Goal: Task Accomplishment & Management: Manage account settings

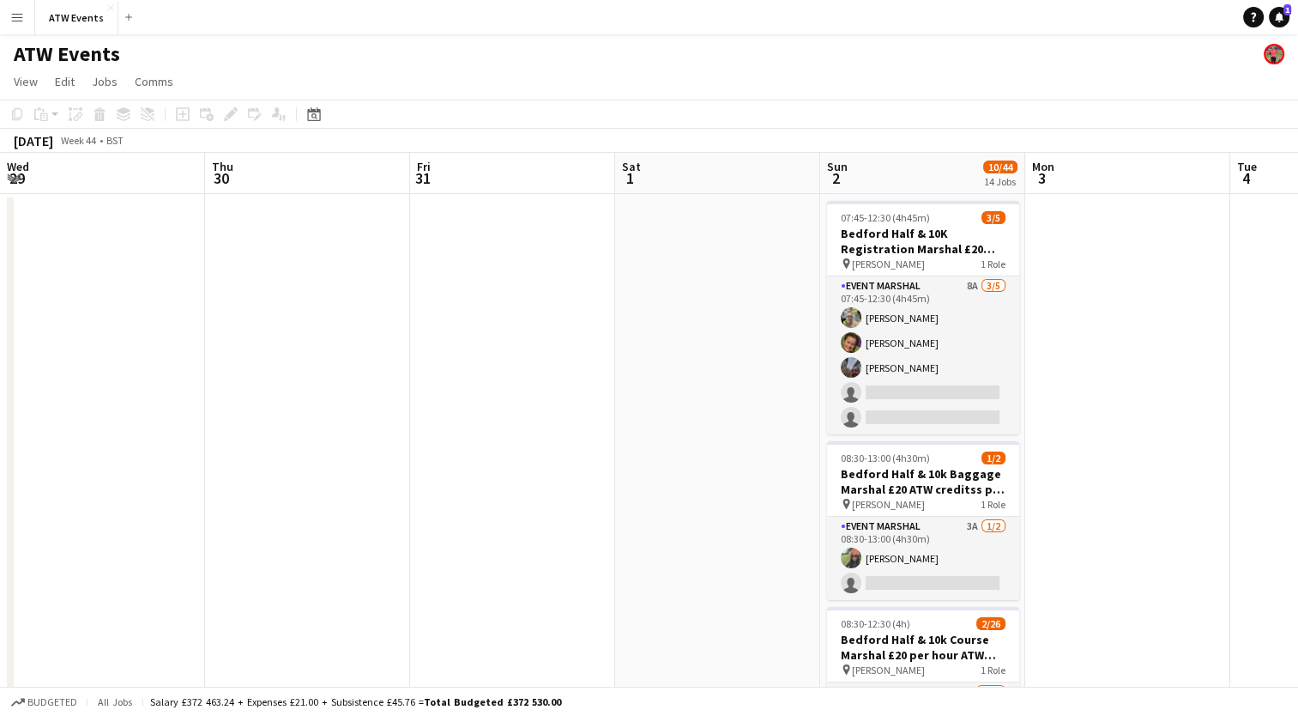
scroll to position [0, 354]
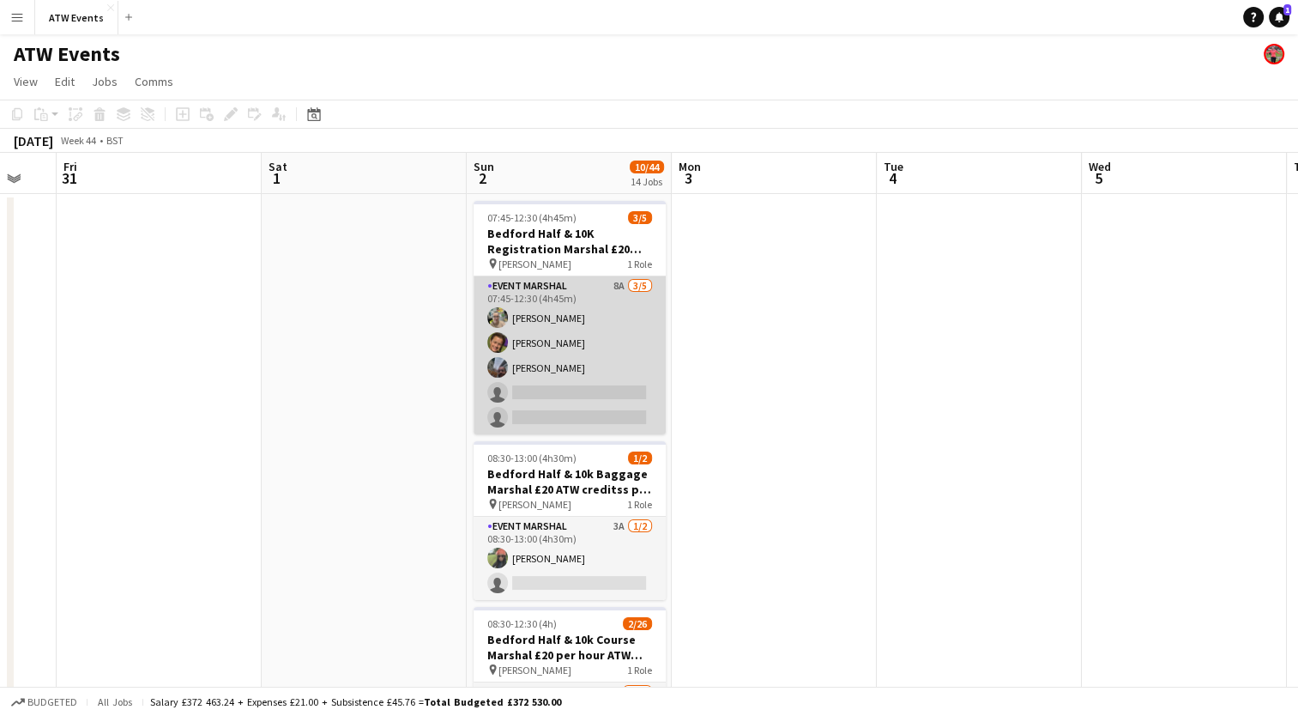
click at [615, 280] on app-card-role "Event Marshal 8A [DATE] 07:45-12:30 (4h45m) [PERSON_NAME] [PERSON_NAME] [PERSON…" at bounding box center [570, 355] width 192 height 158
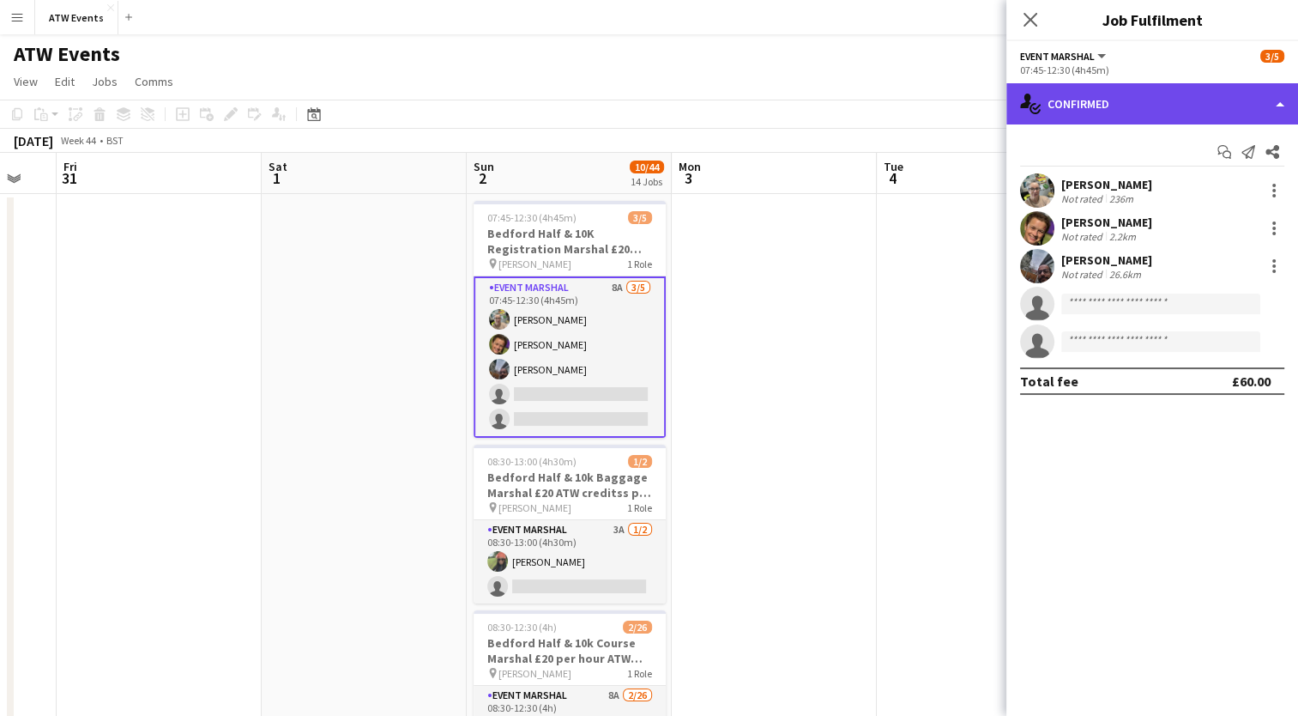
click at [1103, 115] on div "single-neutral-actions-check-2 Confirmed" at bounding box center [1153, 103] width 292 height 41
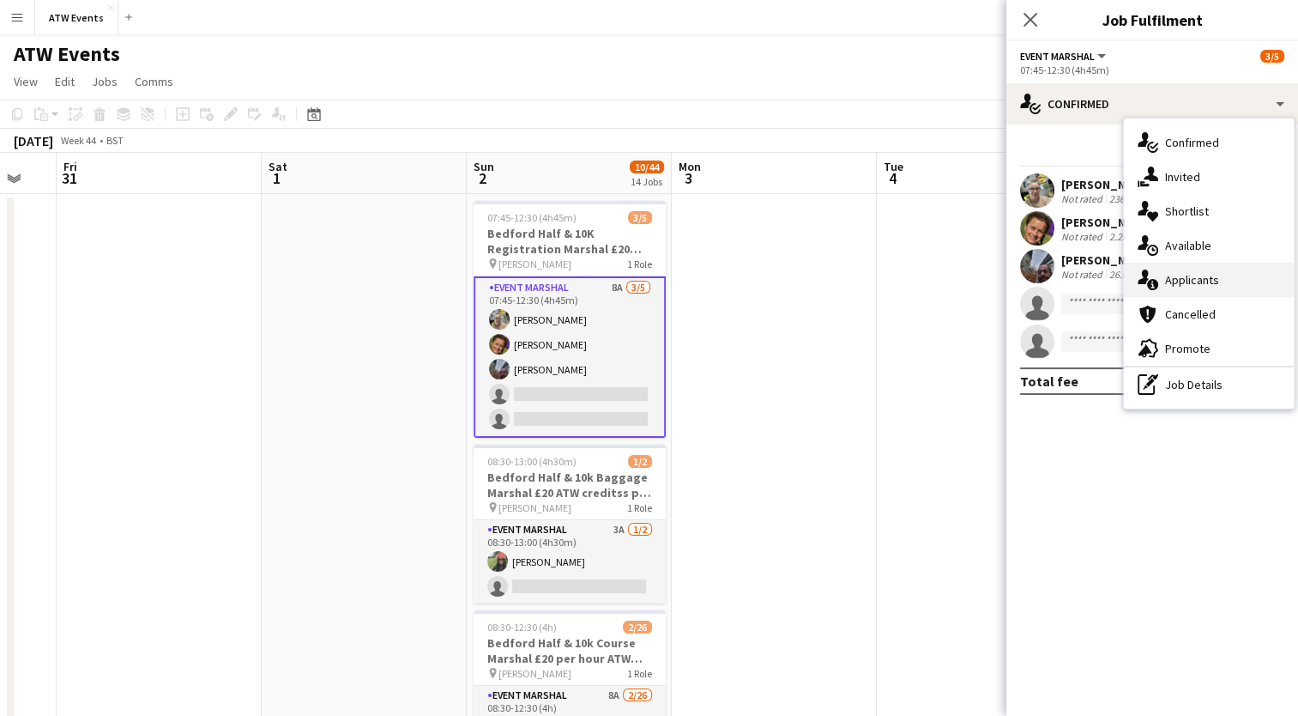
click at [1207, 280] on span "Applicants" at bounding box center [1192, 279] width 54 height 15
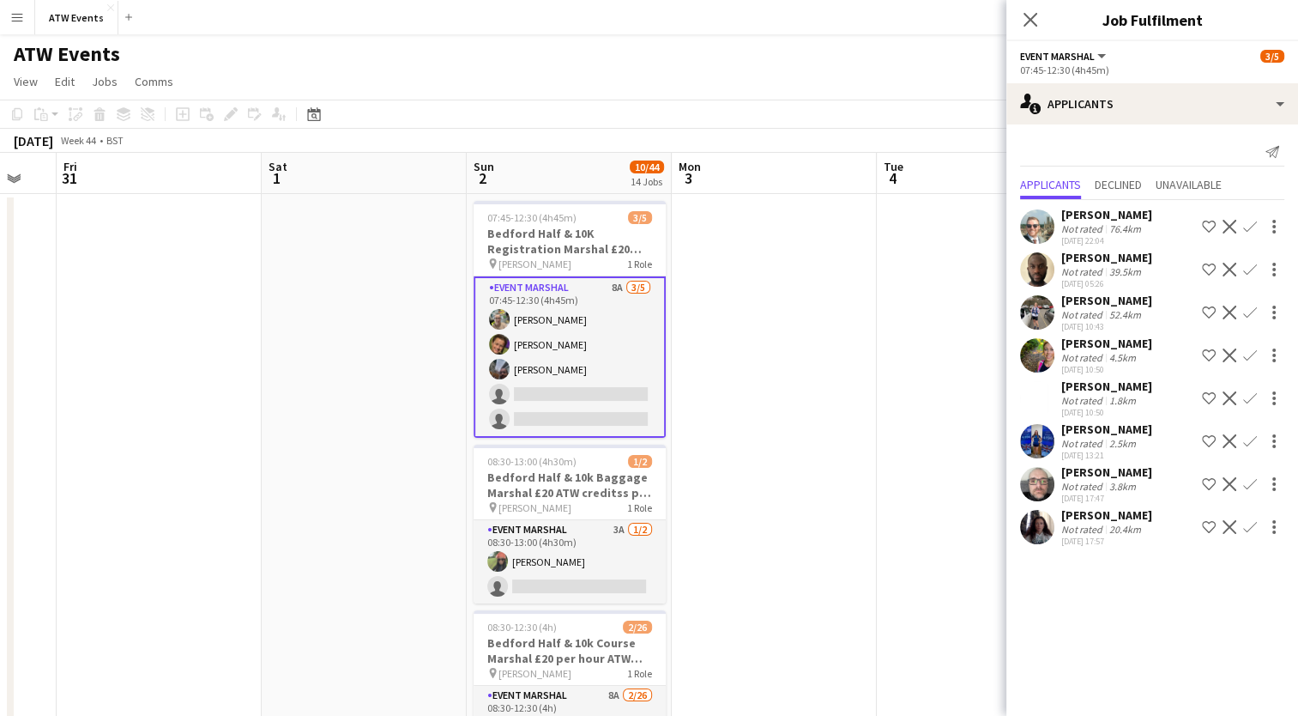
click at [1249, 304] on button "Confirm" at bounding box center [1250, 312] width 21 height 21
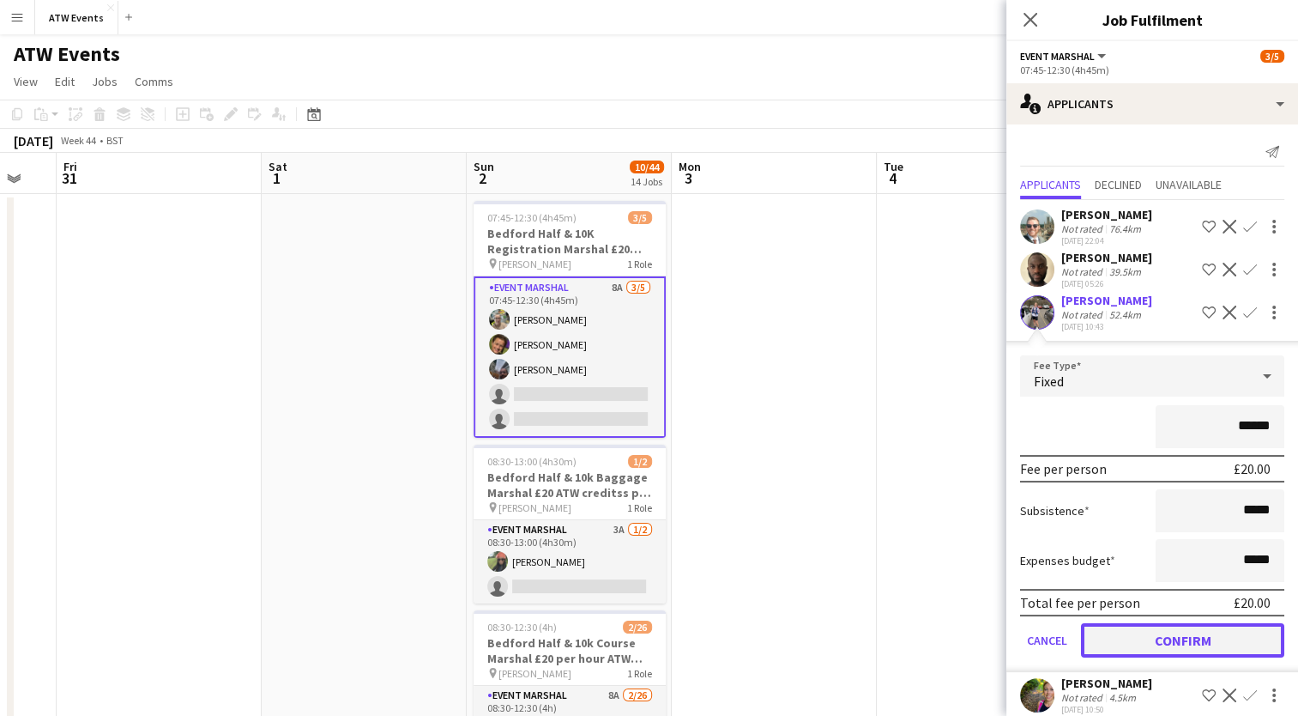
click at [1170, 633] on button "Confirm" at bounding box center [1182, 640] width 203 height 34
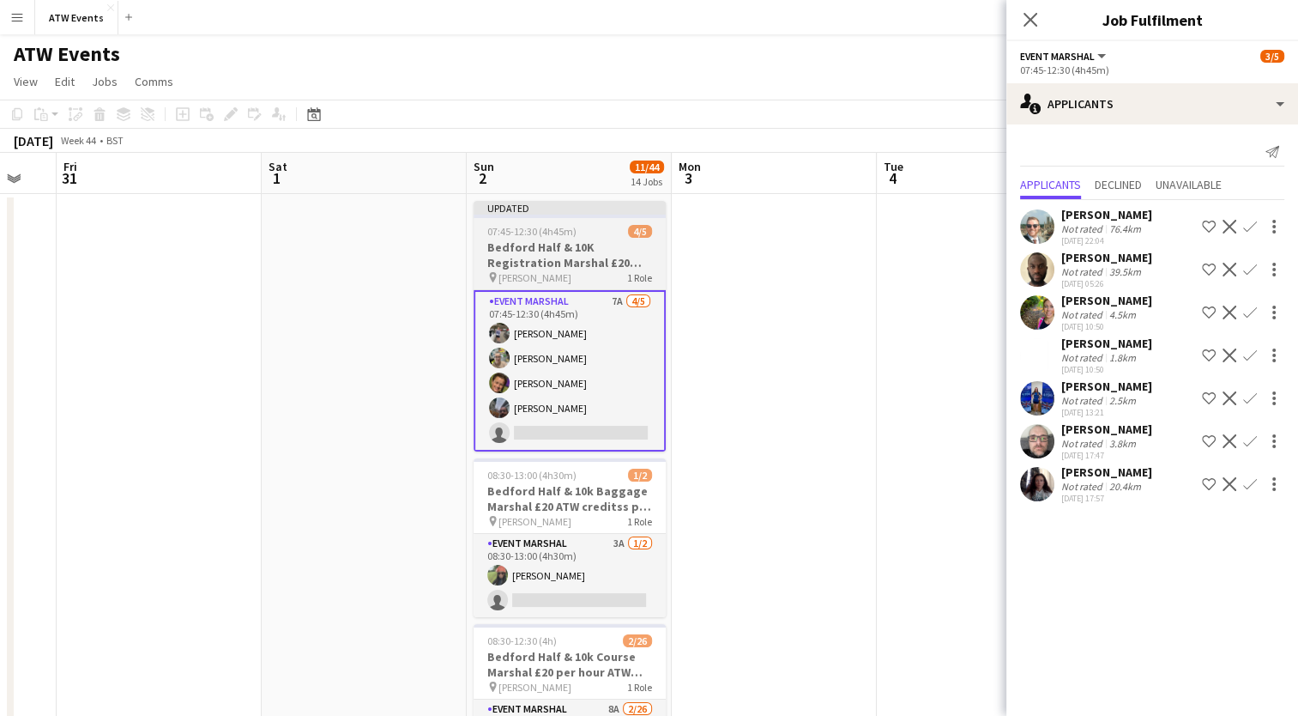
click at [537, 251] on h3 "Bedford Half & 10K Registration Marshal £20 ATW credits per hour" at bounding box center [570, 254] width 192 height 31
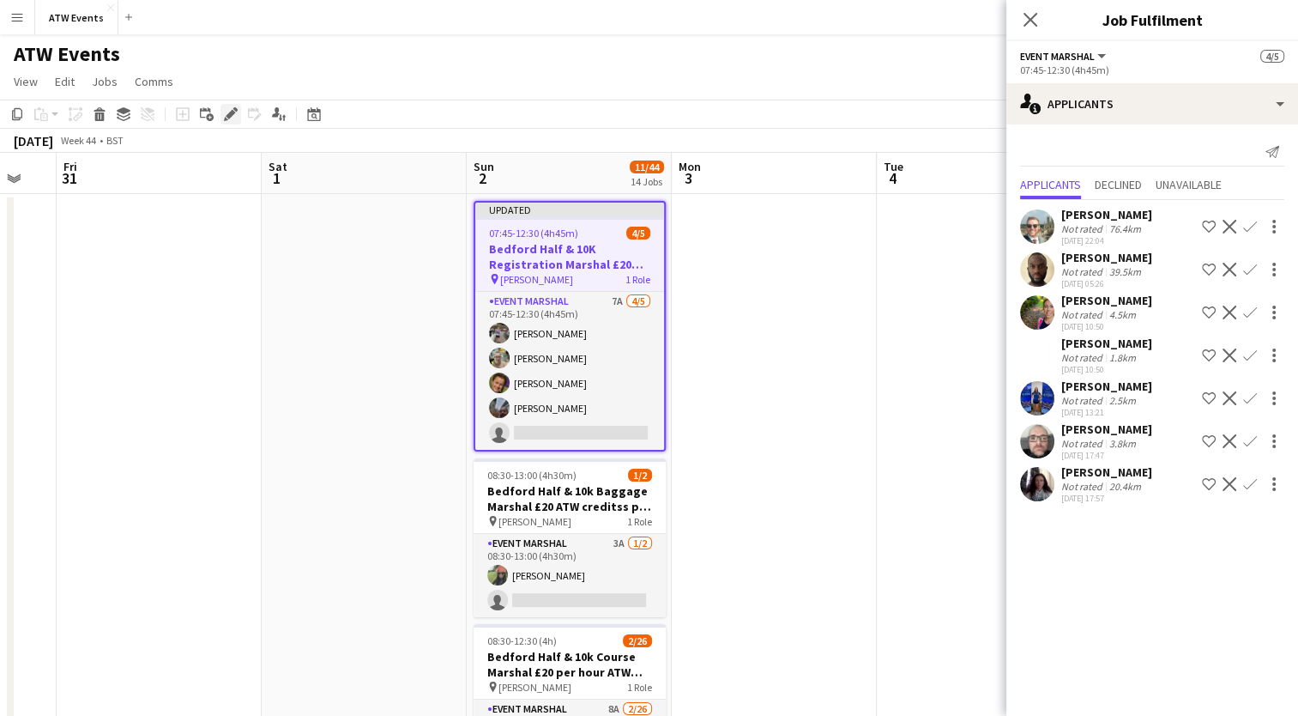
click at [227, 119] on icon at bounding box center [226, 119] width 4 height 4
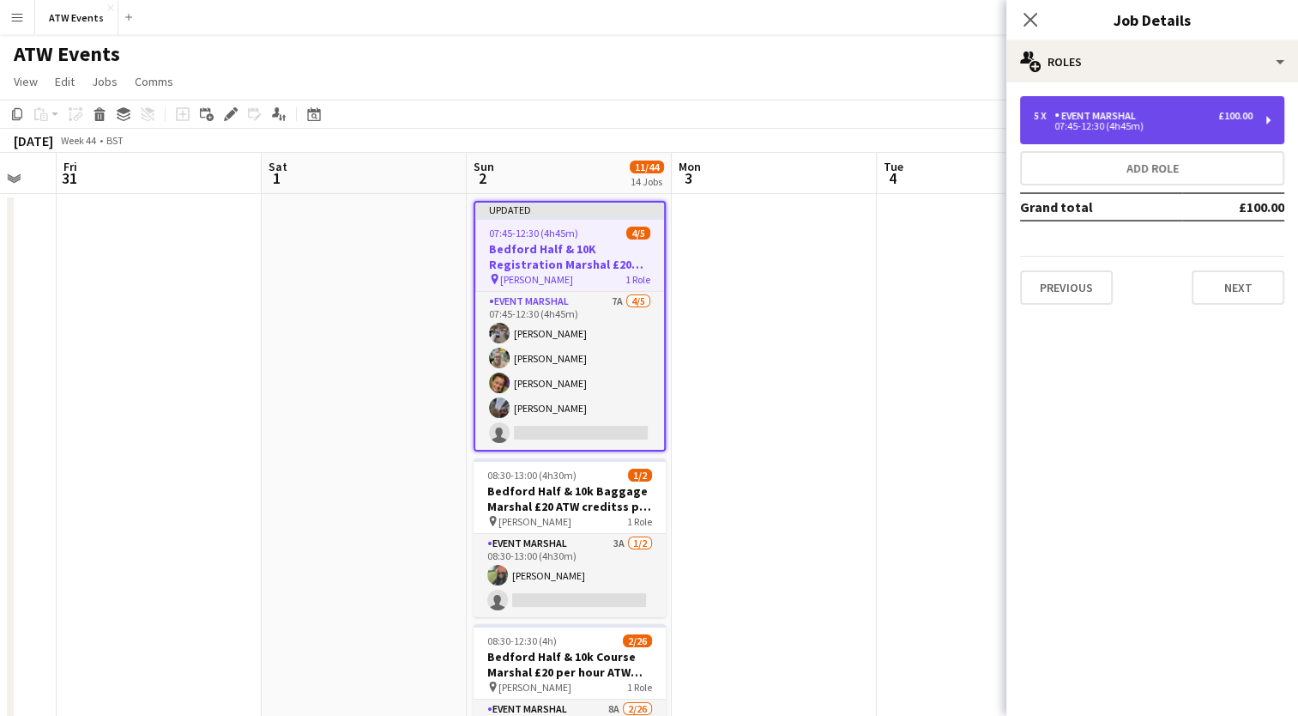
click at [1113, 116] on div "Event Marshal" at bounding box center [1099, 116] width 88 height 12
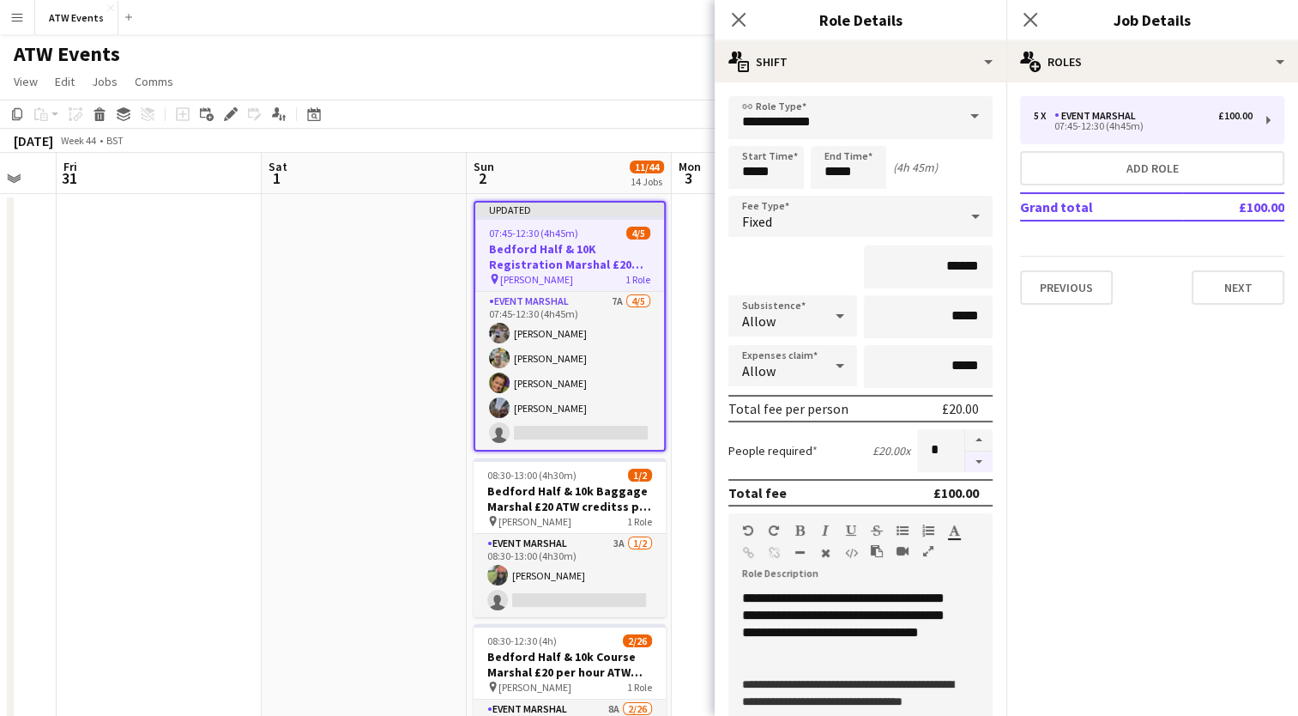
click at [965, 459] on button "button" at bounding box center [978, 461] width 27 height 21
click at [965, 435] on button "button" at bounding box center [978, 440] width 27 height 22
type input "*"
click at [965, 221] on icon at bounding box center [975, 216] width 21 height 34
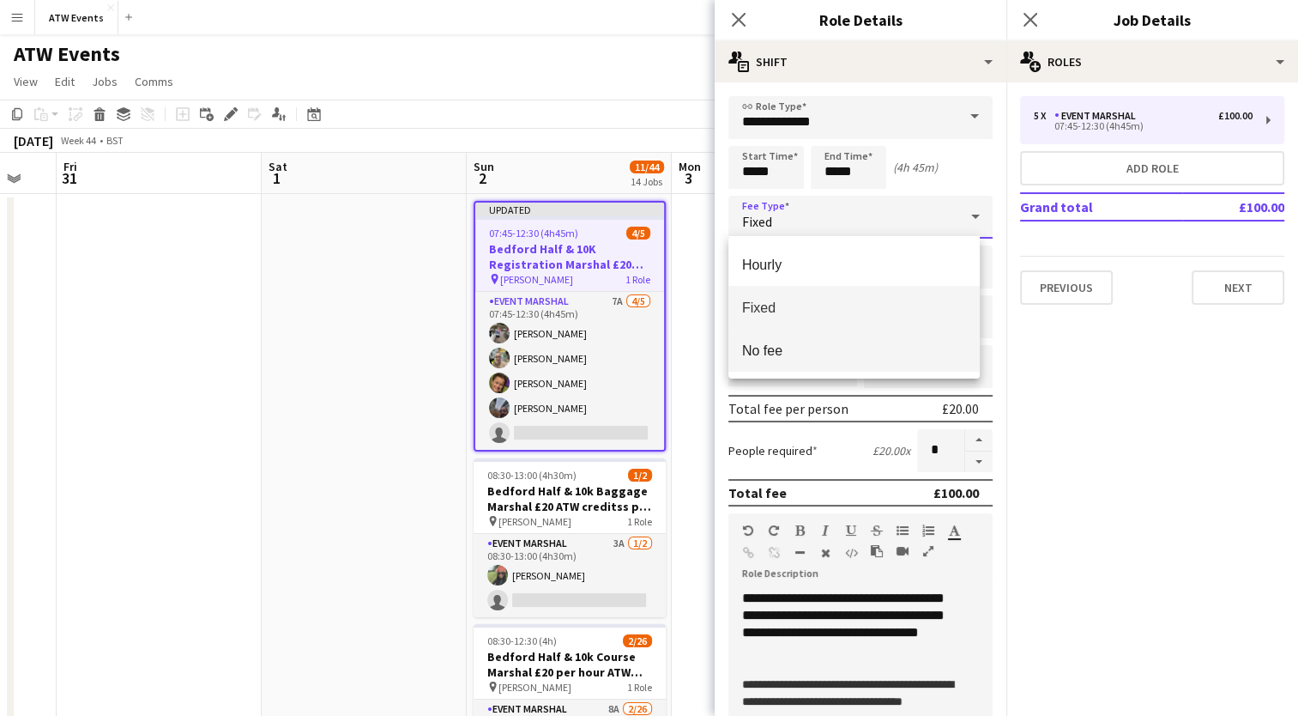
click at [841, 348] on span "No fee" at bounding box center [854, 350] width 224 height 16
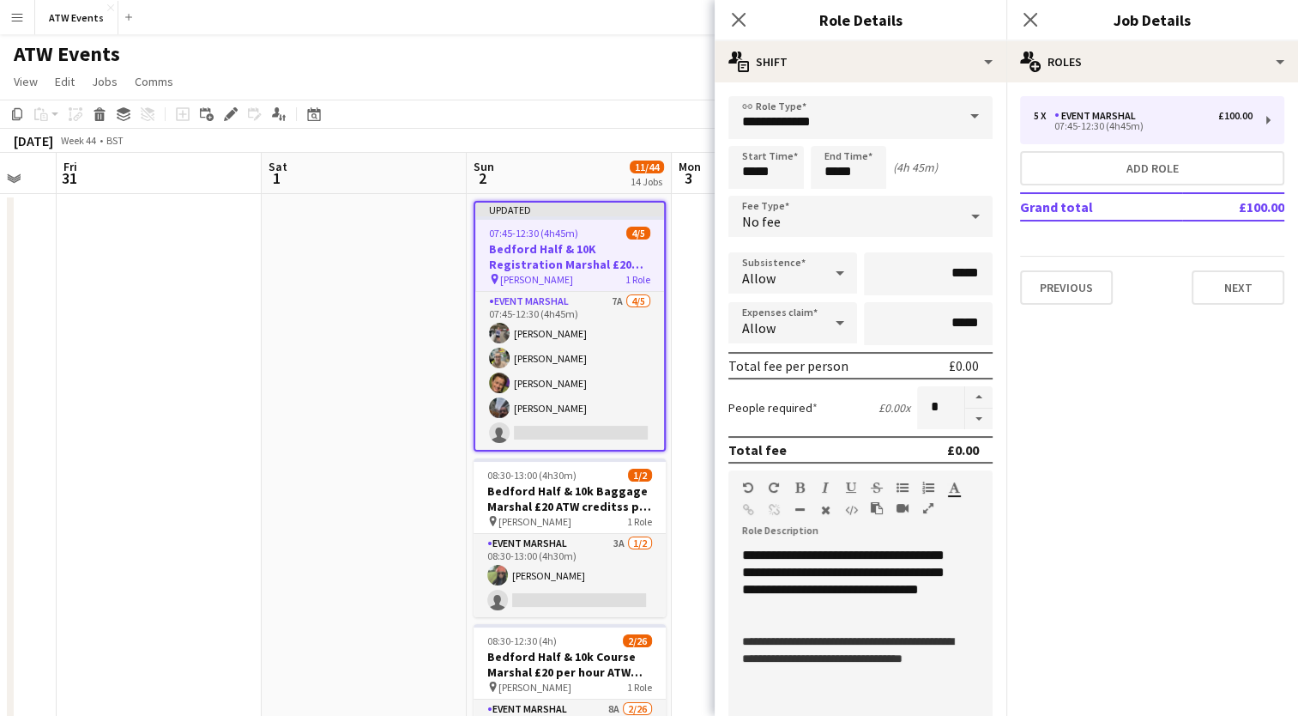
click at [592, 93] on app-page-menu "View Day view expanded Day view collapsed Month view Date picker Jump to [DATE]…" at bounding box center [649, 83] width 1298 height 33
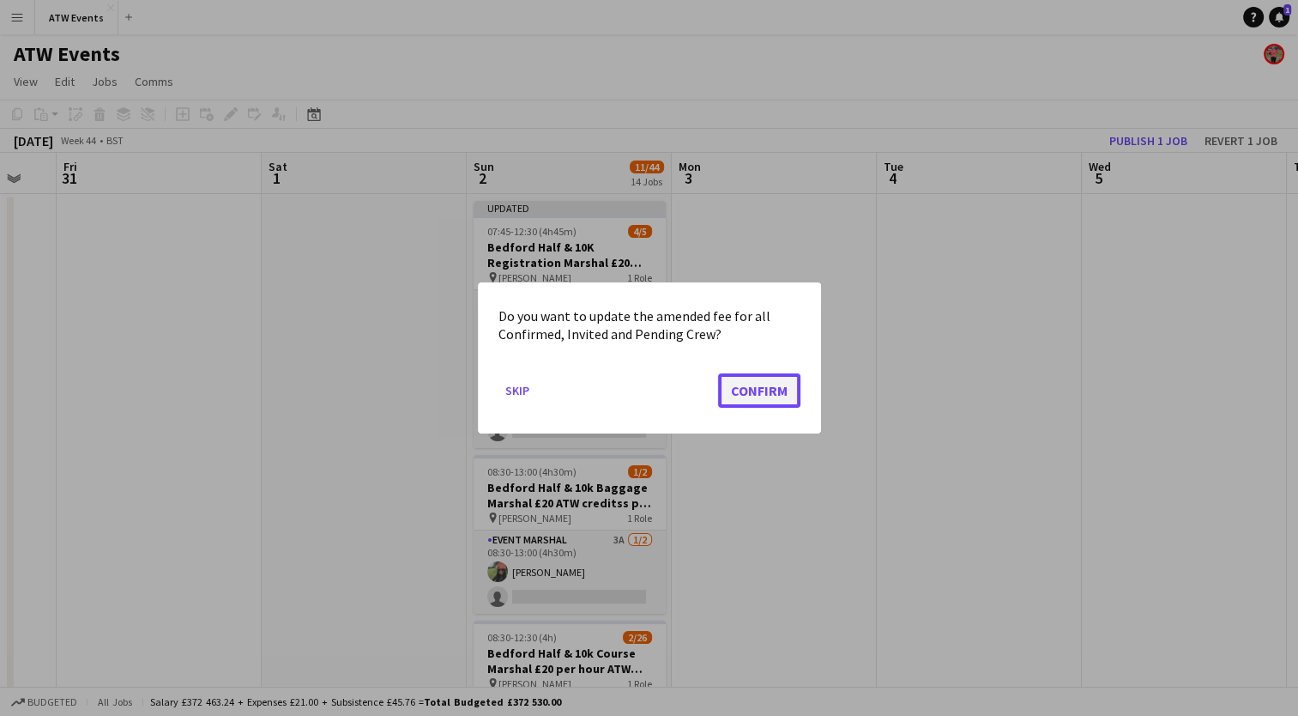
click at [754, 391] on button "Confirm" at bounding box center [759, 390] width 82 height 34
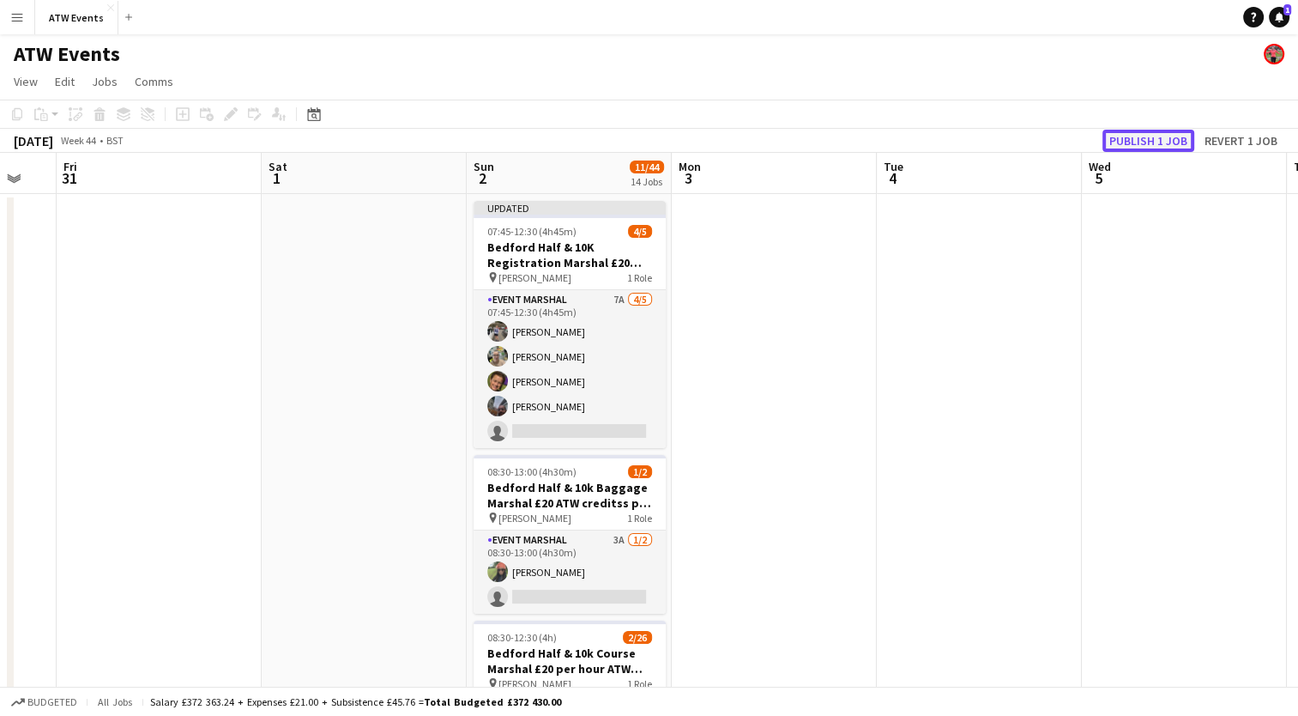
click at [1153, 132] on button "Publish 1 job" at bounding box center [1149, 141] width 92 height 22
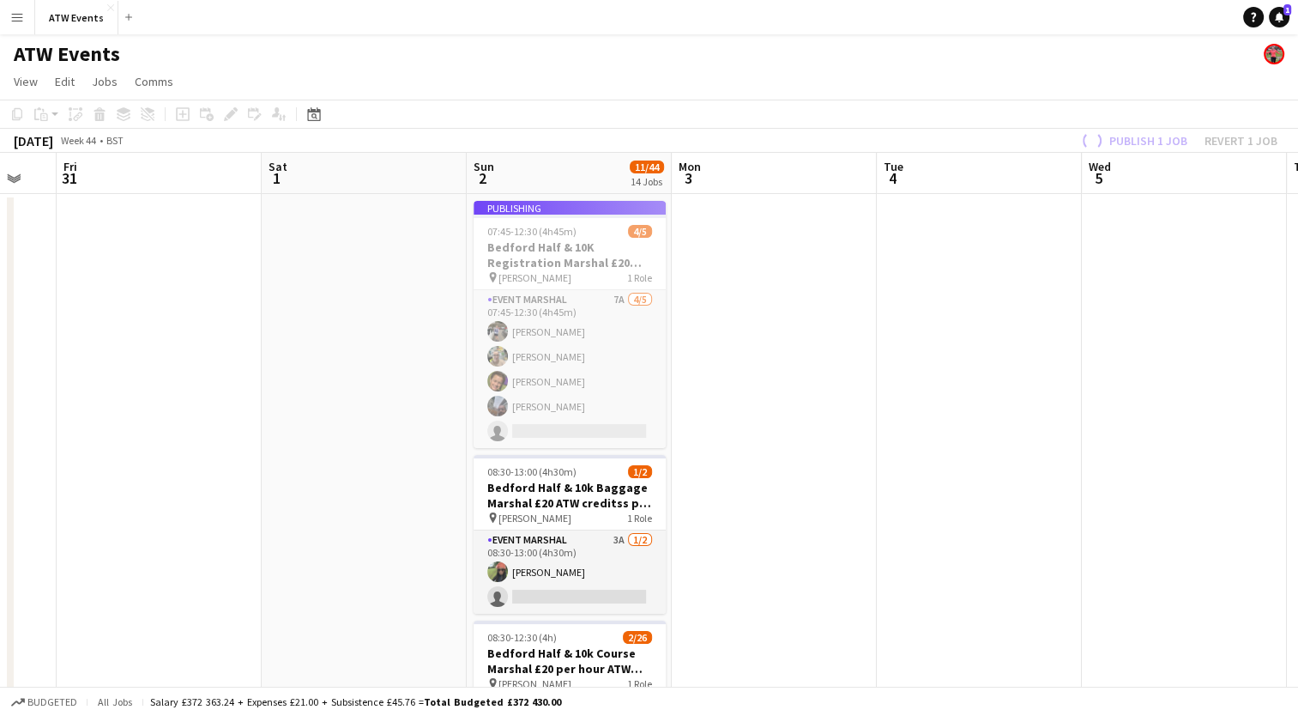
click at [542, 262] on app-job-card "Publishing 07:45-12:30 (4h45m) 4/5 Bedford Half & 10K Registration Marshal £20 …" at bounding box center [570, 324] width 192 height 247
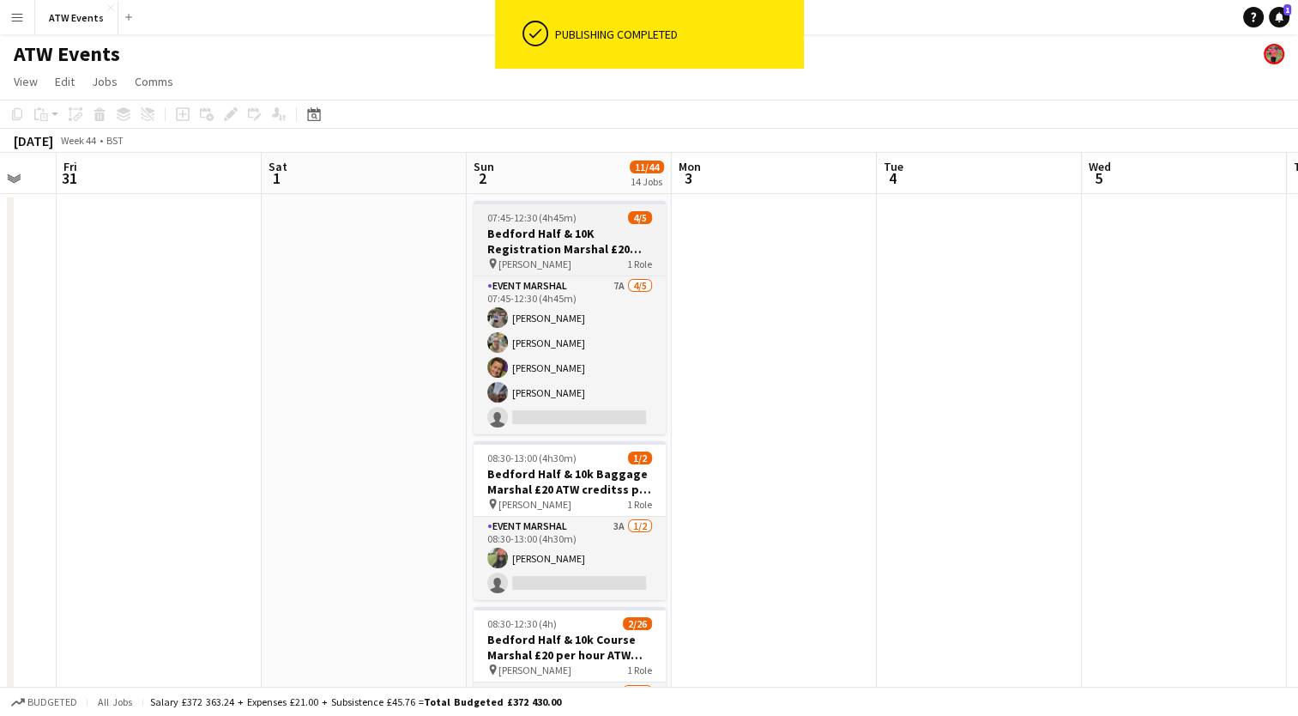
click at [538, 262] on span "[PERSON_NAME]" at bounding box center [535, 263] width 73 height 13
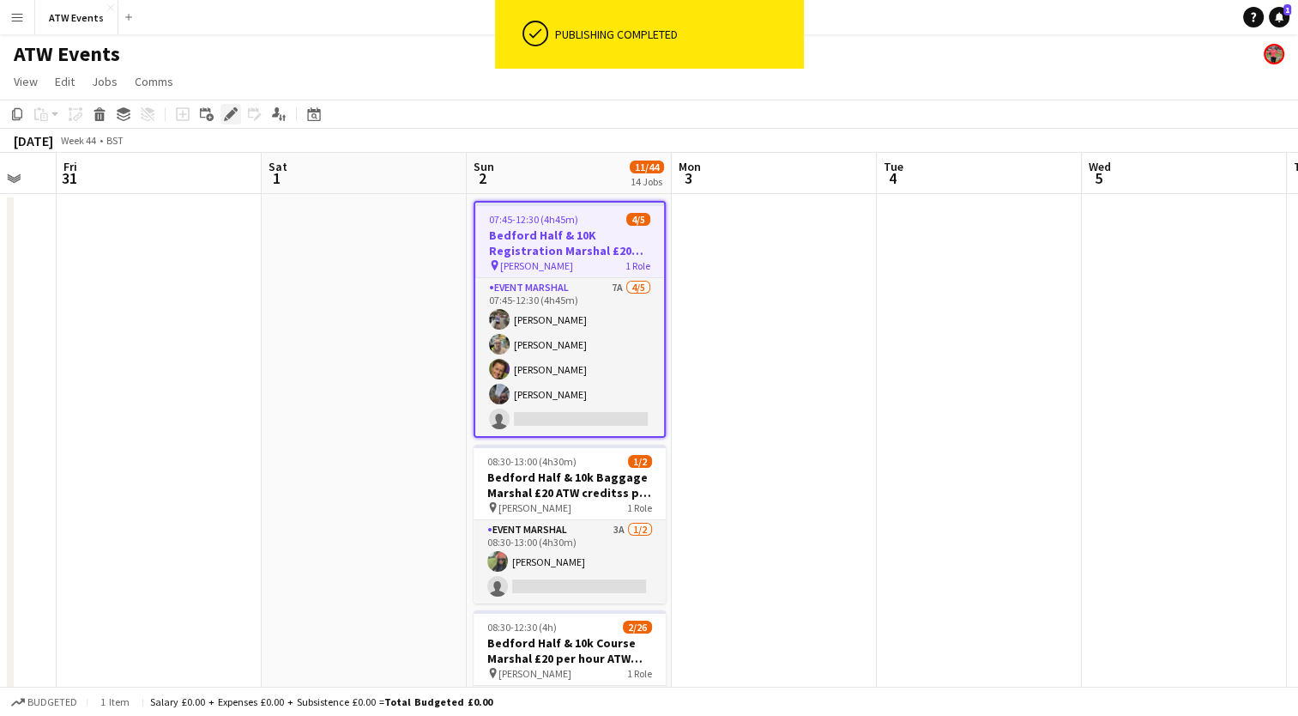
click at [229, 118] on icon at bounding box center [230, 114] width 9 height 9
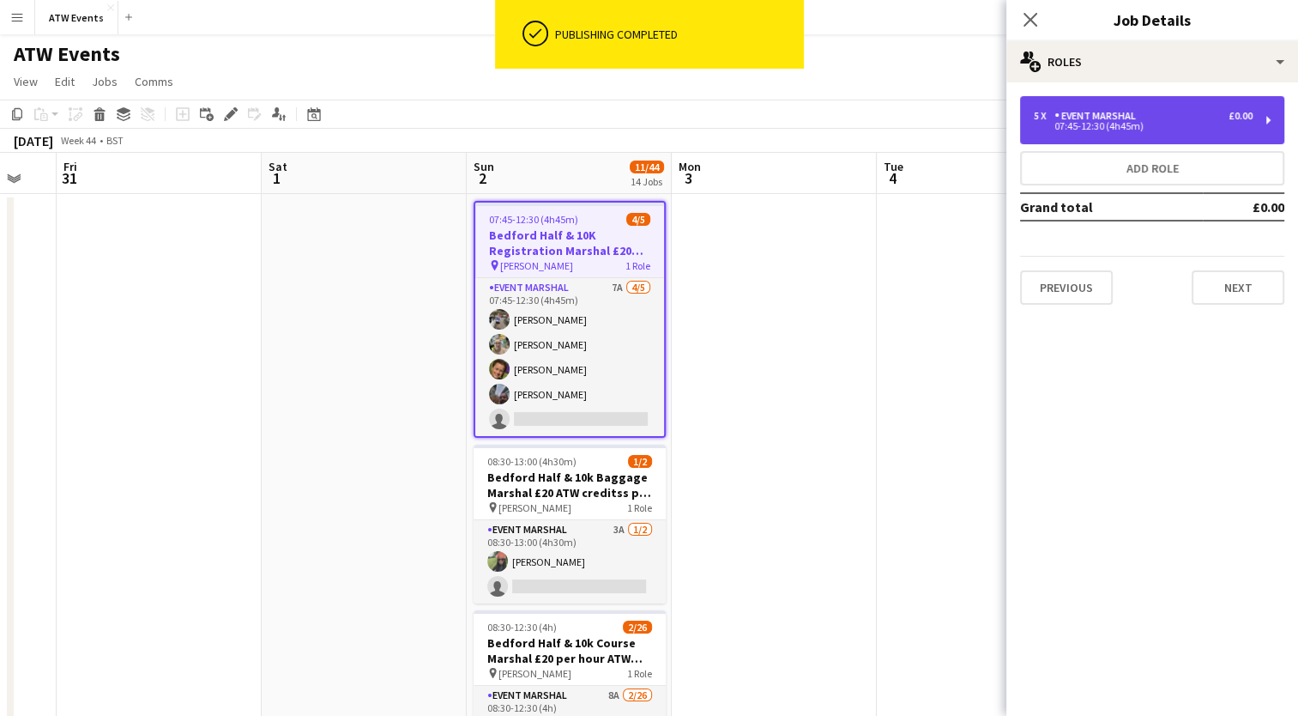
click at [1140, 112] on div "Event Marshal" at bounding box center [1099, 116] width 88 height 12
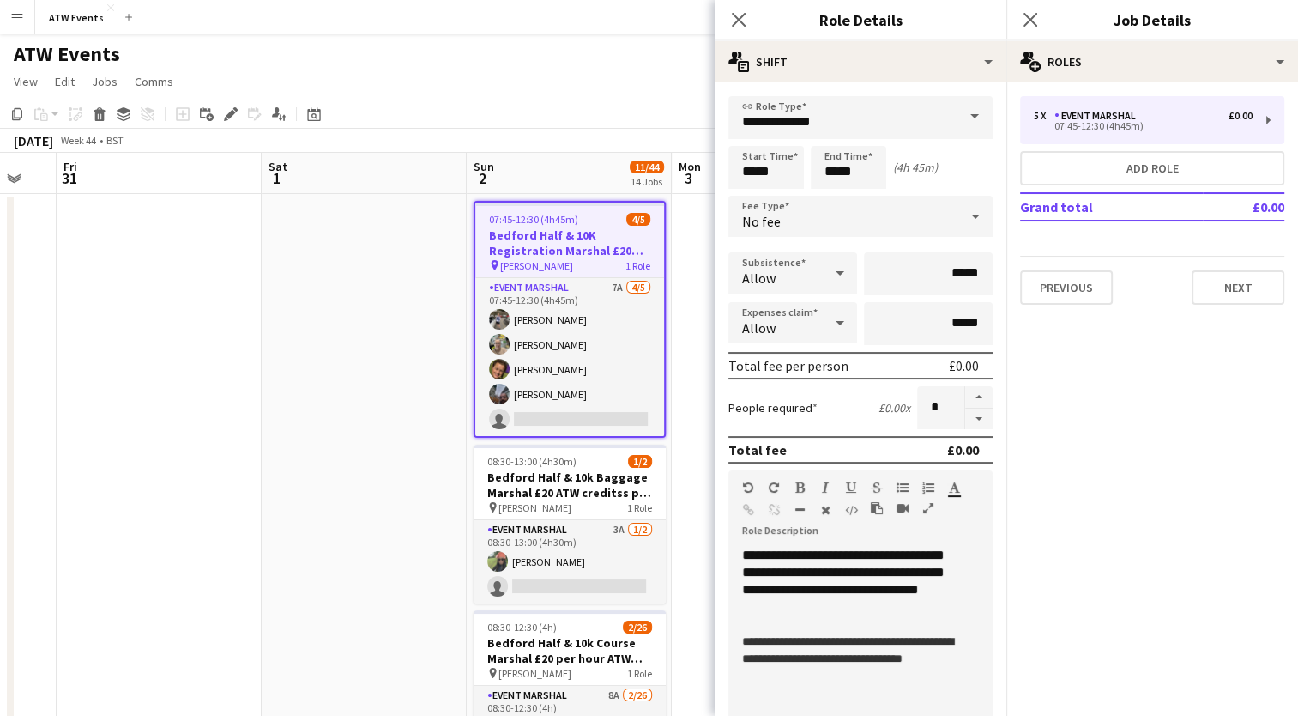
click at [535, 112] on app-toolbar "Copy Paste Paste Ctrl+V Paste with crew Ctrl+Shift+V Paste linked Job [GEOGRAPH…" at bounding box center [649, 114] width 1298 height 29
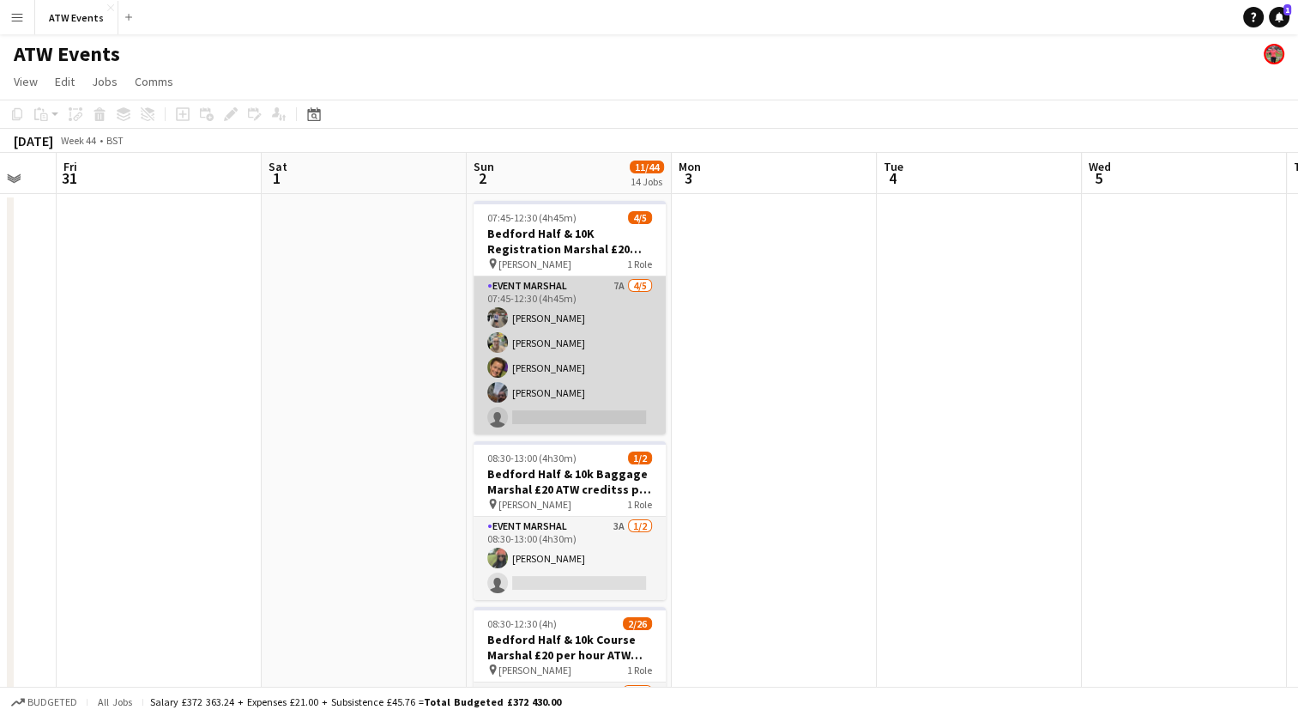
click at [614, 291] on app-card-role "Event Marshal 7A [DATE] 07:45-12:30 (4h45m) [PERSON_NAME] [PERSON_NAME] [PERSON…" at bounding box center [570, 355] width 192 height 158
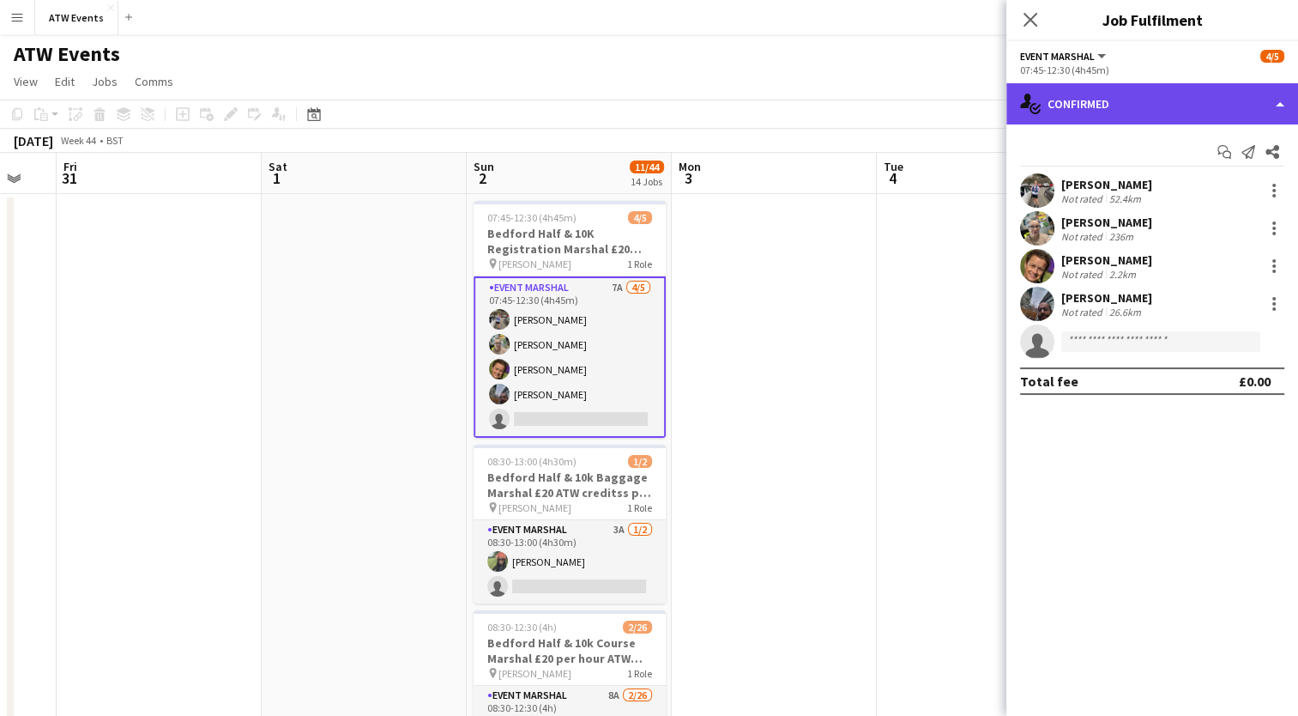
click at [1089, 94] on div "single-neutral-actions-check-2 Confirmed" at bounding box center [1153, 103] width 292 height 41
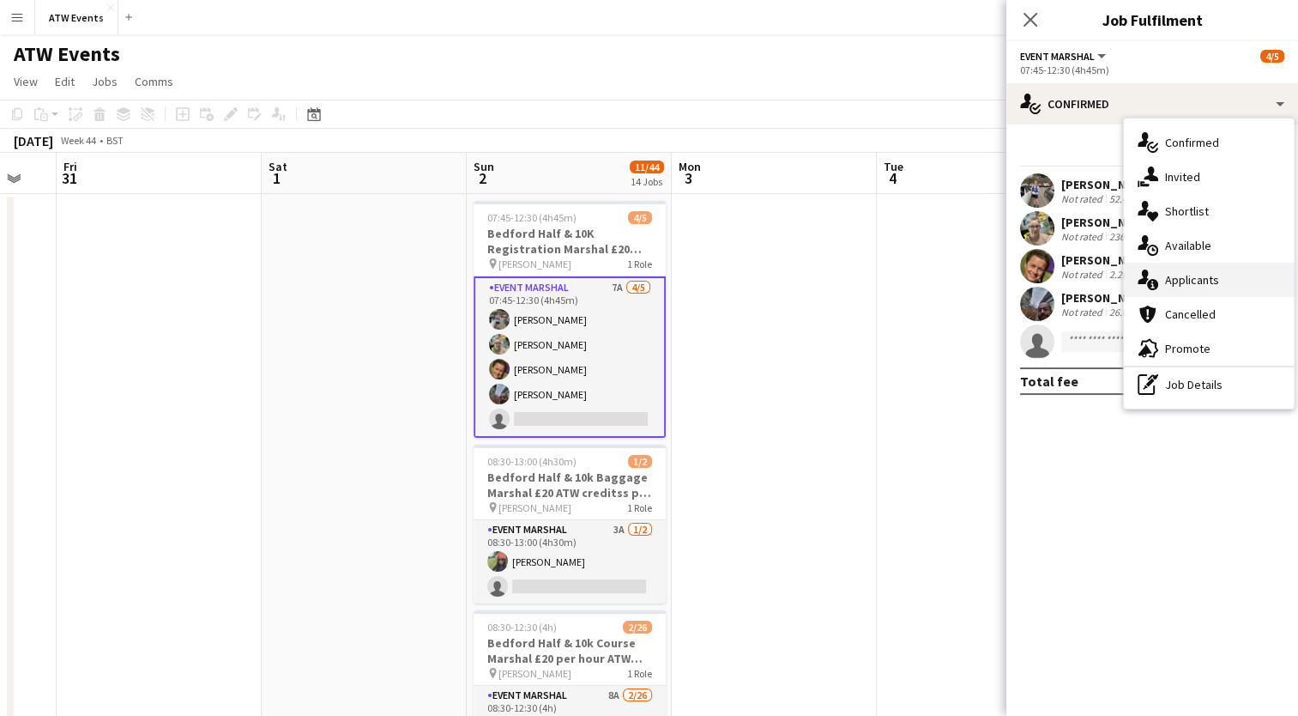
click at [1184, 283] on span "Applicants" at bounding box center [1192, 279] width 54 height 15
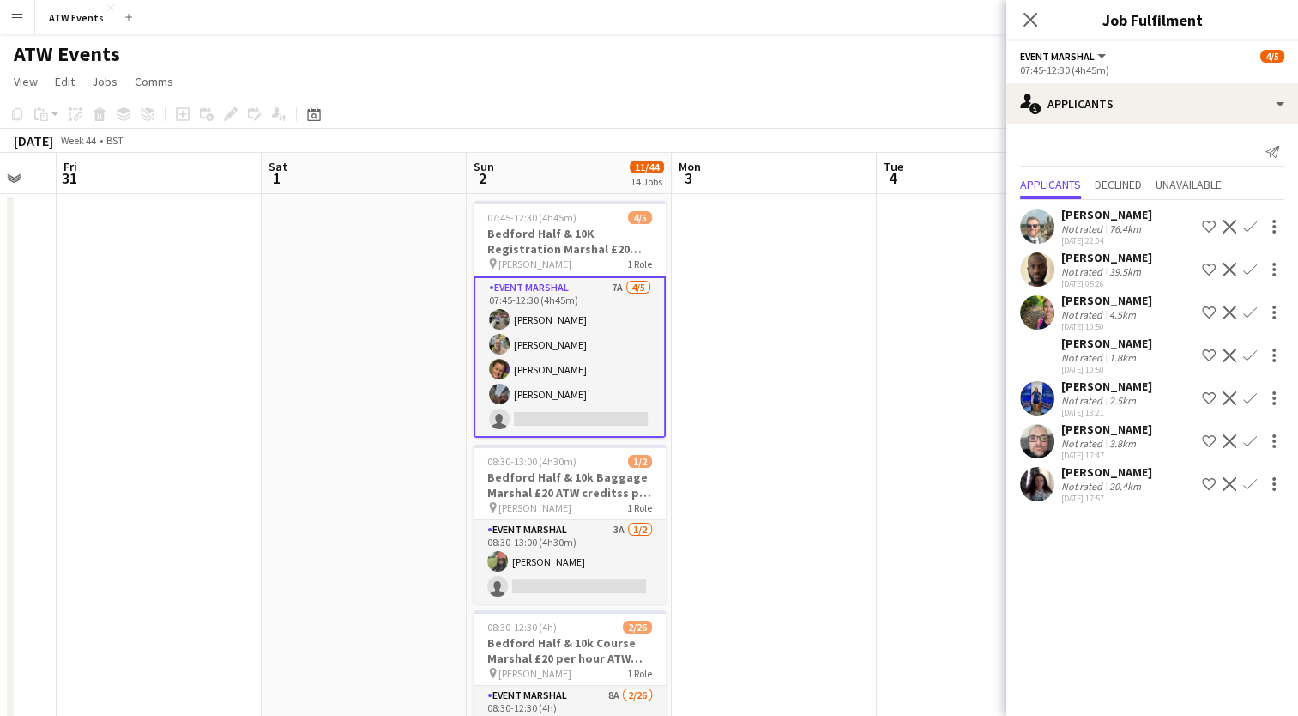
click at [1254, 309] on app-icon "Confirm" at bounding box center [1250, 312] width 14 height 14
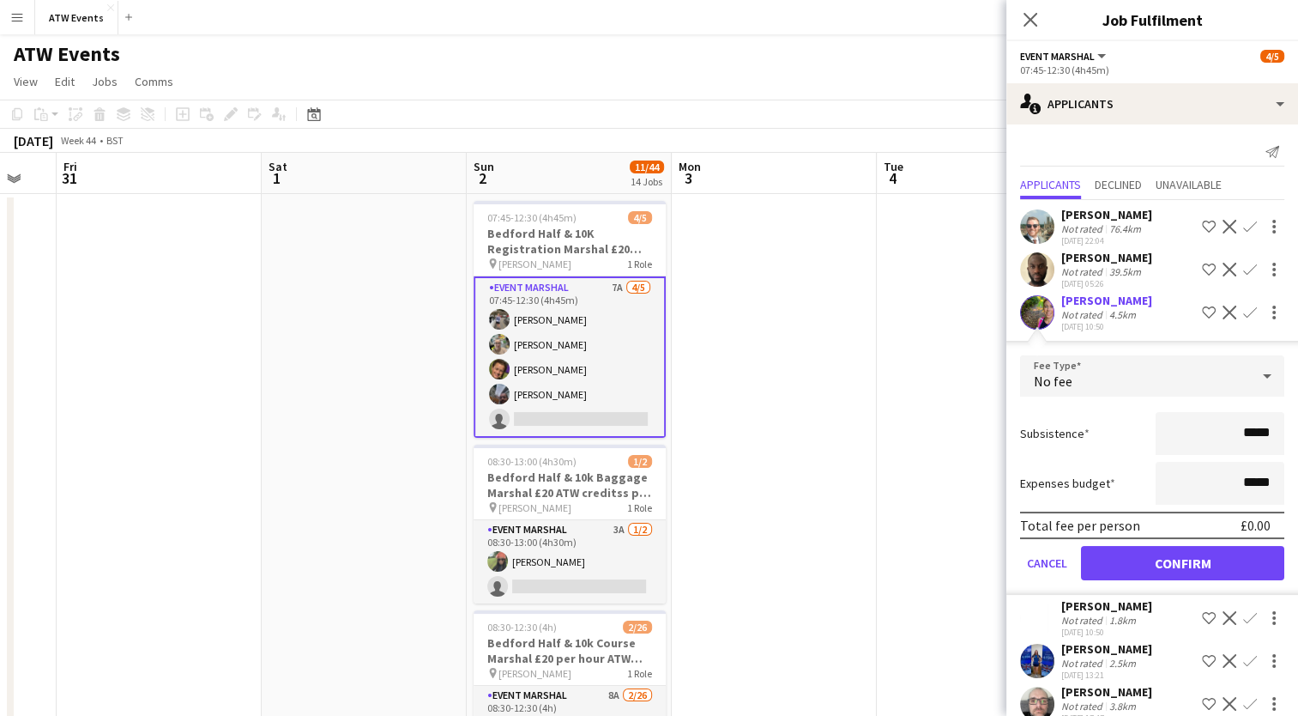
click at [1139, 384] on div "No fee" at bounding box center [1135, 375] width 230 height 41
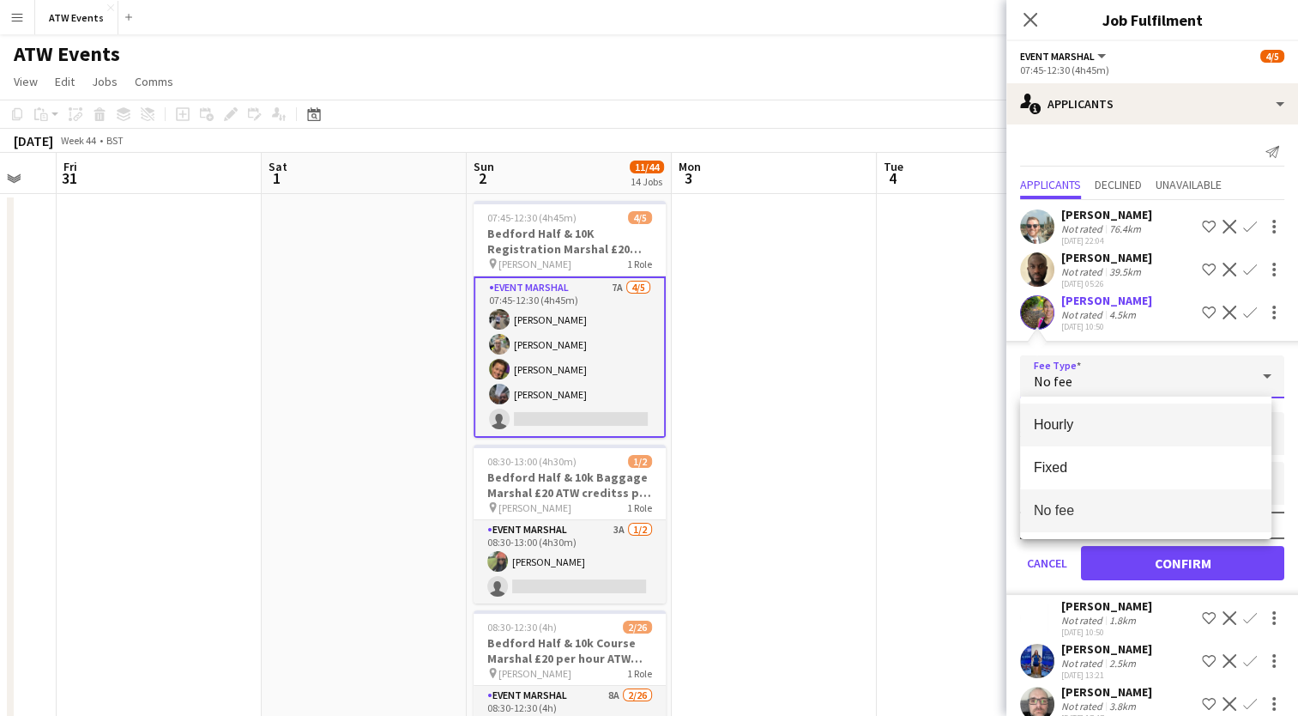
click at [1084, 433] on mat-option "Hourly" at bounding box center [1145, 424] width 251 height 43
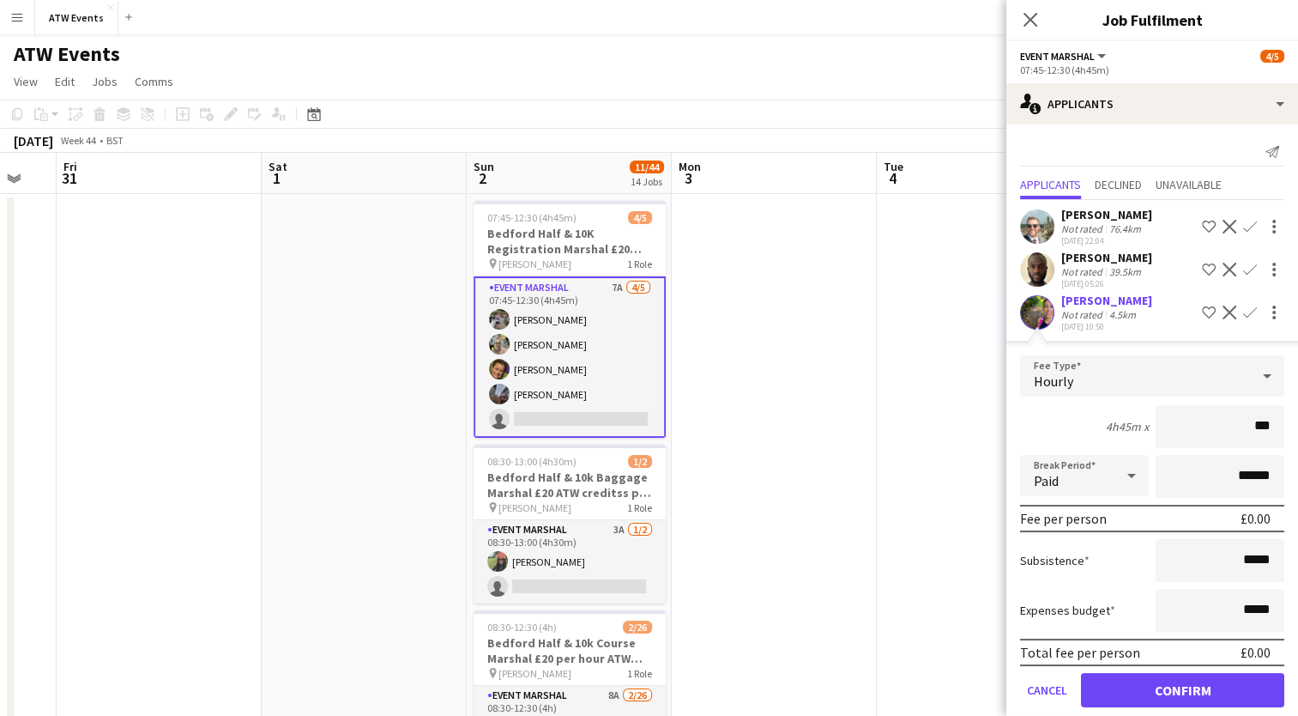
type input "**"
type input "******"
click at [1148, 680] on button "Confirm" at bounding box center [1182, 690] width 203 height 34
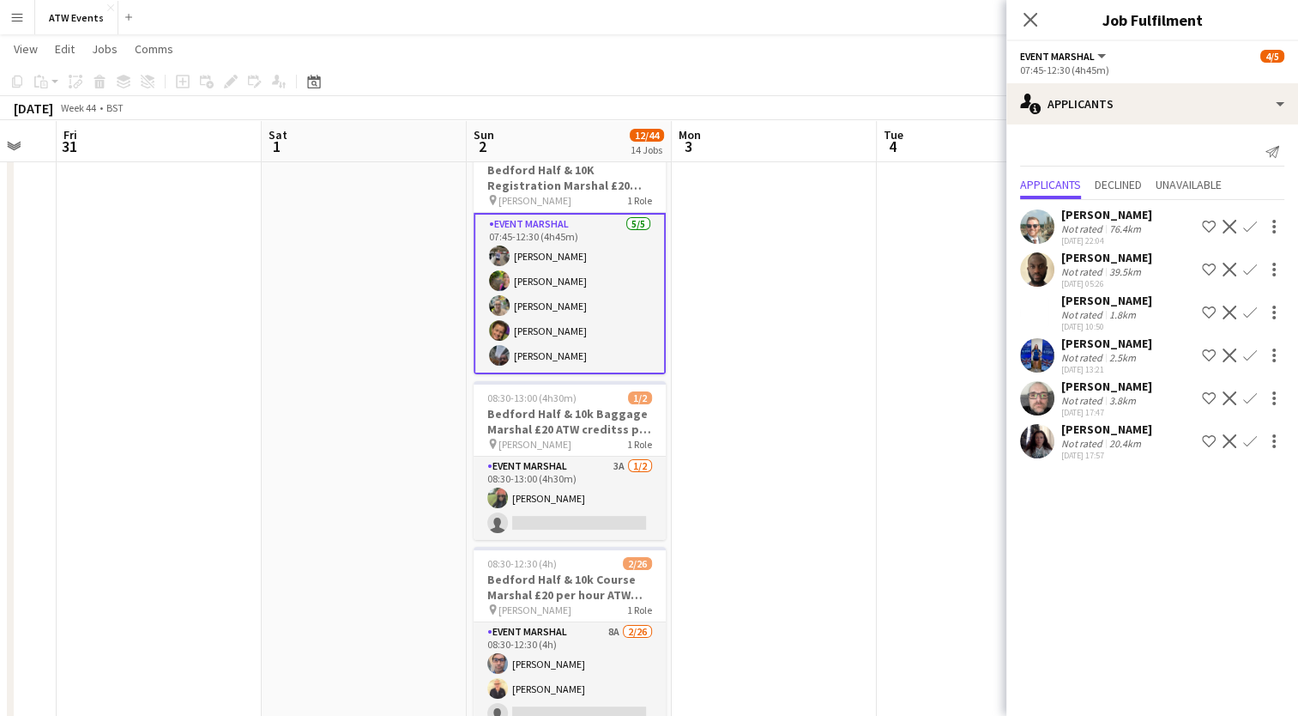
scroll to position [88, 0]
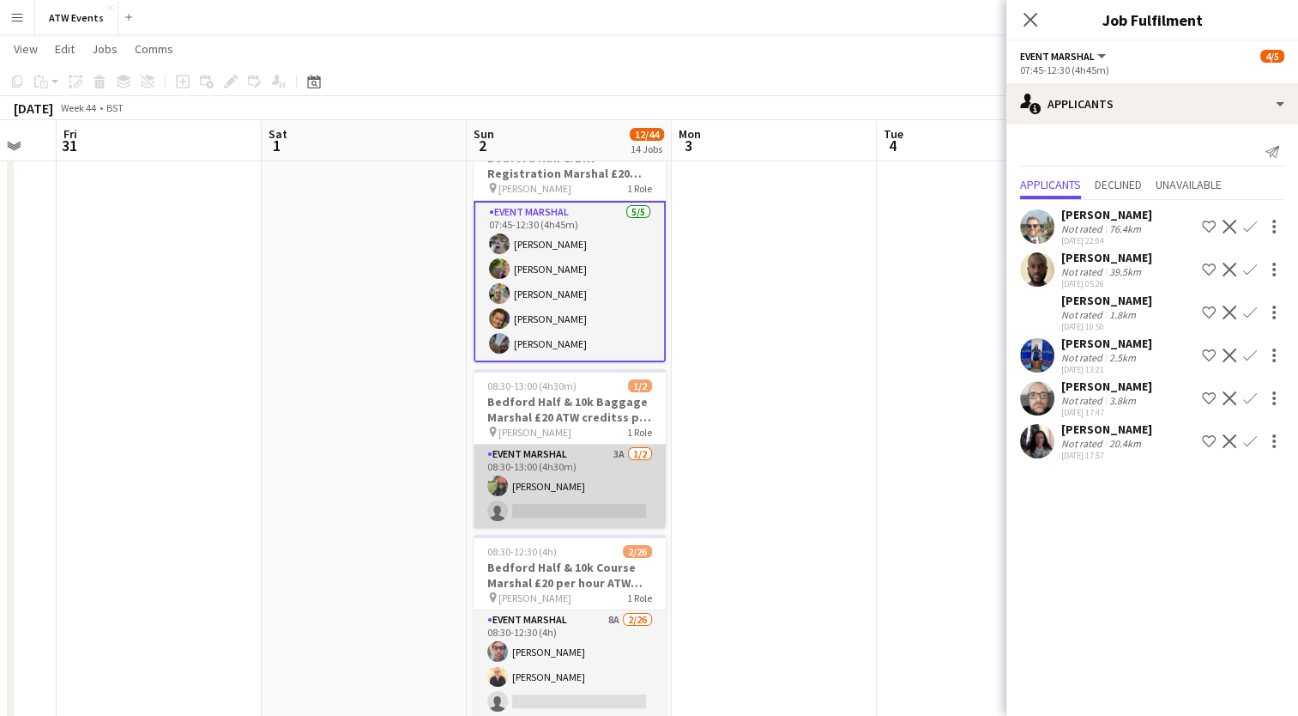
click at [618, 451] on app-card-role "Event Marshal 3A [DATE] 08:30-13:00 (4h30m) [PERSON_NAME] single-neutral-actions" at bounding box center [570, 486] width 192 height 83
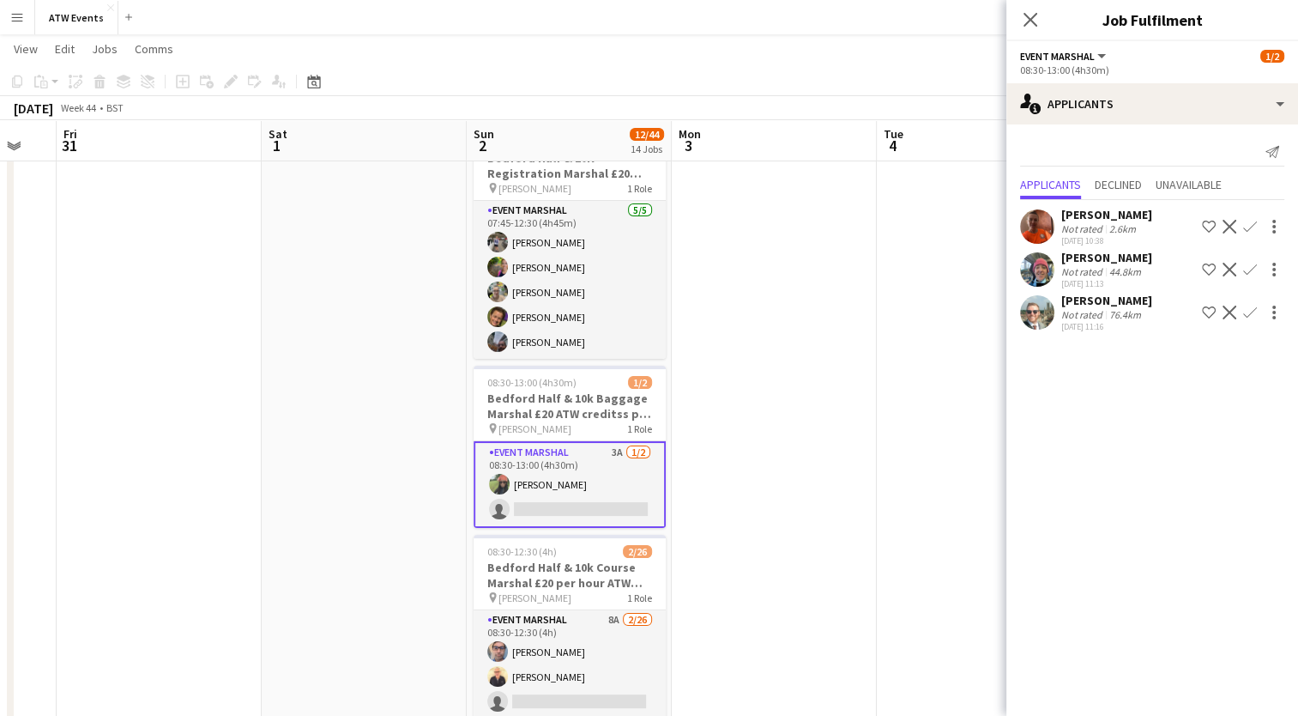
click at [1254, 218] on button "Confirm" at bounding box center [1250, 226] width 21 height 21
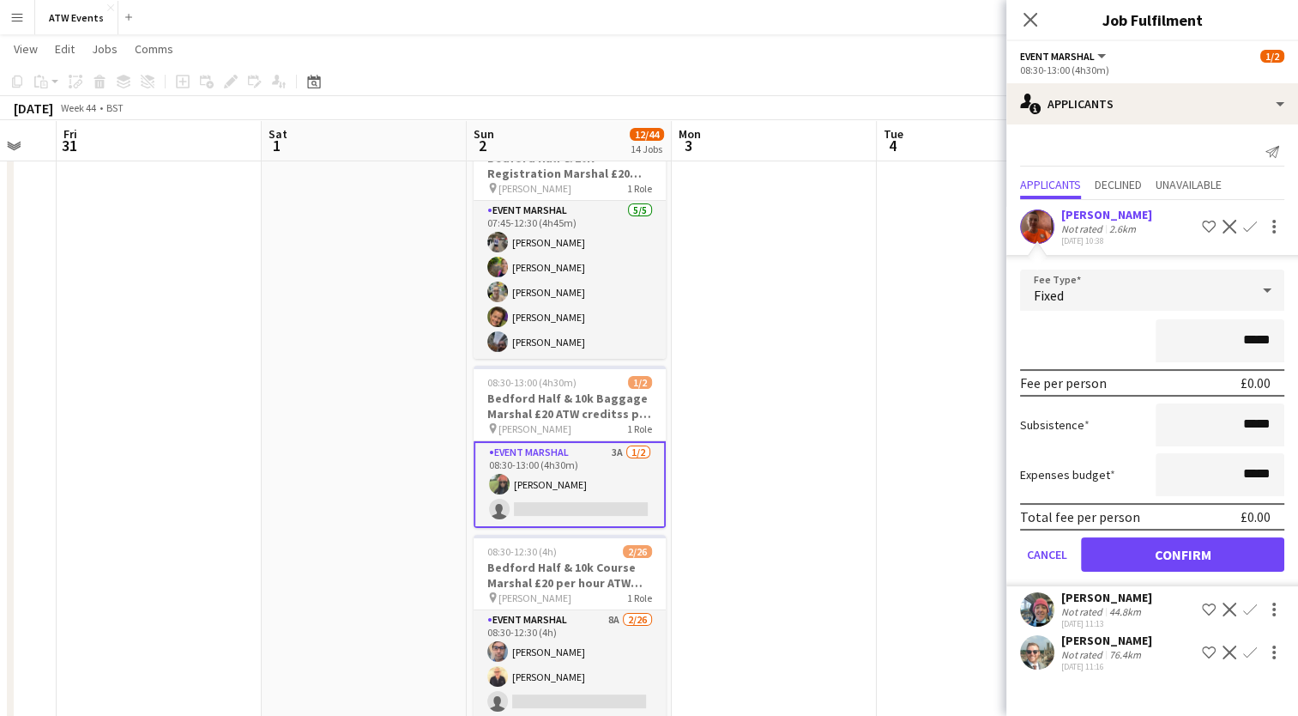
click at [1233, 295] on div "Fixed" at bounding box center [1135, 289] width 230 height 41
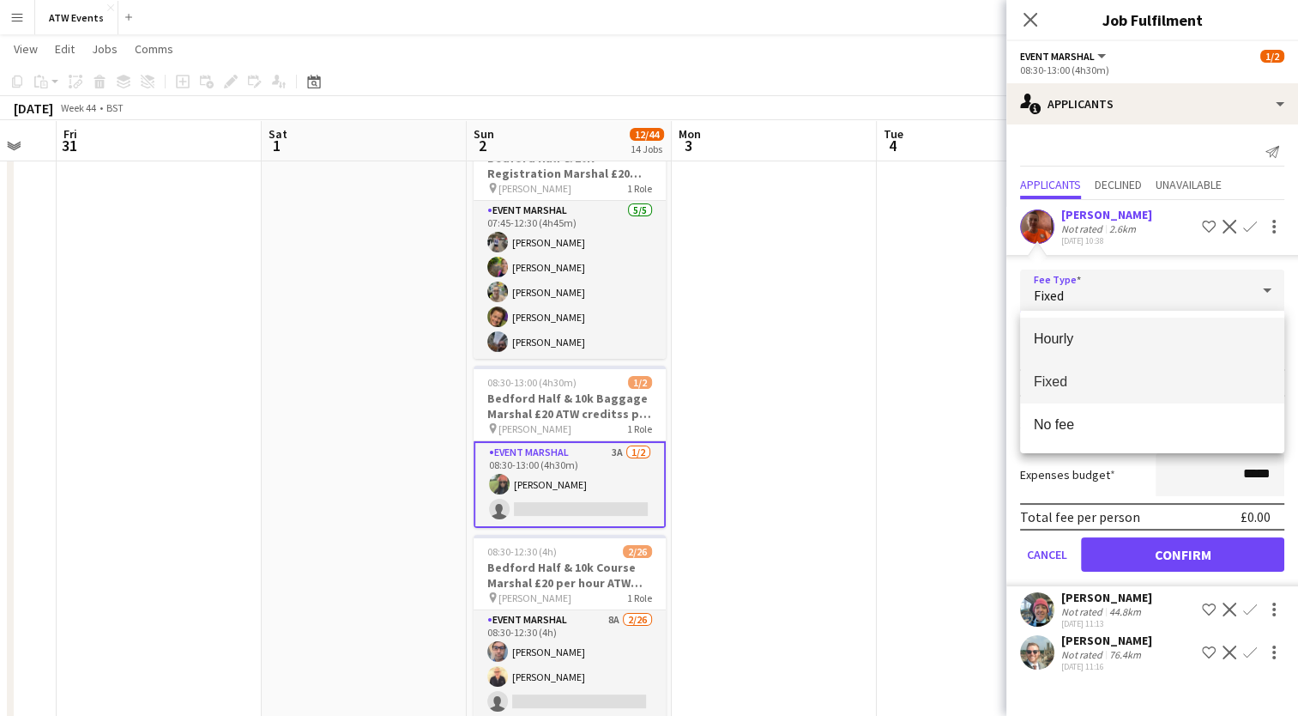
click at [1053, 330] on span "Hourly" at bounding box center [1152, 338] width 237 height 16
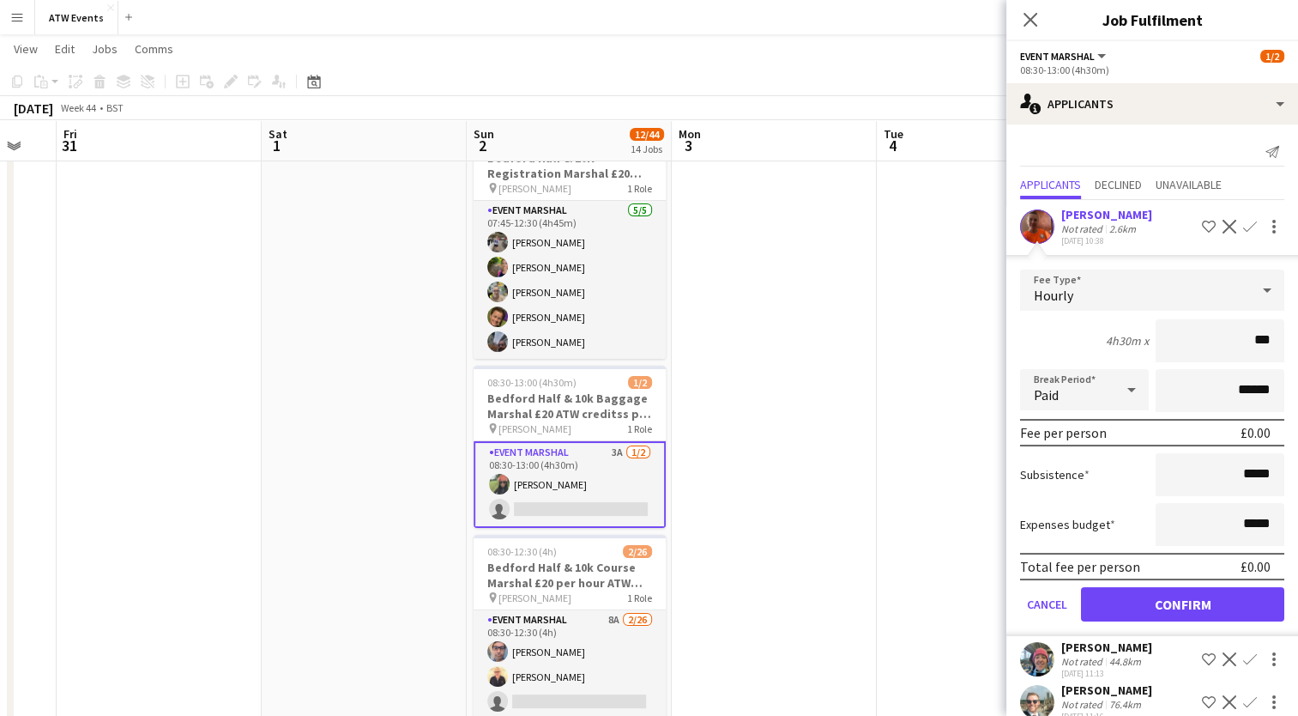
type input "**"
type input "******"
click at [1150, 602] on button "Confirm" at bounding box center [1182, 604] width 203 height 34
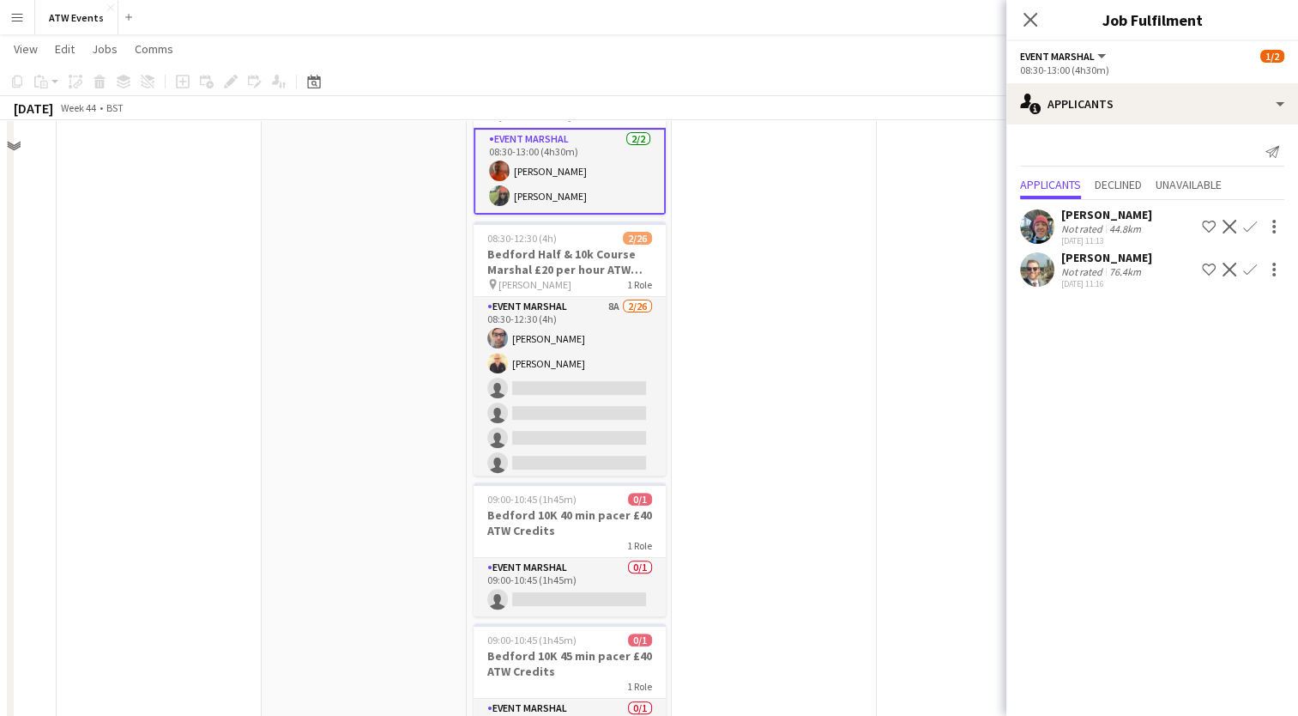
scroll to position [420, 0]
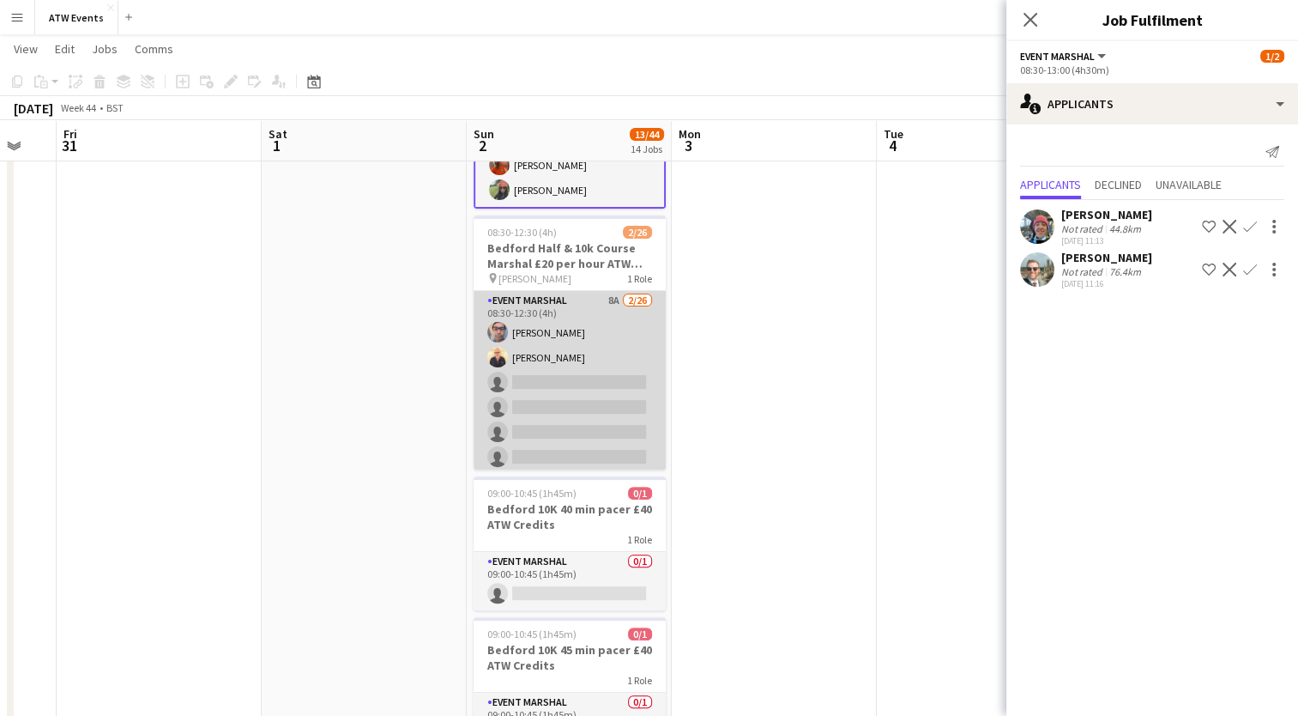
click at [599, 298] on app-card-role "Event Marshal 8A [DATE] 08:30-12:30 (4h) [PERSON_NAME] [PERSON_NAME] single-neu…" at bounding box center [570, 631] width 192 height 681
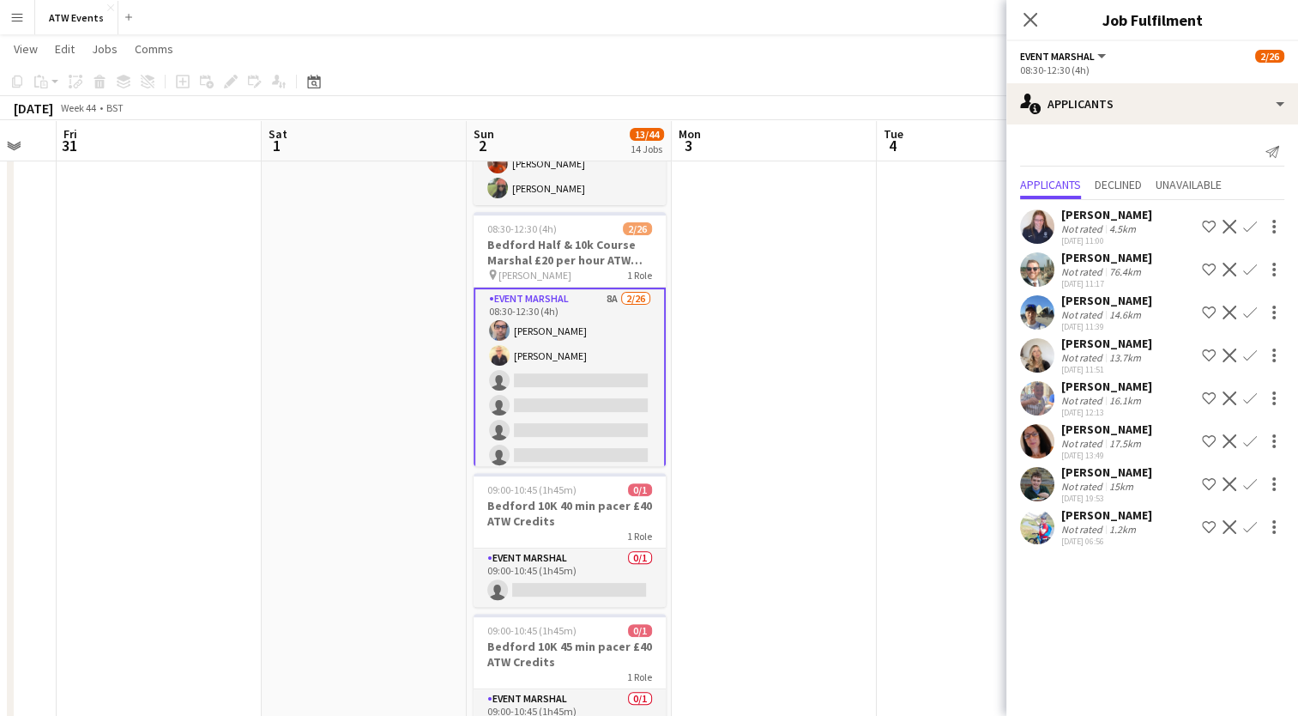
click at [1254, 524] on app-icon "Confirm" at bounding box center [1250, 527] width 14 height 14
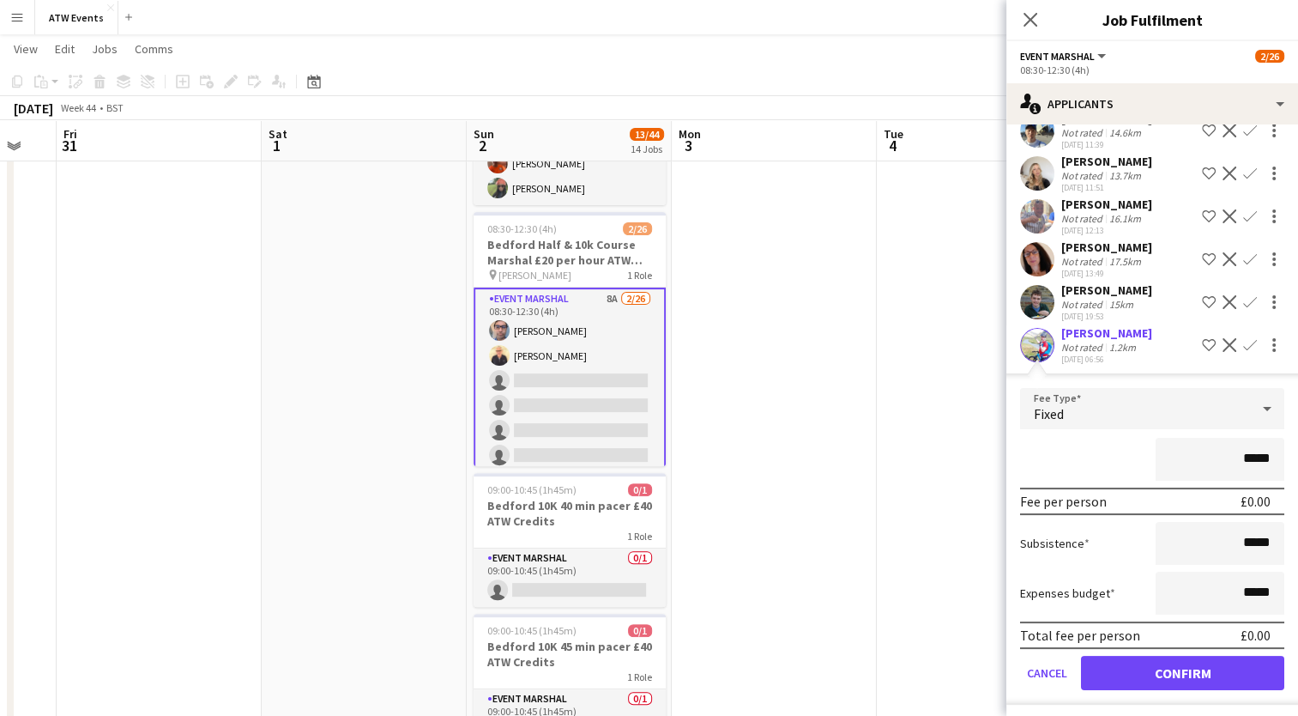
scroll to position [185, 0]
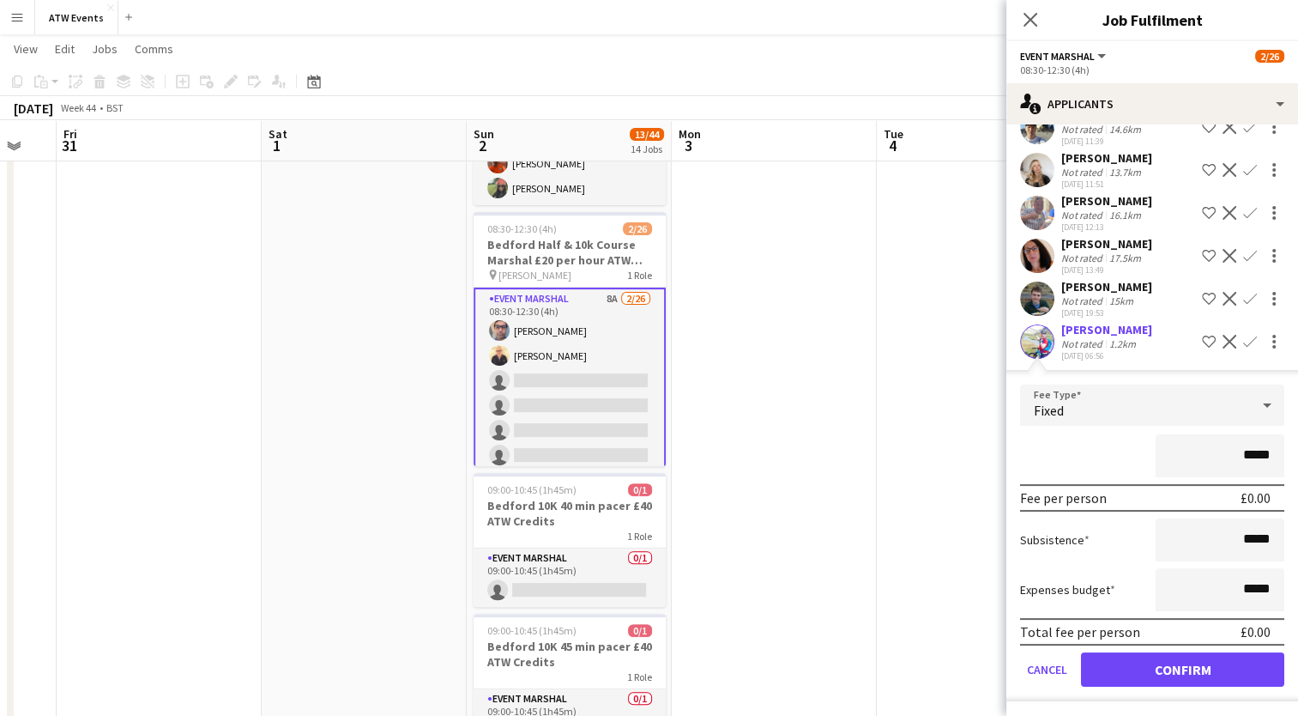
click at [1213, 417] on div "Fixed" at bounding box center [1135, 404] width 230 height 41
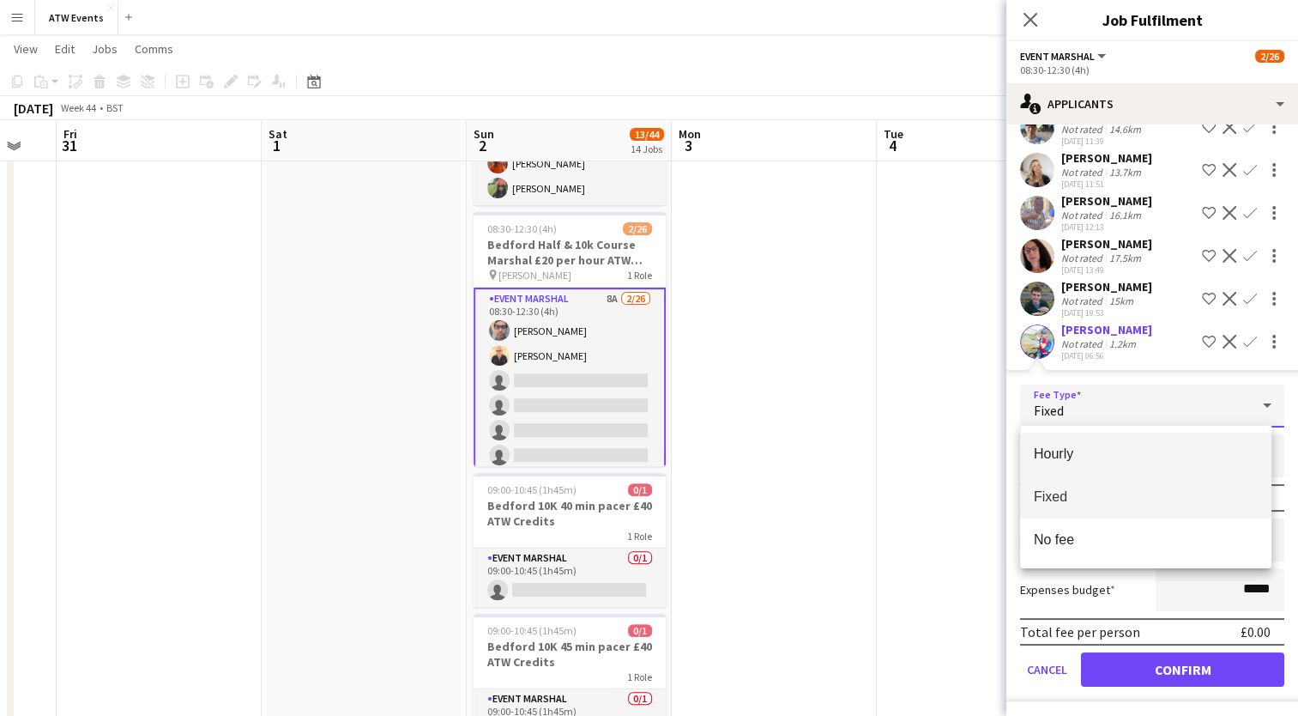
click at [1074, 457] on span "Hourly" at bounding box center [1146, 453] width 224 height 16
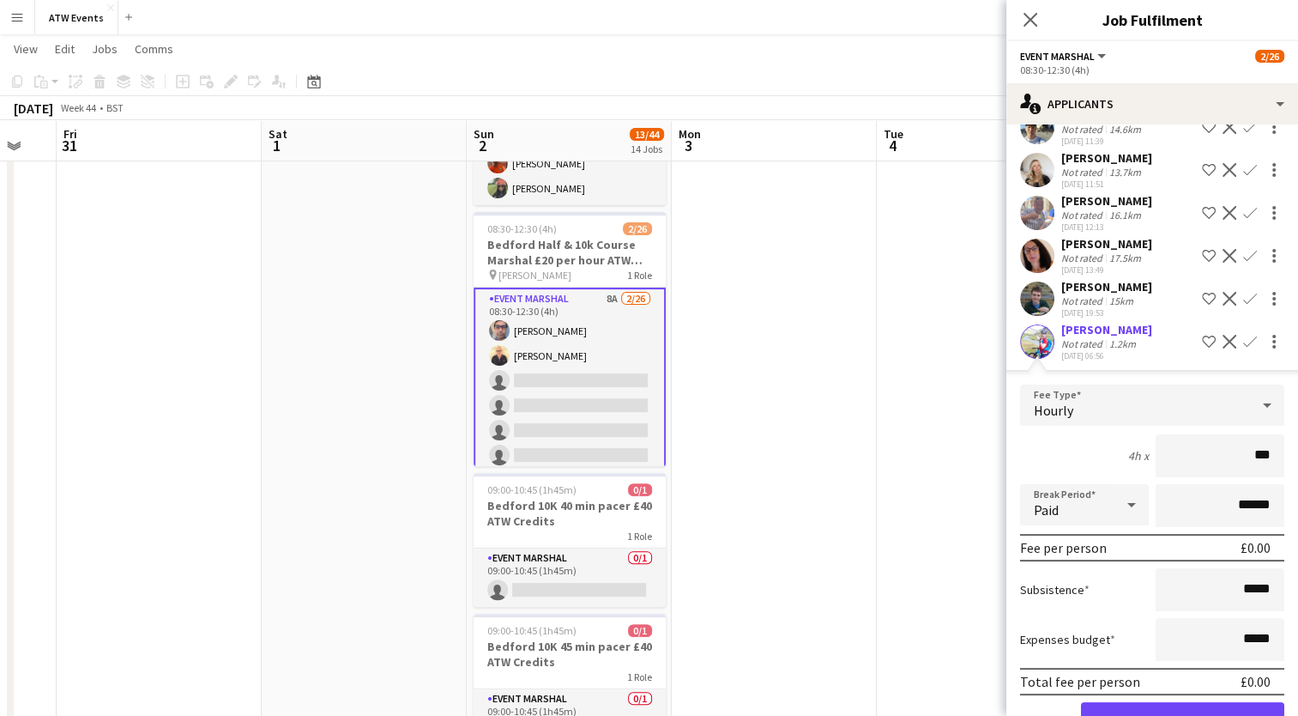
type input "**"
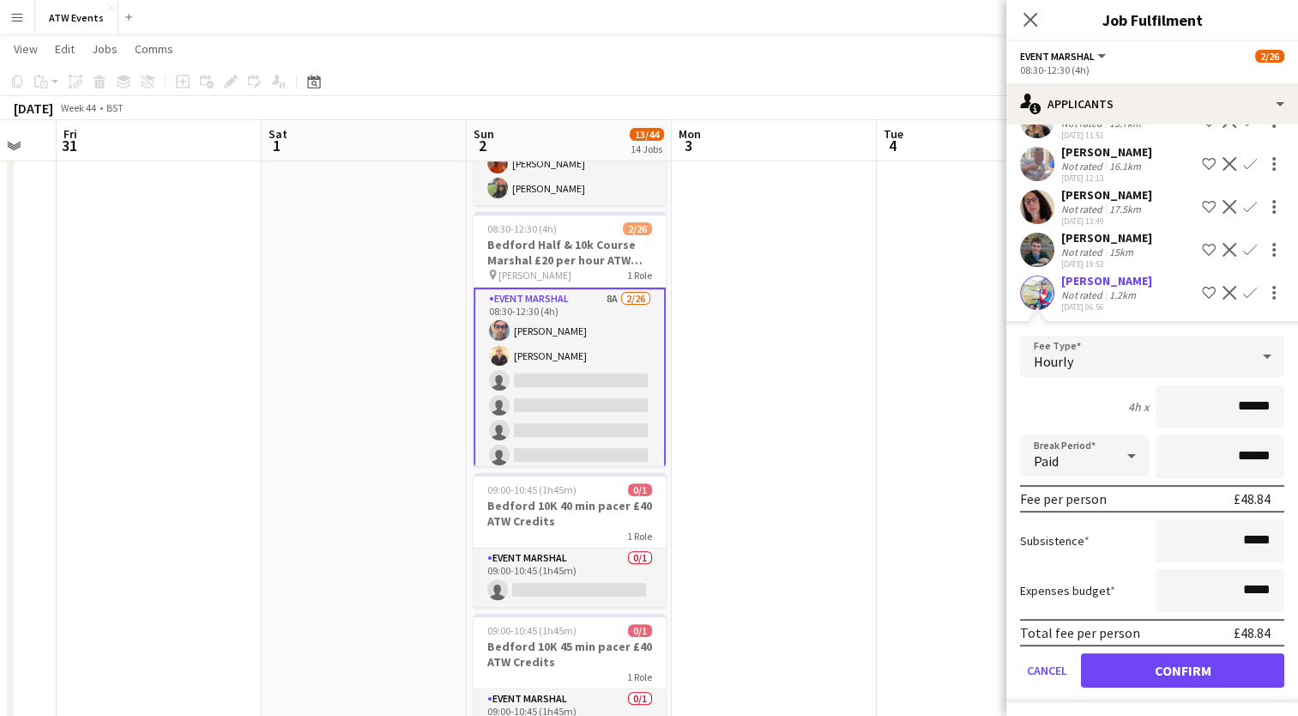
type input "******"
click at [1152, 670] on button "Confirm" at bounding box center [1182, 670] width 203 height 34
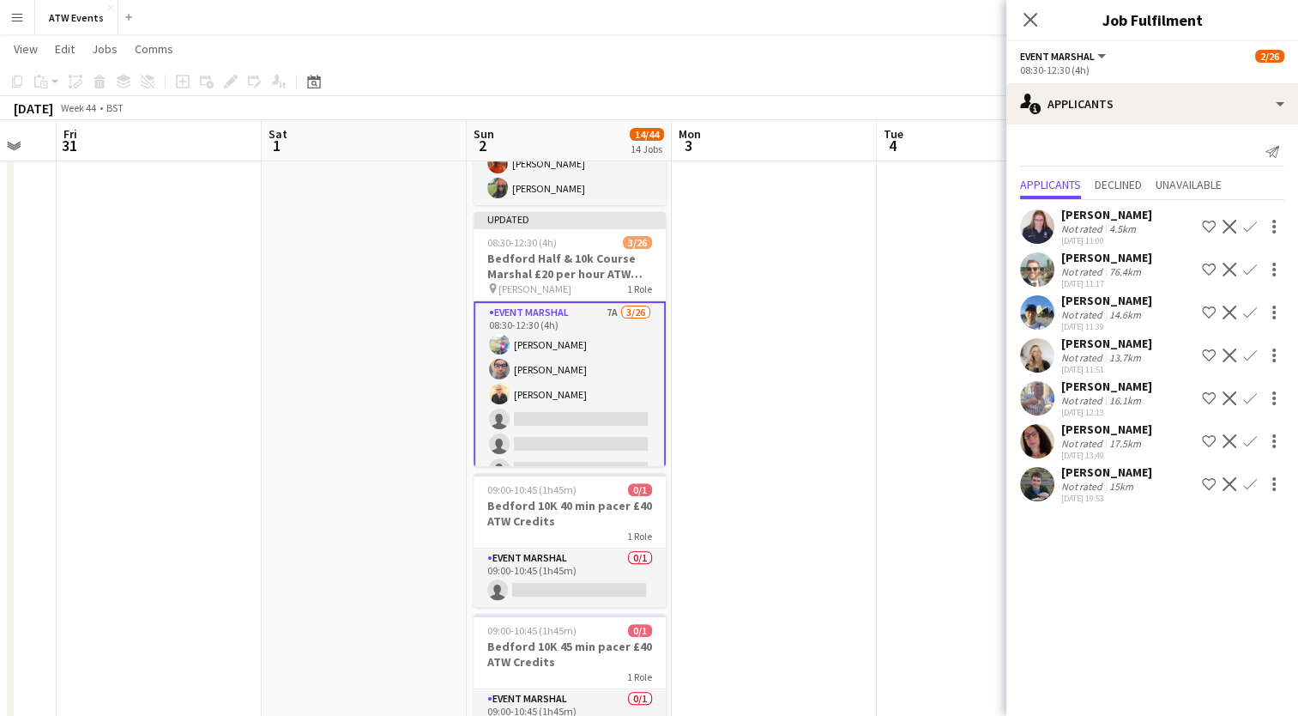
scroll to position [0, 0]
click at [1243, 482] on app-icon "Confirm" at bounding box center [1250, 484] width 14 height 14
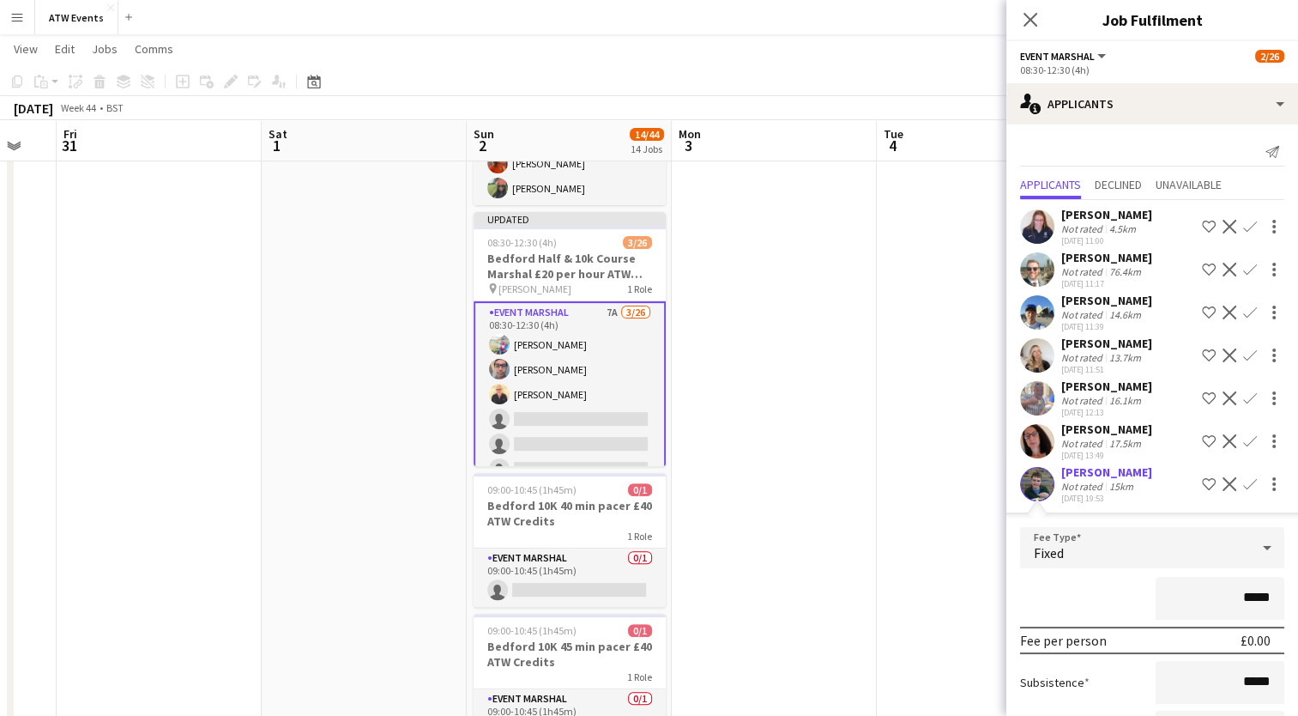
scroll to position [142, 0]
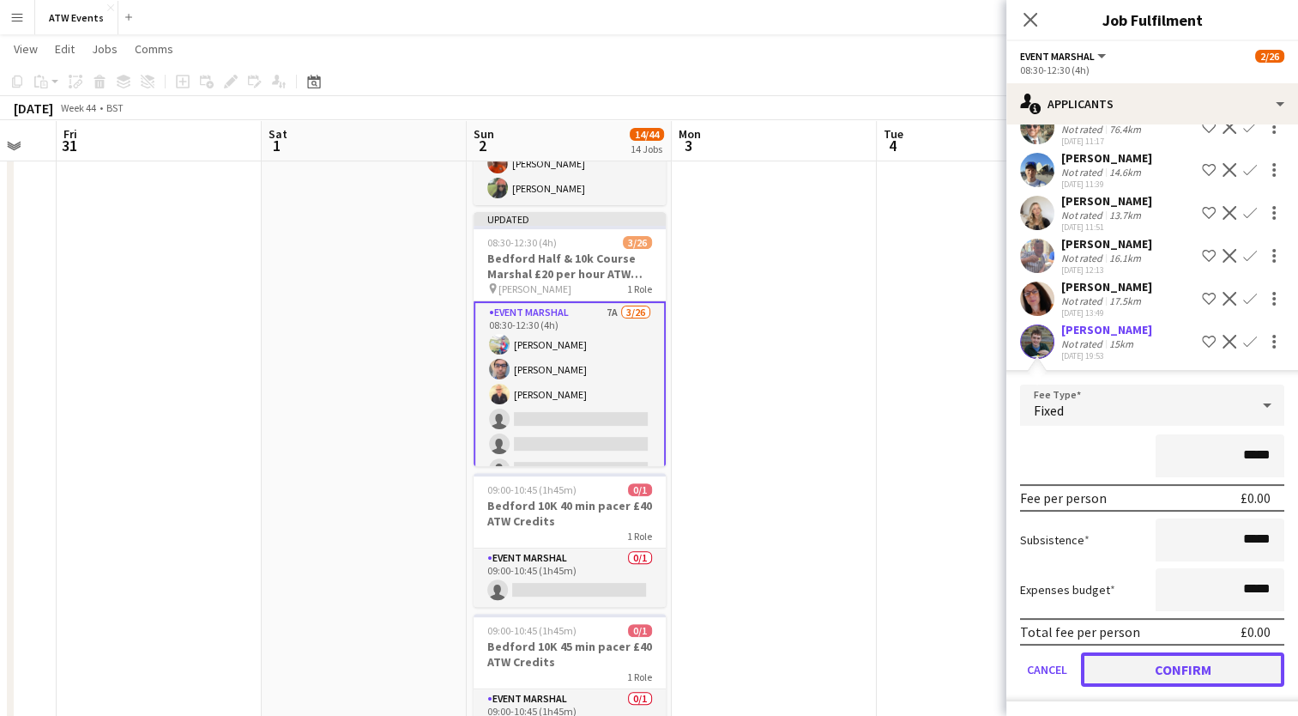
click at [1169, 662] on button "Confirm" at bounding box center [1182, 669] width 203 height 34
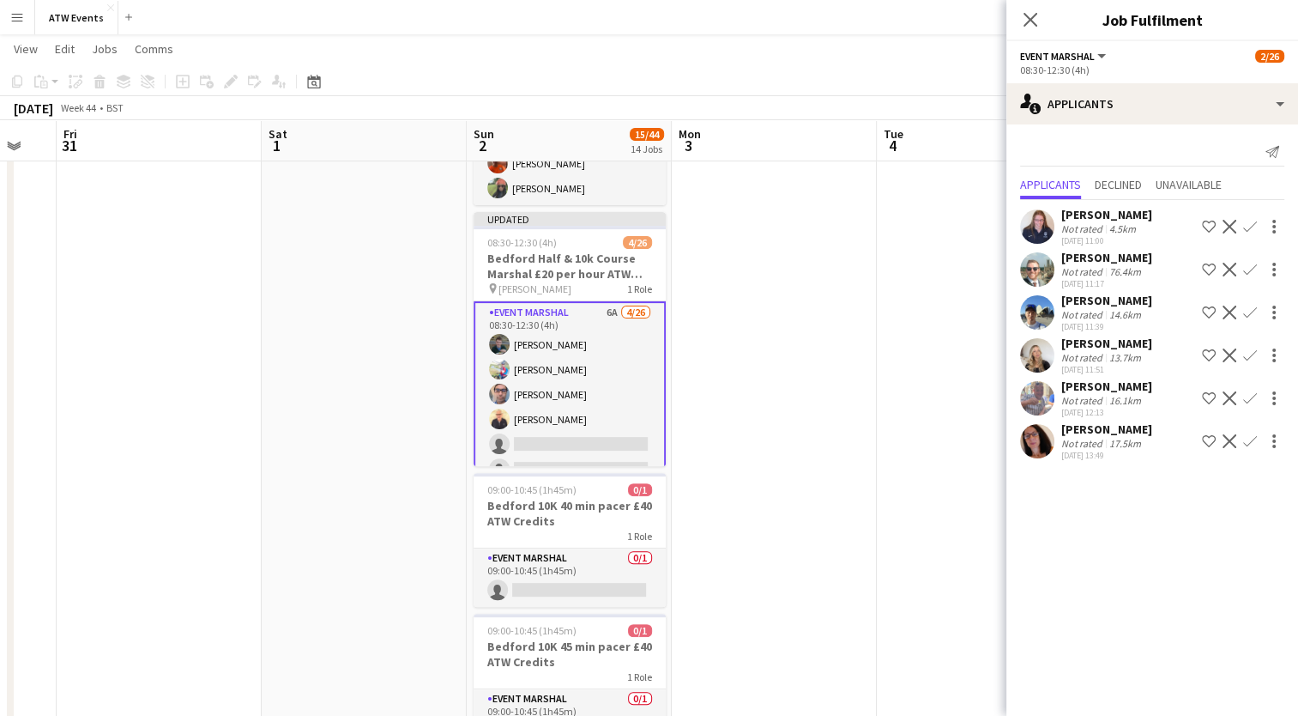
scroll to position [0, 0]
click at [1251, 438] on app-icon "Confirm" at bounding box center [1250, 441] width 14 height 14
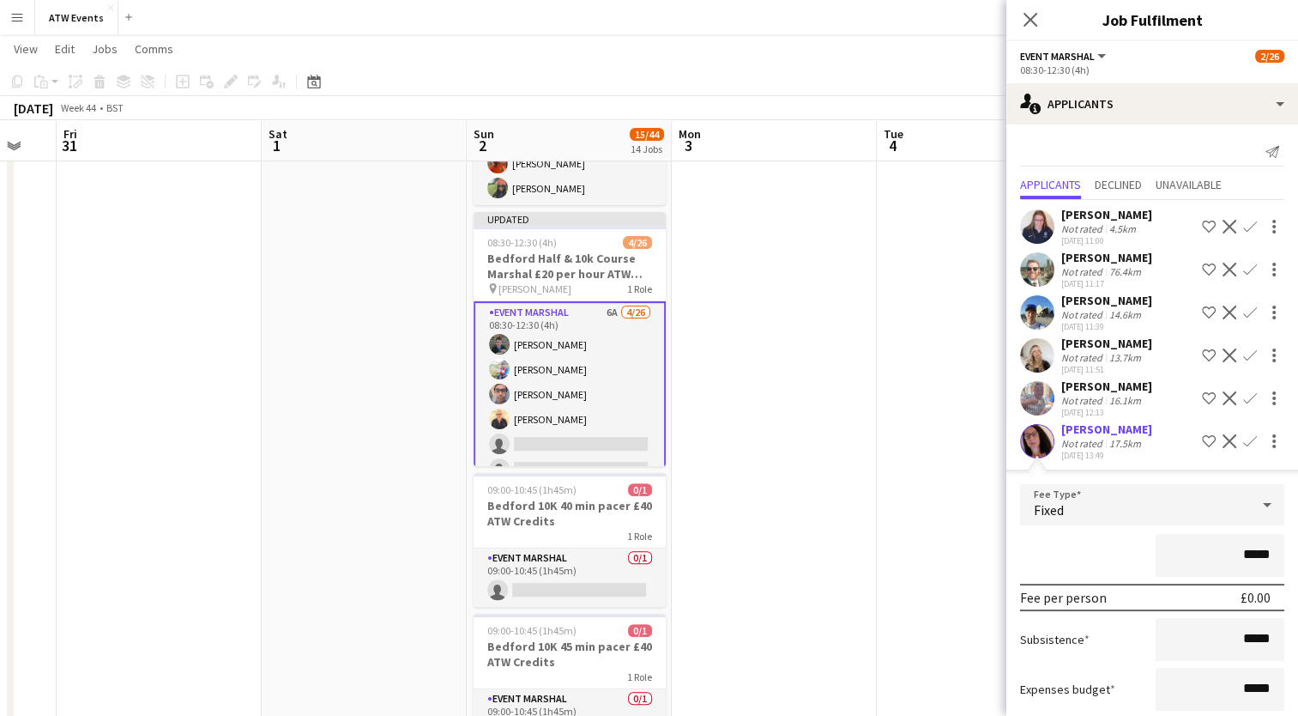
scroll to position [100, 0]
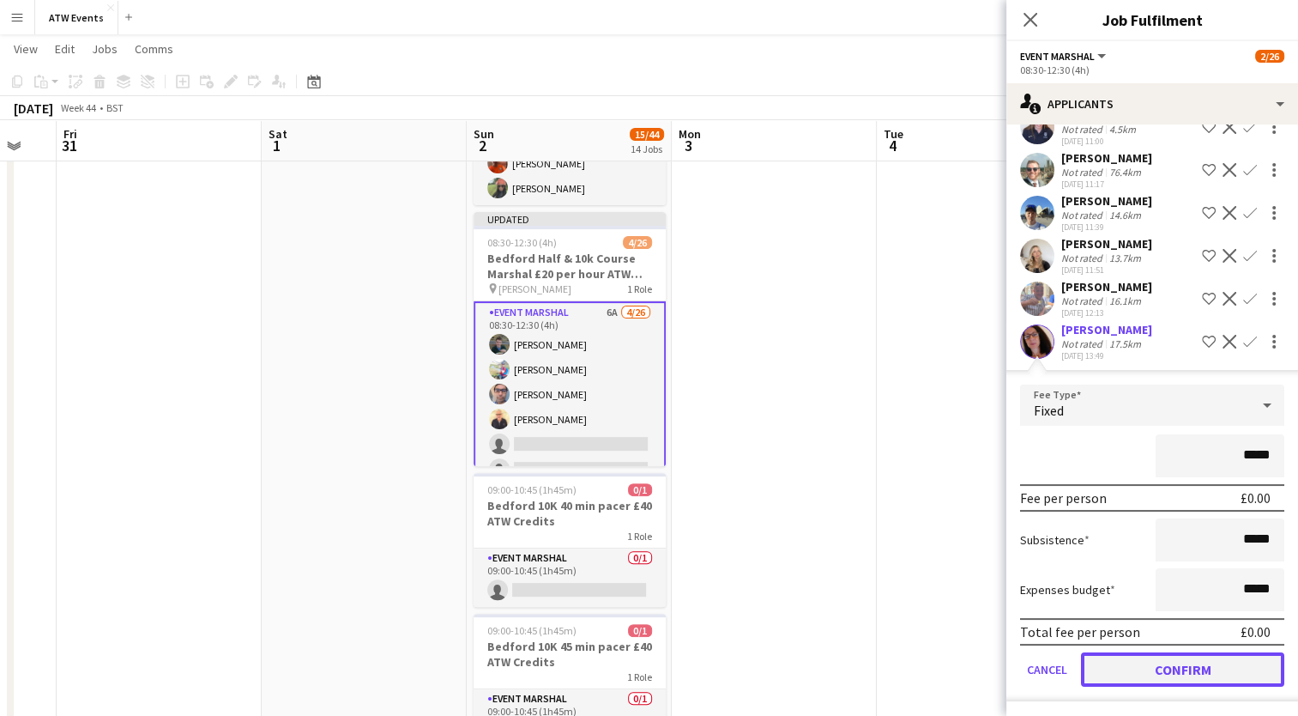
click at [1188, 667] on button "Confirm" at bounding box center [1182, 669] width 203 height 34
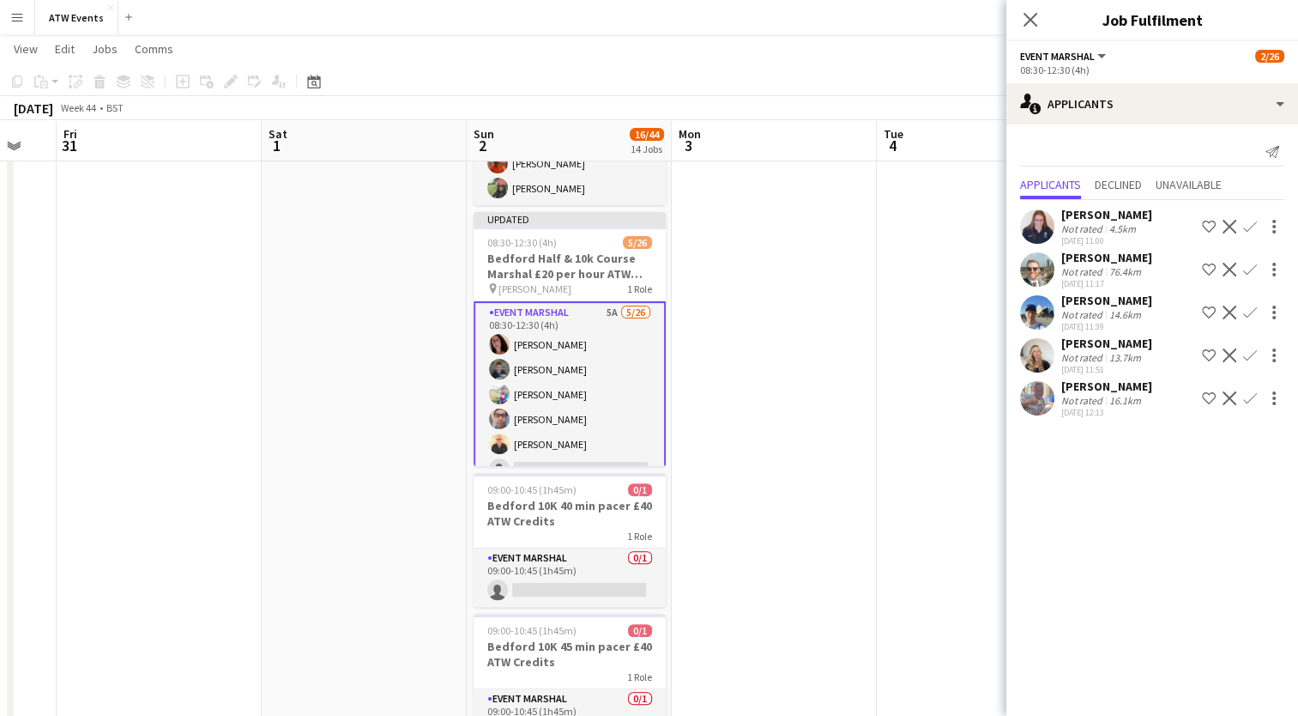
scroll to position [0, 0]
click at [1249, 398] on app-icon "Confirm" at bounding box center [1250, 398] width 14 height 14
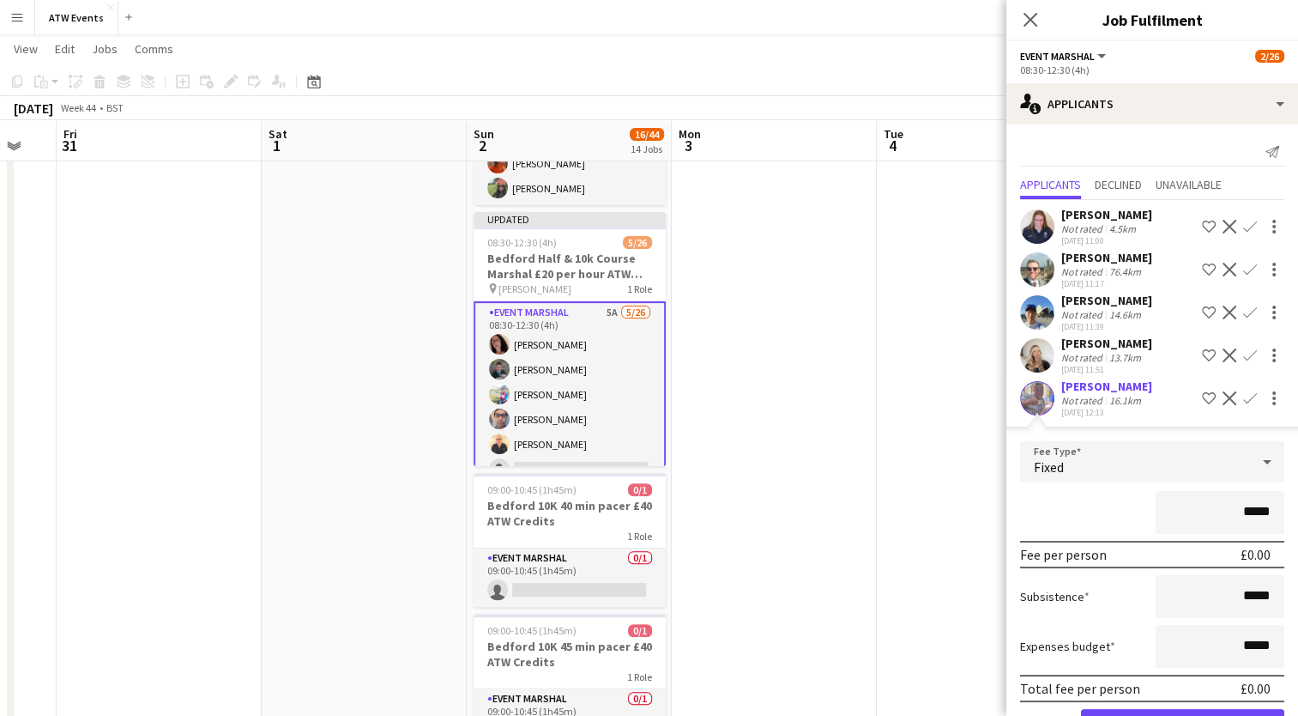
scroll to position [57, 0]
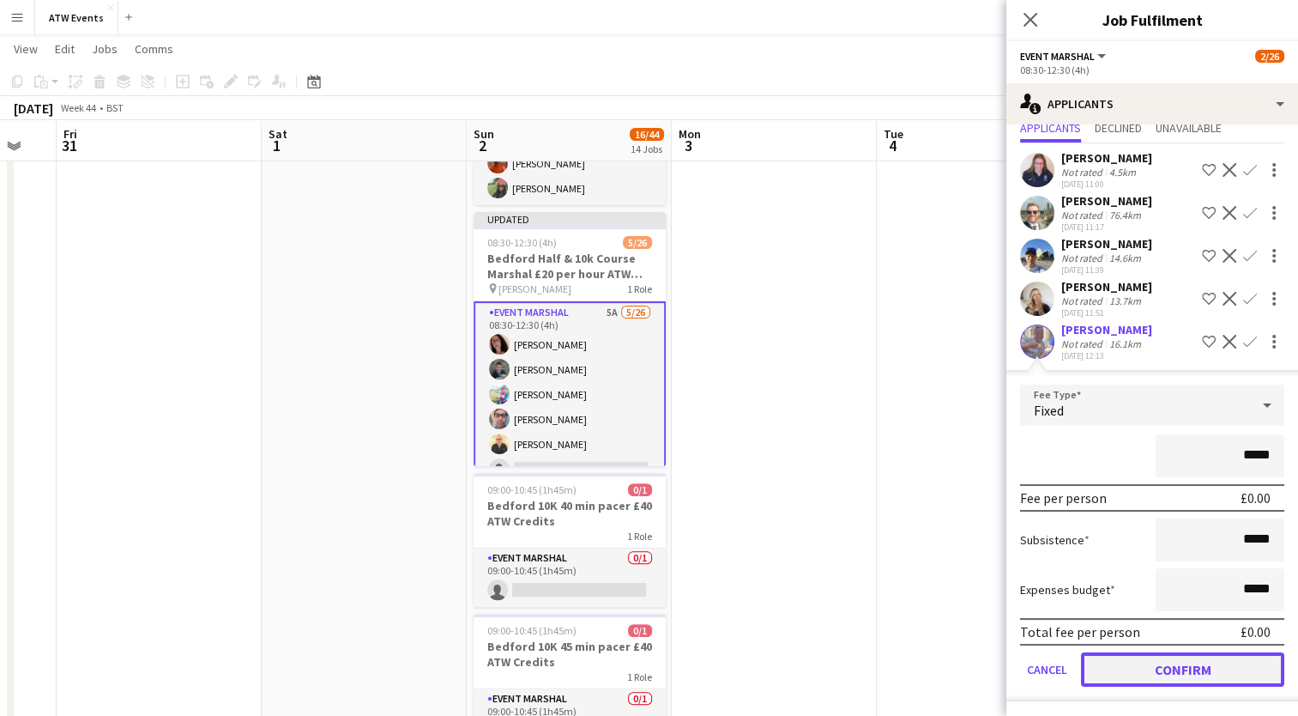
click at [1148, 663] on button "Confirm" at bounding box center [1182, 669] width 203 height 34
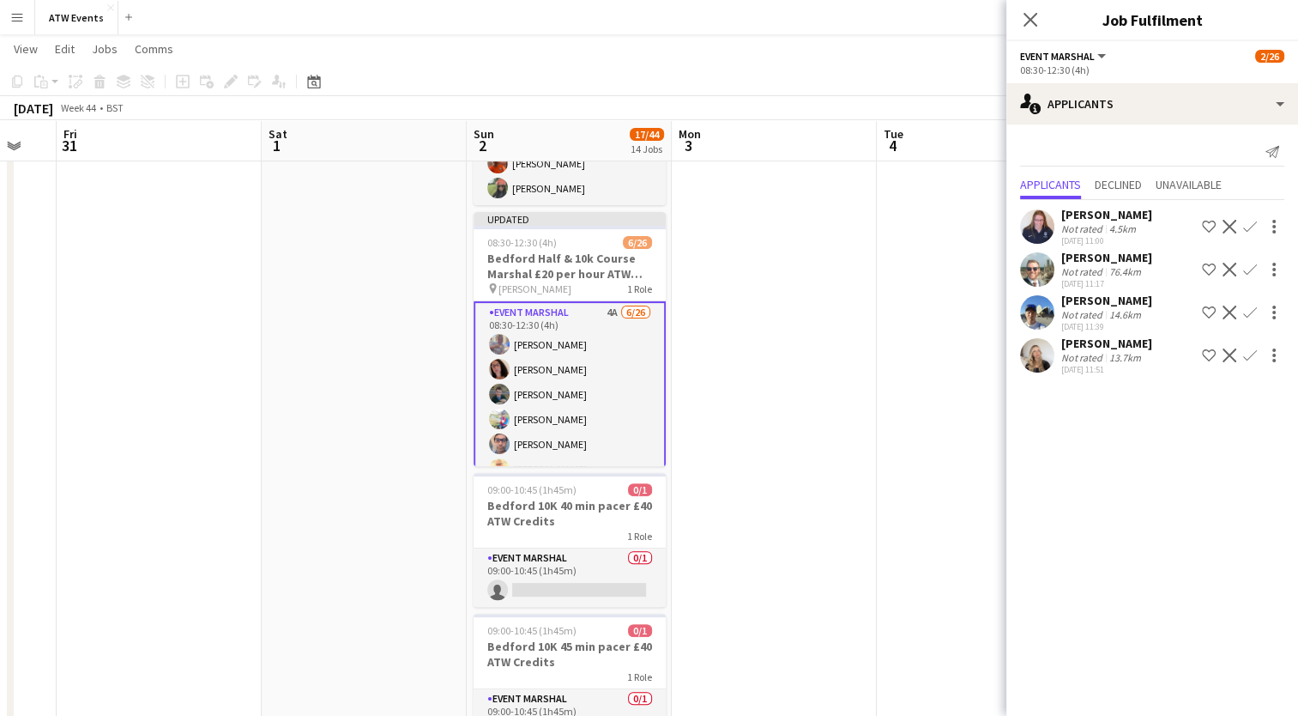
scroll to position [0, 0]
click at [1248, 351] on app-icon "Confirm" at bounding box center [1250, 355] width 14 height 14
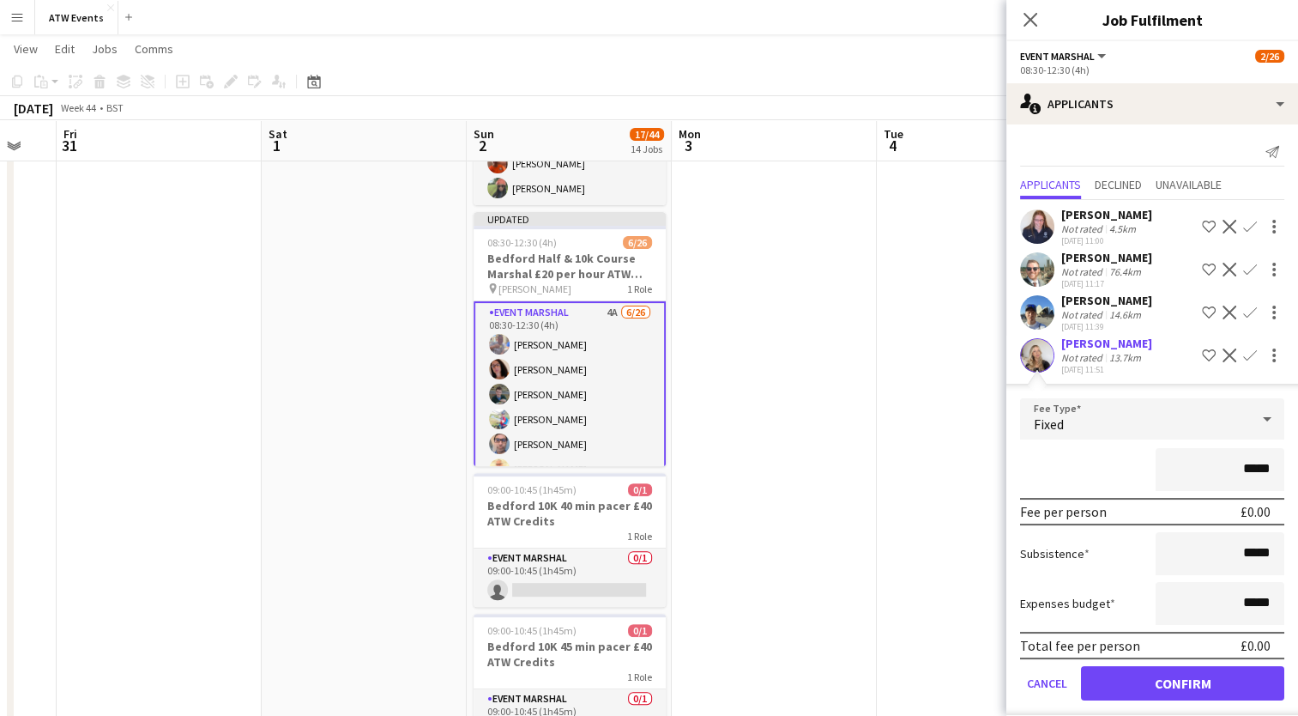
scroll to position [14, 0]
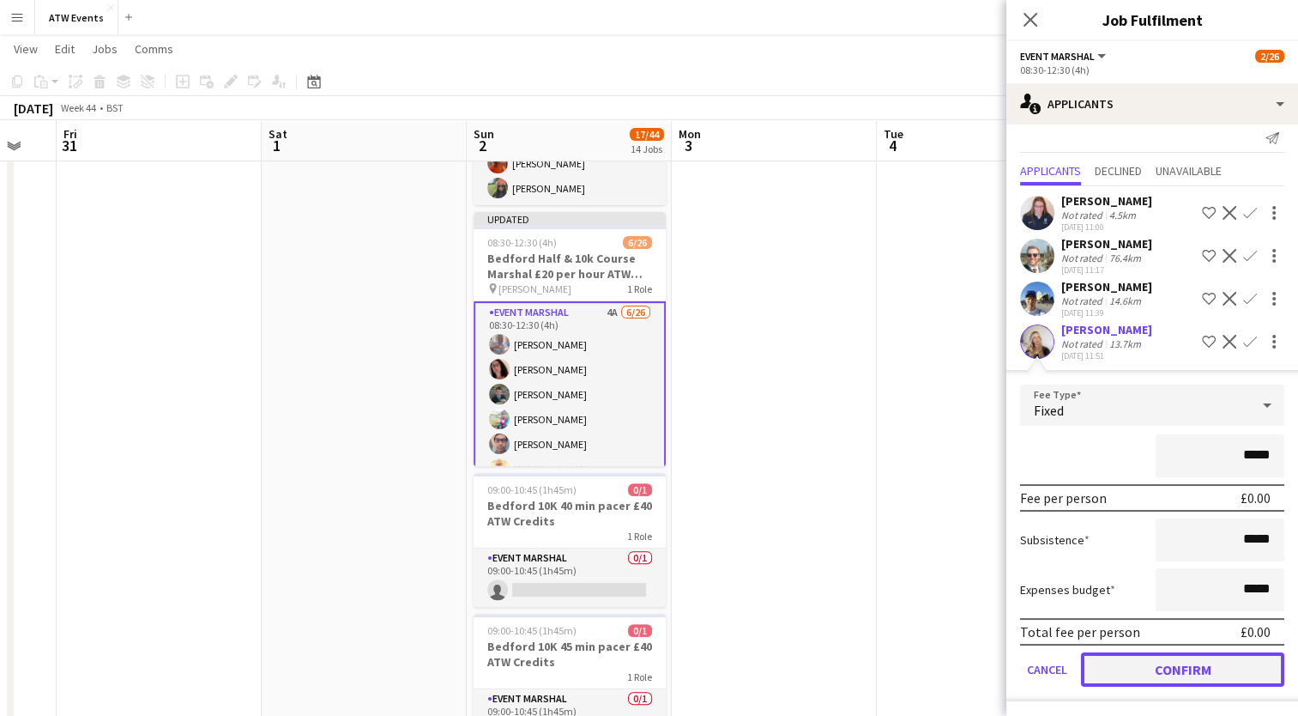
click at [1197, 669] on button "Confirm" at bounding box center [1182, 669] width 203 height 34
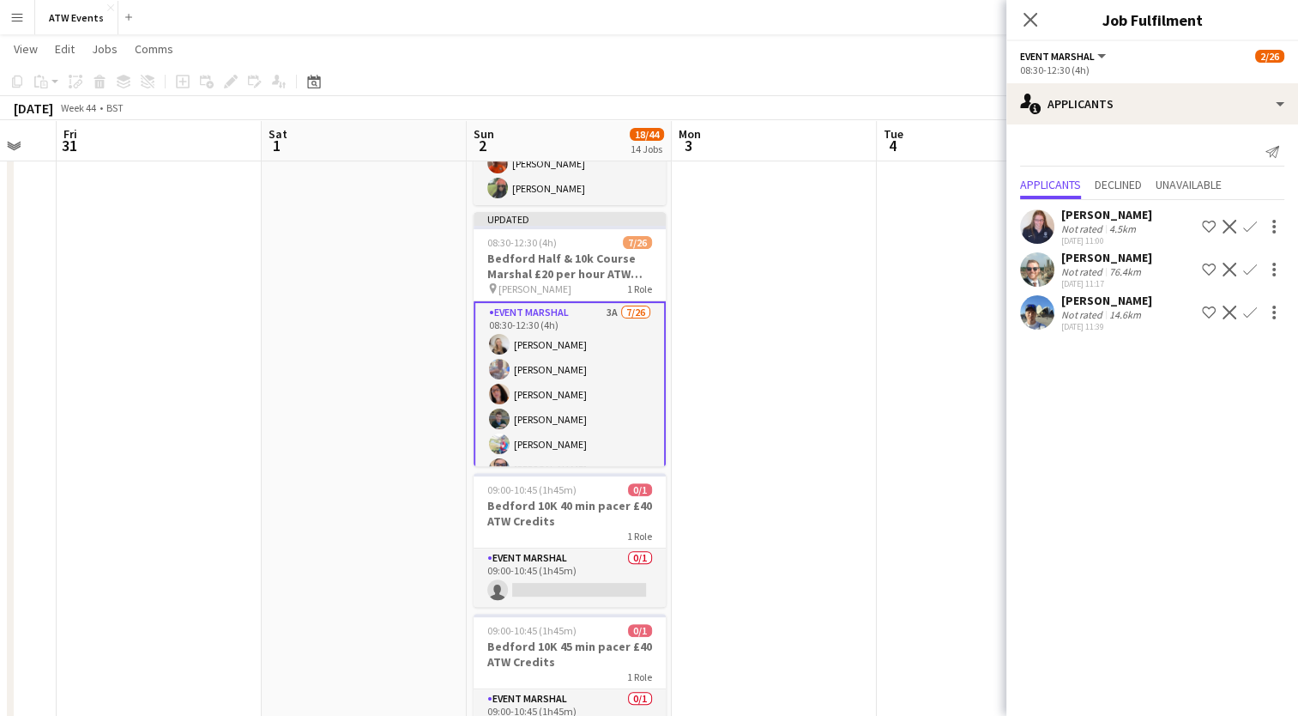
scroll to position [0, 0]
click at [1248, 313] on app-icon "Confirm" at bounding box center [1250, 312] width 14 height 14
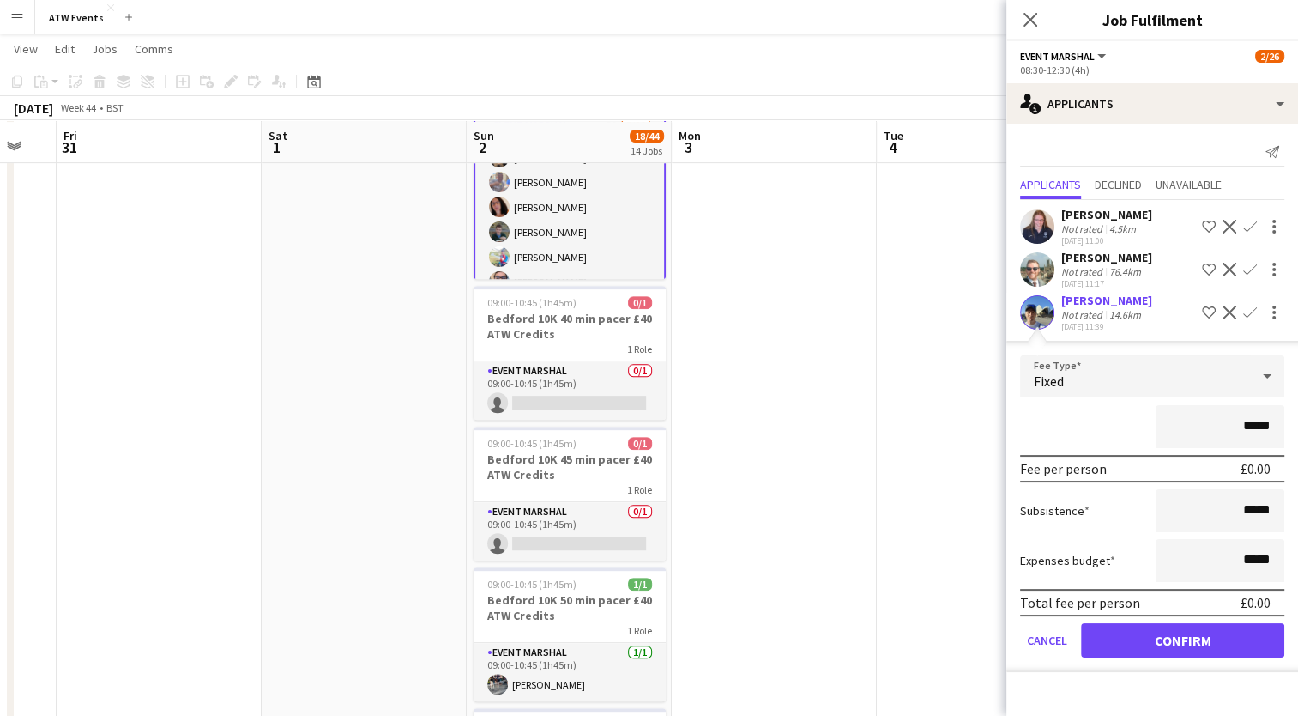
scroll to position [614, 0]
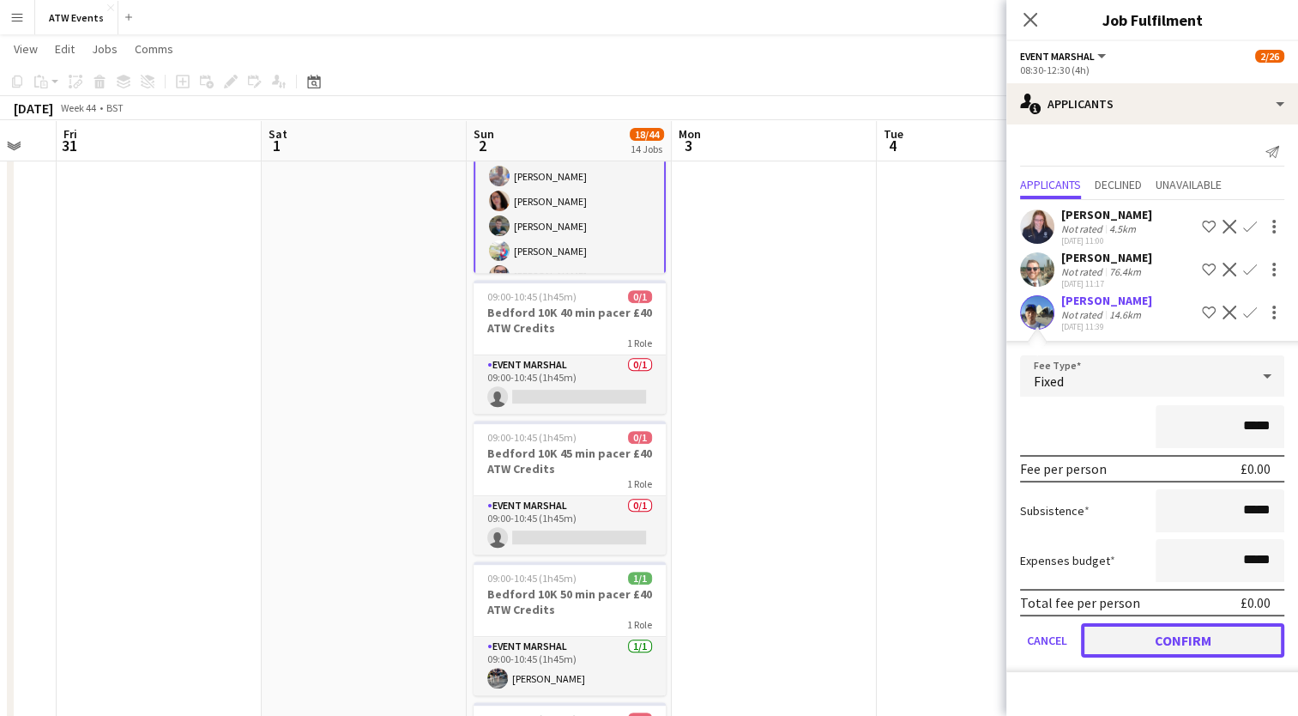
click at [1188, 630] on button "Confirm" at bounding box center [1182, 640] width 203 height 34
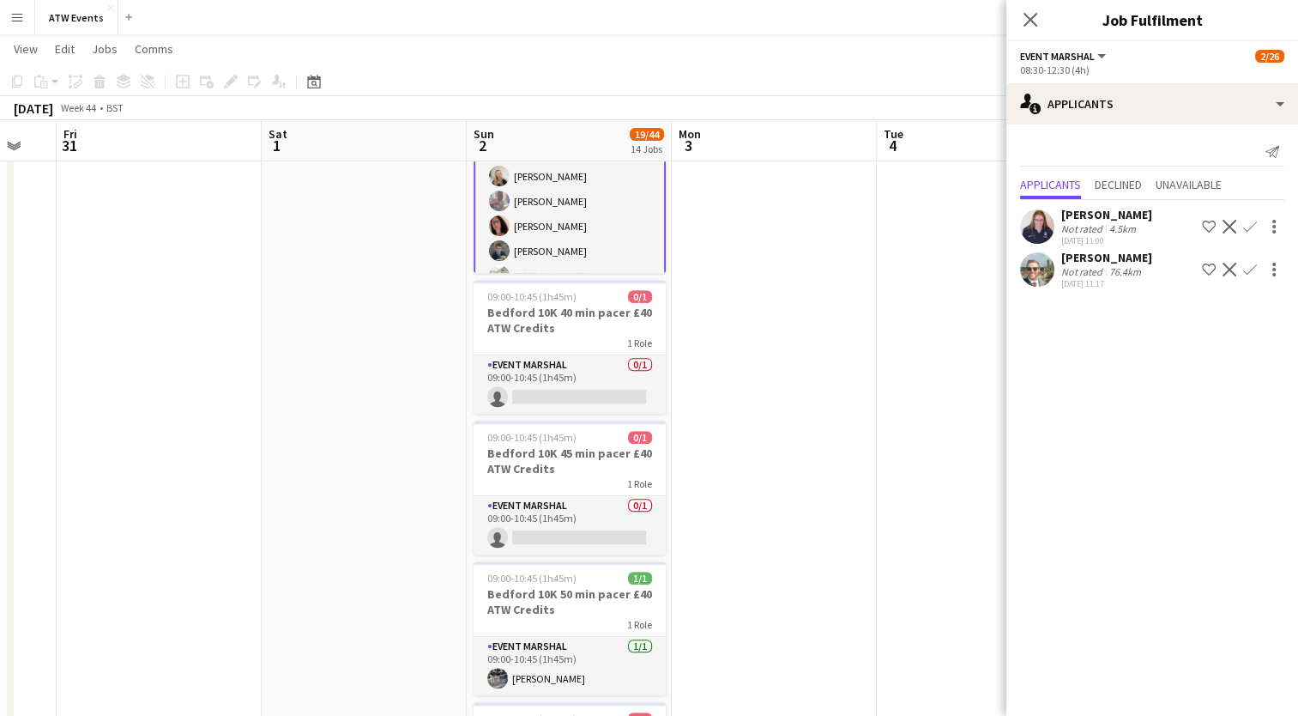
click at [1247, 269] on app-icon "Confirm" at bounding box center [1250, 270] width 14 height 14
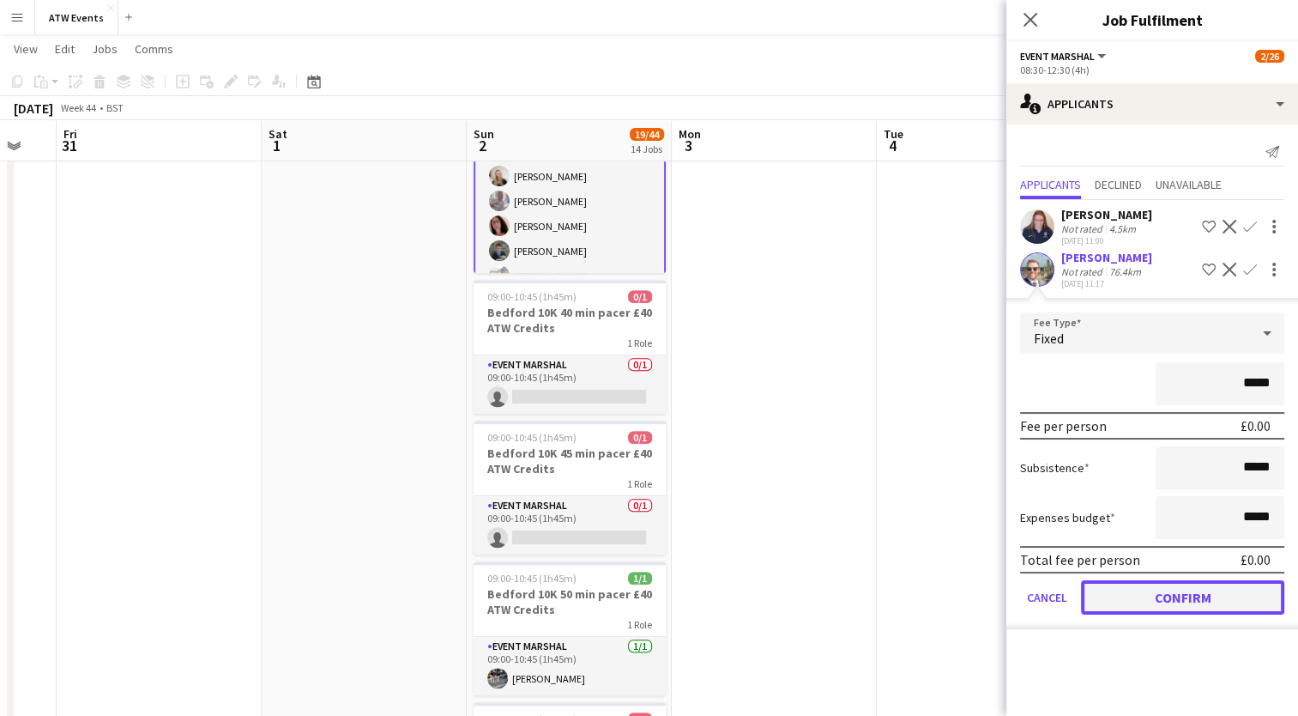
click at [1209, 594] on button "Confirm" at bounding box center [1182, 597] width 203 height 34
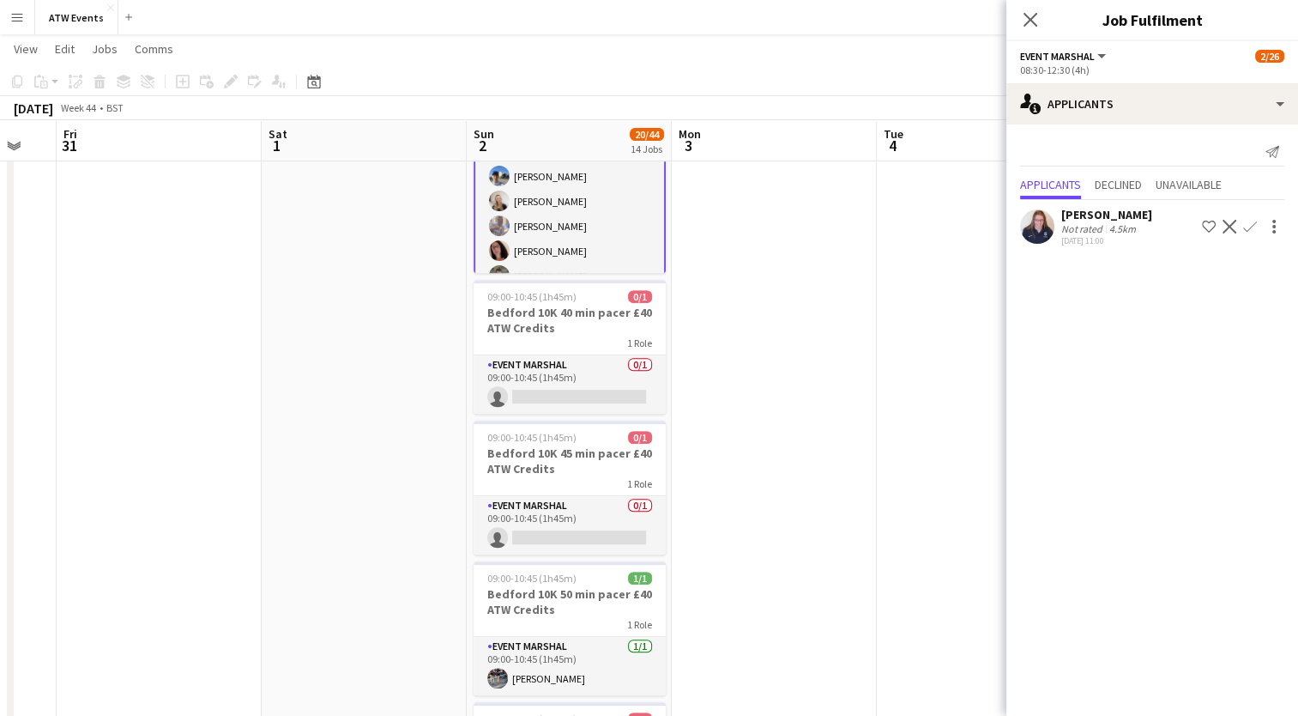
click at [1249, 233] on button "Confirm" at bounding box center [1250, 226] width 21 height 21
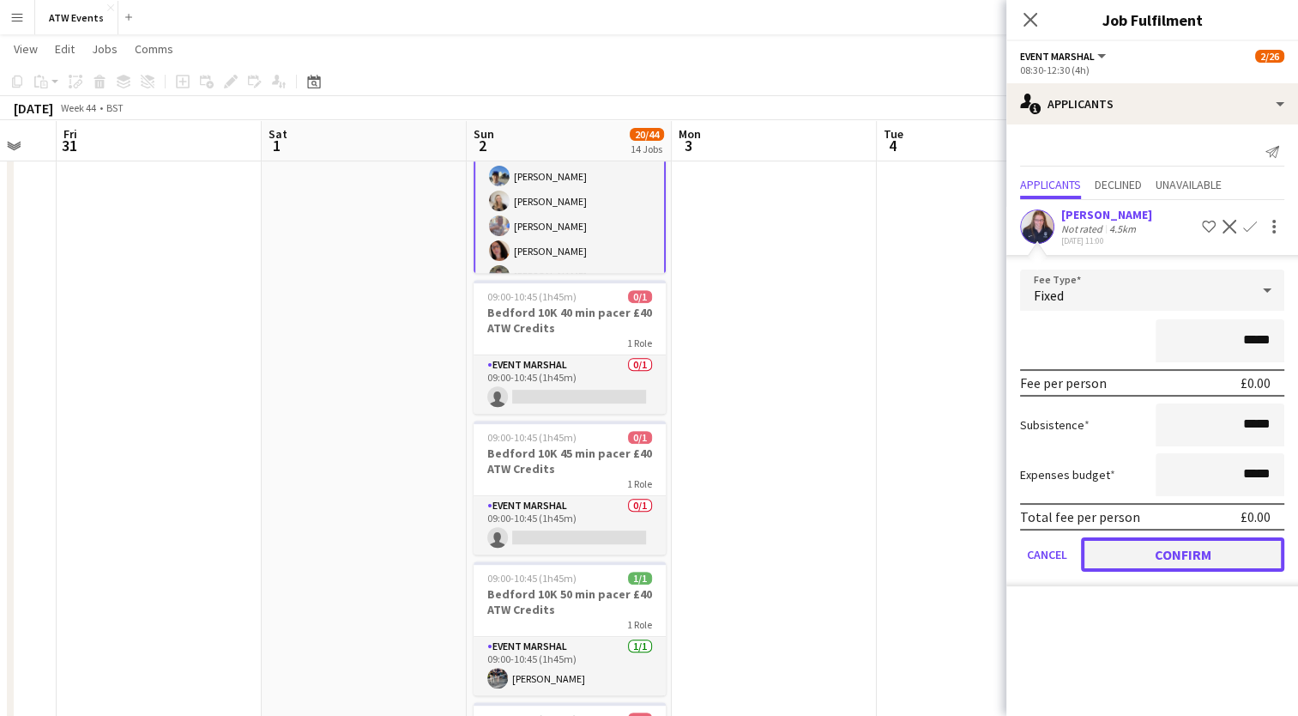
click at [1159, 559] on button "Confirm" at bounding box center [1182, 554] width 203 height 34
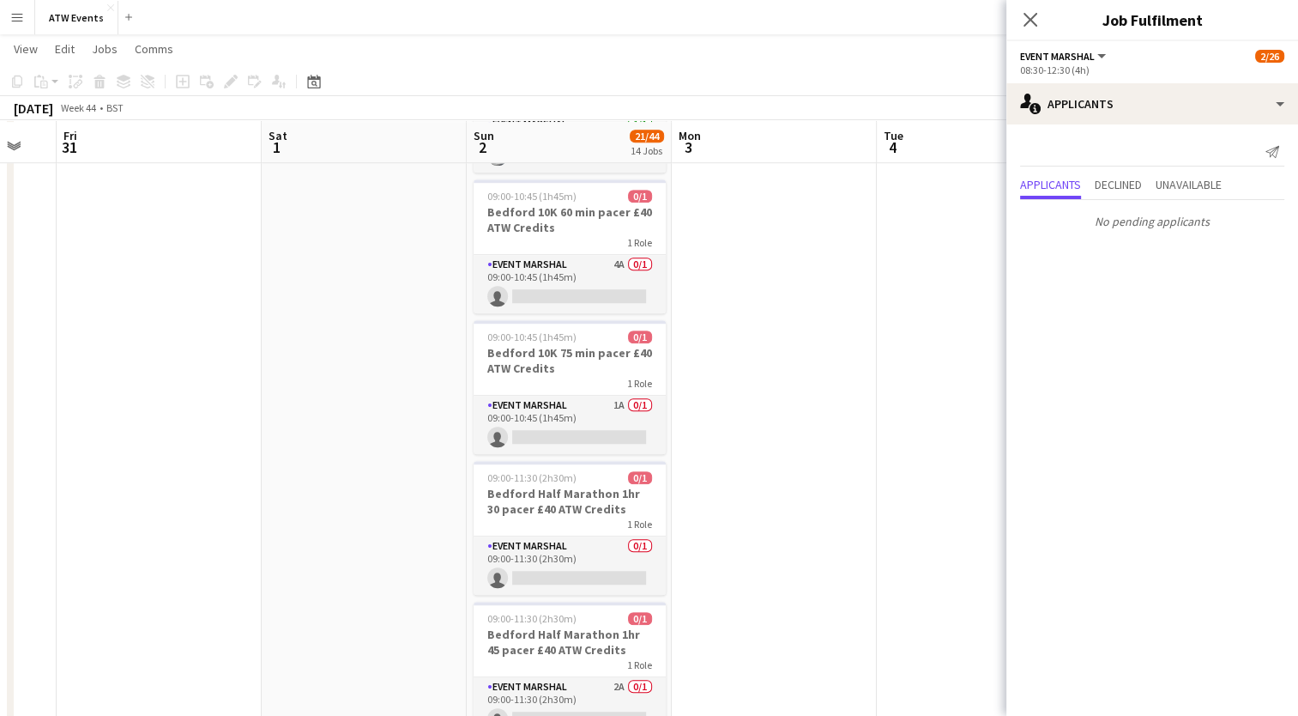
scroll to position [1138, 0]
click at [612, 256] on app-card-role "Event Marshal 4A 0/1 09:00-10:45 (1h45m) single-neutral-actions" at bounding box center [570, 282] width 192 height 58
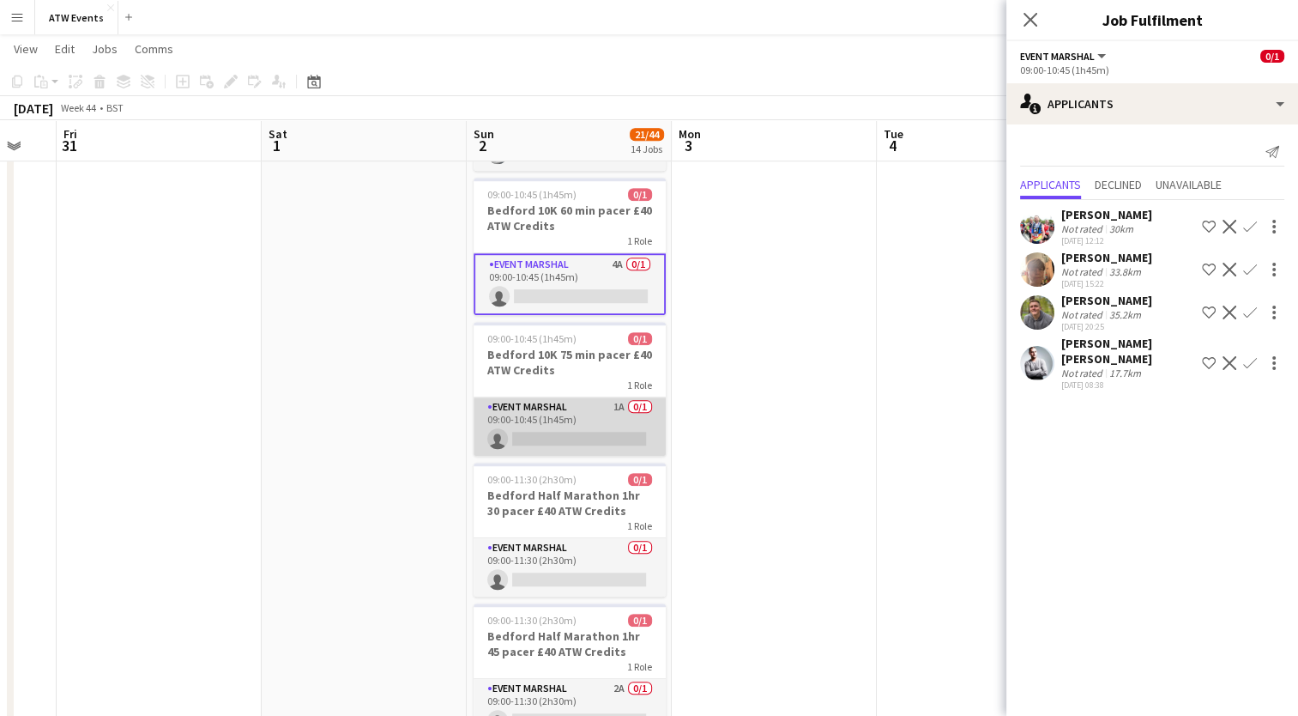
click at [615, 401] on app-card-role "Event Marshal 1A 0/1 09:00-10:45 (1h45m) single-neutral-actions" at bounding box center [570, 426] width 192 height 58
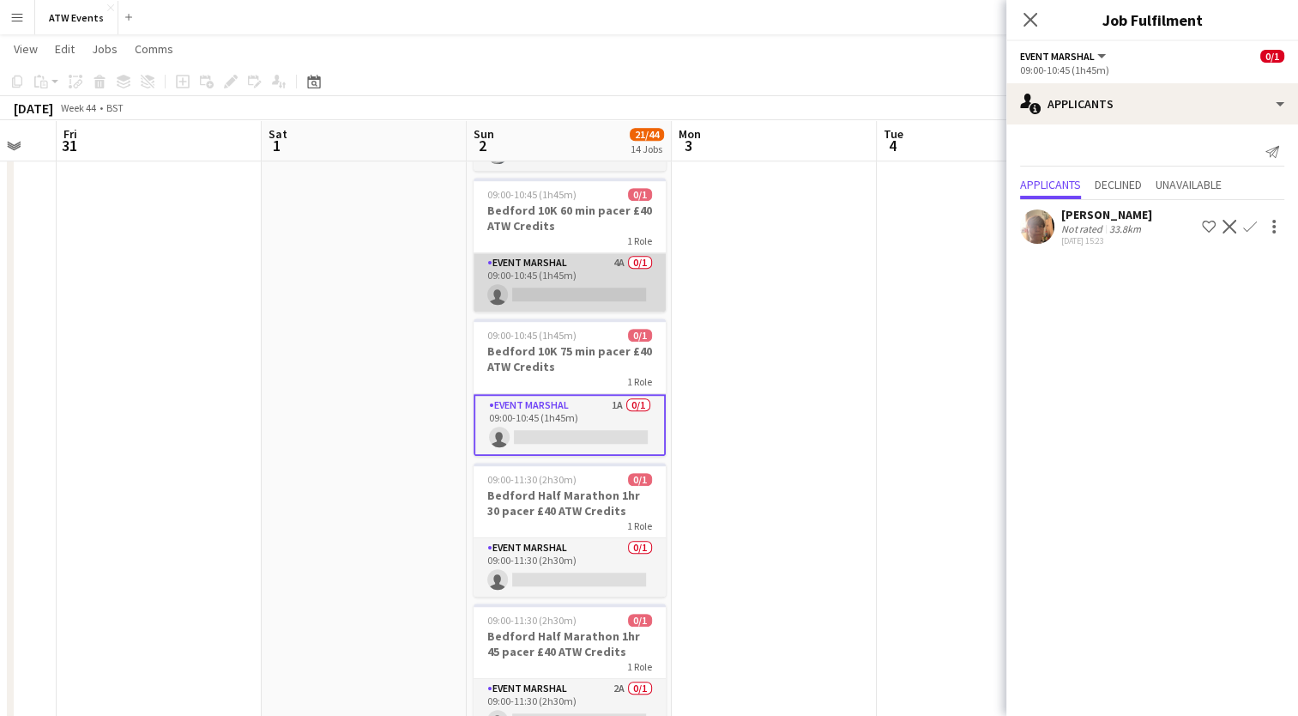
click at [618, 257] on app-card-role "Event Marshal 4A 0/1 09:00-10:45 (1h45m) single-neutral-actions" at bounding box center [570, 282] width 192 height 58
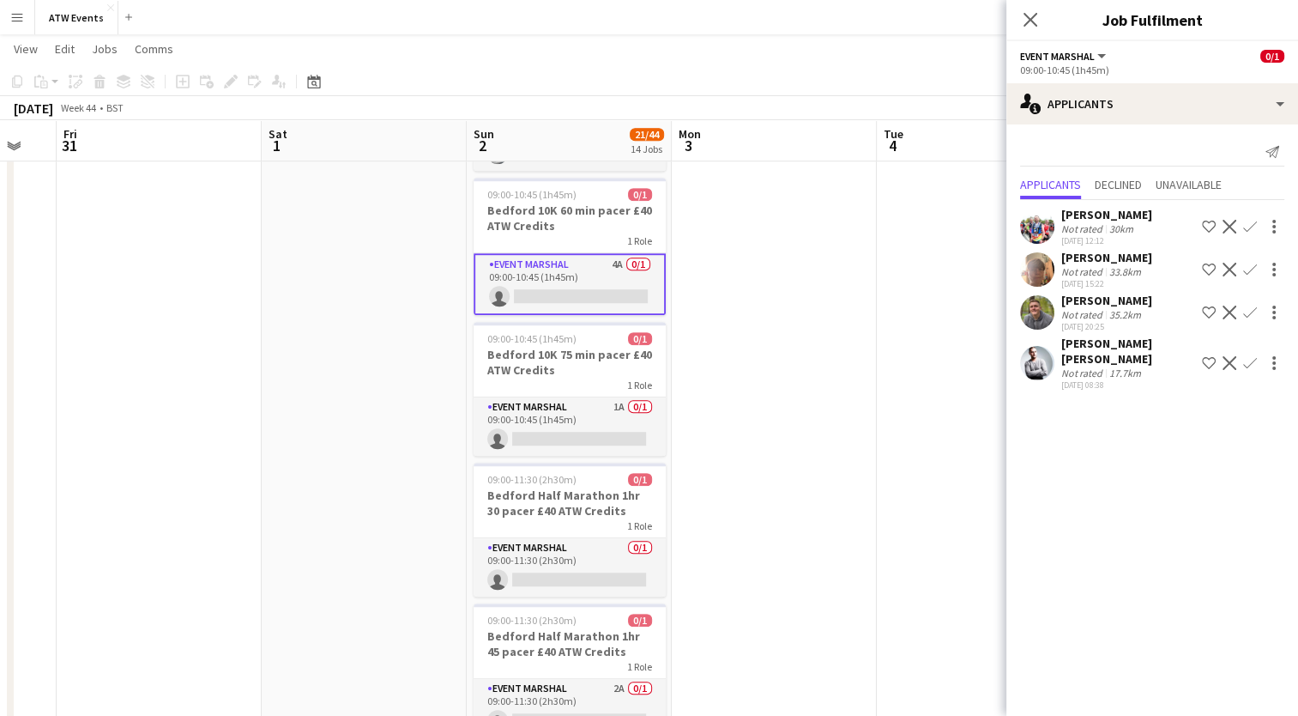
click at [1243, 366] on app-icon "Confirm" at bounding box center [1250, 363] width 14 height 14
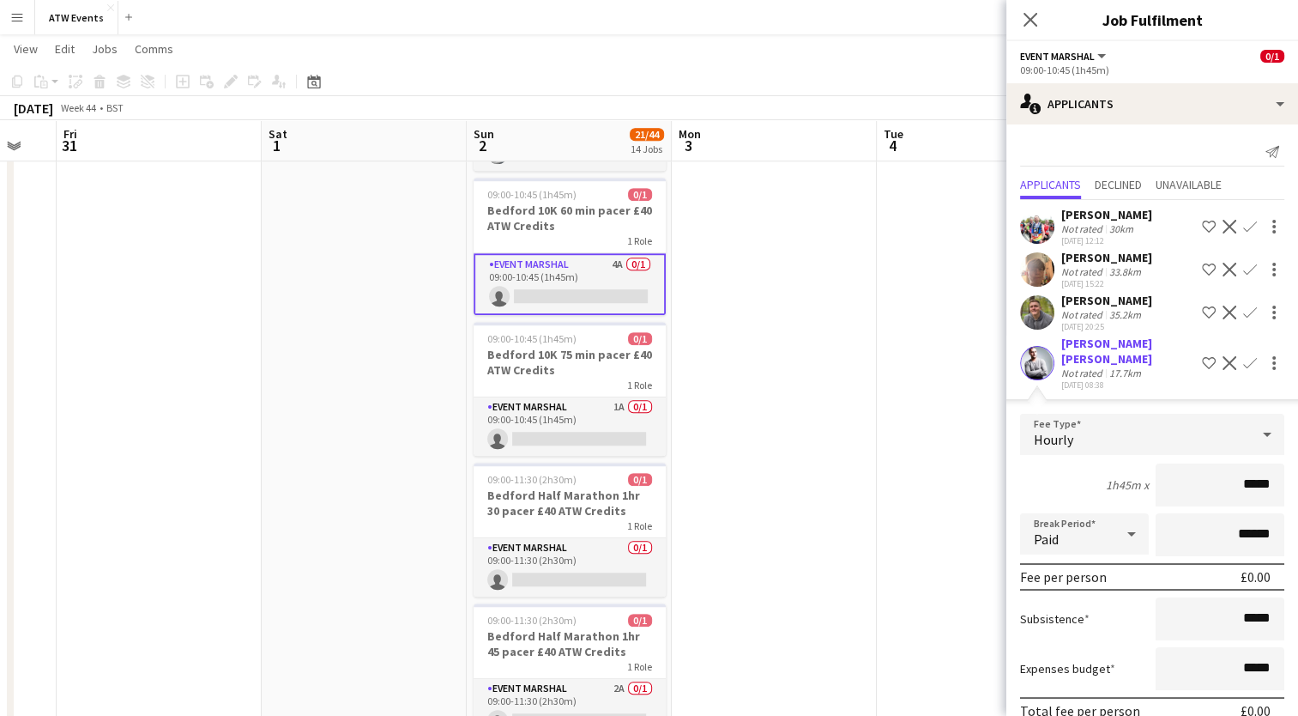
scroll to position [79, 0]
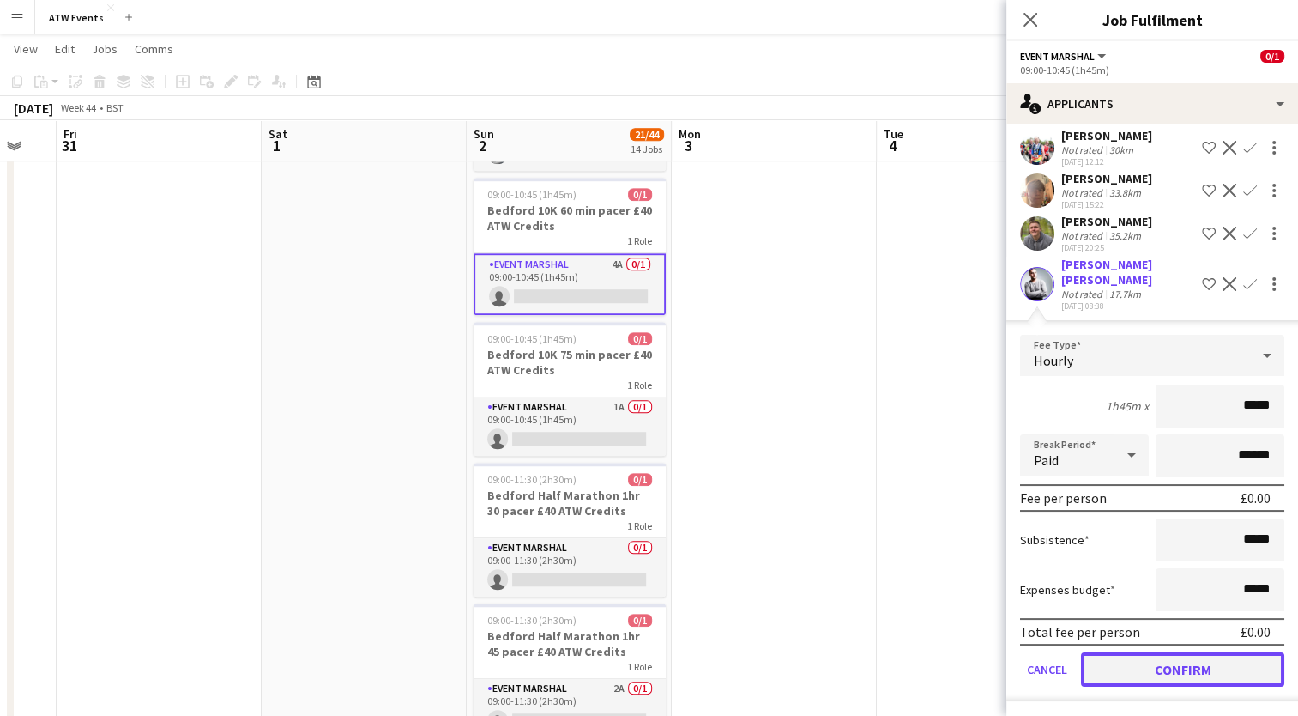
click at [1158, 674] on button "Confirm" at bounding box center [1182, 669] width 203 height 34
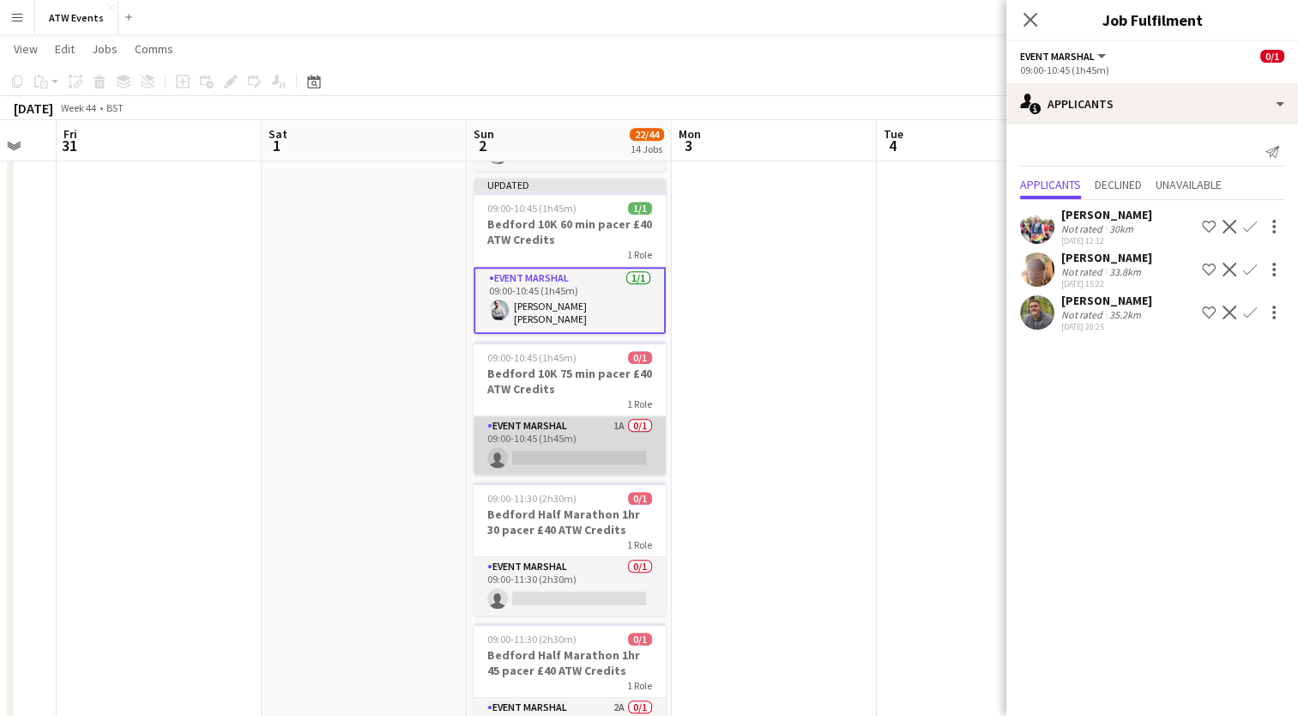
click at [617, 419] on app-card-role "Event Marshal 1A 0/1 09:00-10:45 (1h45m) single-neutral-actions" at bounding box center [570, 445] width 192 height 58
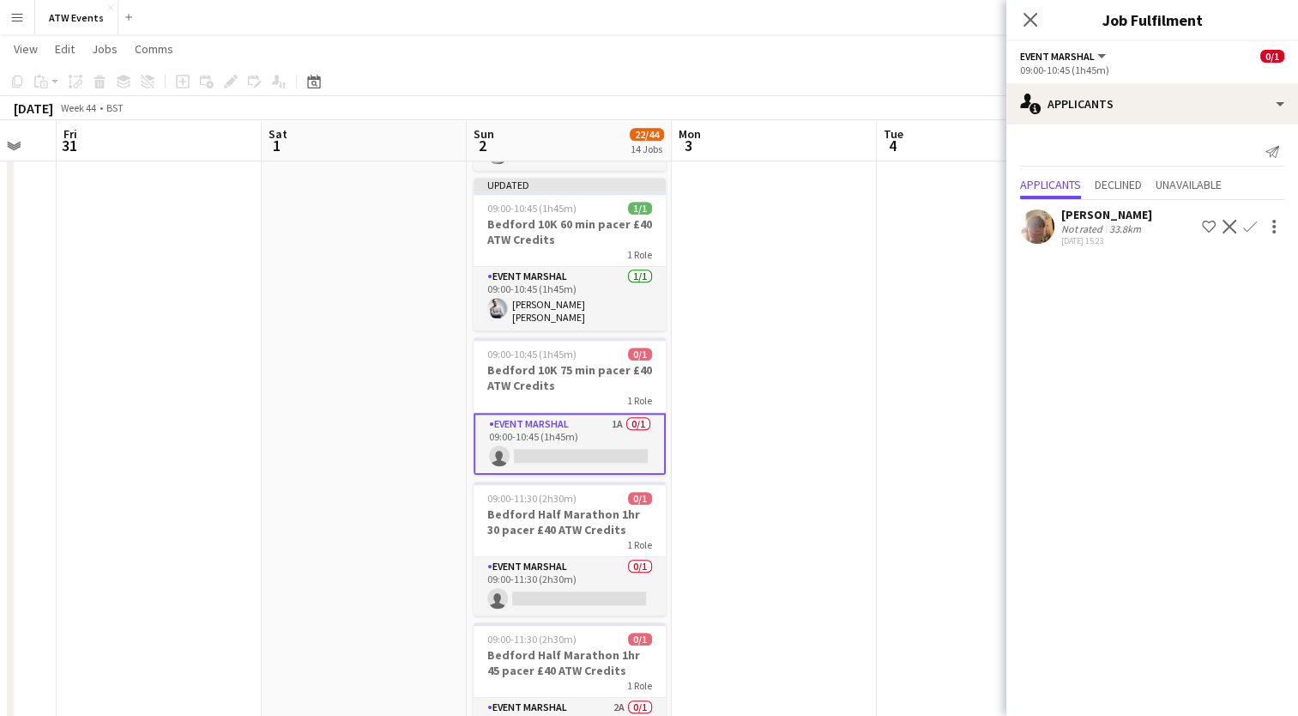
click at [1249, 226] on button "Confirm" at bounding box center [1250, 226] width 21 height 21
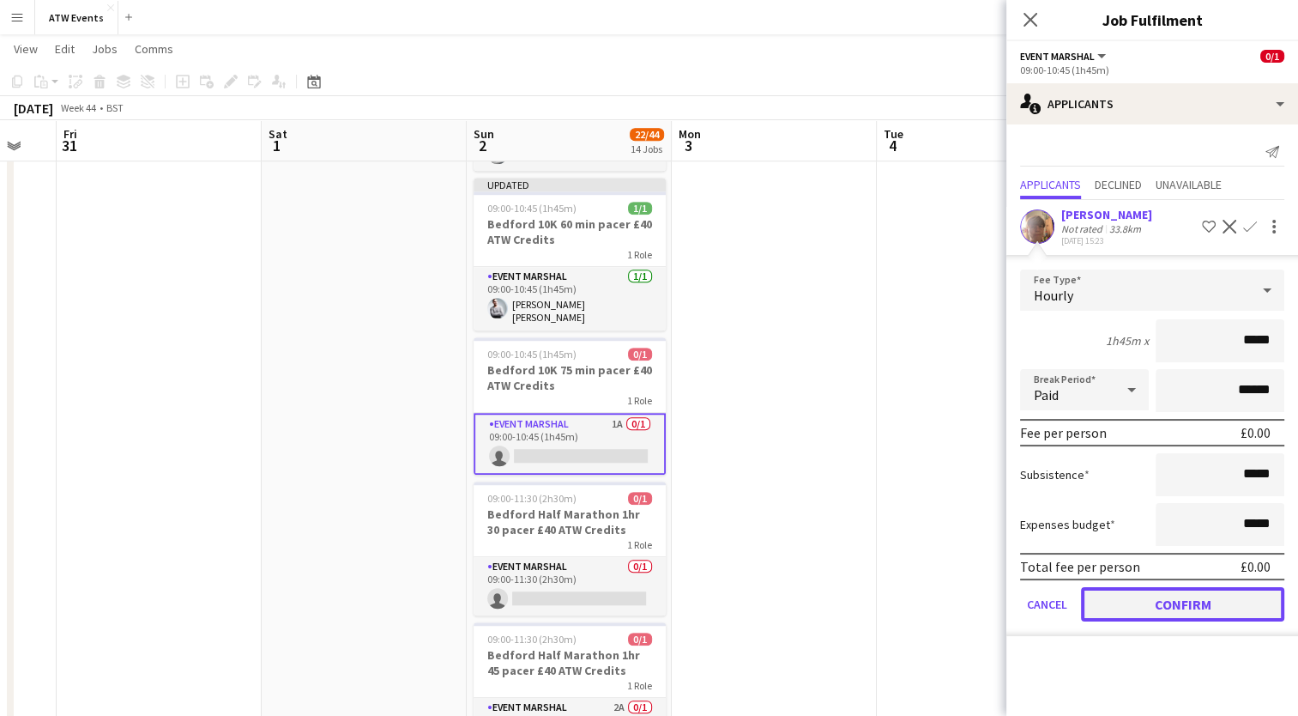
click at [1183, 613] on button "Confirm" at bounding box center [1182, 604] width 203 height 34
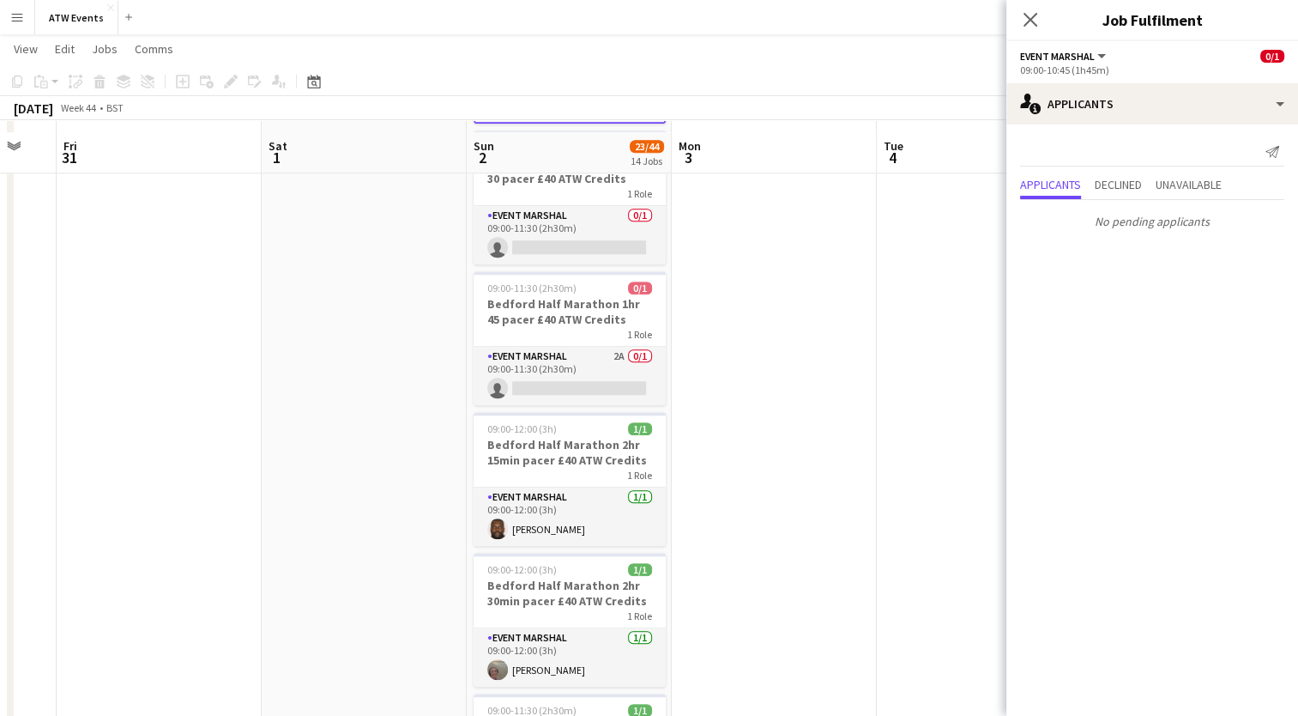
scroll to position [1517, 0]
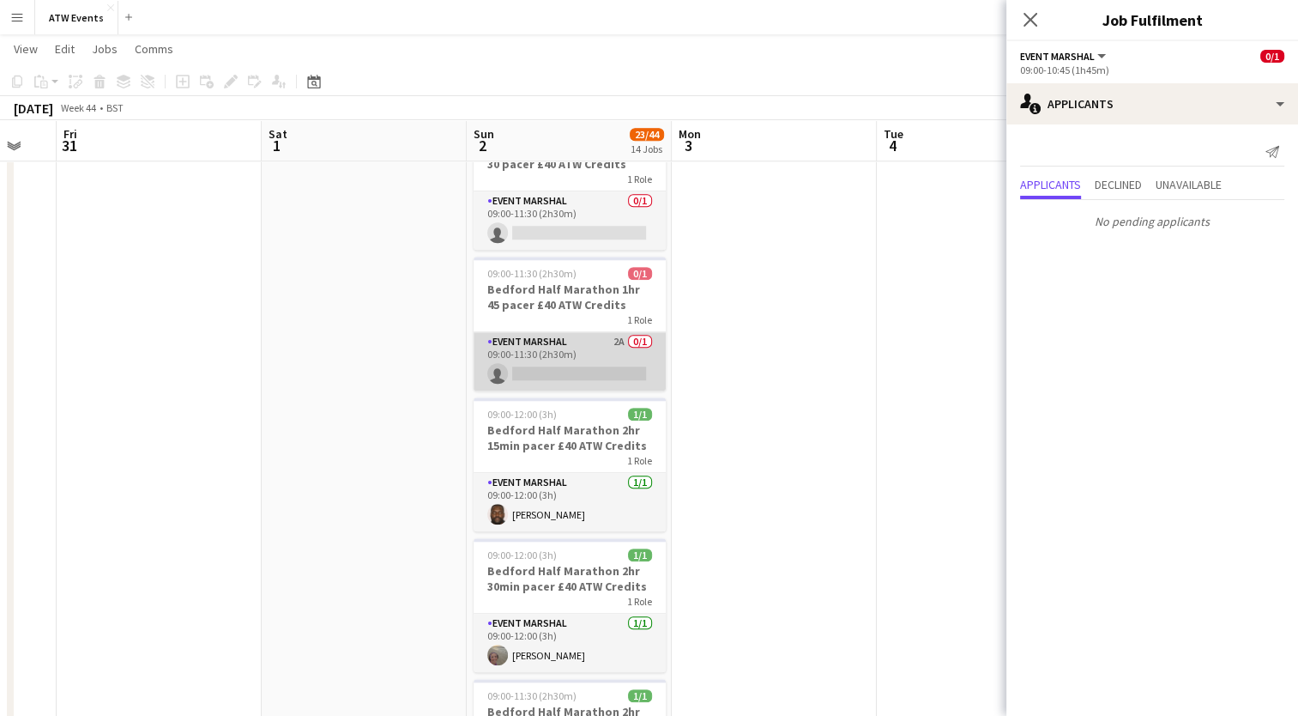
click at [616, 332] on app-card-role "Event Marshal 2A 0/1 09:00-11:30 (2h30m) single-neutral-actions" at bounding box center [570, 361] width 192 height 58
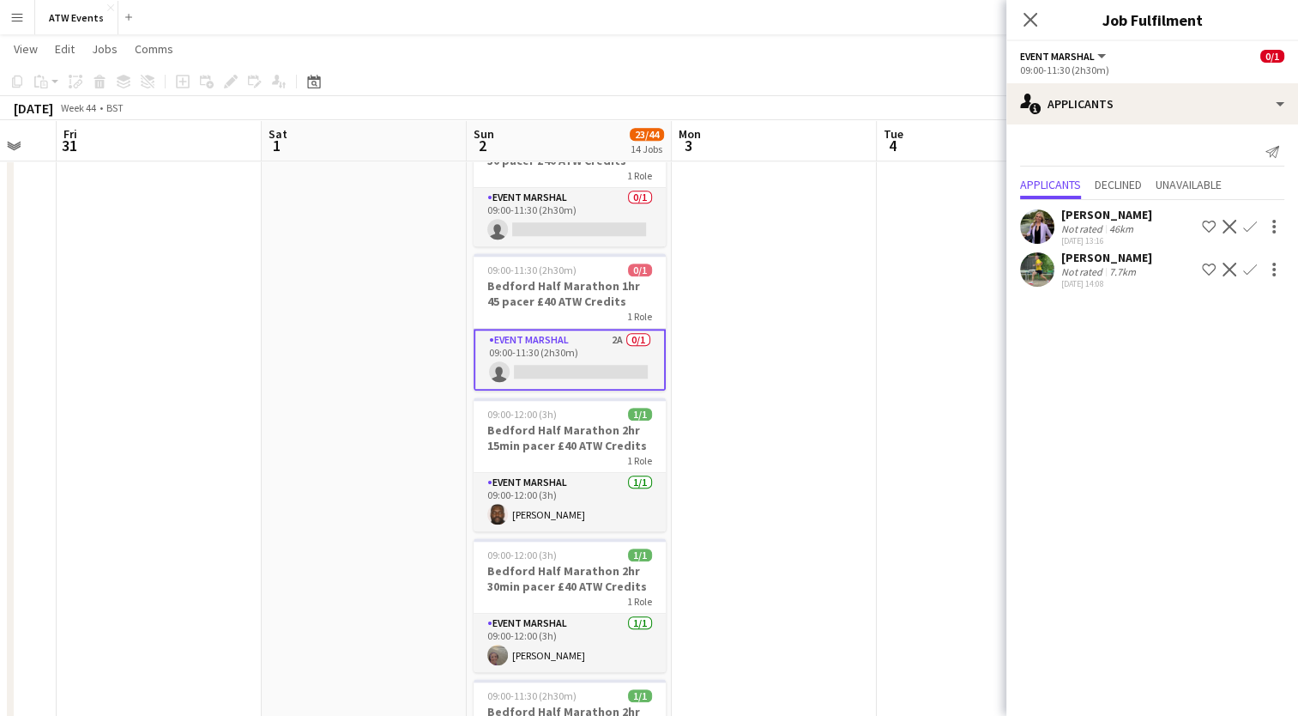
click at [1250, 222] on app-icon "Confirm" at bounding box center [1250, 227] width 14 height 14
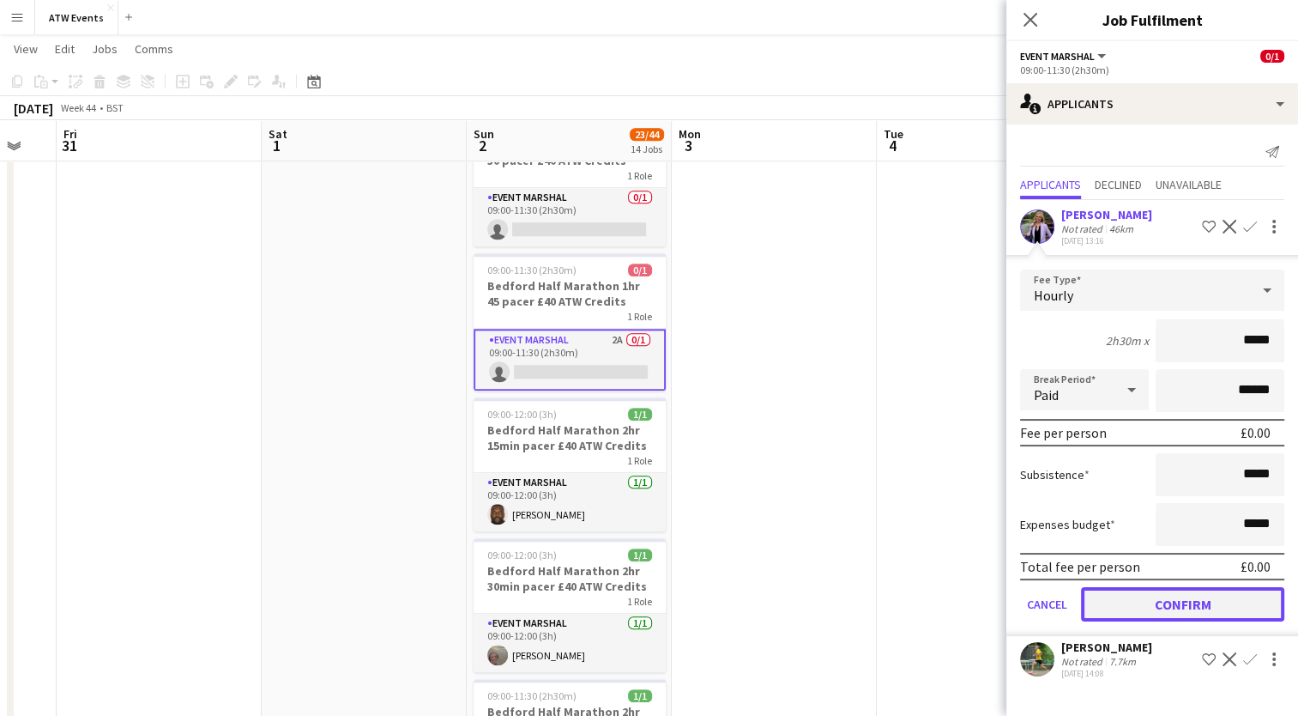
click at [1145, 599] on button "Confirm" at bounding box center [1182, 604] width 203 height 34
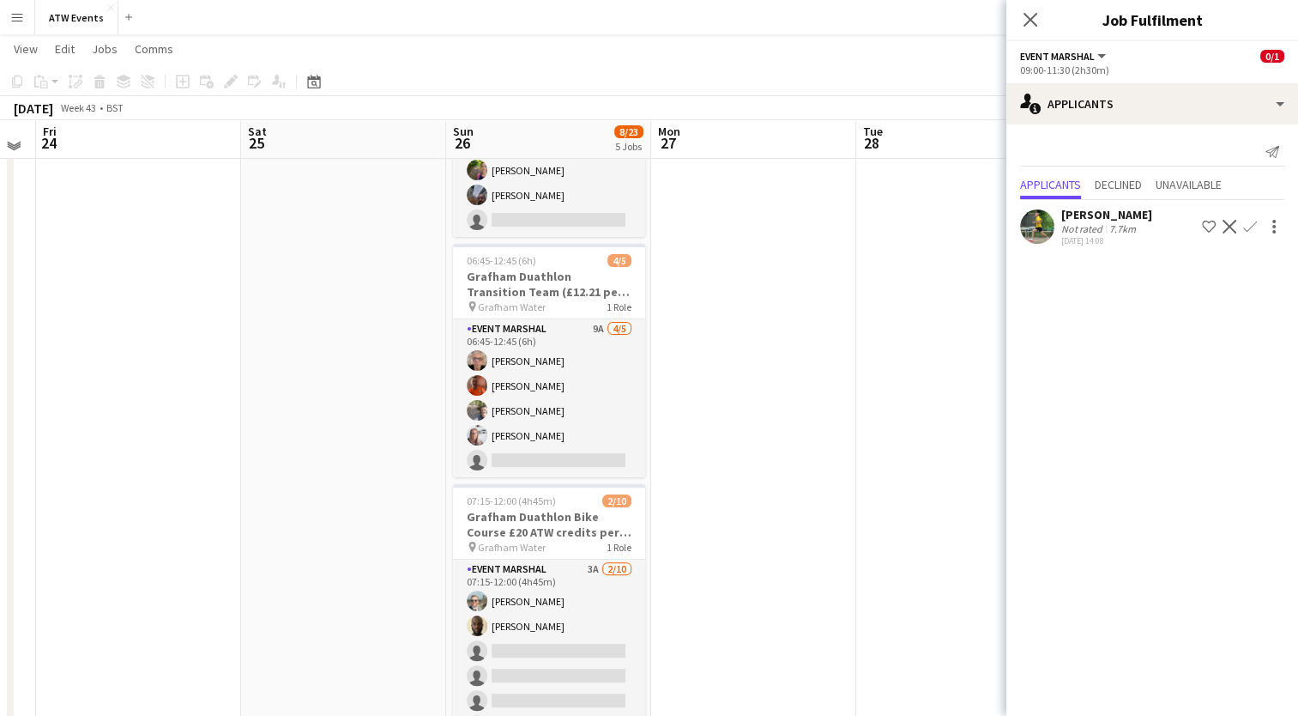
scroll to position [333, 0]
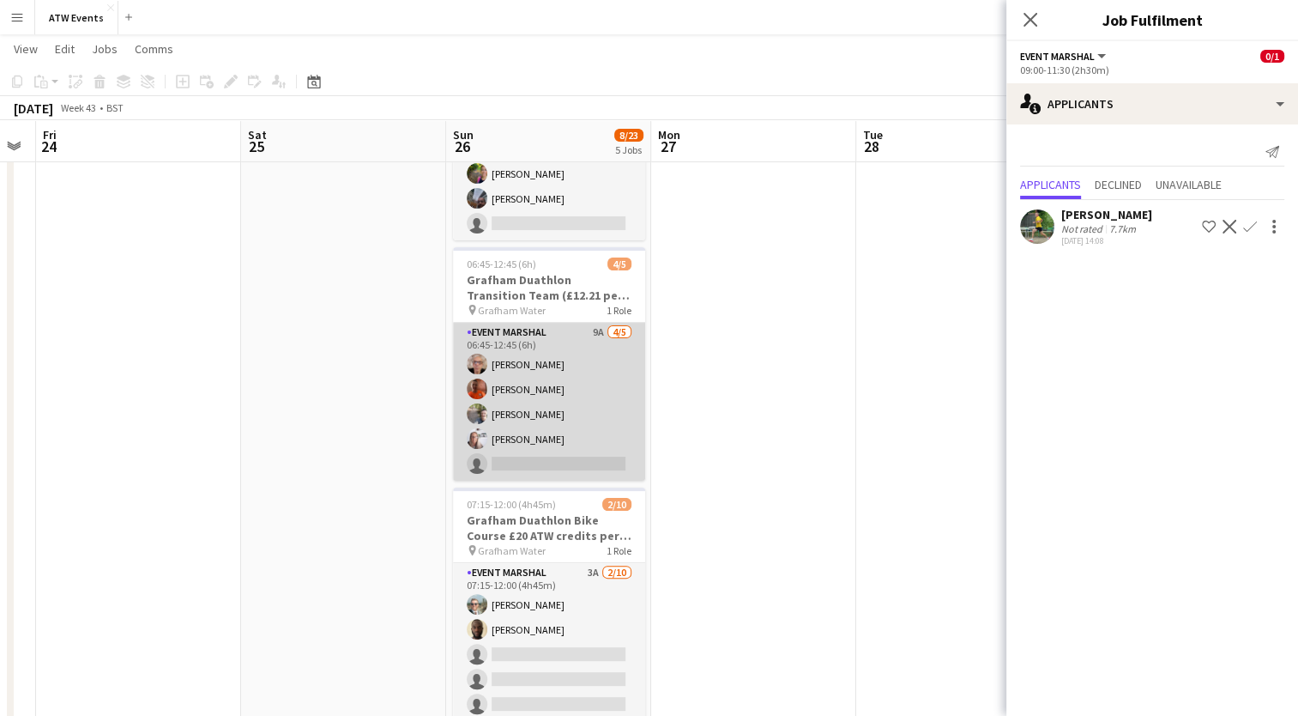
click at [597, 324] on app-card-role "Event Marshal 9A [DATE] 06:45-12:45 (6h) [PERSON_NAME] [PERSON_NAME] [PERSON_NA…" at bounding box center [549, 402] width 192 height 158
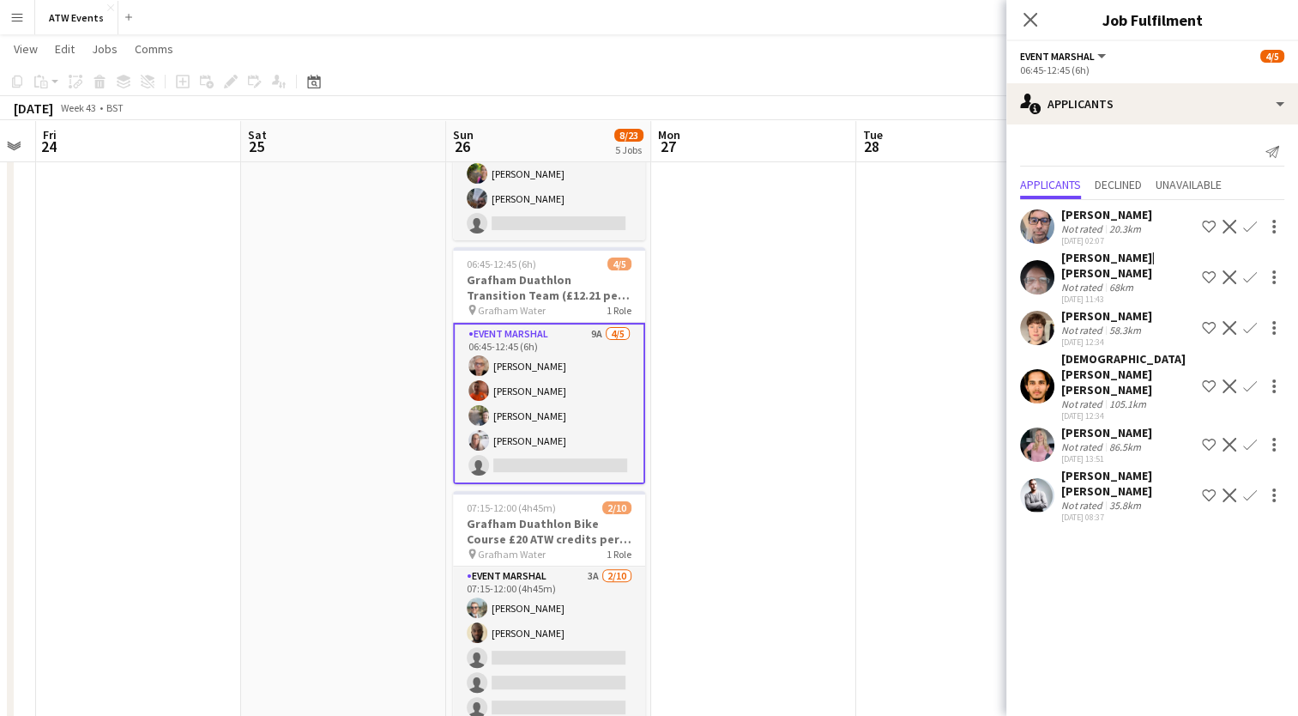
click at [1244, 488] on app-icon "Confirm" at bounding box center [1250, 495] width 14 height 14
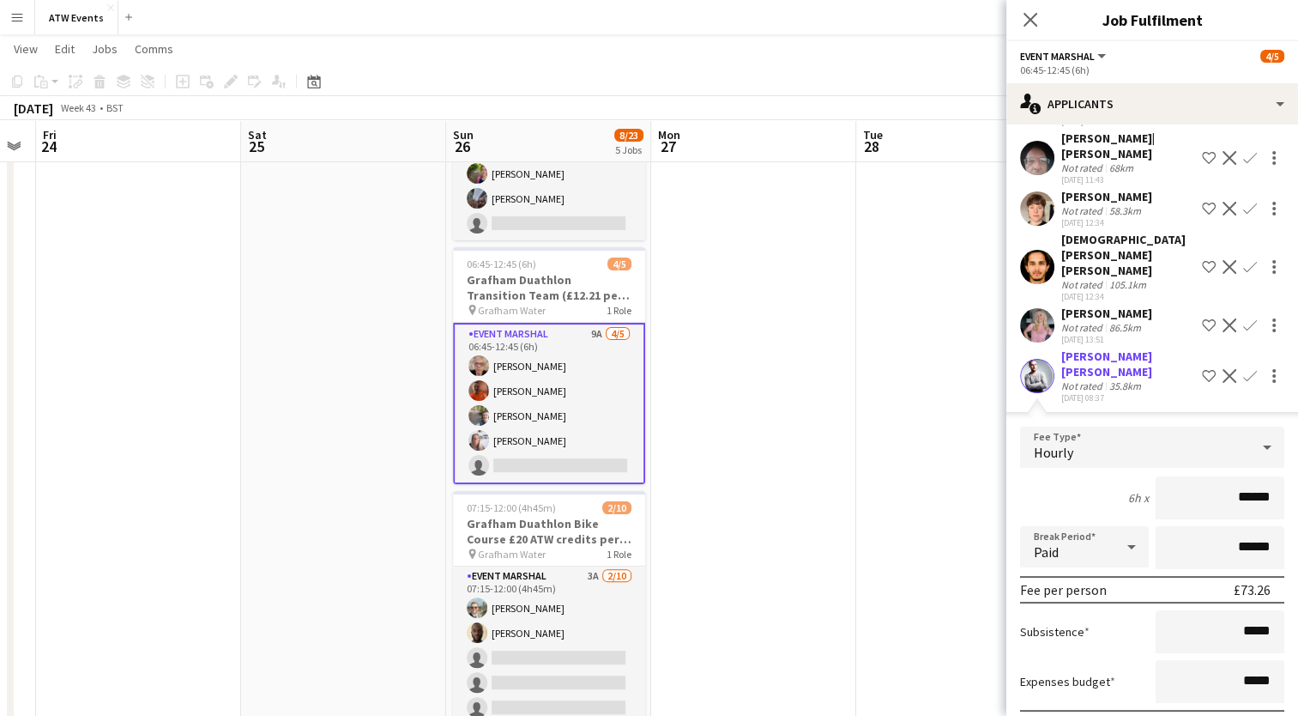
scroll to position [120, 0]
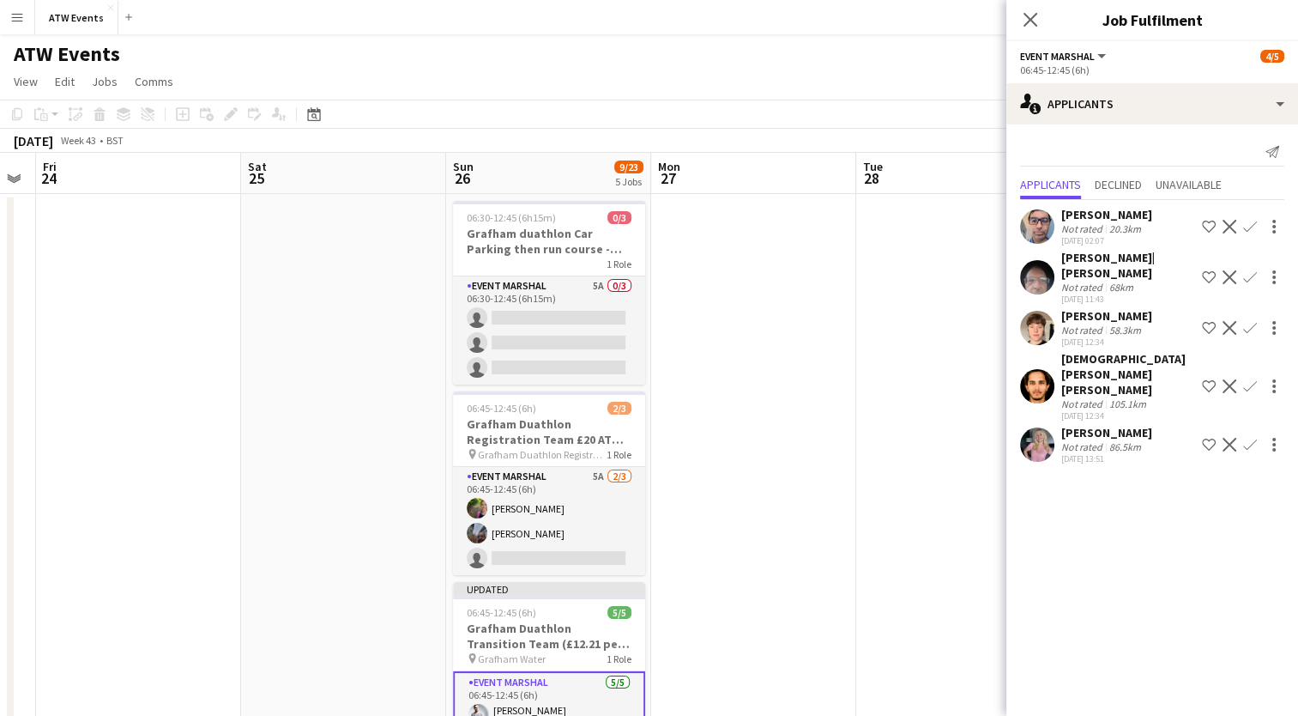
scroll to position [0, 0]
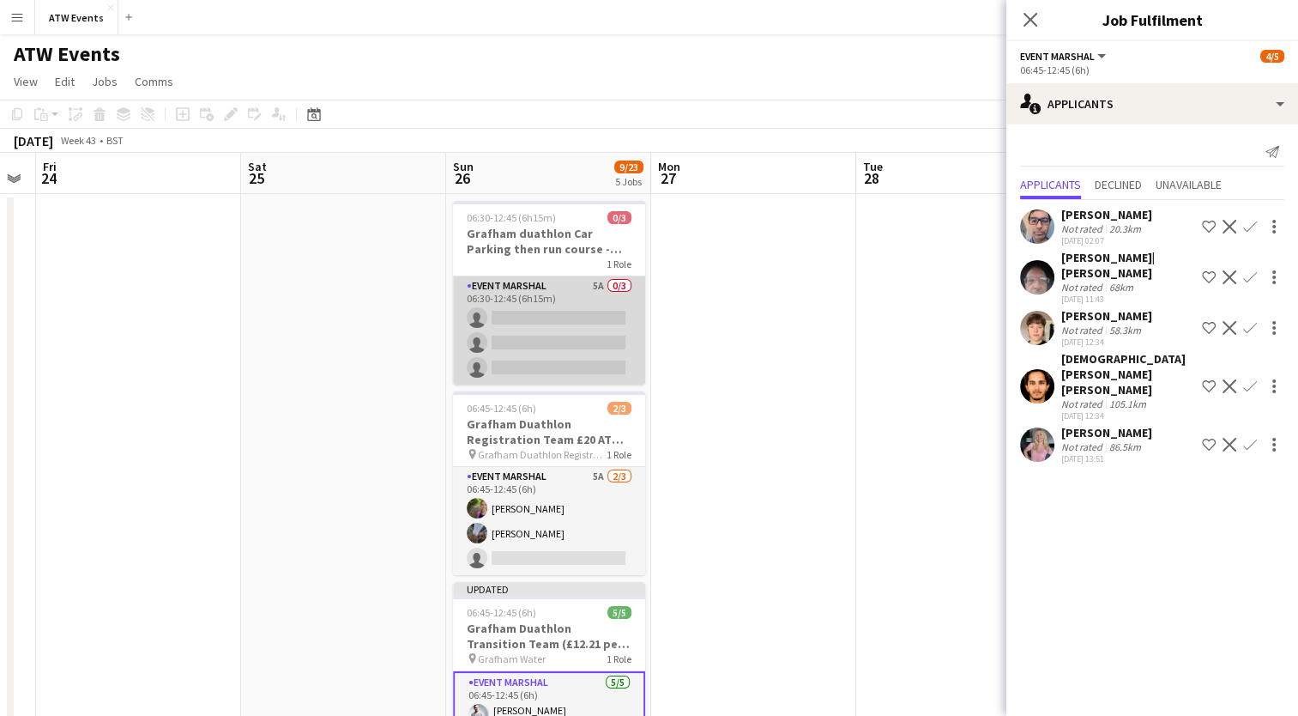
click at [602, 286] on app-card-role "Event Marshal 5A 0/3 06:30-12:45 (6h15m) single-neutral-actions single-neutral-…" at bounding box center [549, 330] width 192 height 108
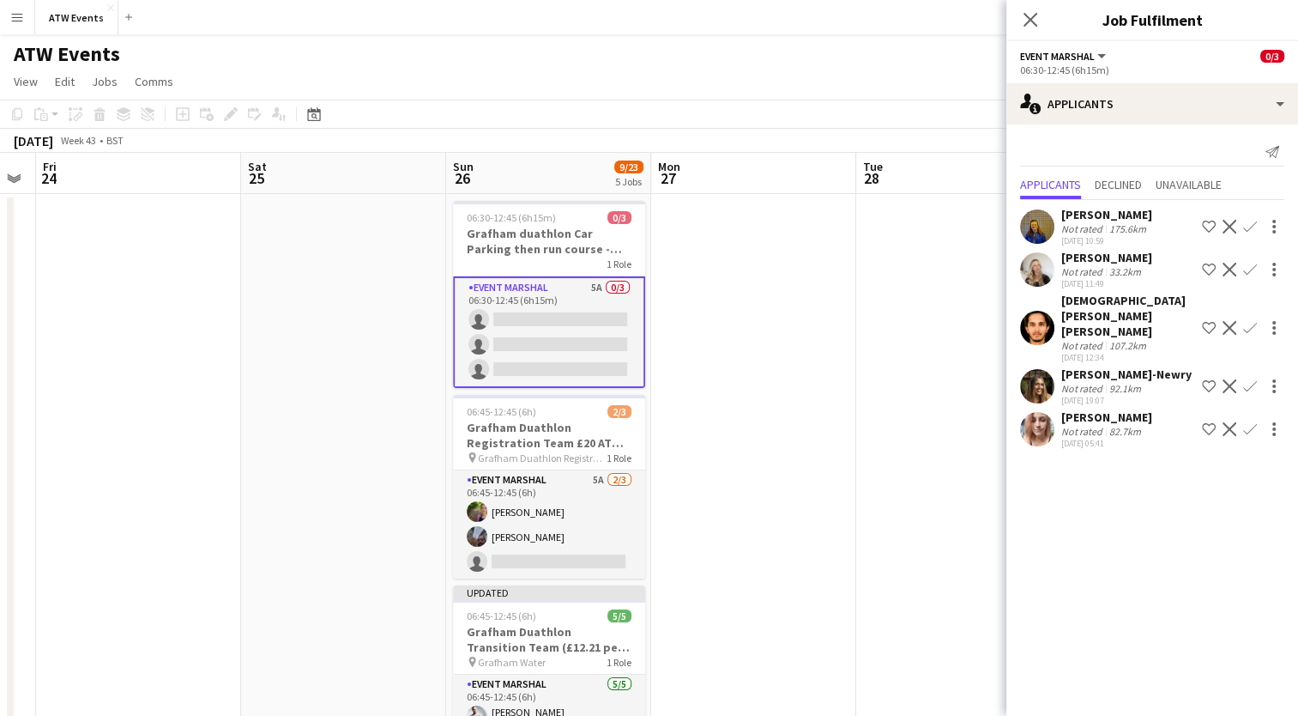
click at [1264, 225] on div at bounding box center [1274, 226] width 21 height 21
click at [1164, 222] on div at bounding box center [649, 358] width 1298 height 716
click at [1251, 225] on app-icon "Confirm" at bounding box center [1250, 227] width 14 height 14
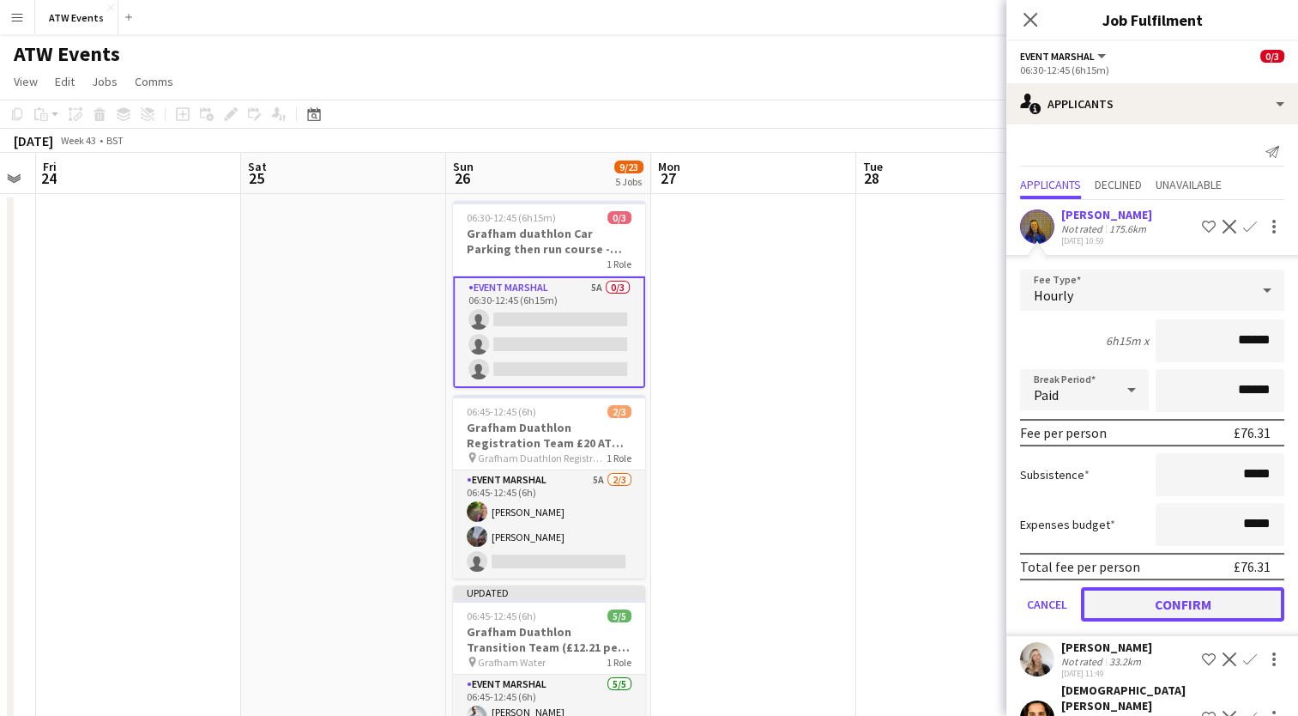
click at [1167, 590] on button "Confirm" at bounding box center [1182, 604] width 203 height 34
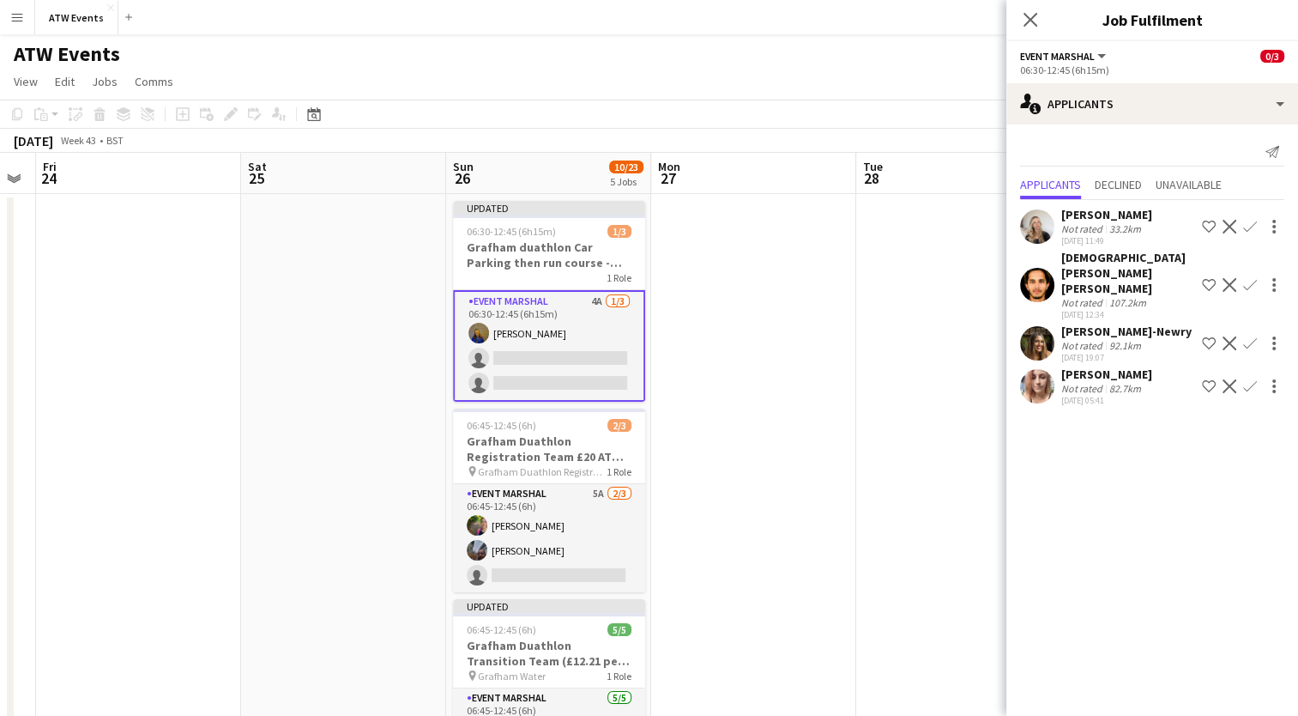
click at [1245, 225] on app-icon "Confirm" at bounding box center [1250, 227] width 14 height 14
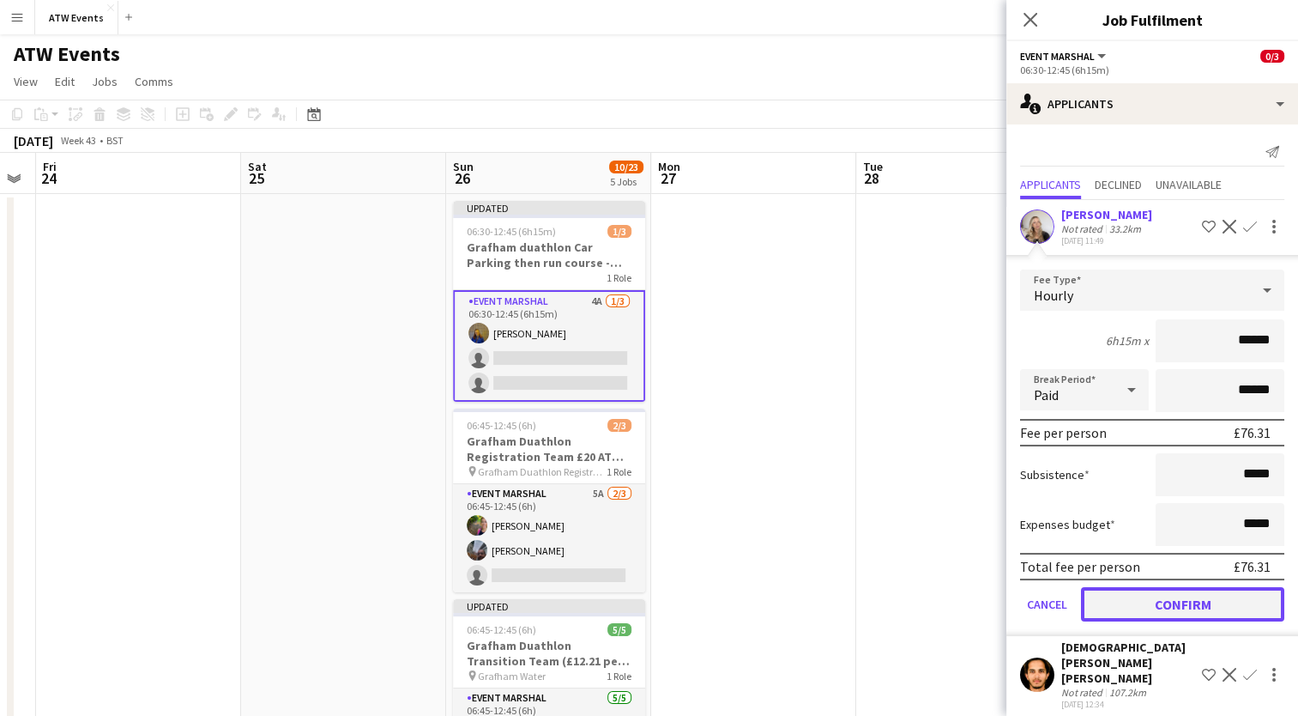
click at [1182, 597] on button "Confirm" at bounding box center [1182, 604] width 203 height 34
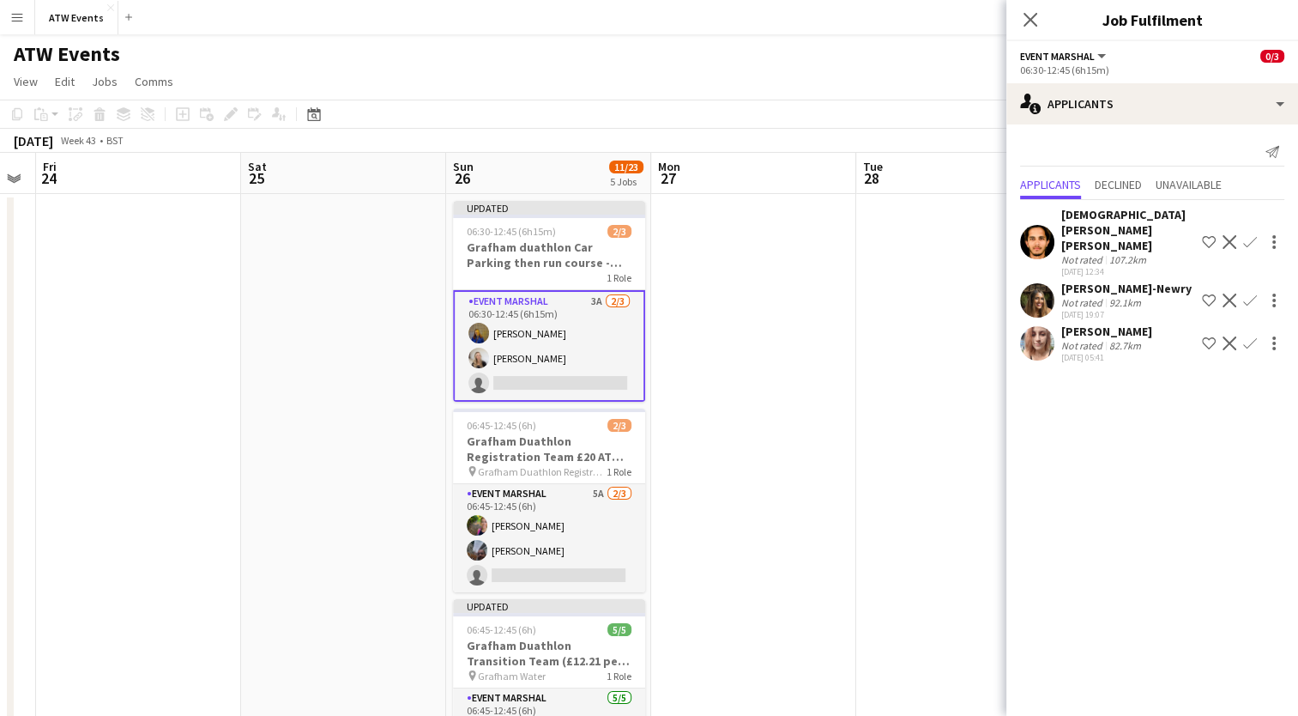
click at [1249, 336] on app-icon "Confirm" at bounding box center [1250, 343] width 14 height 14
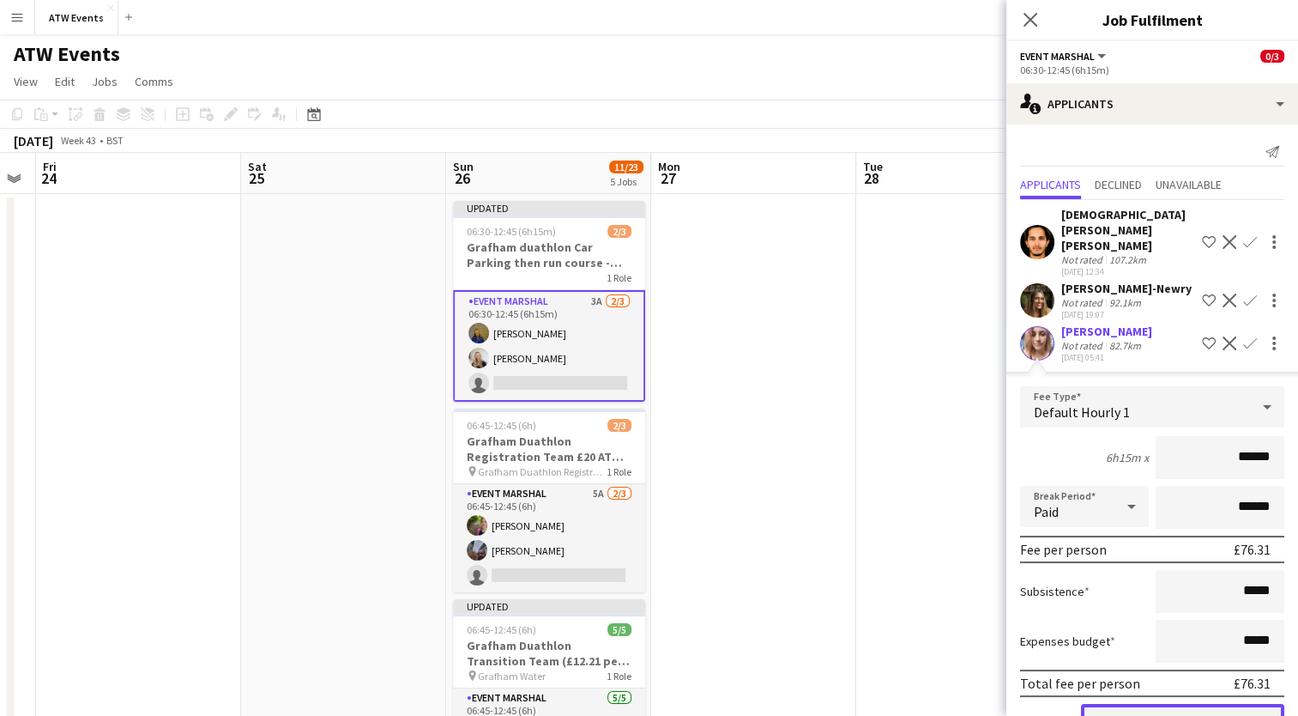
click at [1204, 704] on button "Confirm" at bounding box center [1182, 721] width 203 height 34
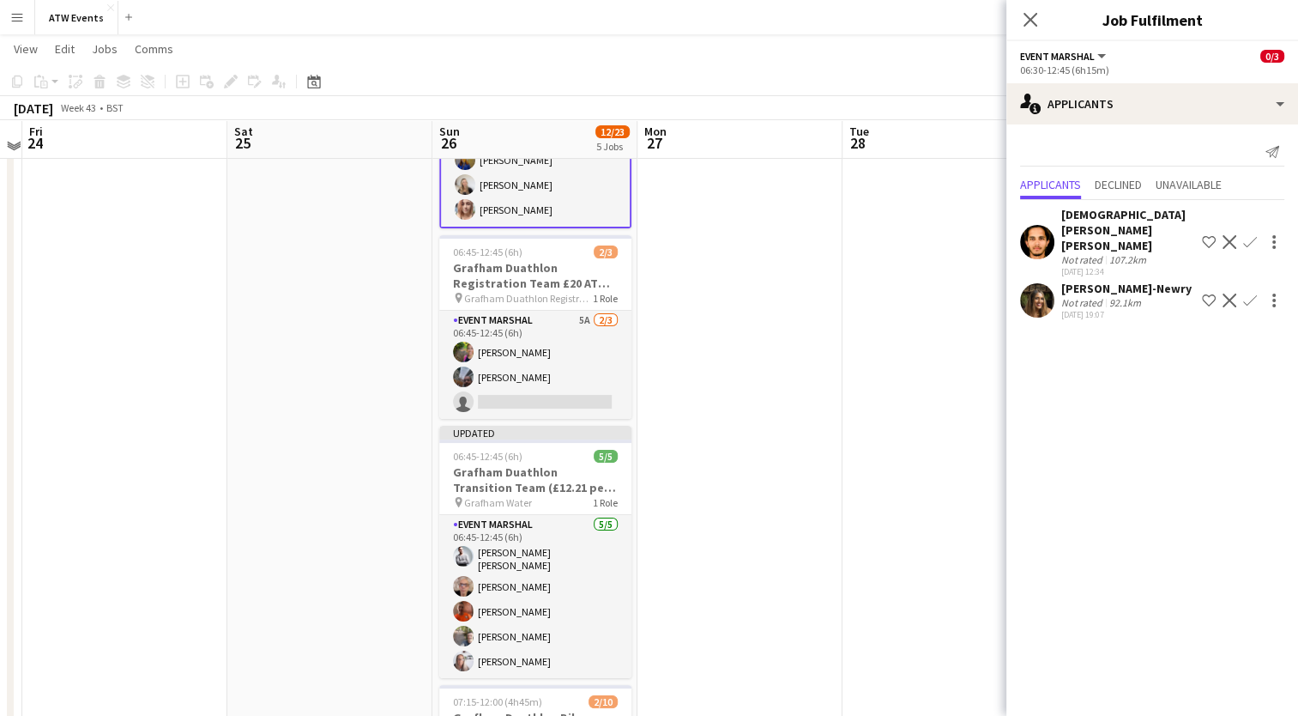
scroll to position [168, 0]
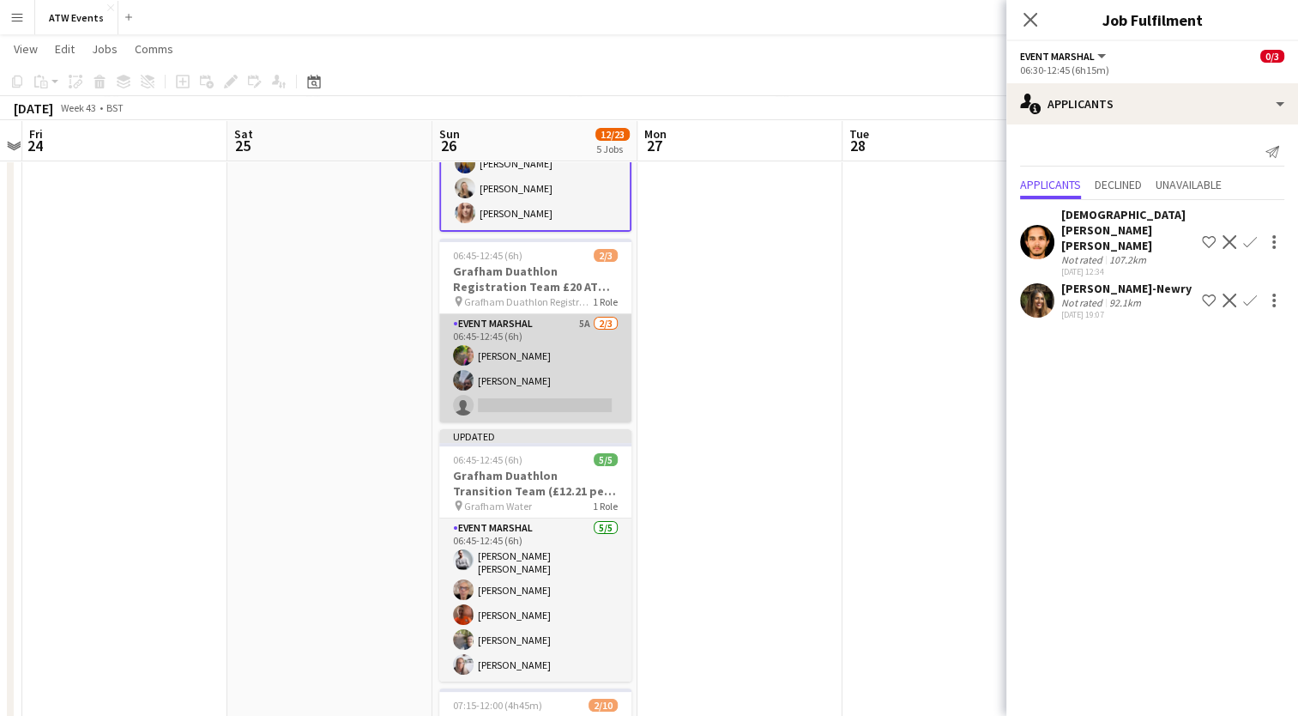
click at [580, 315] on app-card-role "Event Marshal 5A [DATE] 06:45-12:45 (6h) [PERSON_NAME] [PERSON_NAME] single-neu…" at bounding box center [535, 368] width 192 height 108
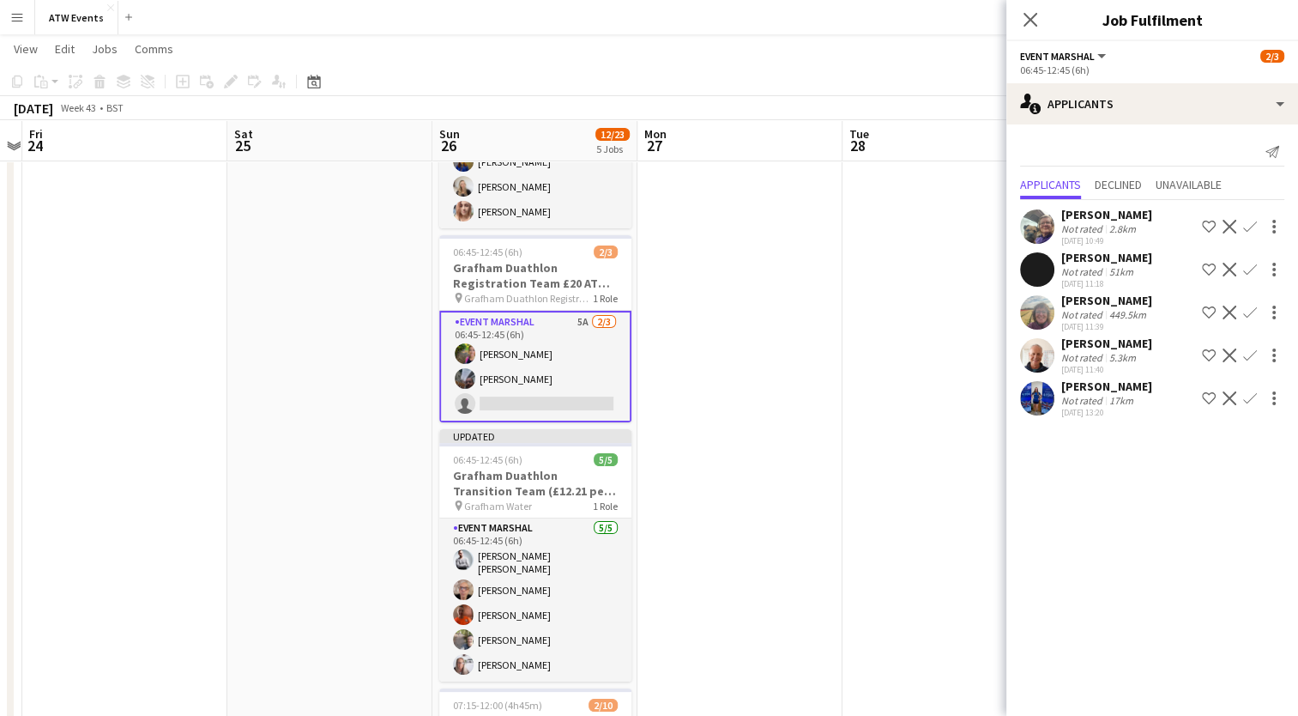
click at [1250, 264] on app-icon "Confirm" at bounding box center [1250, 270] width 14 height 14
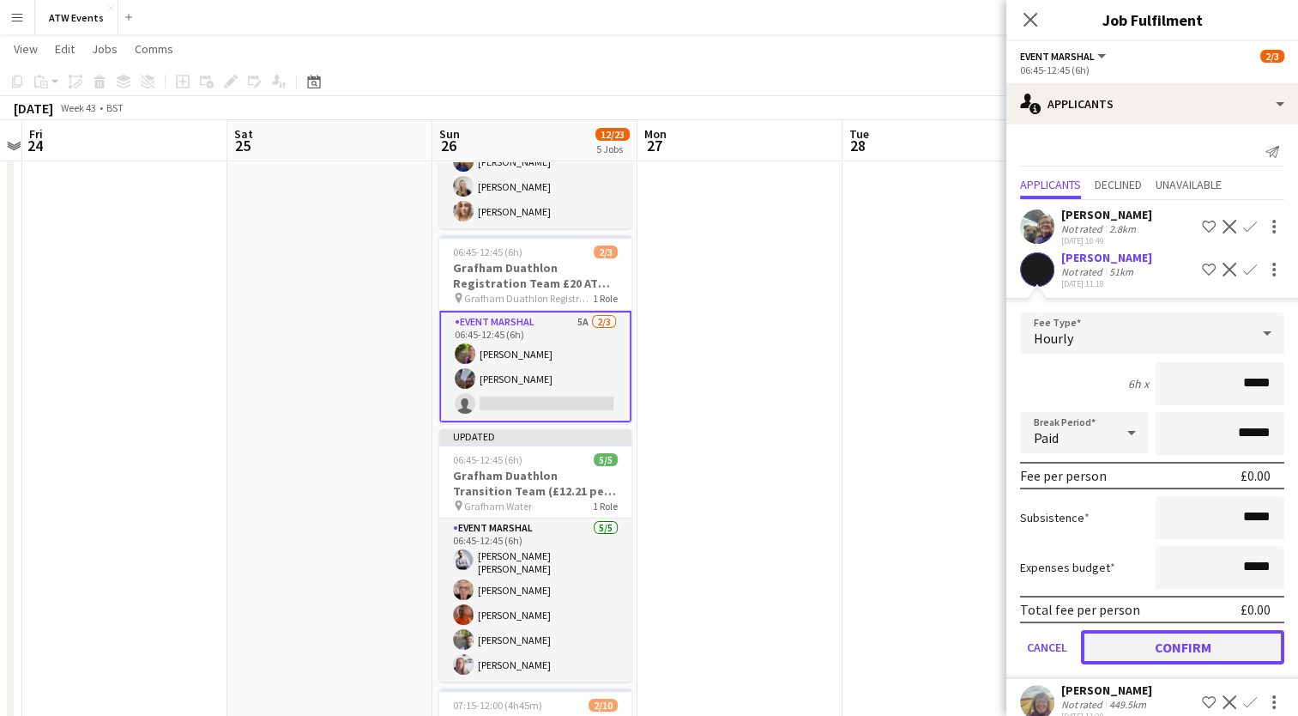
click at [1189, 647] on button "Confirm" at bounding box center [1182, 647] width 203 height 34
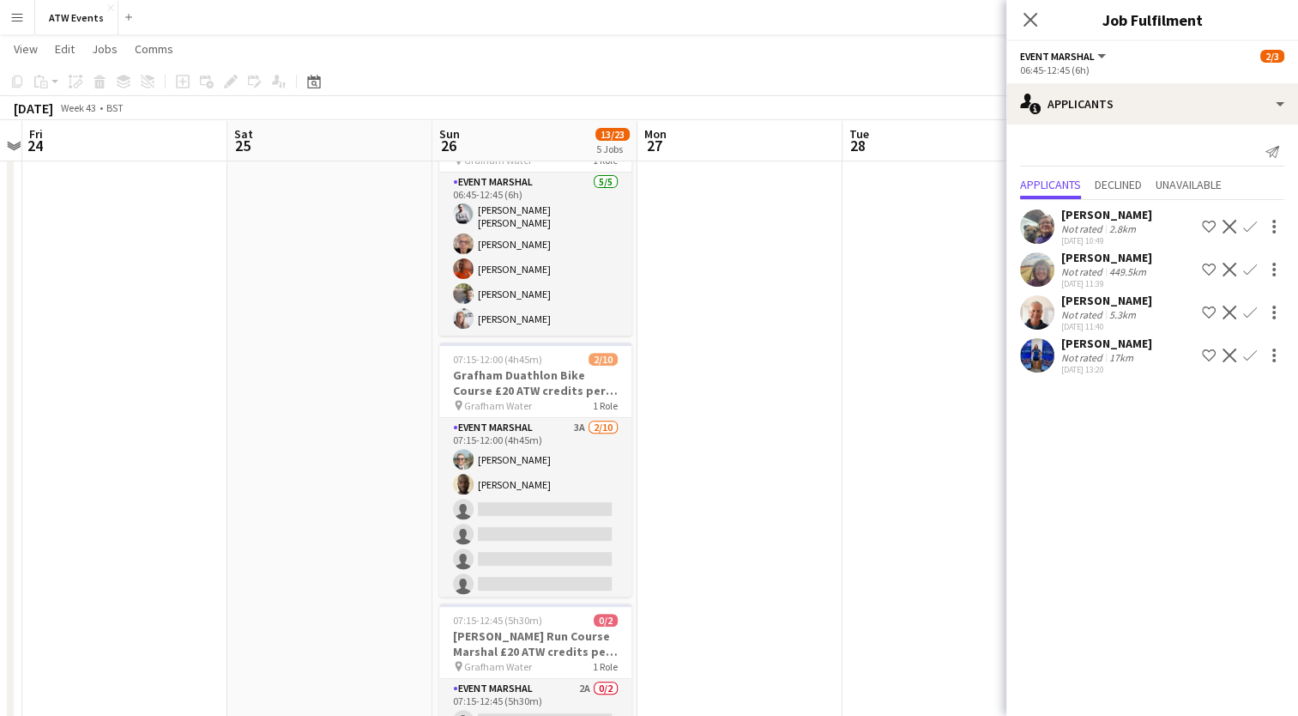
scroll to position [525, 0]
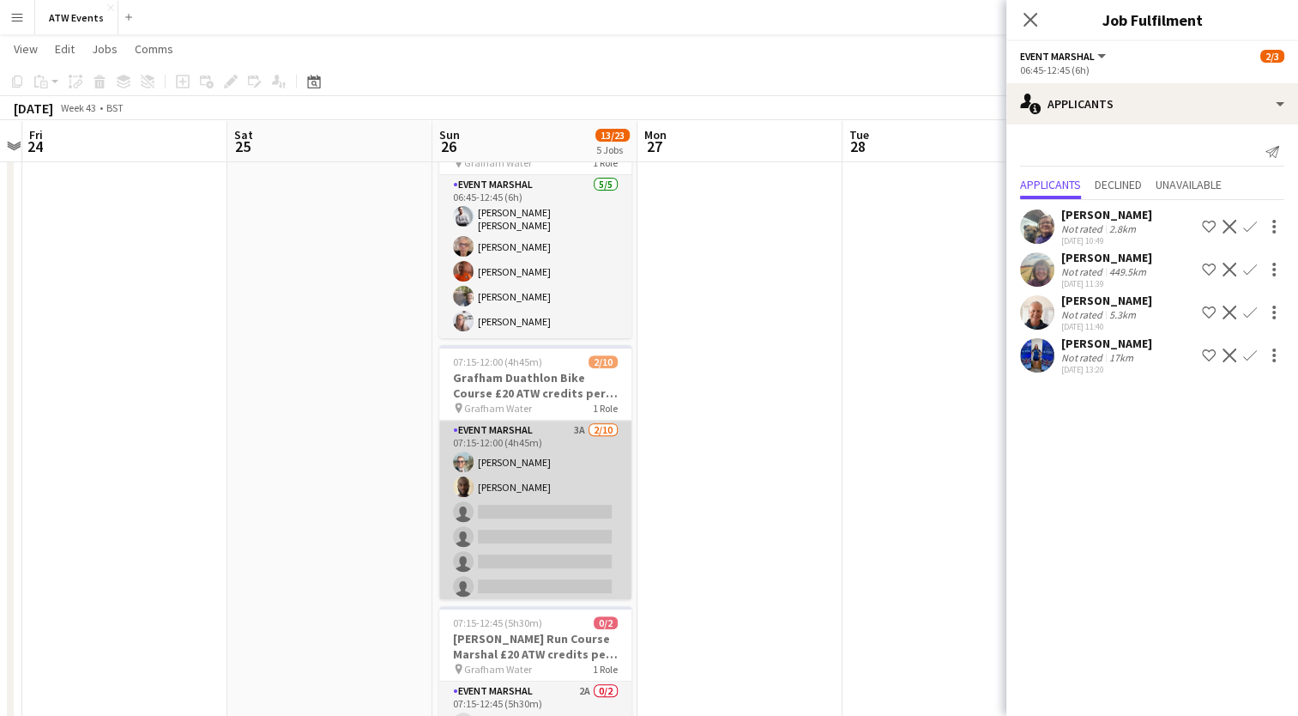
click at [565, 425] on app-card-role "Event Marshal 3A [DATE] 07:15-12:00 (4h45m) [PERSON_NAME] [PERSON_NAME] single-…" at bounding box center [535, 561] width 192 height 282
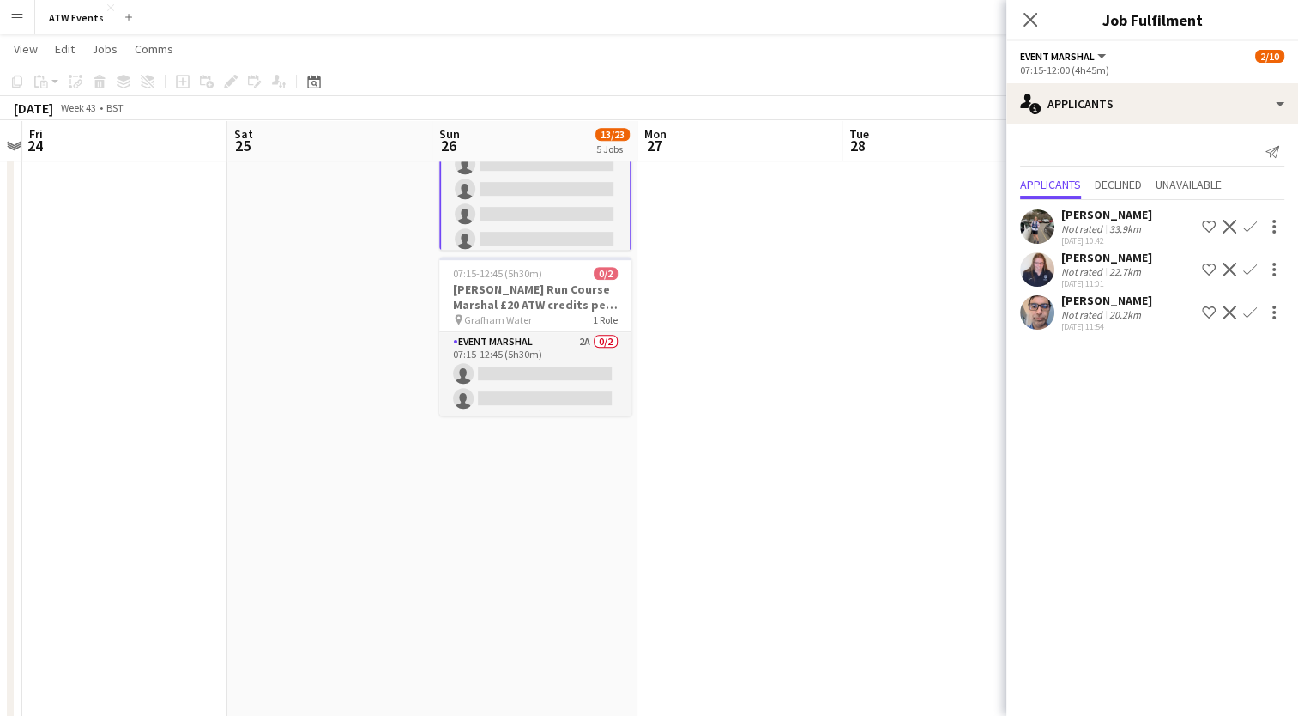
scroll to position [634, 0]
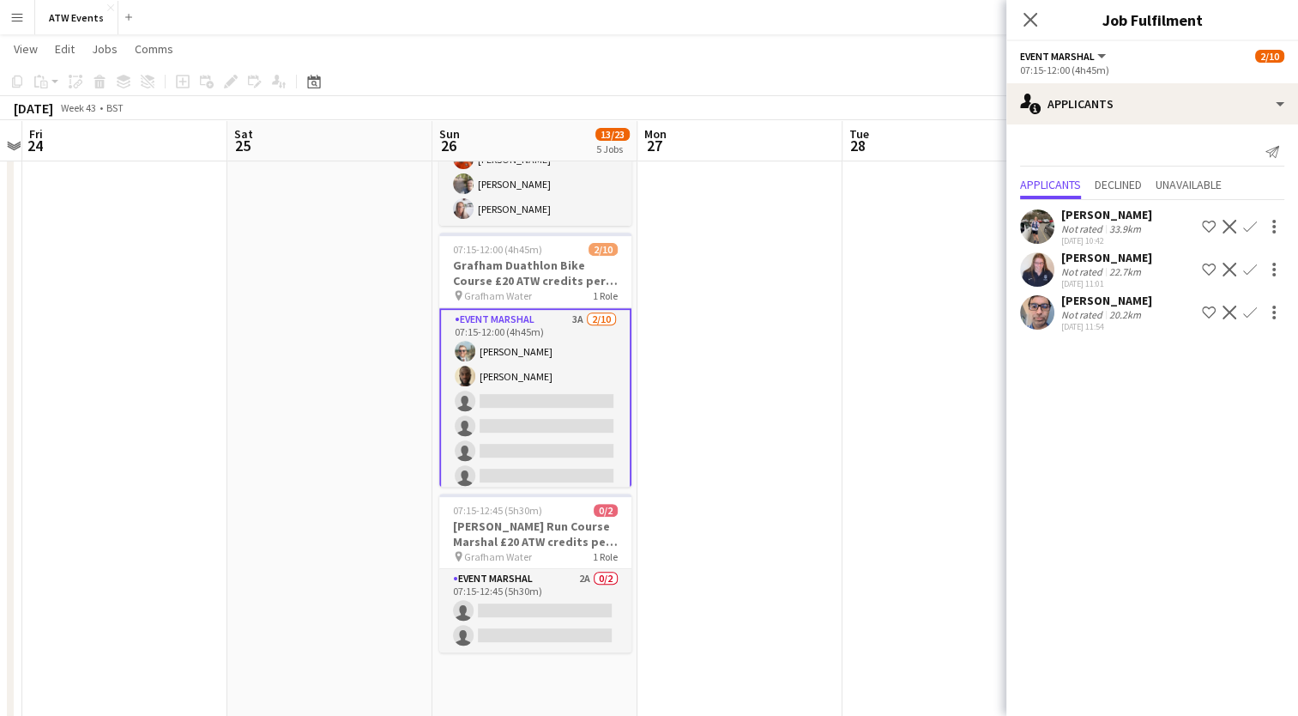
click at [565, 310] on app-card-role "Event Marshal 3A [DATE] 07:15-12:00 (4h45m) [PERSON_NAME] [PERSON_NAME] single-…" at bounding box center [535, 451] width 192 height 286
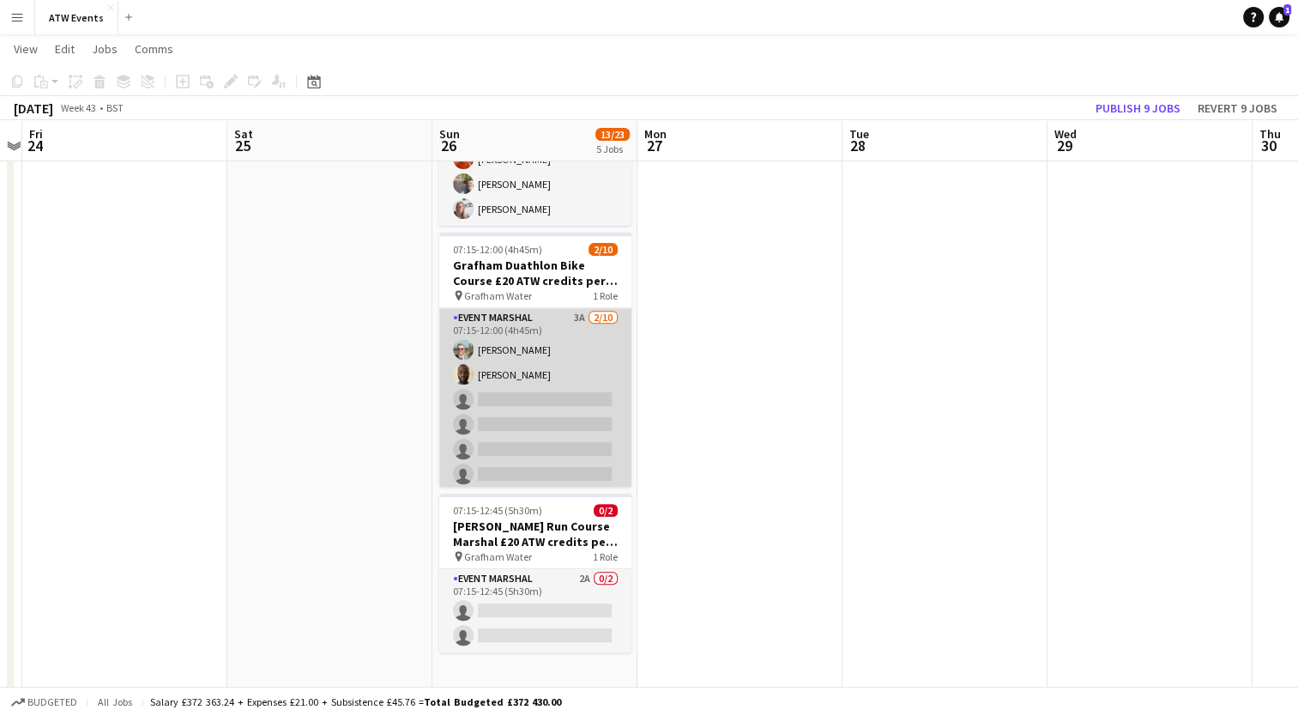
click at [565, 310] on app-card-role "Event Marshal 3A [DATE] 07:15-12:00 (4h45m) [PERSON_NAME] [PERSON_NAME] single-…" at bounding box center [535, 449] width 192 height 282
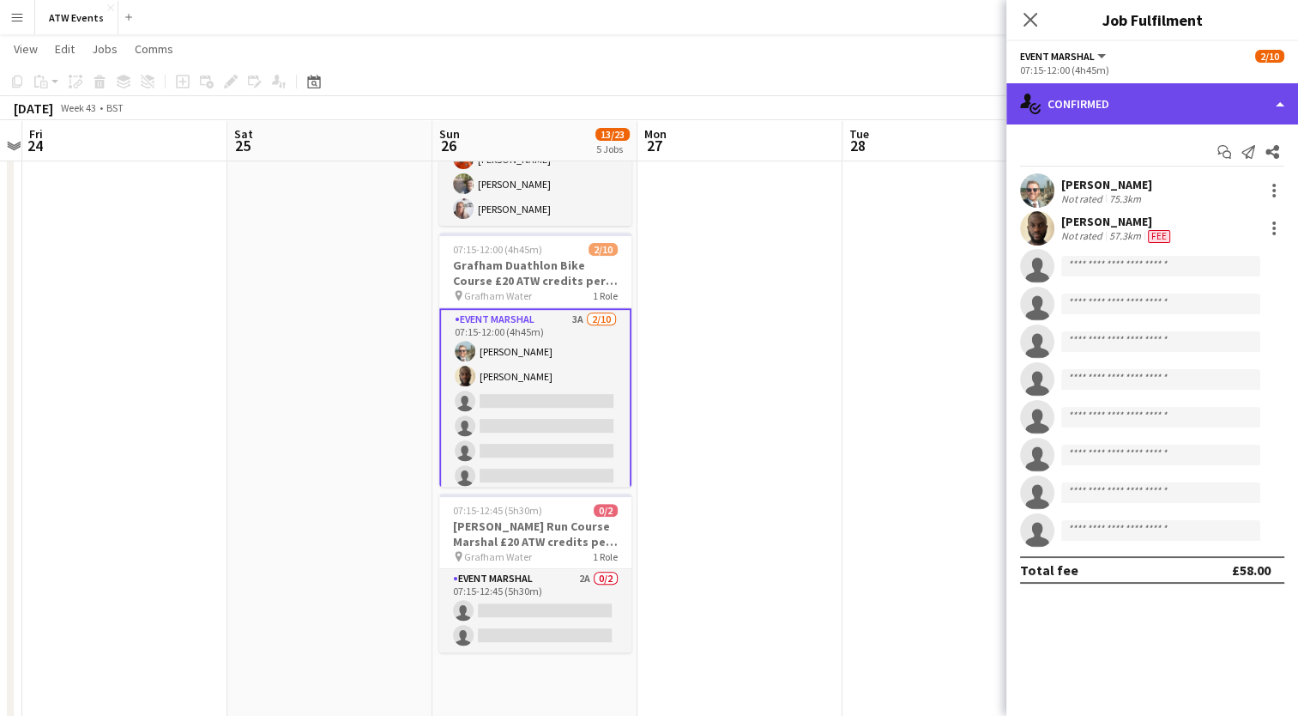
click at [1086, 101] on div "single-neutral-actions-check-2 Confirmed" at bounding box center [1153, 103] width 292 height 41
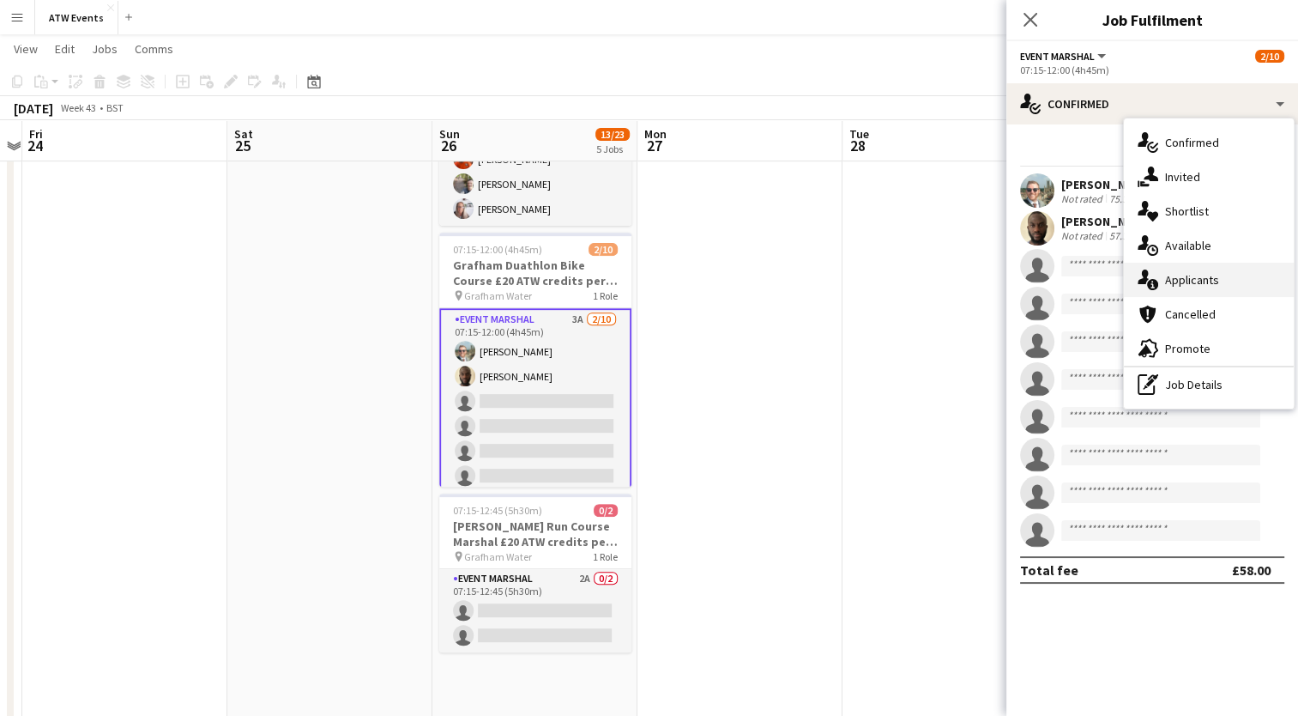
click at [1199, 285] on span "Applicants" at bounding box center [1192, 279] width 54 height 15
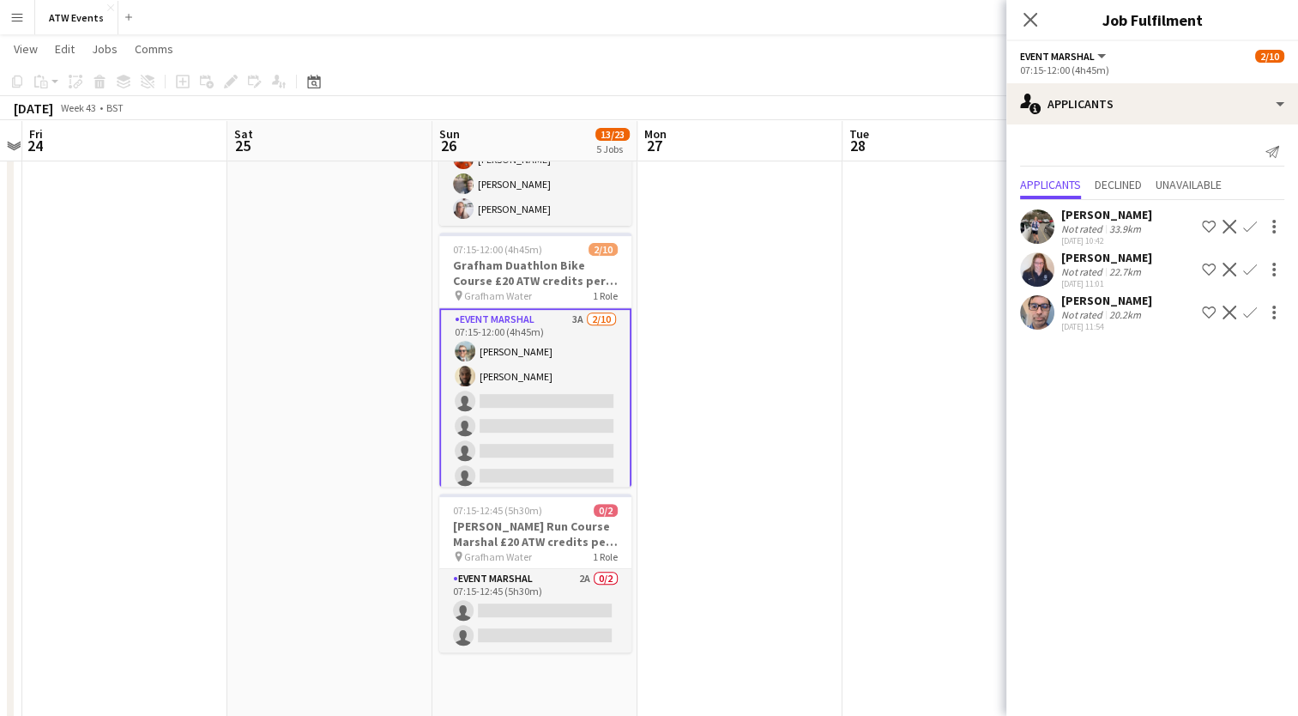
click at [1244, 215] on div "[PERSON_NAME] Not rated 33.9km [DATE] 10:42 Shortlist crew Decline Confirm" at bounding box center [1153, 226] width 292 height 39
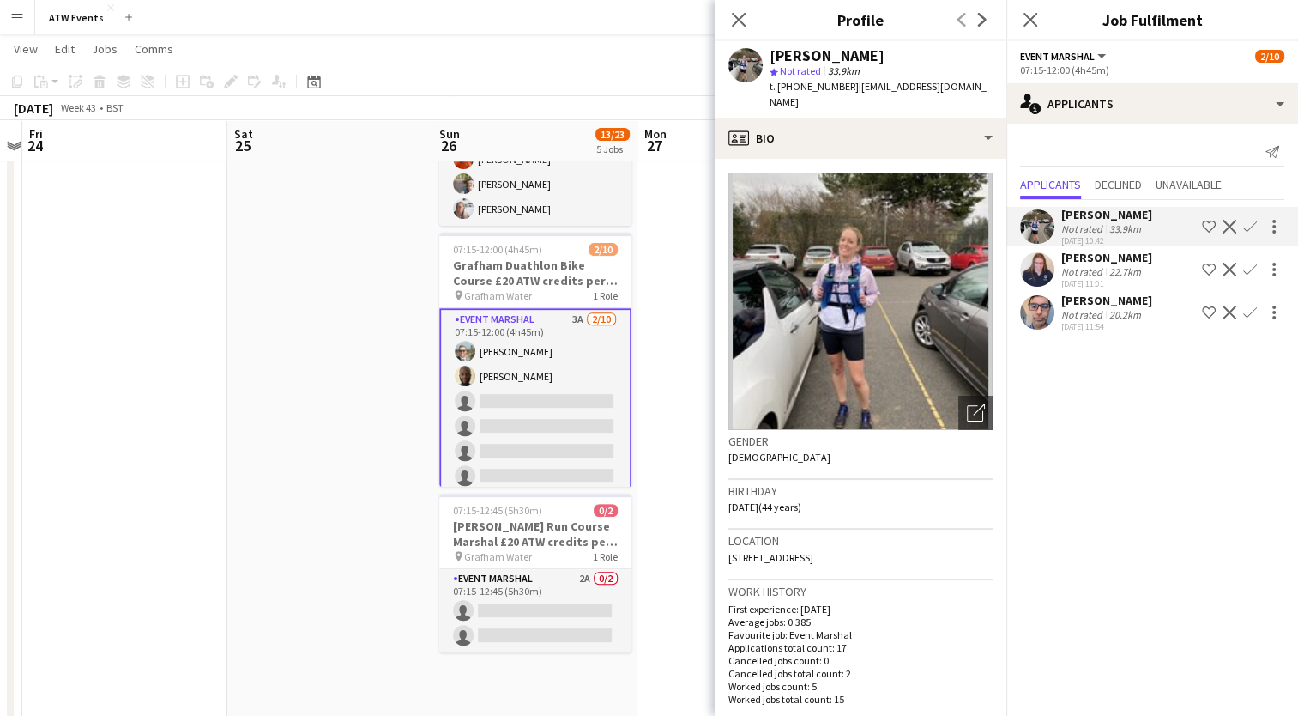
click at [1248, 225] on app-icon "Confirm" at bounding box center [1250, 227] width 14 height 14
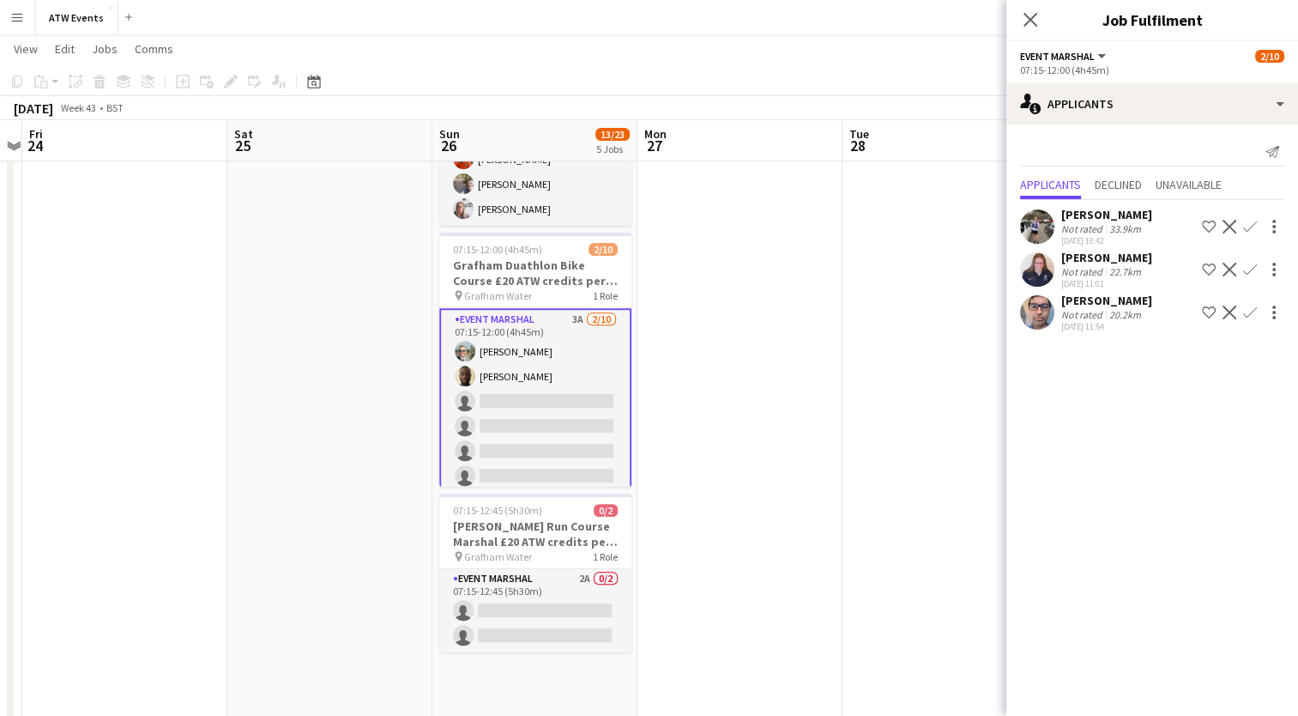
click at [1248, 225] on app-icon "Confirm" at bounding box center [1250, 227] width 14 height 14
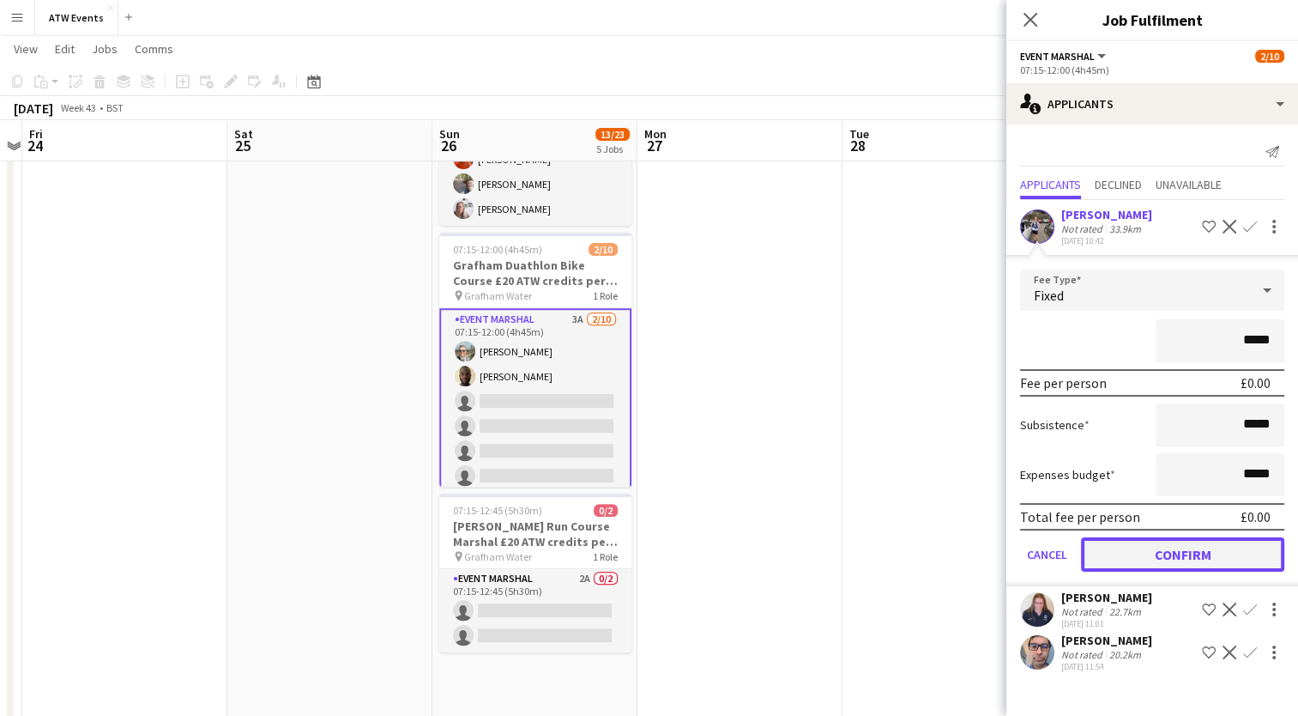
click at [1196, 559] on button "Confirm" at bounding box center [1182, 554] width 203 height 34
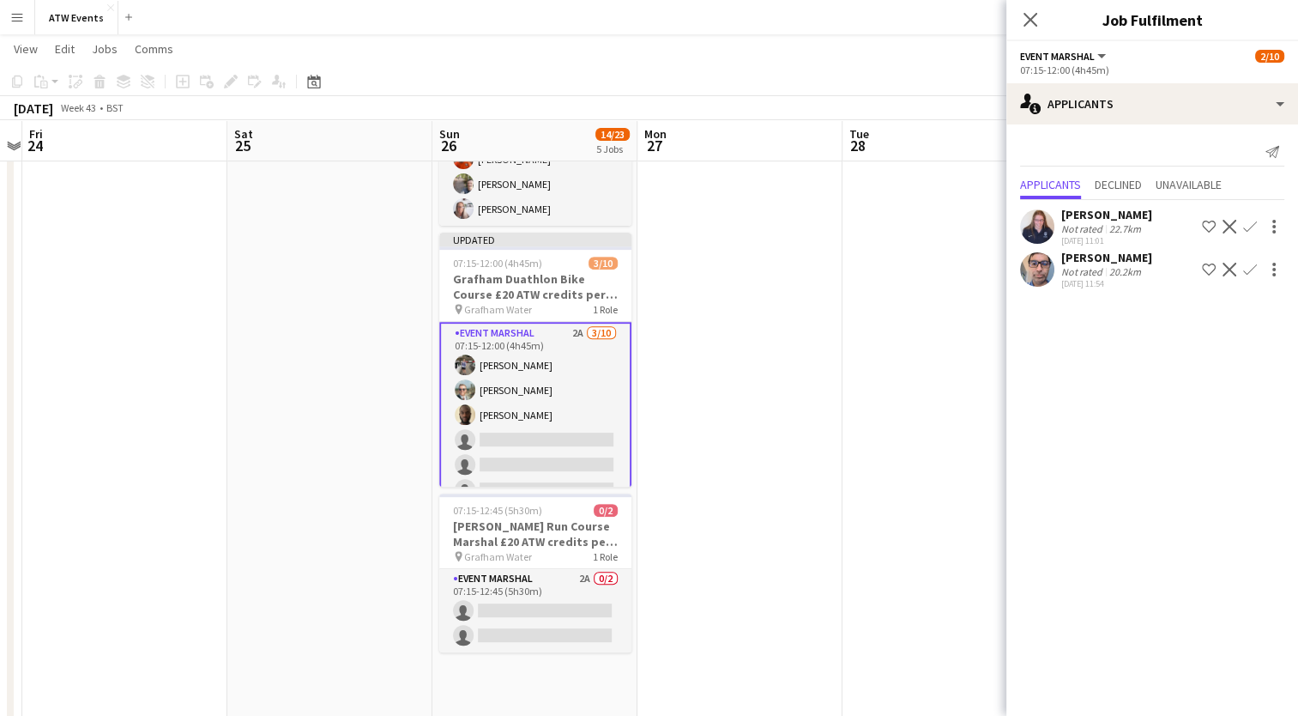
click at [1249, 224] on app-icon "Confirm" at bounding box center [1250, 227] width 14 height 14
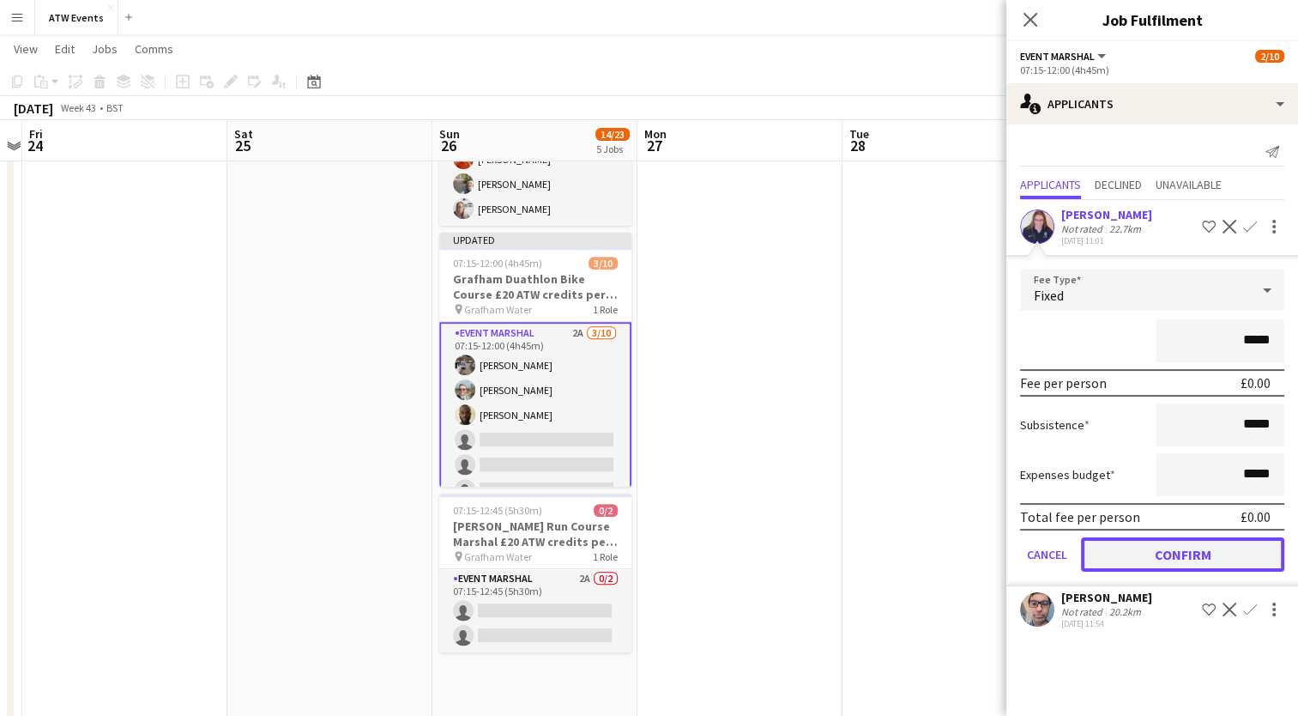
click at [1208, 548] on button "Confirm" at bounding box center [1182, 554] width 203 height 34
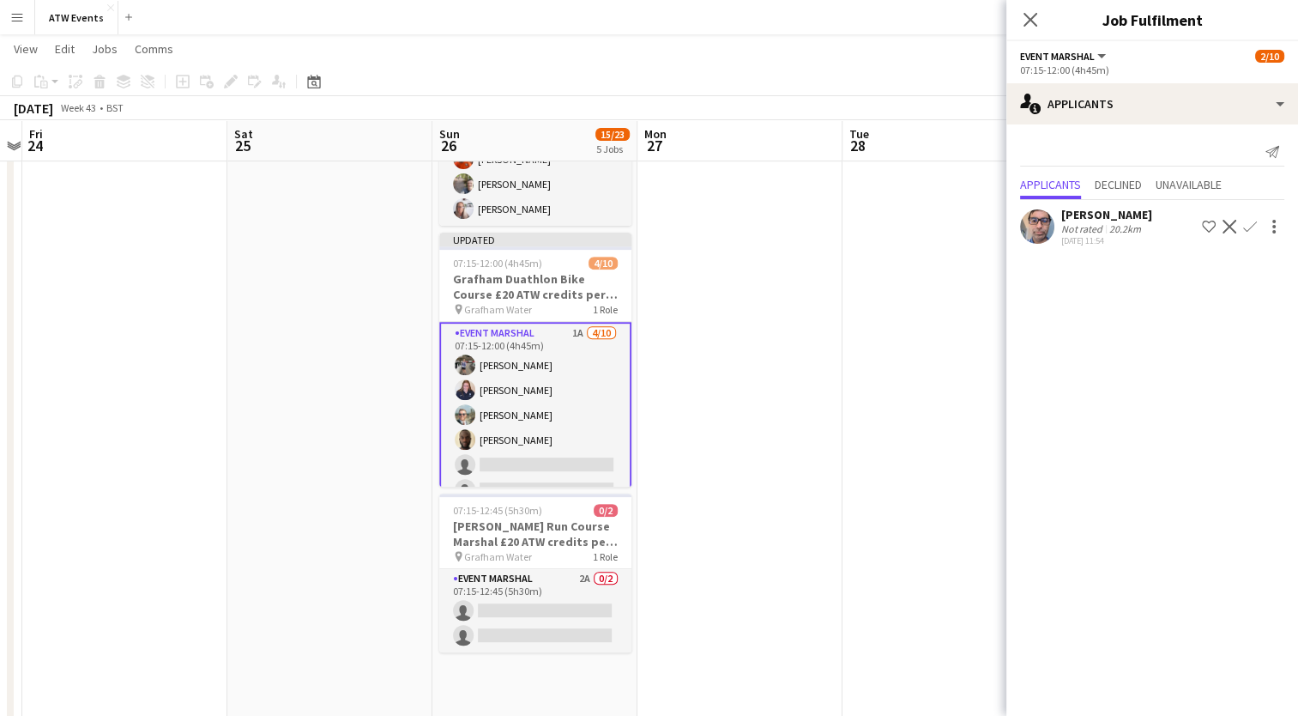
click at [1247, 223] on app-icon "Confirm" at bounding box center [1250, 227] width 14 height 14
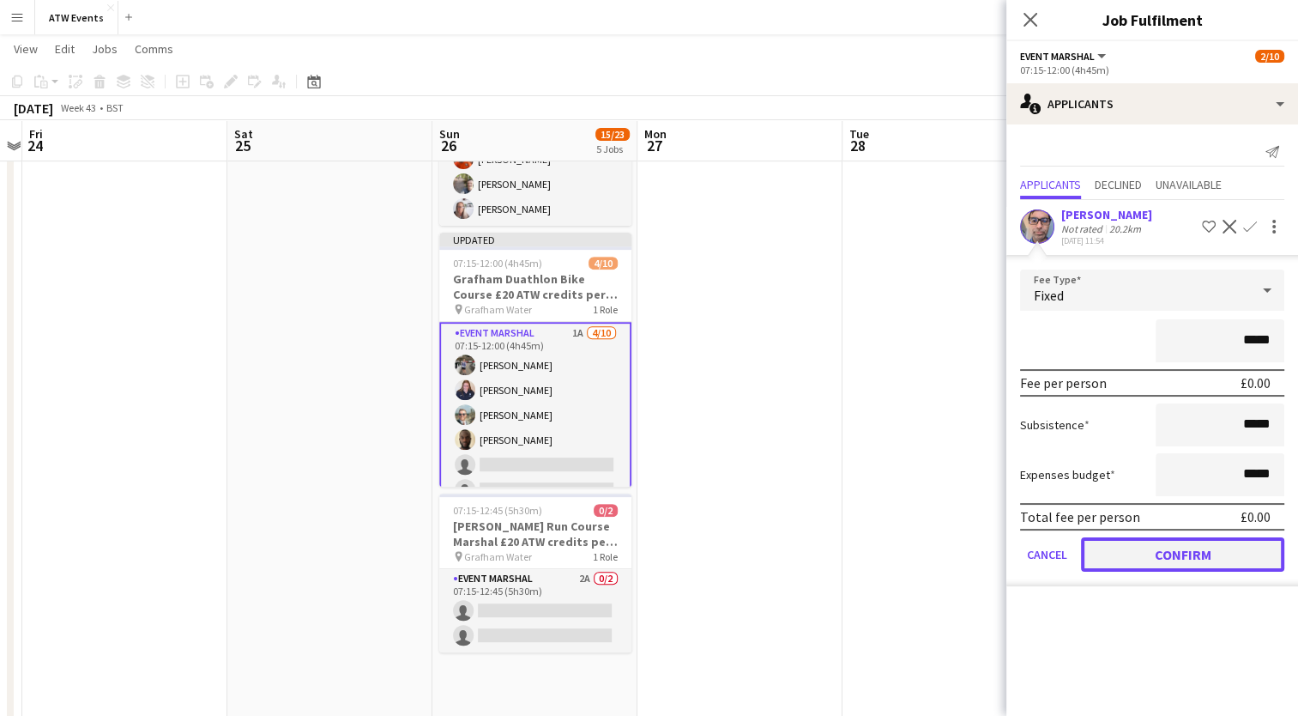
click at [1208, 546] on button "Confirm" at bounding box center [1182, 554] width 203 height 34
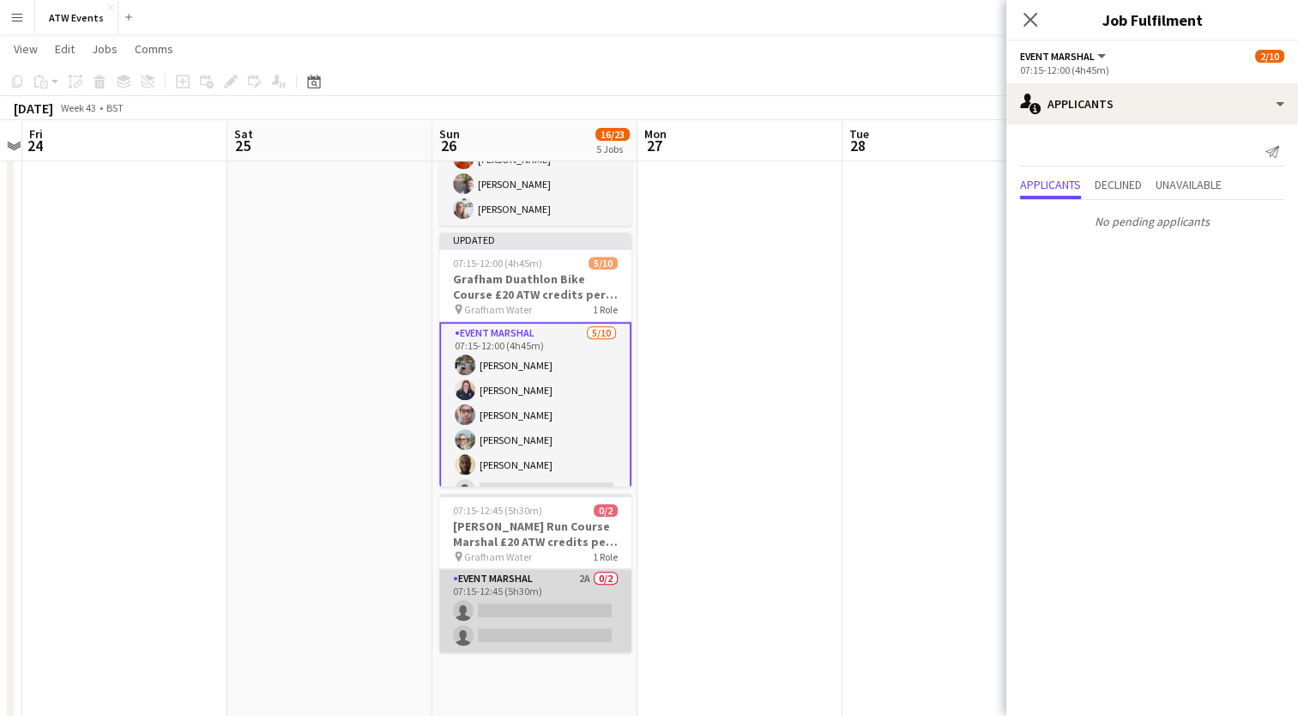
click at [583, 575] on app-card-role "Event Marshal 2A 0/2 07:15-12:45 (5h30m) single-neutral-actions single-neutral-…" at bounding box center [535, 610] width 192 height 83
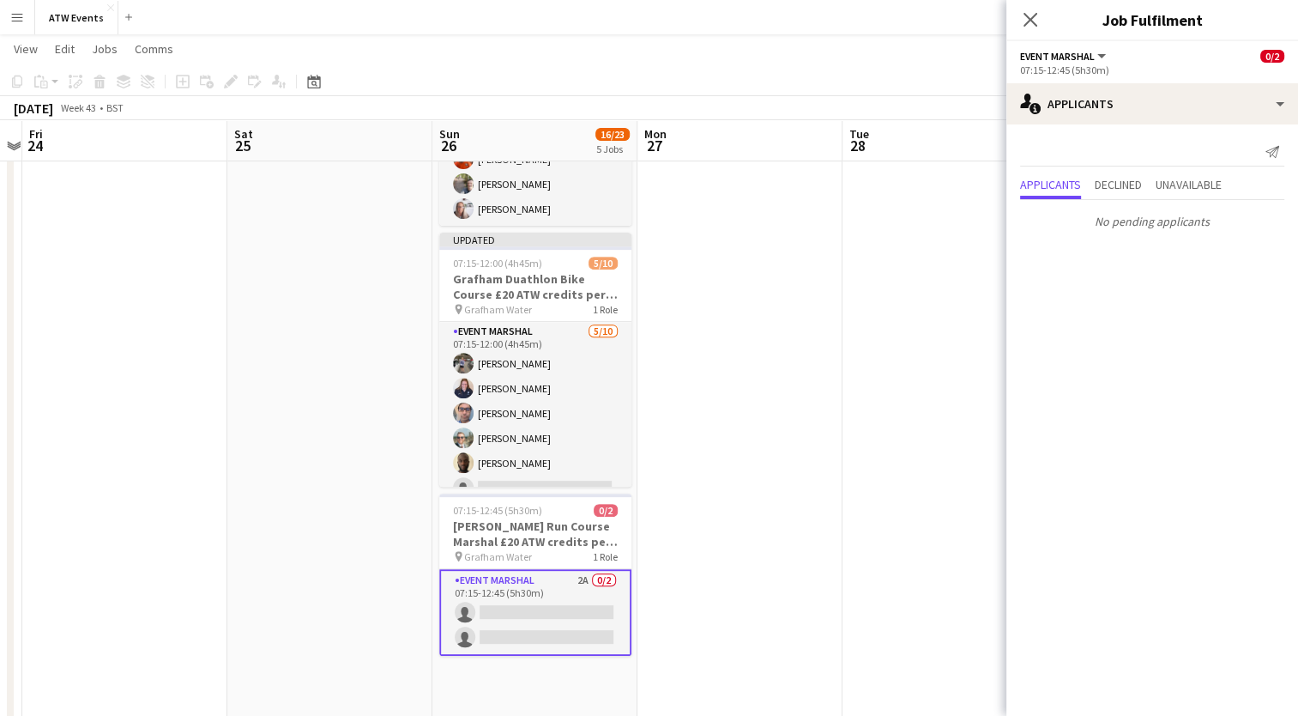
click at [686, 377] on app-date-cell at bounding box center [740, 725] width 205 height 2335
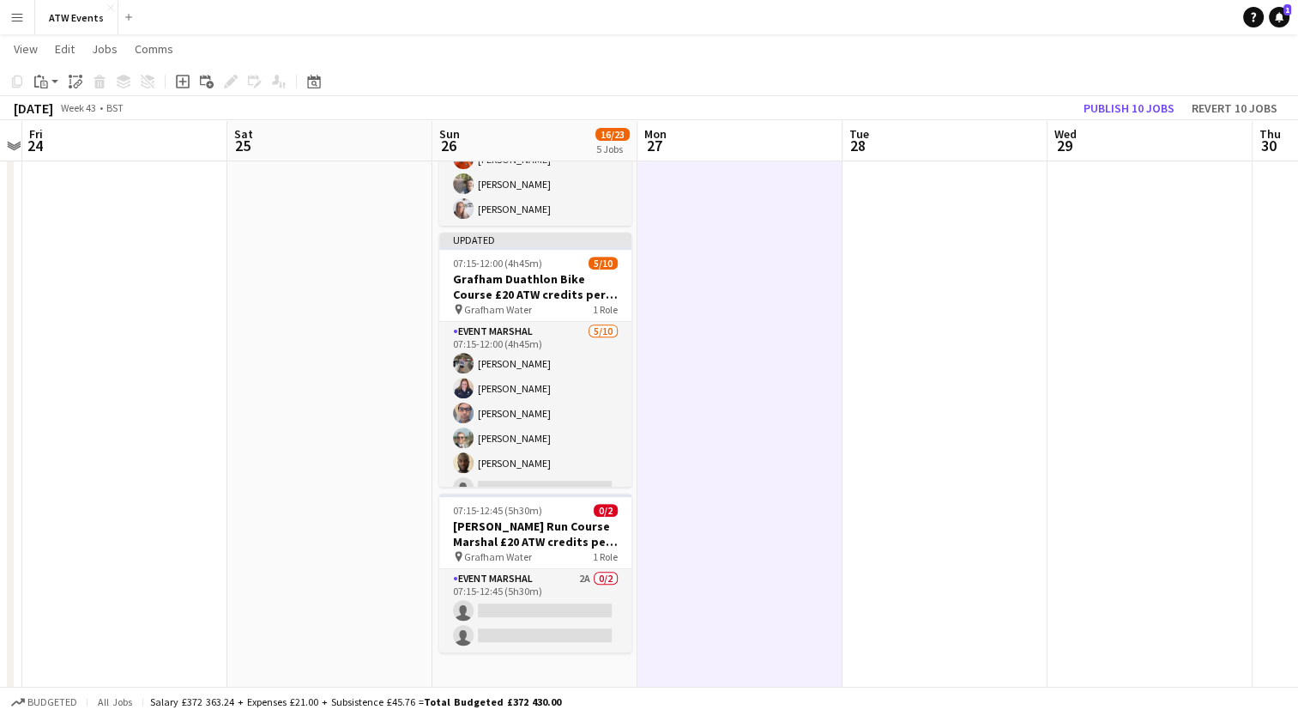
scroll to position [0, 547]
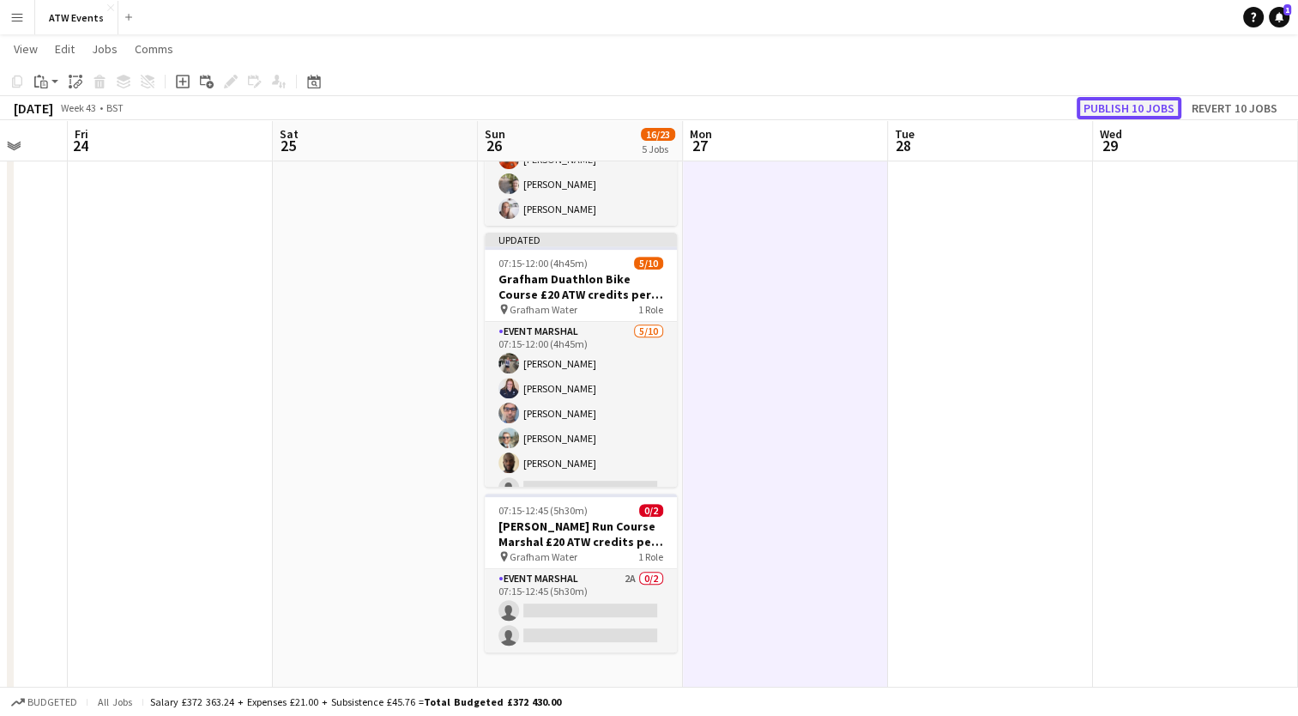
click at [1126, 98] on button "Publish 10 jobs" at bounding box center [1129, 108] width 105 height 22
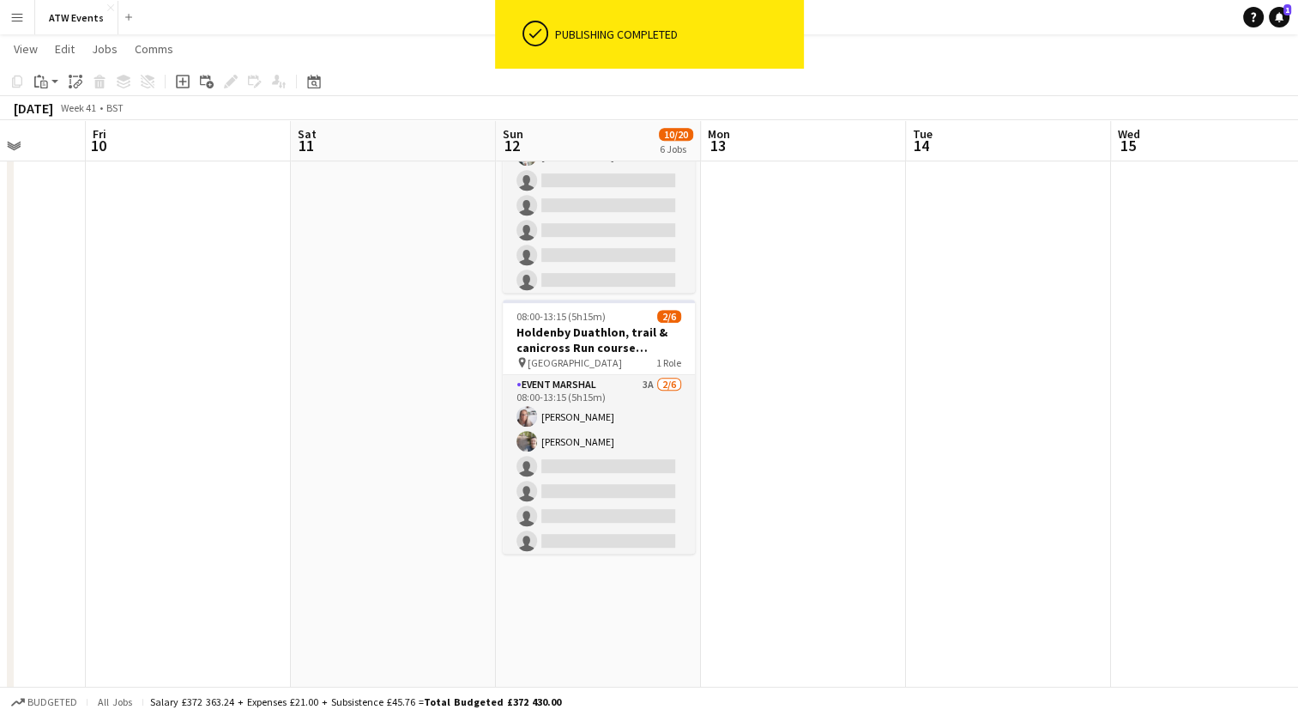
scroll to position [834, 0]
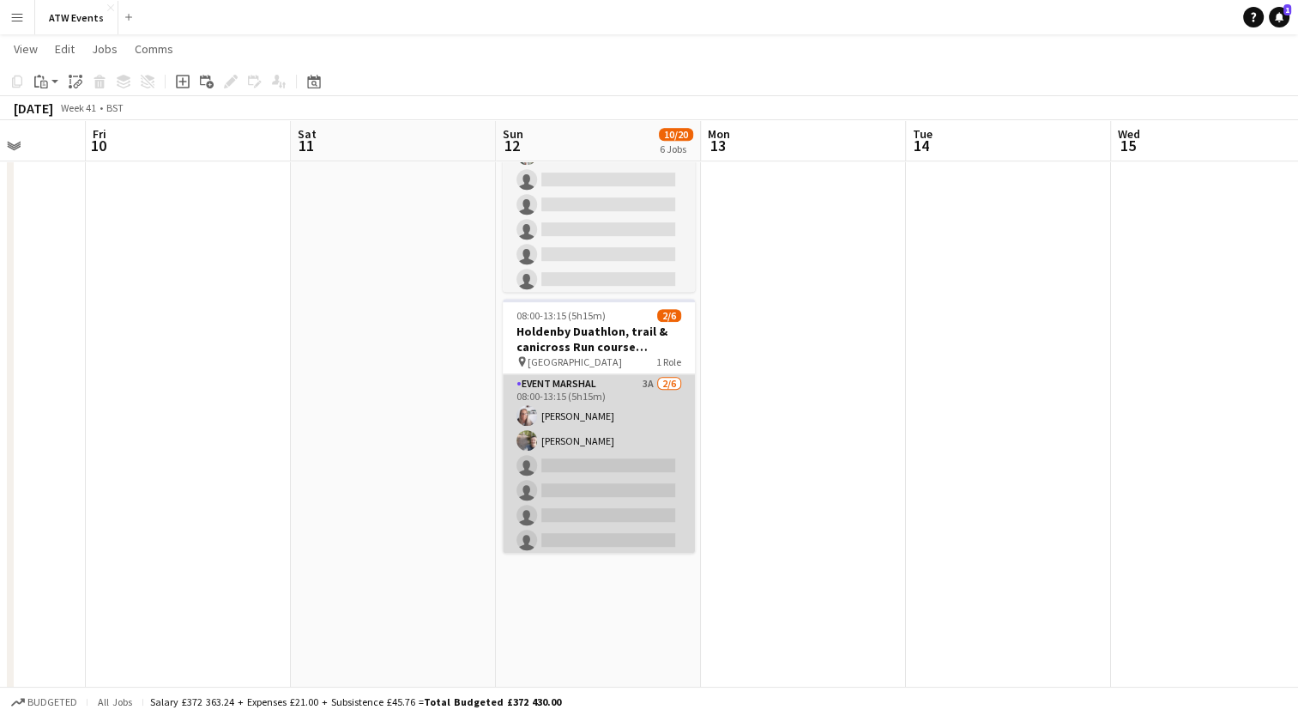
click at [573, 374] on app-card-role "Event Marshal 3A [DATE] 08:00-13:15 (5h15m) [PERSON_NAME] [PERSON_NAME] single-…" at bounding box center [599, 465] width 192 height 183
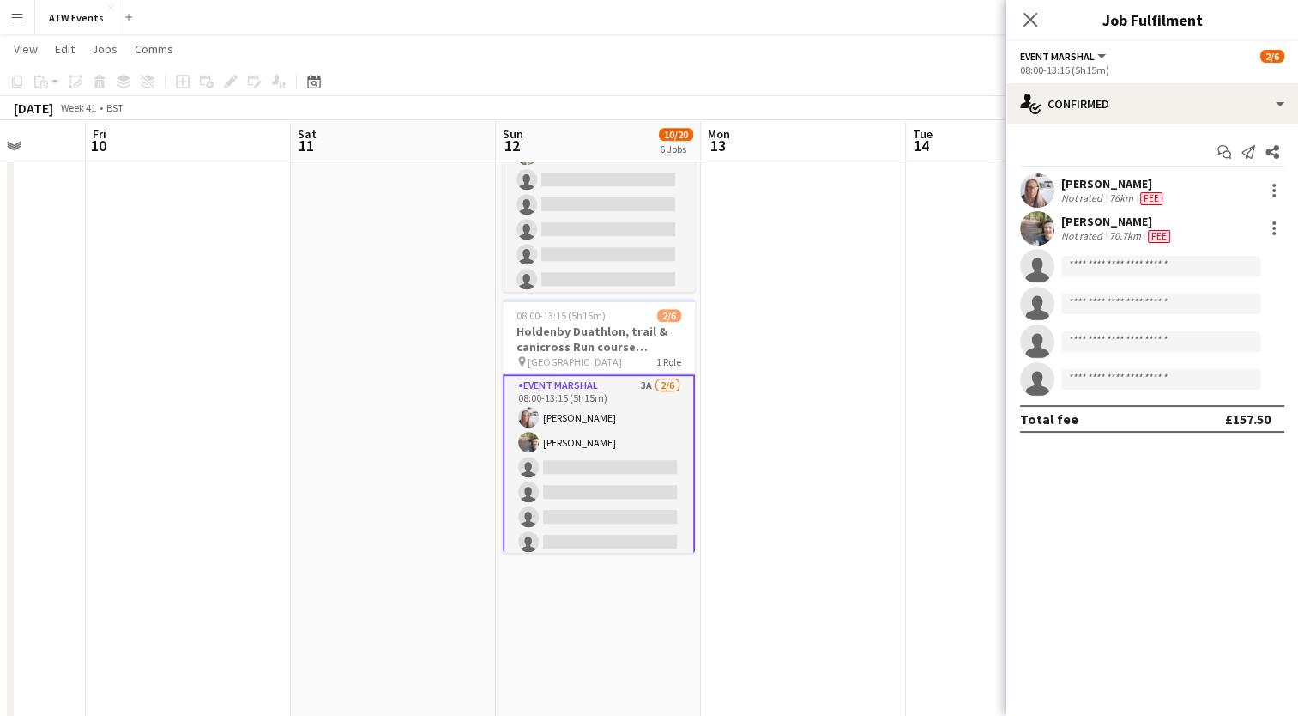
click at [635, 374] on app-card-role "Event Marshal 3A [DATE] 08:00-13:15 (5h15m) [PERSON_NAME] [PERSON_NAME] single-…" at bounding box center [599, 467] width 192 height 186
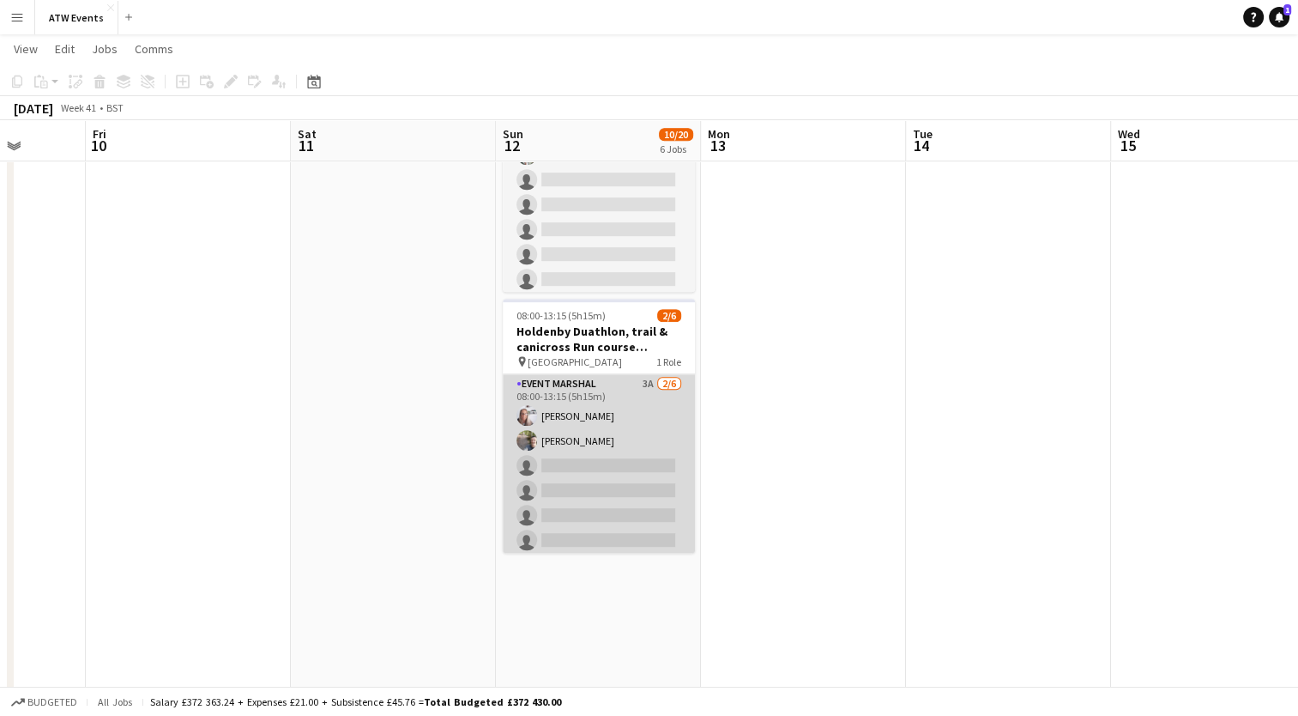
click at [635, 374] on app-card-role "Event Marshal 3A [DATE] 08:00-13:15 (5h15m) [PERSON_NAME] [PERSON_NAME] single-…" at bounding box center [599, 465] width 192 height 183
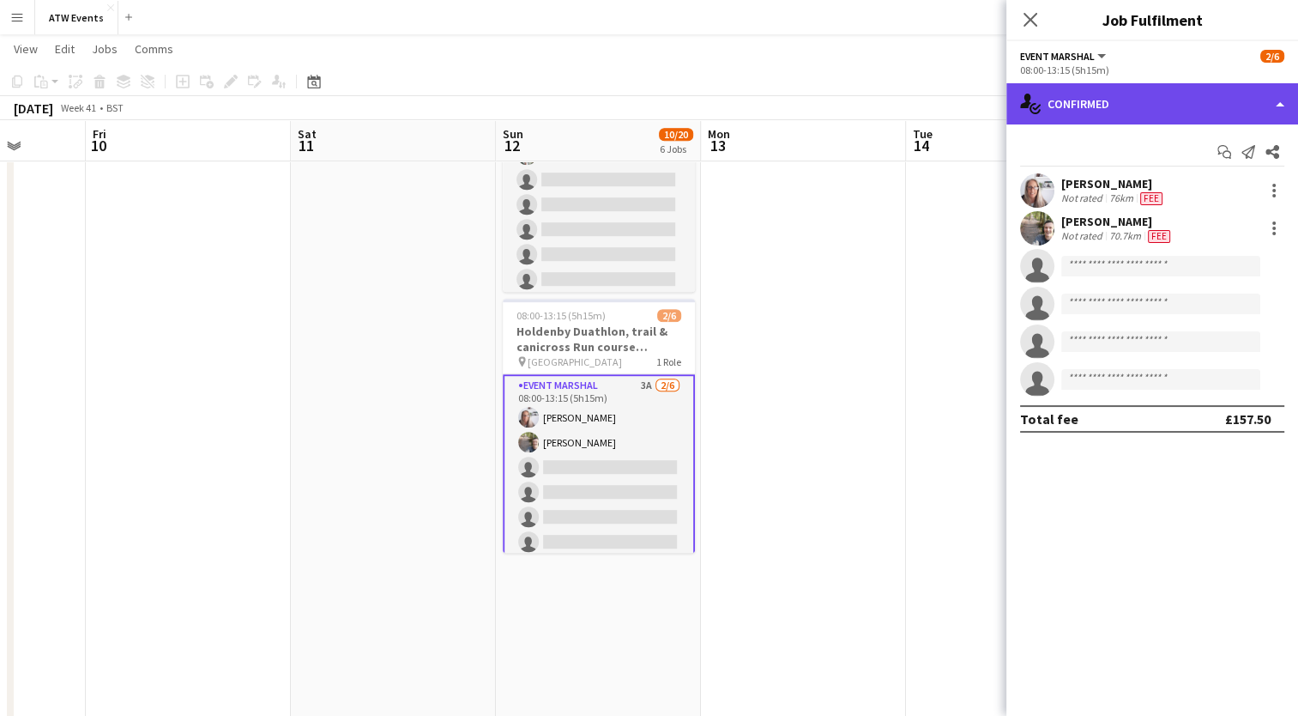
click at [1183, 94] on div "single-neutral-actions-check-2 Confirmed" at bounding box center [1153, 103] width 292 height 41
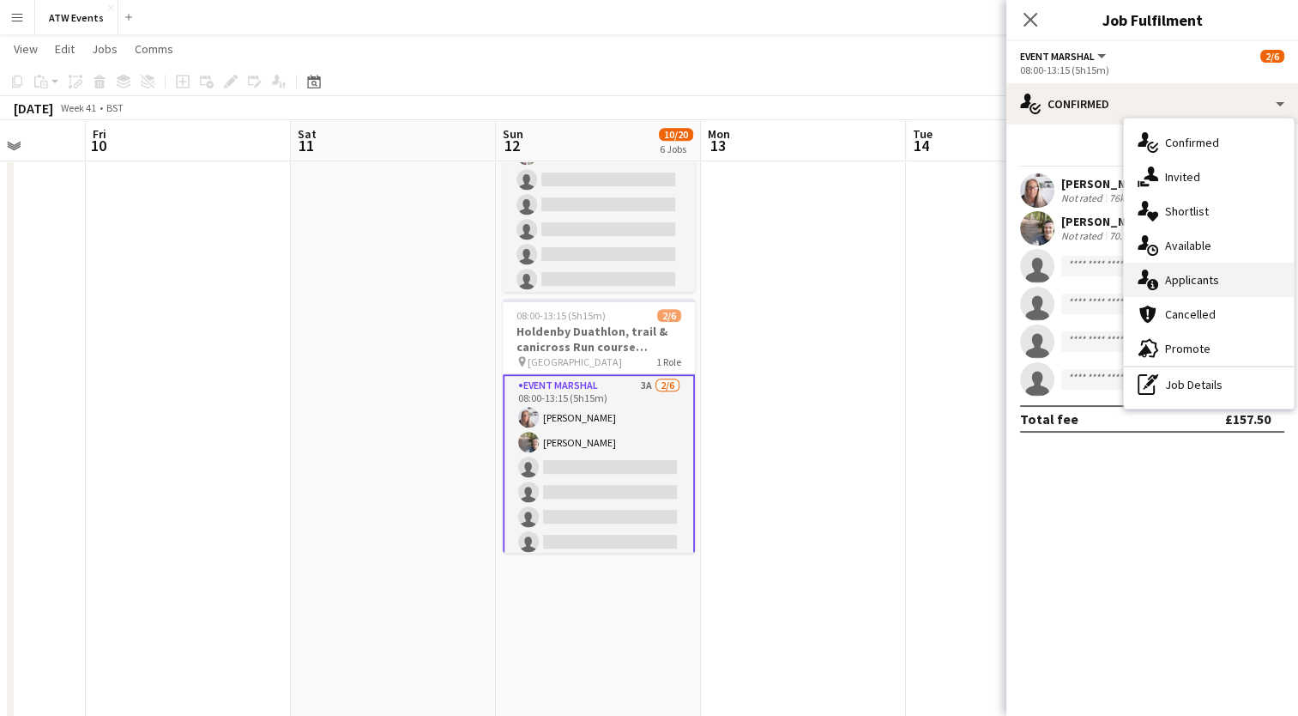
click at [1215, 284] on span "Applicants" at bounding box center [1192, 279] width 54 height 15
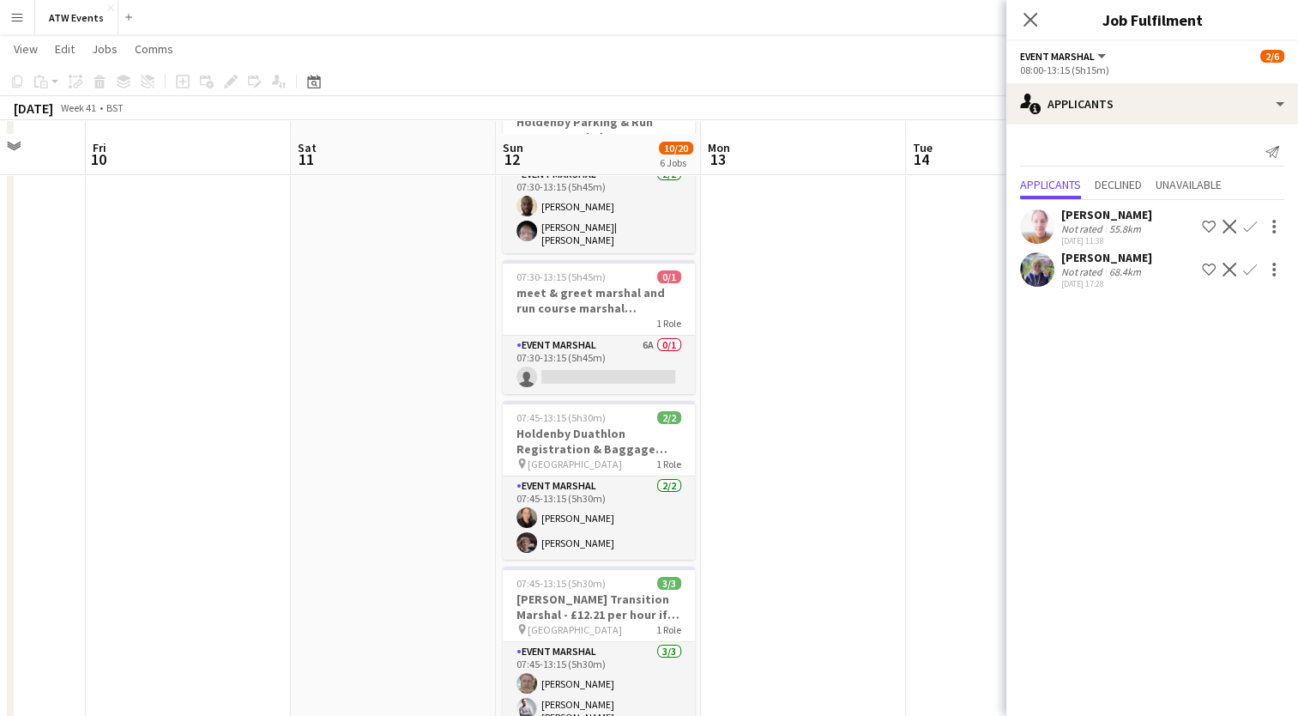
scroll to position [82, 0]
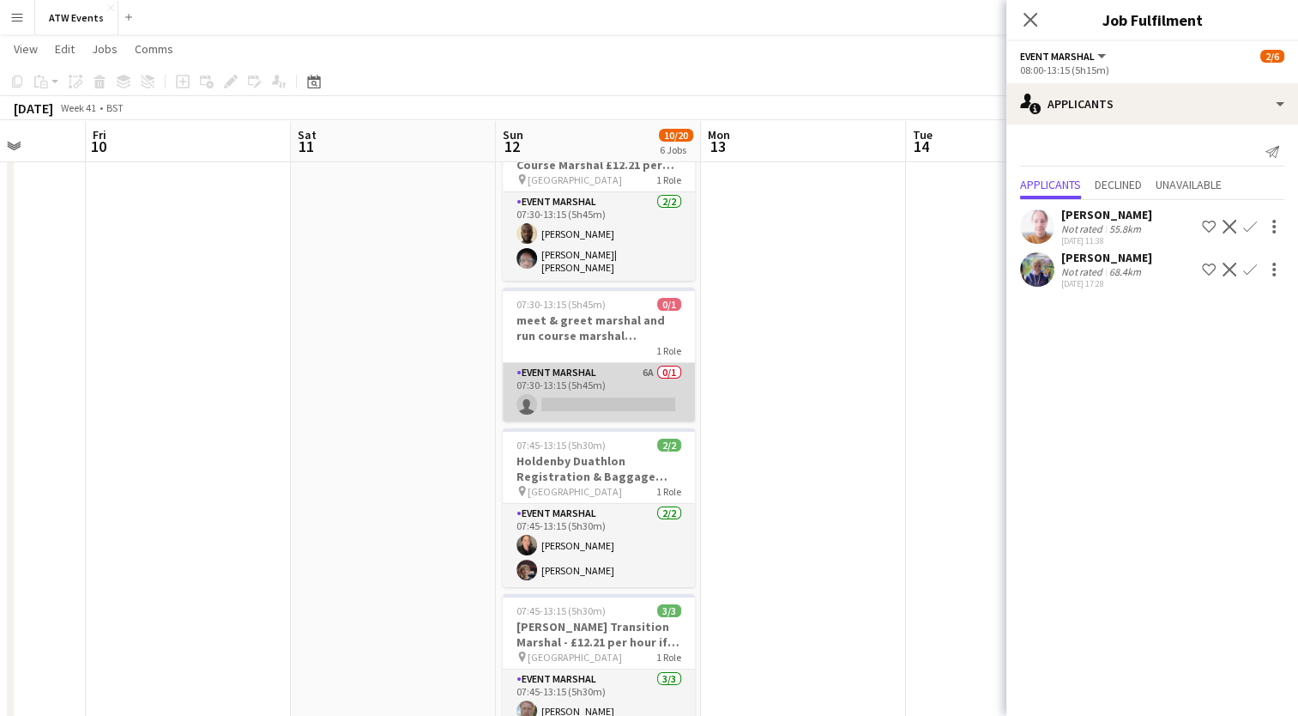
click at [646, 365] on app-card-role "Event Marshal 6A 0/1 07:30-13:15 (5h45m) single-neutral-actions" at bounding box center [599, 392] width 192 height 58
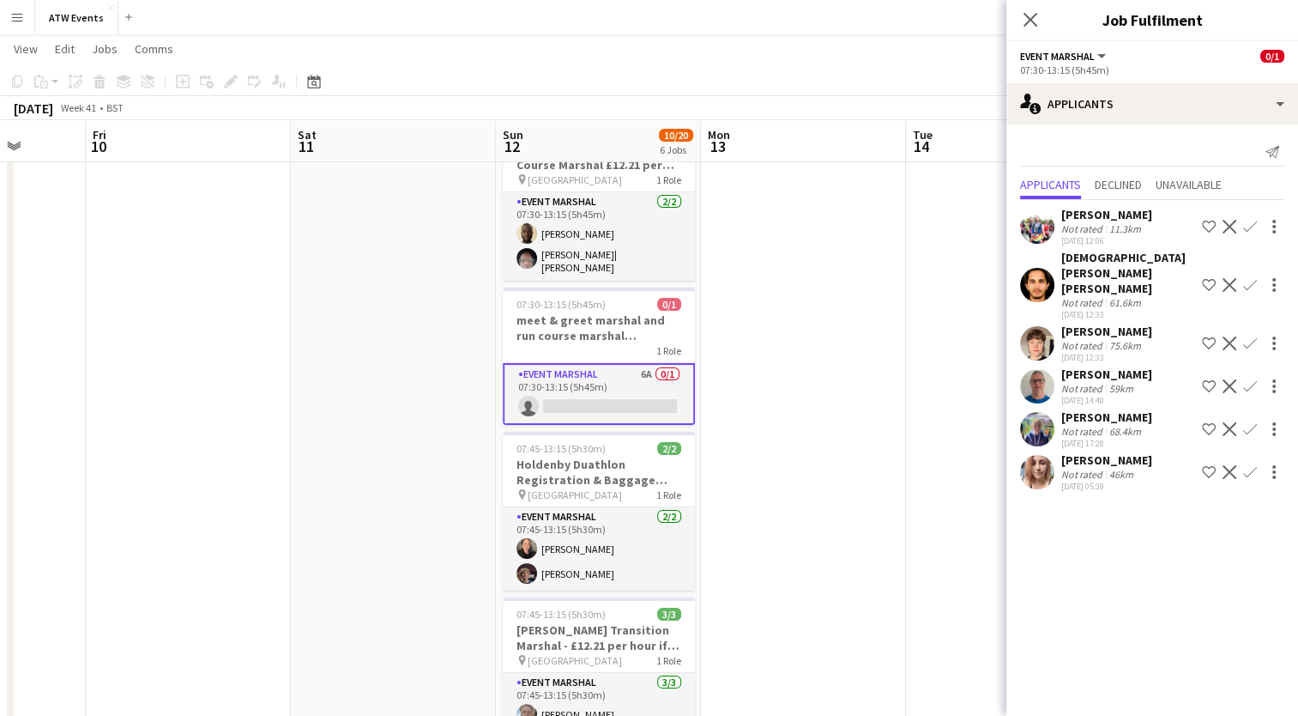
click at [1249, 465] on app-icon "Confirm" at bounding box center [1250, 472] width 14 height 14
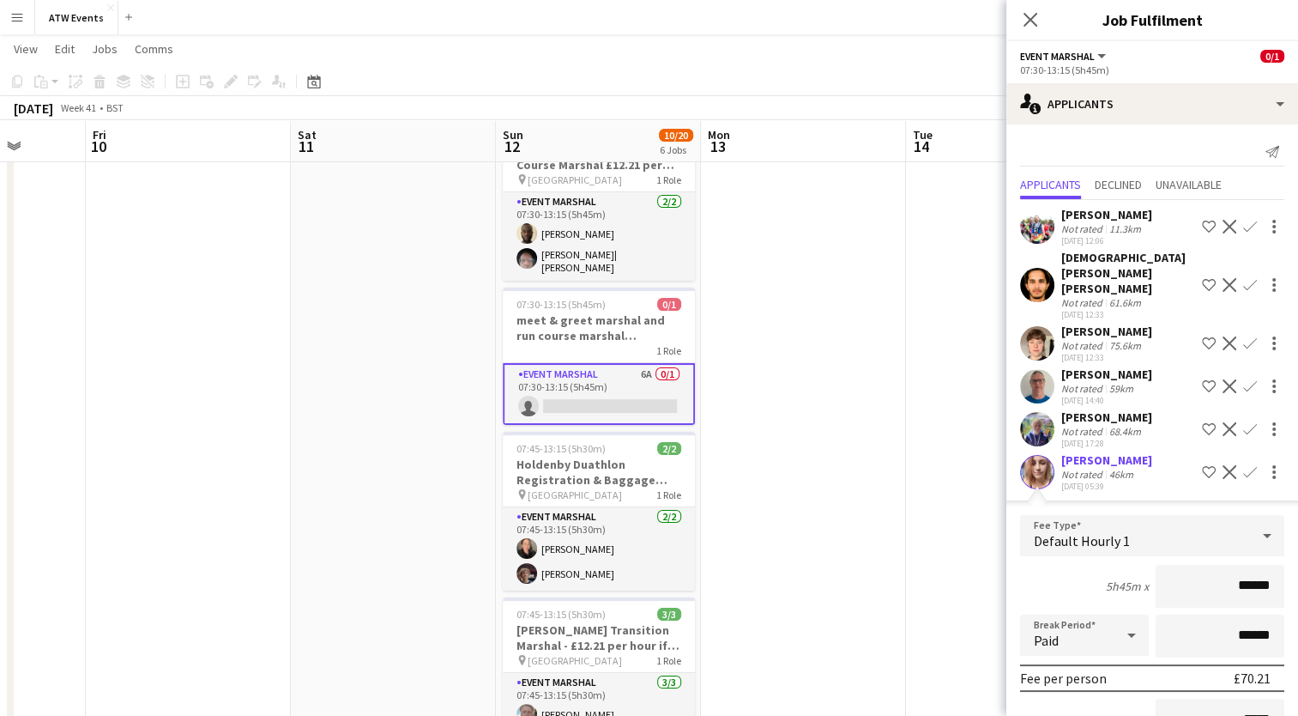
scroll to position [179, 0]
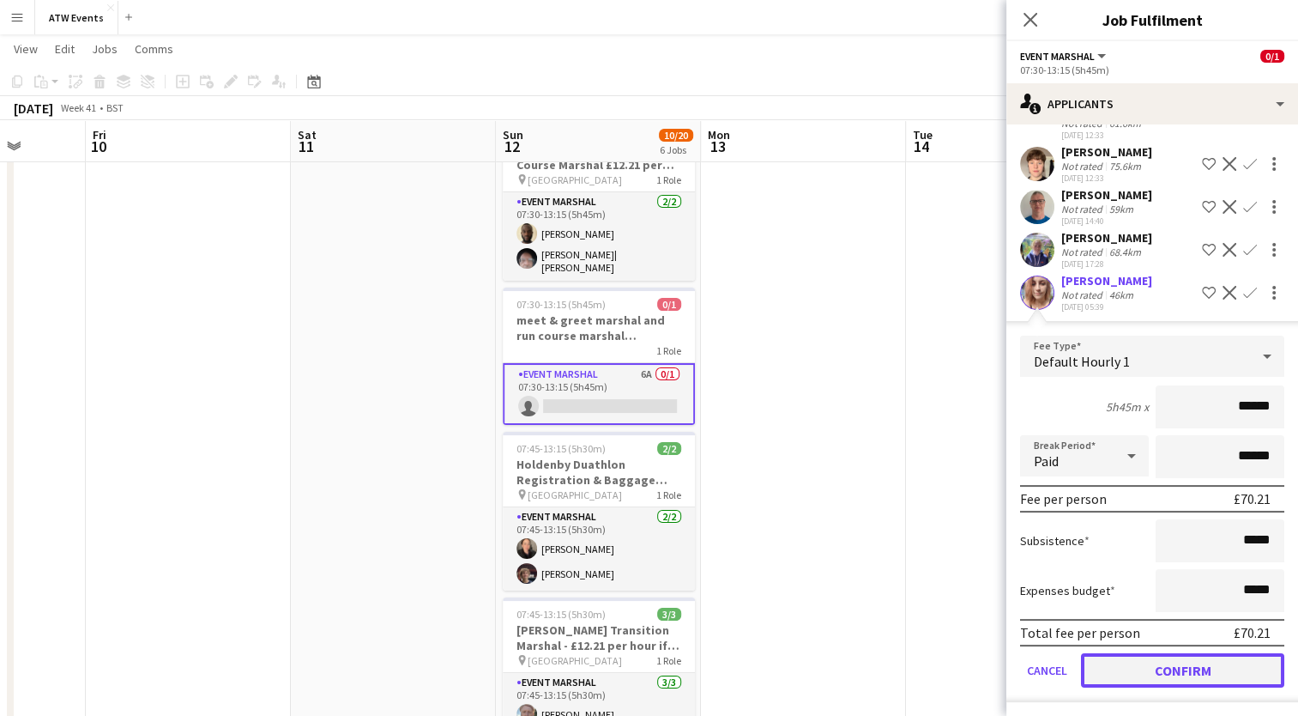
click at [1177, 661] on button "Confirm" at bounding box center [1182, 670] width 203 height 34
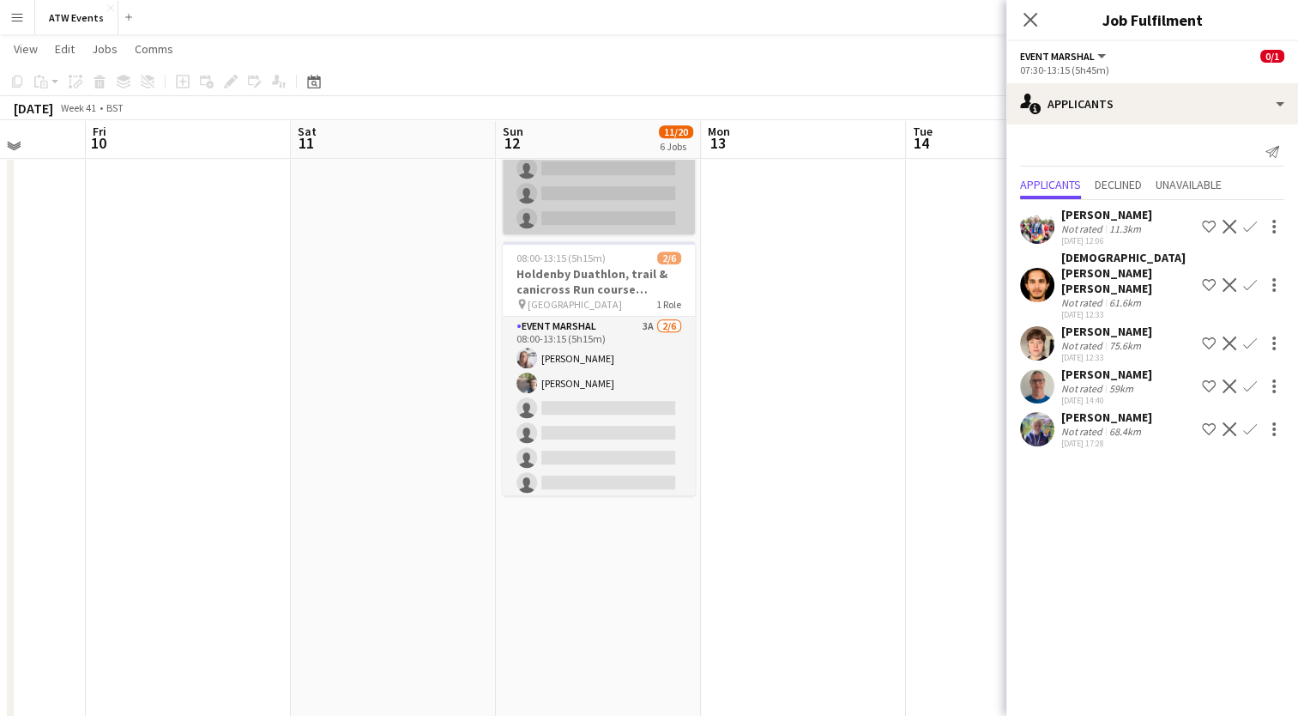
scroll to position [910, 0]
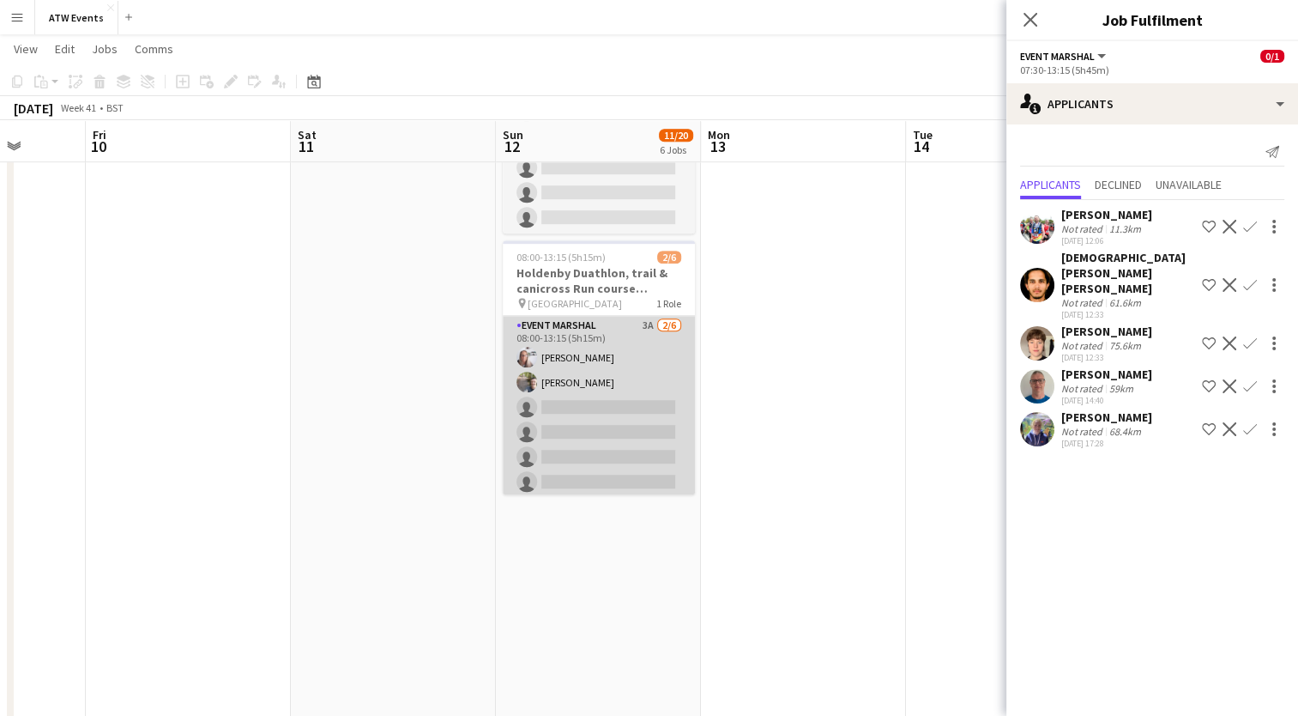
click at [632, 316] on app-card-role "Event Marshal 3A [DATE] 08:00-13:15 (5h15m) [PERSON_NAME] [PERSON_NAME] single-…" at bounding box center [599, 407] width 192 height 183
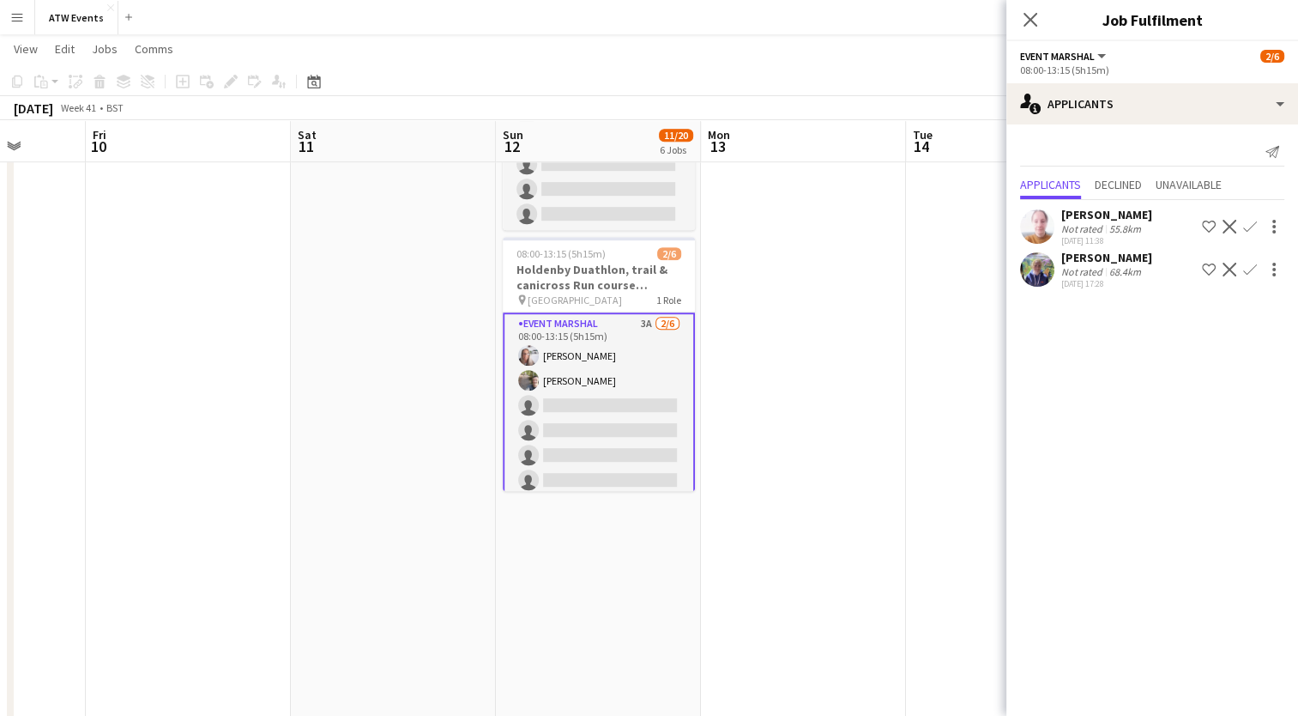
scroll to position [0, 391]
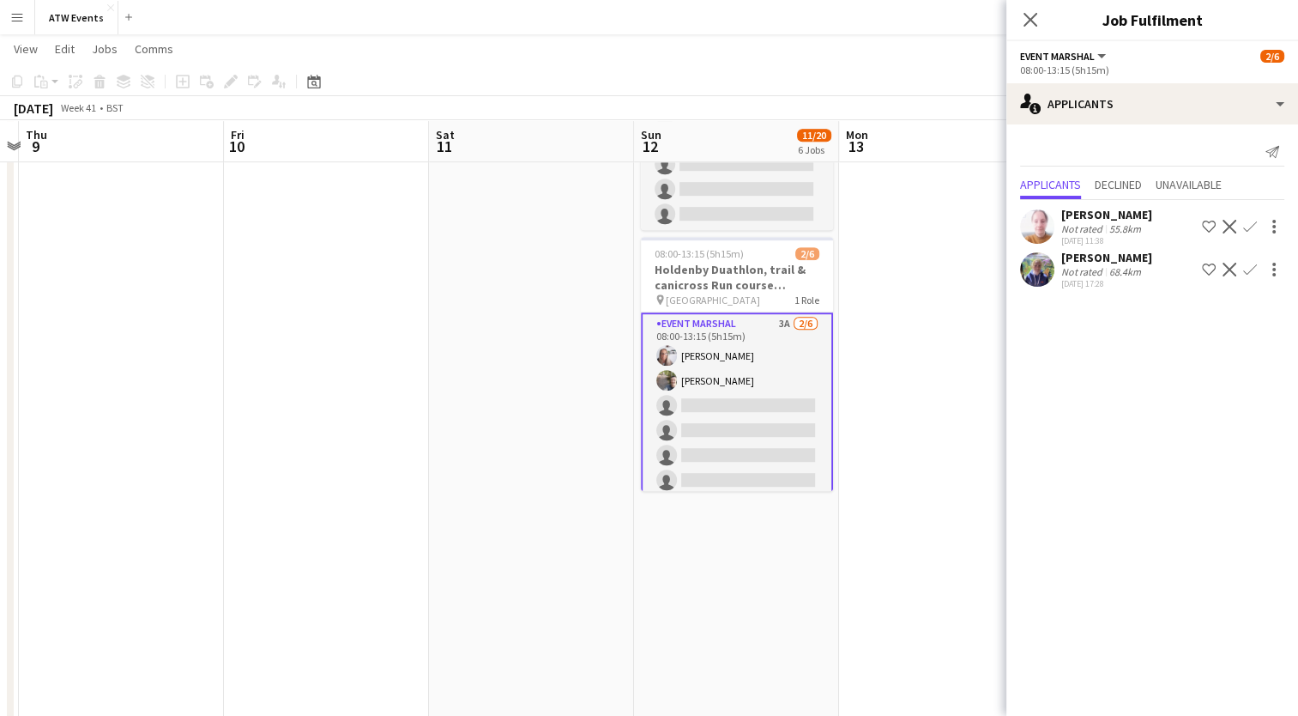
drag, startPoint x: 632, startPoint y: 308, endPoint x: 1137, endPoint y: 248, distance: 509.0
click at [1137, 248] on body "Menu Boards Boards Boards All jobs Status Workforce Workforce My Workforce Recr…" at bounding box center [649, 466] width 1298 height 2752
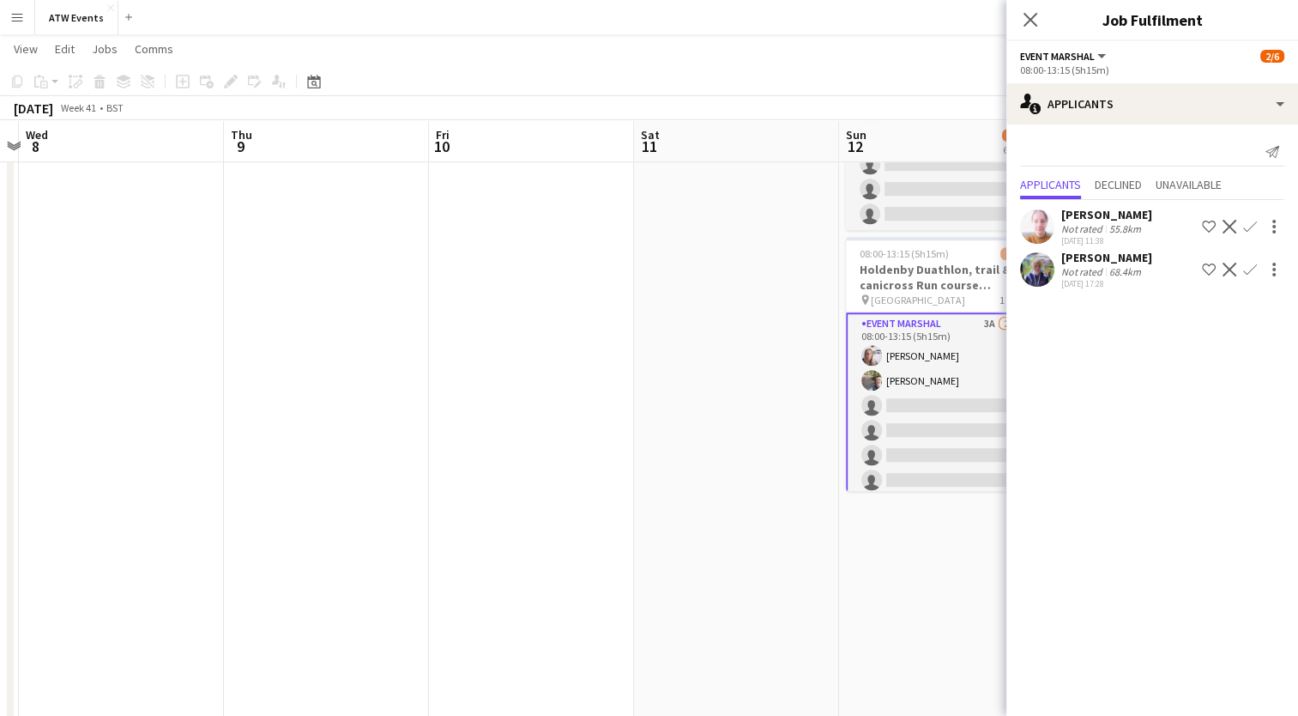
click at [1253, 269] on app-icon "Confirm" at bounding box center [1250, 270] width 14 height 14
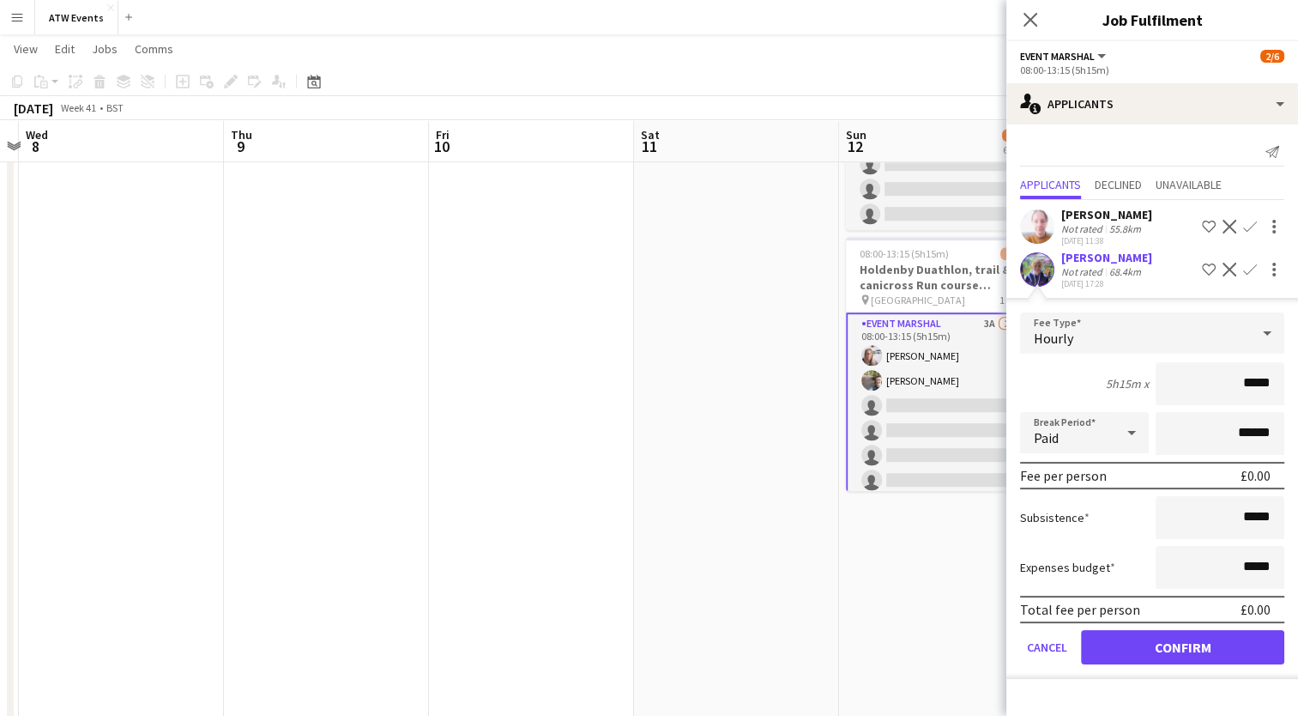
click at [1246, 267] on app-icon "Confirm" at bounding box center [1250, 270] width 14 height 14
click at [1276, 268] on div at bounding box center [1274, 269] width 21 height 21
click at [1158, 266] on div at bounding box center [649, 358] width 1298 height 716
click at [1107, 260] on div "[PERSON_NAME]" at bounding box center [1107, 257] width 91 height 15
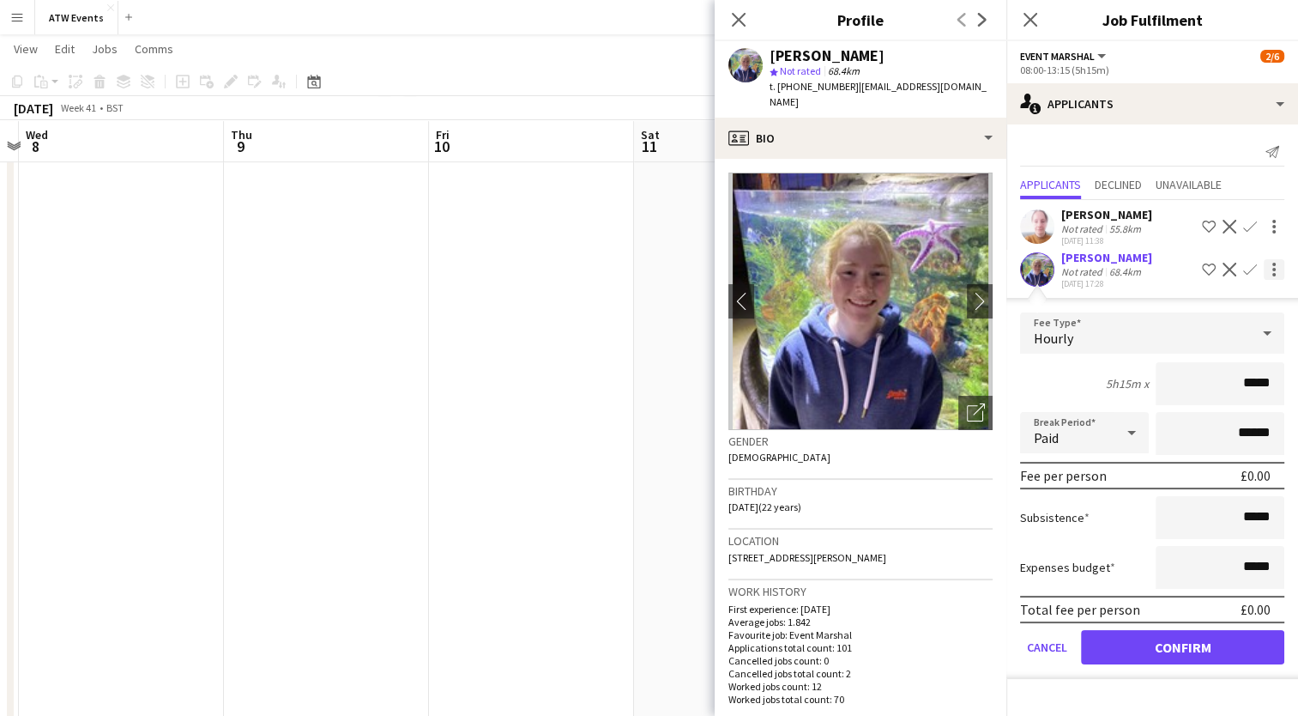
click at [1271, 268] on div at bounding box center [1274, 269] width 21 height 21
click at [1099, 287] on div at bounding box center [649, 358] width 1298 height 716
click at [1270, 379] on input "*****" at bounding box center [1220, 383] width 129 height 43
type input "**"
type input "******"
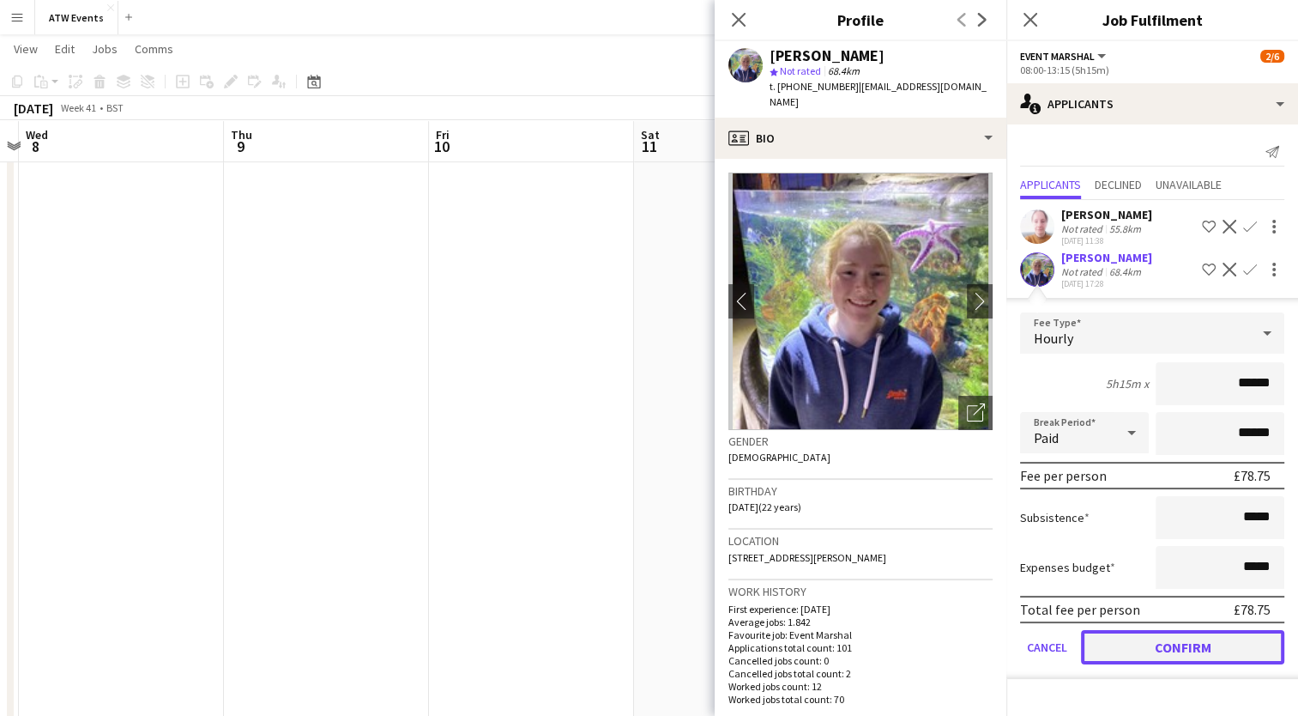
click at [1128, 636] on button "Confirm" at bounding box center [1182, 647] width 203 height 34
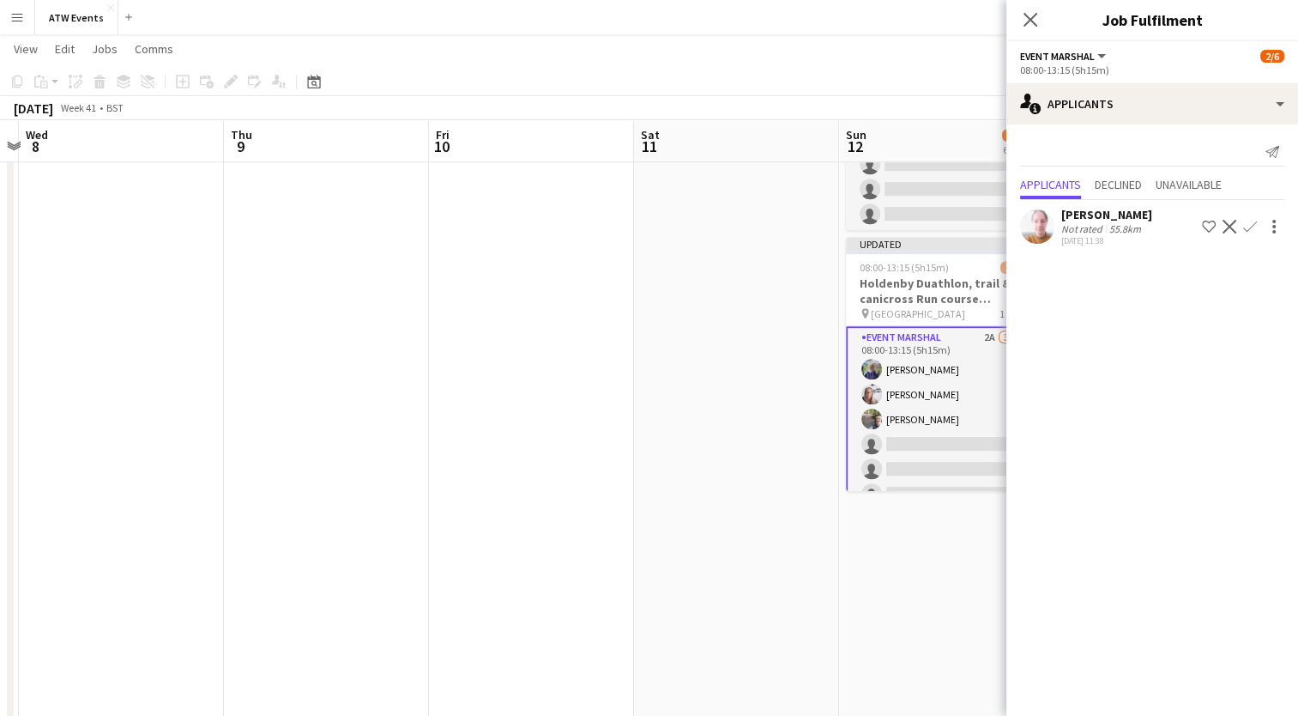
click at [747, 458] on app-date-cell at bounding box center [736, 416] width 205 height 2266
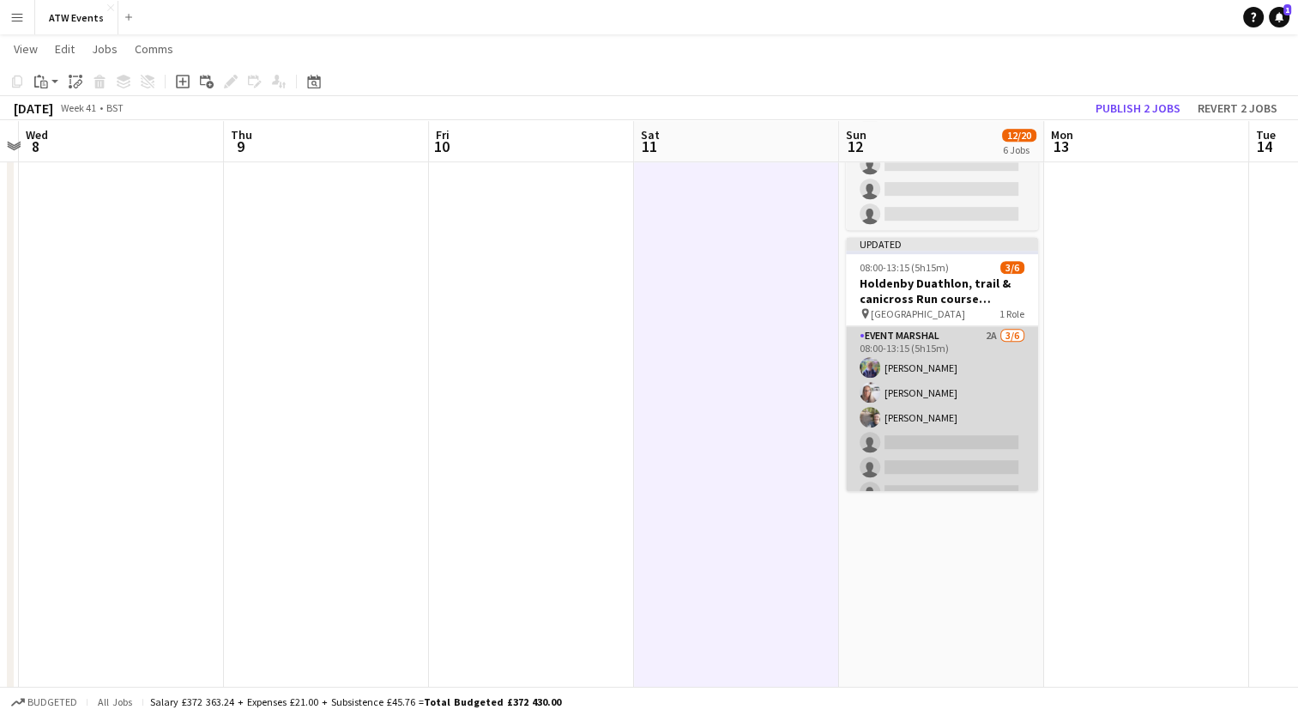
click at [975, 326] on app-card-role "Event Marshal 2A [DATE] 08:00-13:15 (5h15m) [PERSON_NAME] [PERSON_NAME] [PERSON…" at bounding box center [942, 417] width 192 height 183
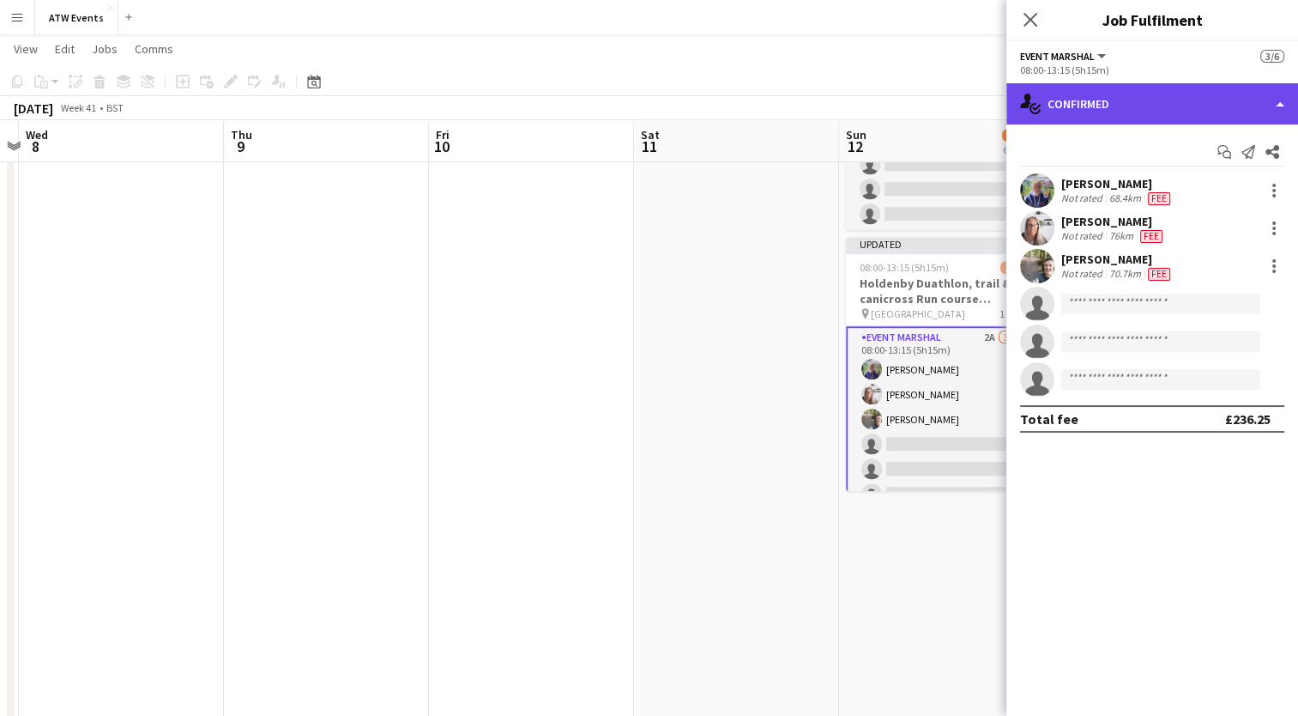
click at [1110, 100] on div "single-neutral-actions-check-2 Confirmed" at bounding box center [1153, 103] width 292 height 41
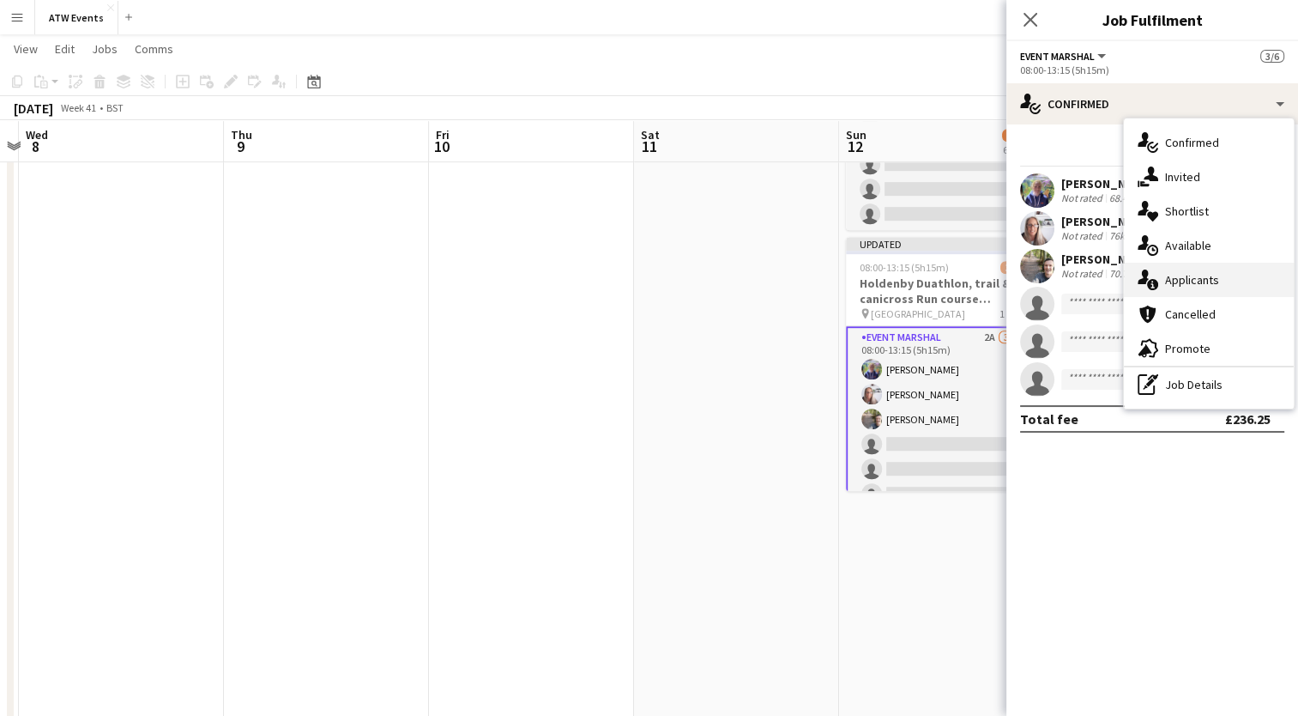
click at [1195, 284] on span "Applicants" at bounding box center [1192, 279] width 54 height 15
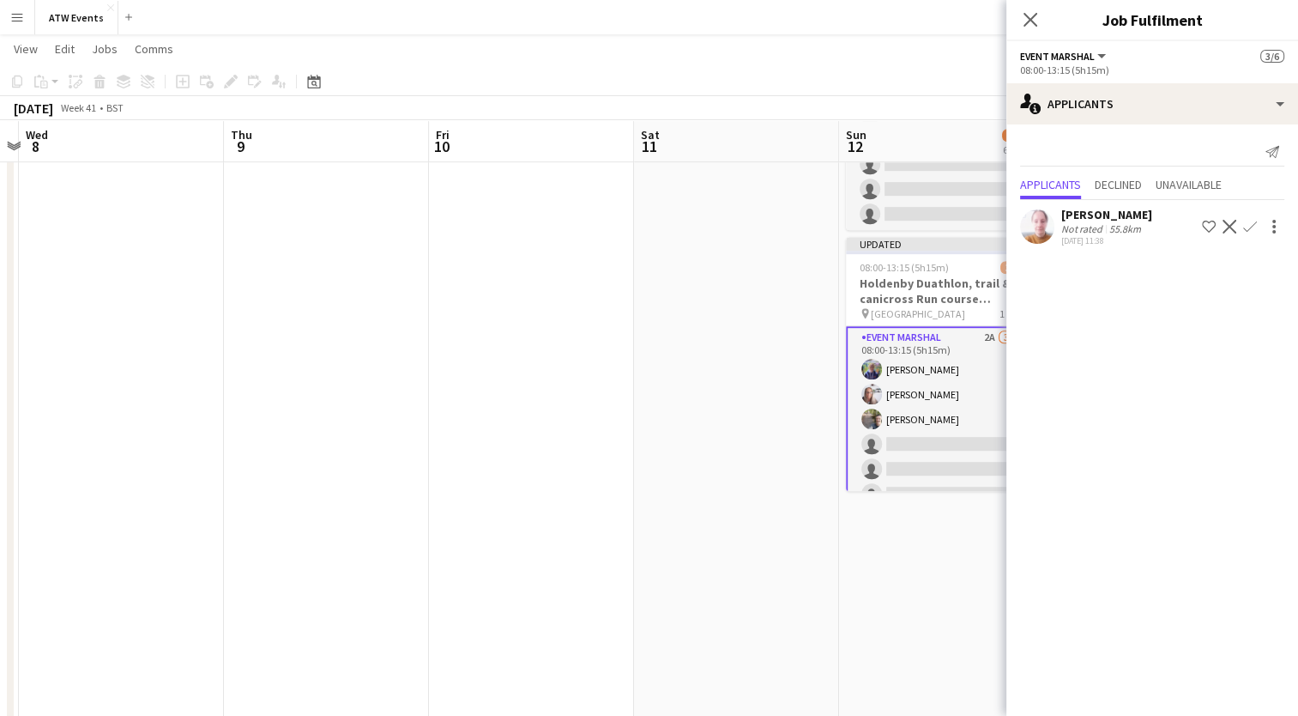
click at [1242, 224] on button "Confirm" at bounding box center [1250, 226] width 21 height 21
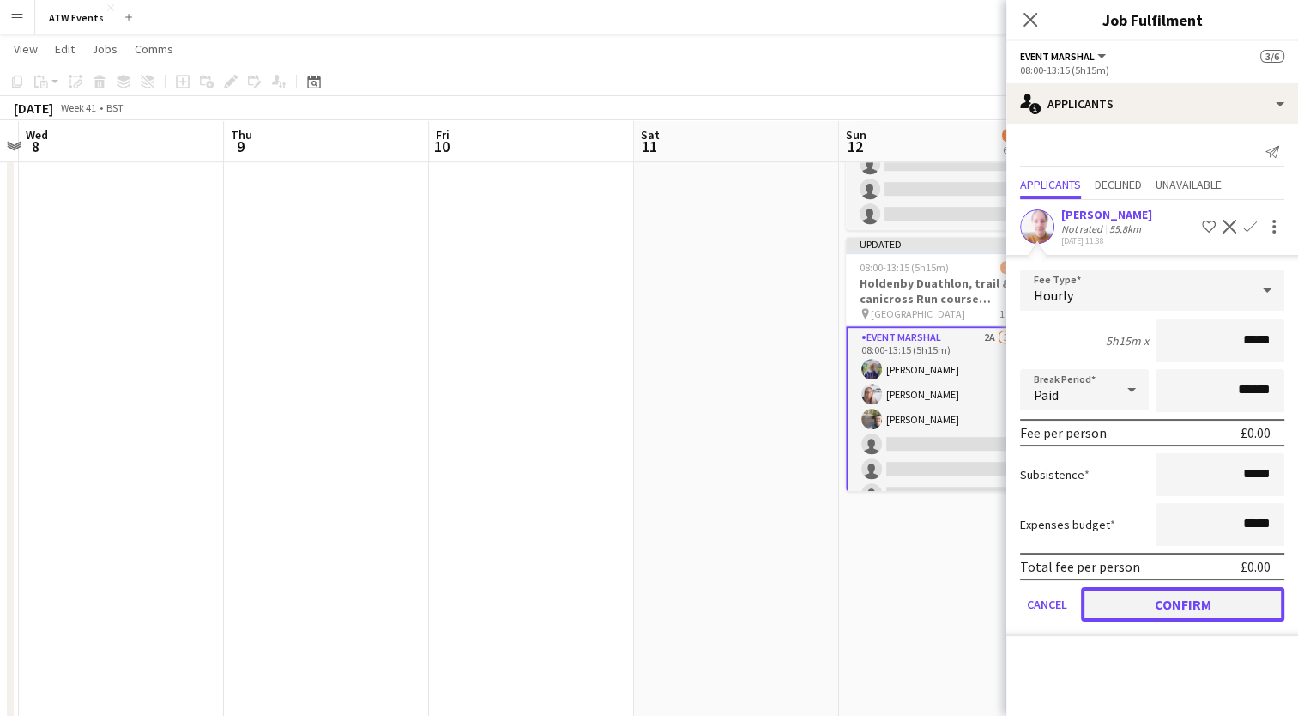
click at [1181, 597] on button "Confirm" at bounding box center [1182, 604] width 203 height 34
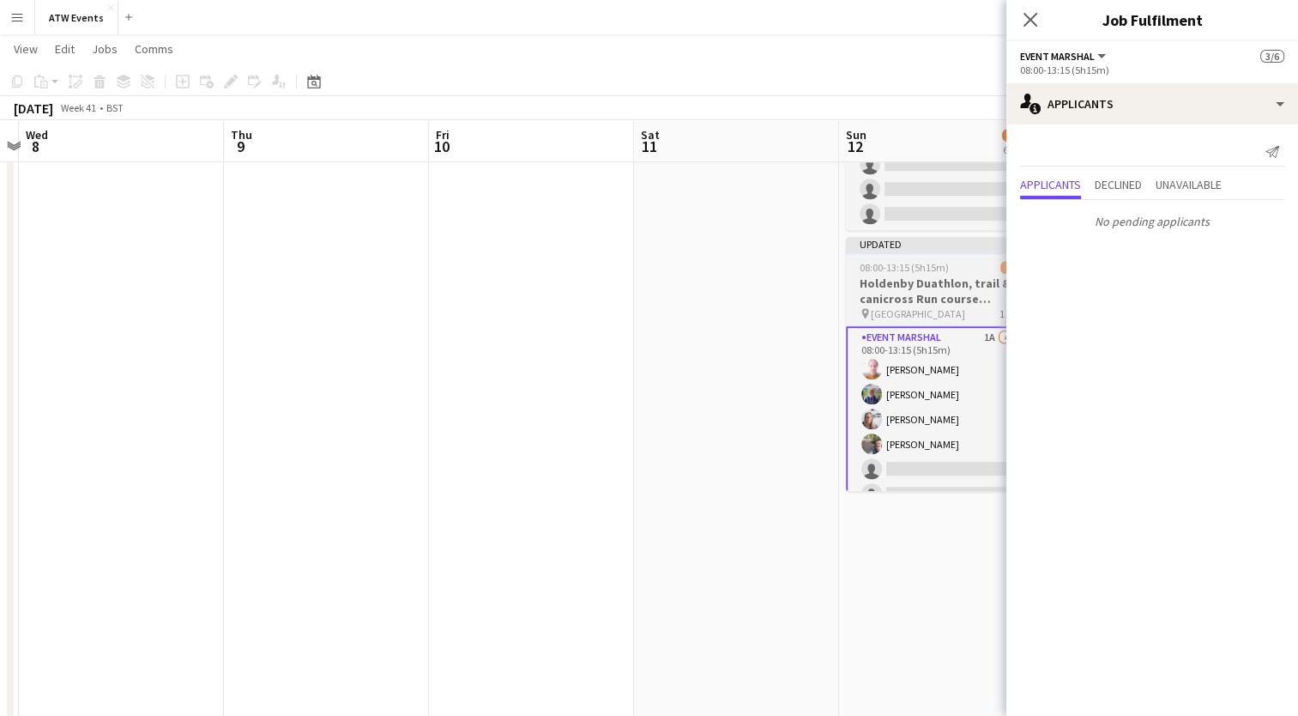
click at [916, 287] on h3 "Holdenby Duathlon, trail & canicross Run course Marshal - £20 ATW credits per h…" at bounding box center [942, 290] width 192 height 31
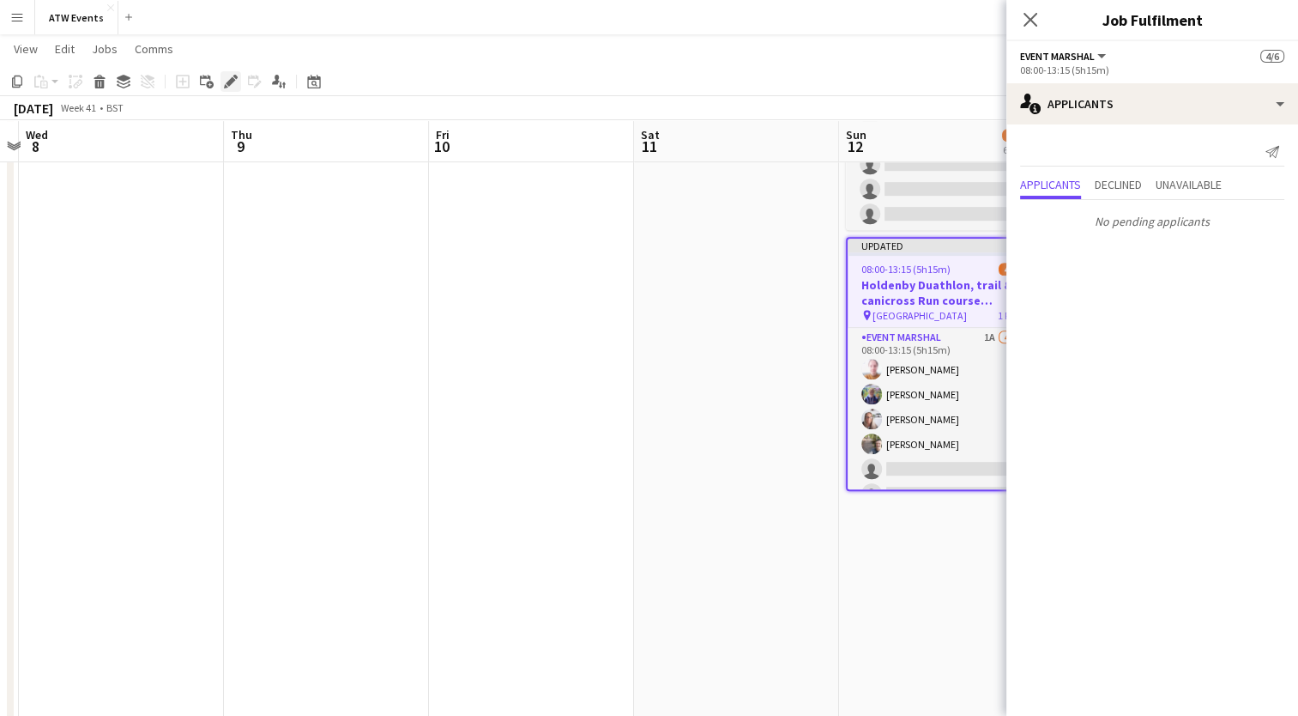
click at [227, 82] on icon "Edit" at bounding box center [231, 82] width 14 height 14
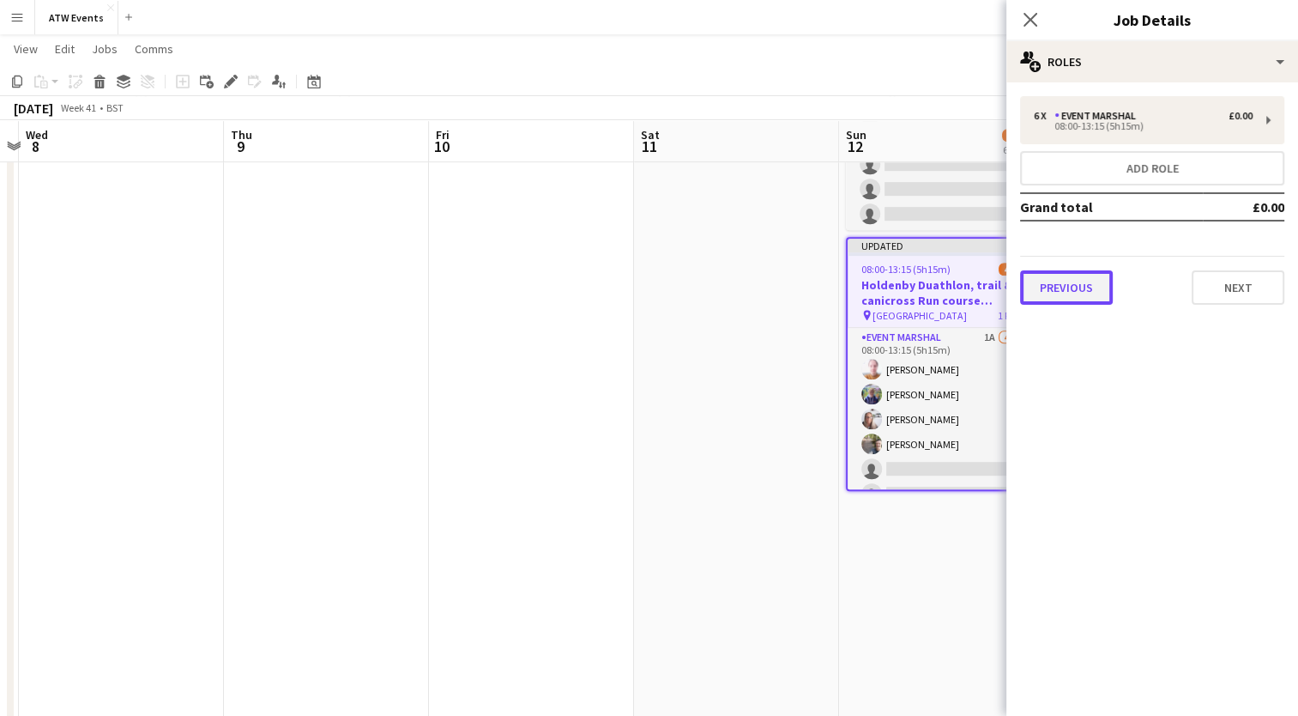
click at [1074, 280] on button "Previous" at bounding box center [1066, 287] width 93 height 34
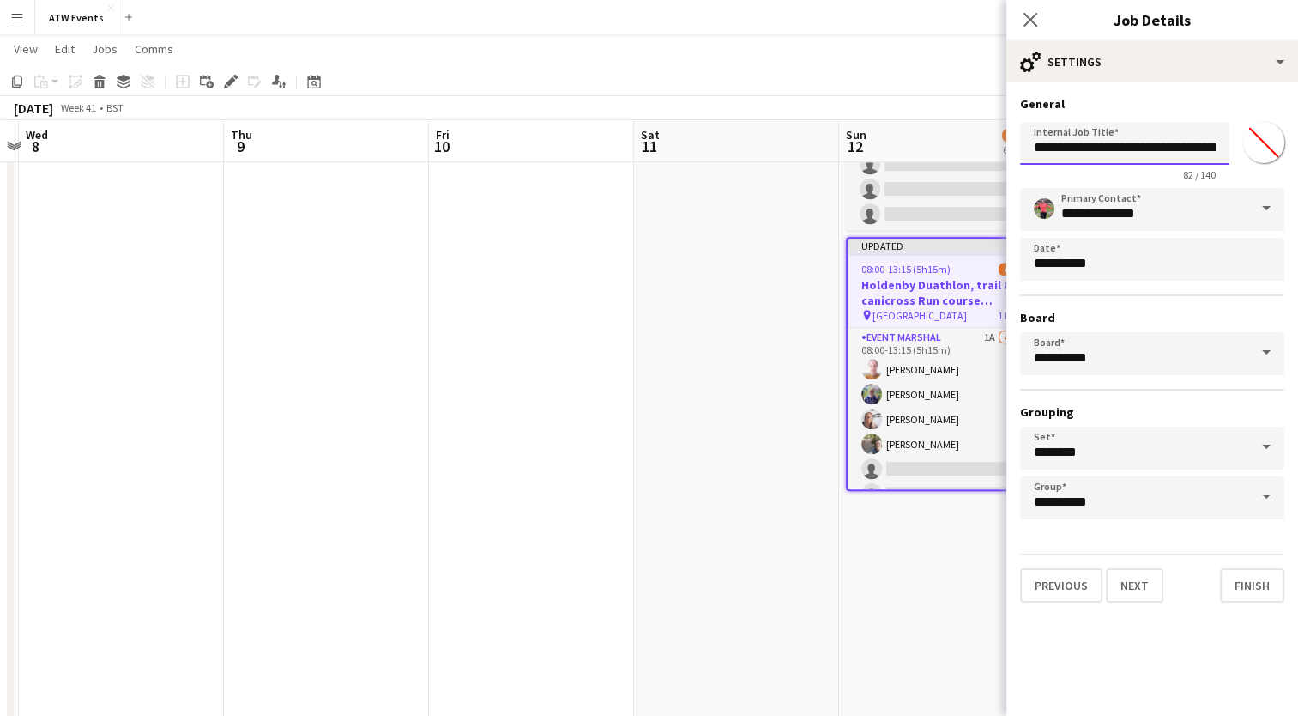
click at [1102, 143] on input "**********" at bounding box center [1124, 143] width 209 height 43
click at [591, 374] on app-date-cell at bounding box center [531, 416] width 205 height 2266
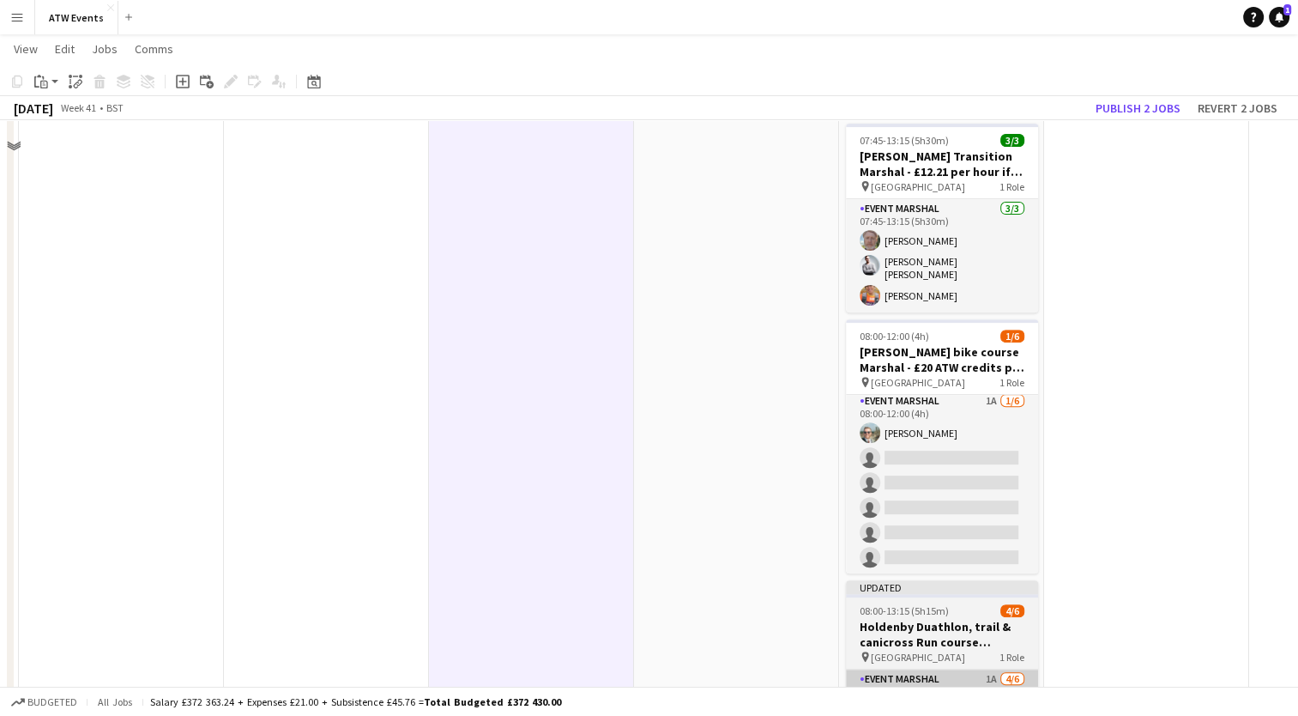
scroll to position [505, 0]
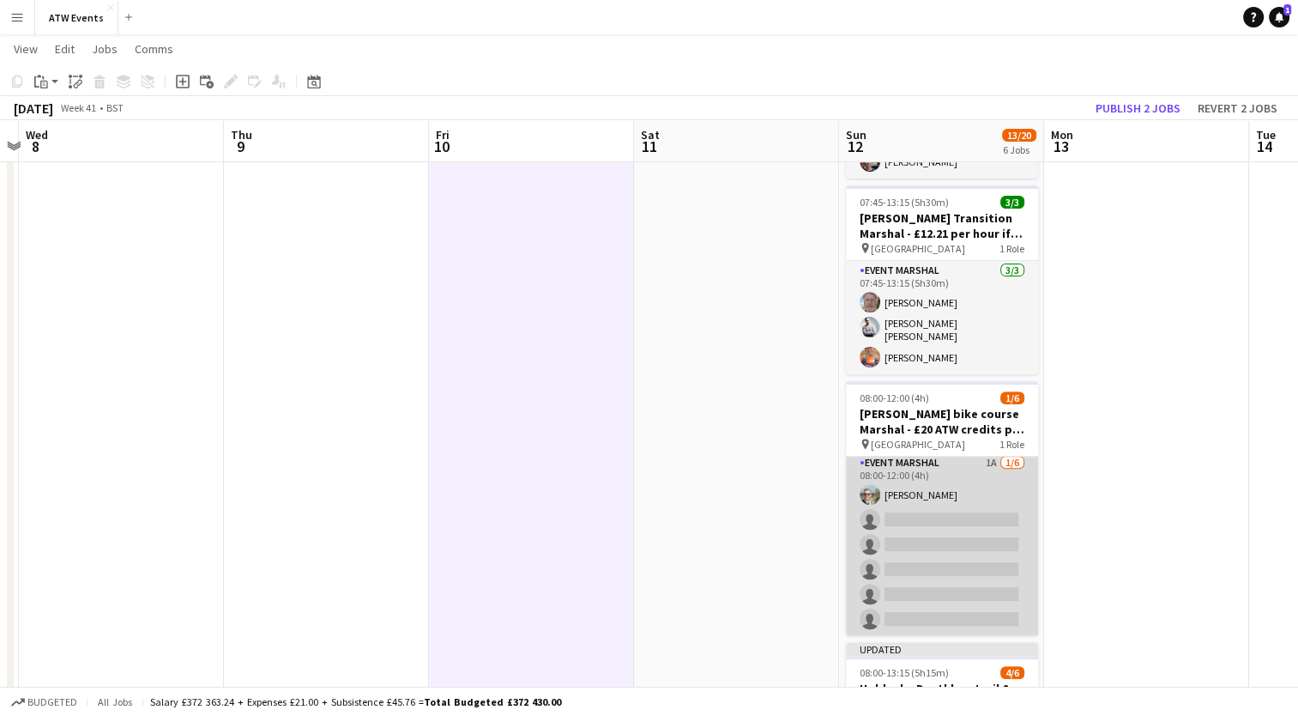
click at [974, 455] on app-card-role "Event Marshal 1A [DATE] 08:00-12:00 (4h) [PERSON_NAME] single-neutral-actions s…" at bounding box center [942, 544] width 192 height 183
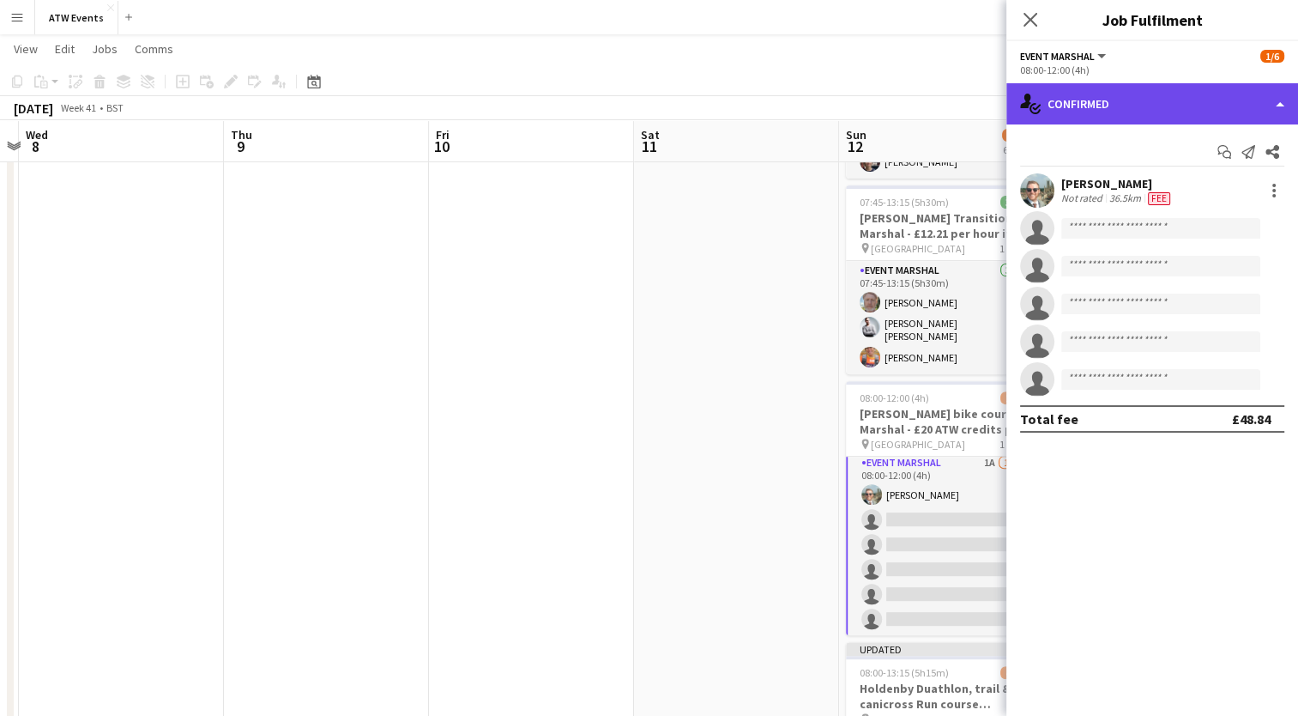
click at [1050, 95] on div "single-neutral-actions-check-2 Confirmed" at bounding box center [1153, 103] width 292 height 41
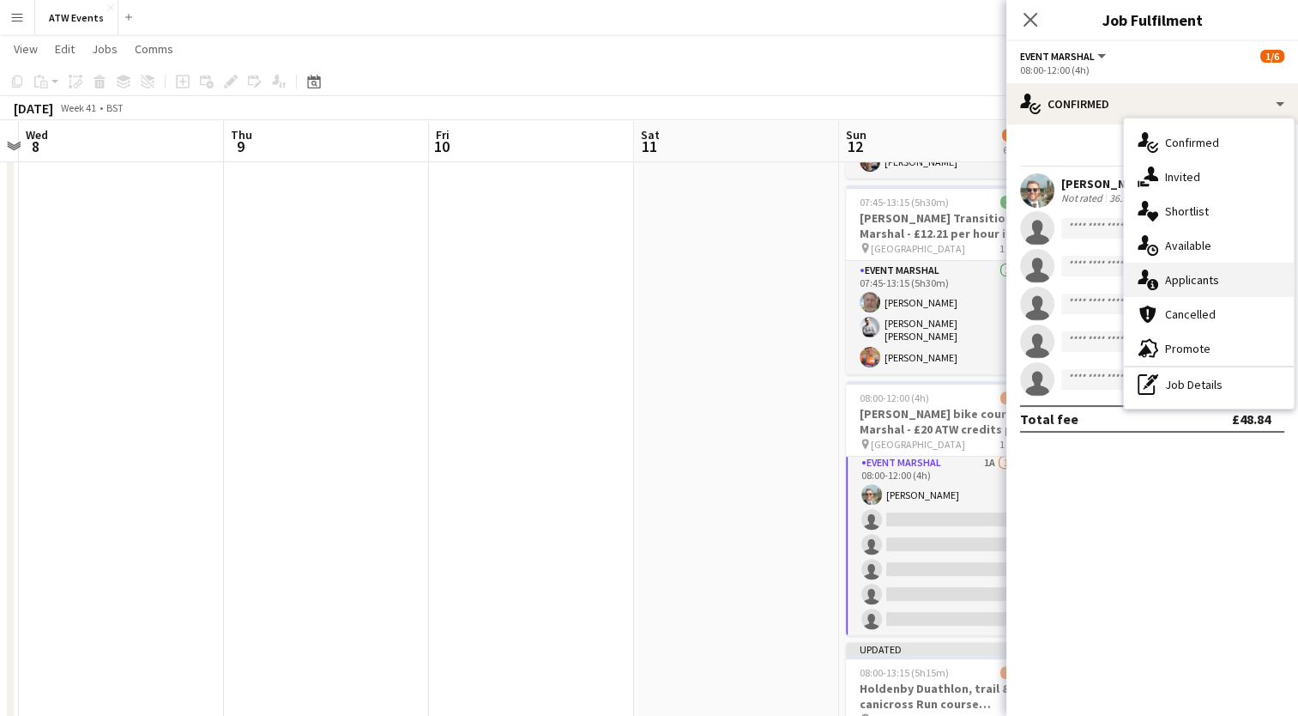
click at [1157, 283] on icon at bounding box center [1152, 284] width 11 height 11
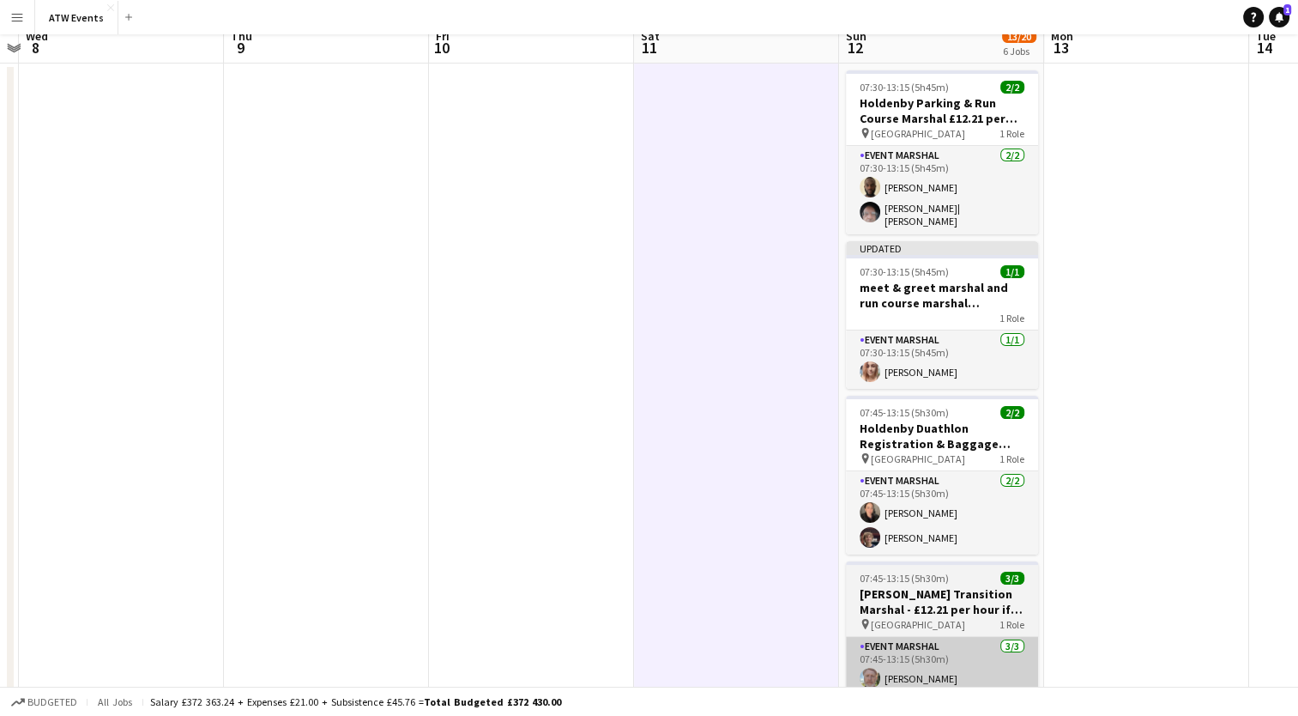
scroll to position [0, 0]
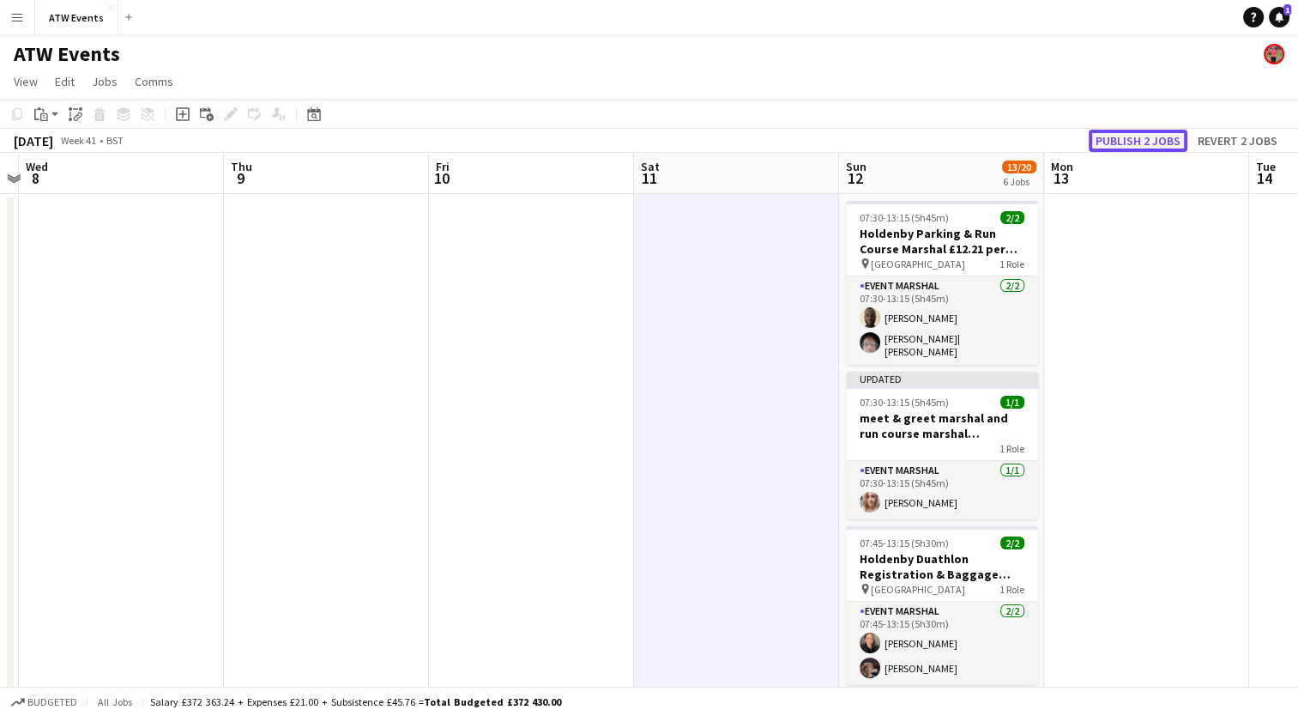
click at [1161, 132] on button "Publish 2 jobs" at bounding box center [1138, 141] width 99 height 22
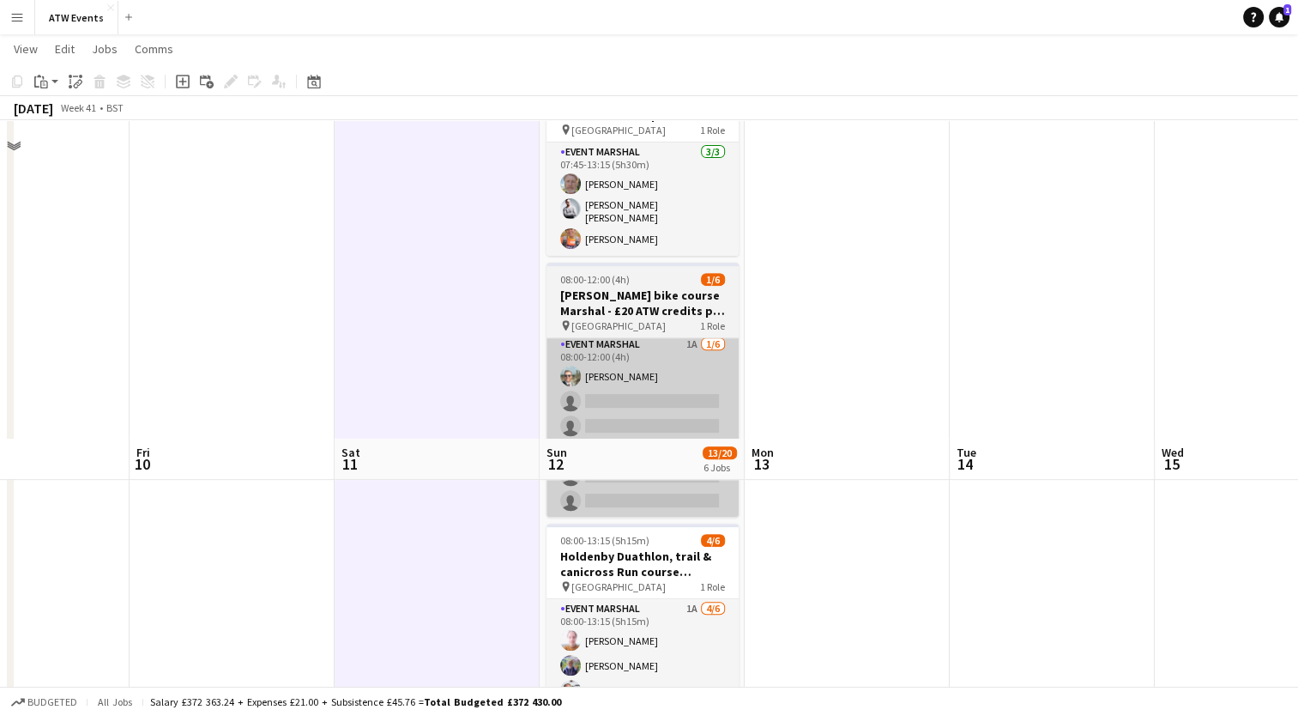
scroll to position [978, 0]
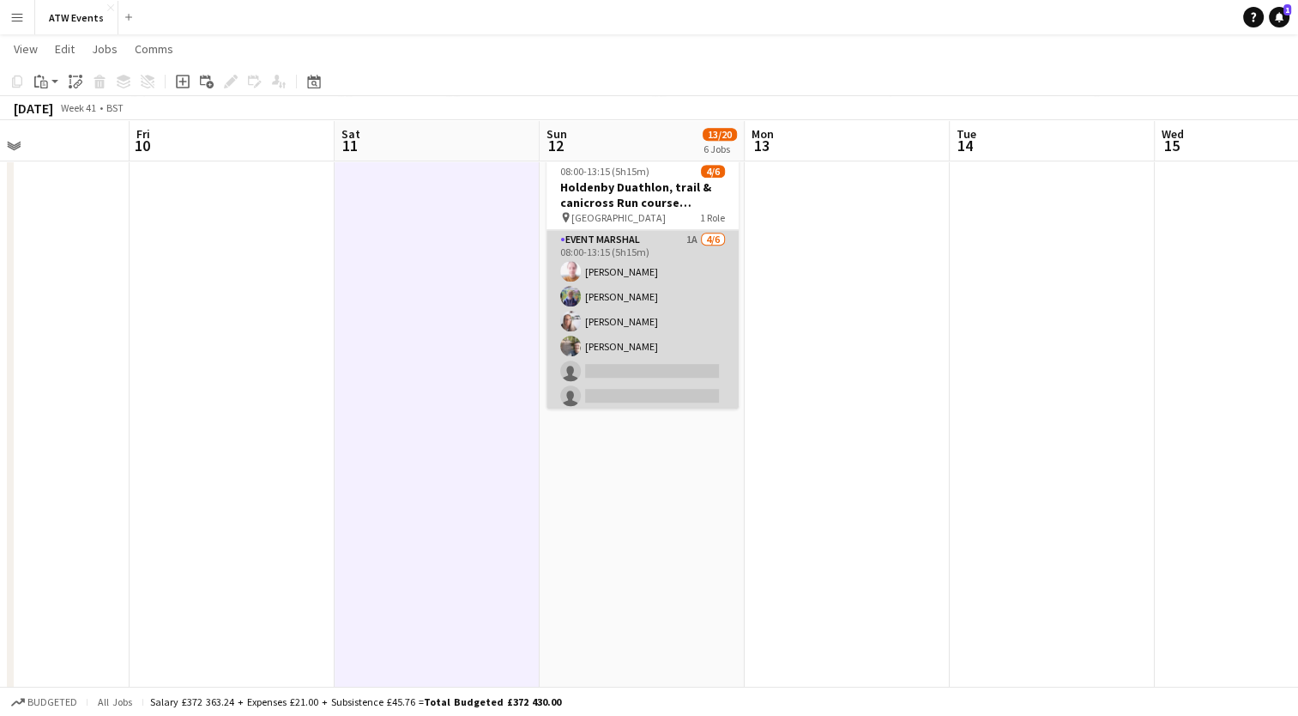
click at [614, 348] on app-card-role "Event Marshal 1A [DATE] 08:00-13:15 (5h15m) [PERSON_NAME] [PERSON_NAME] [PERSON…" at bounding box center [643, 321] width 192 height 183
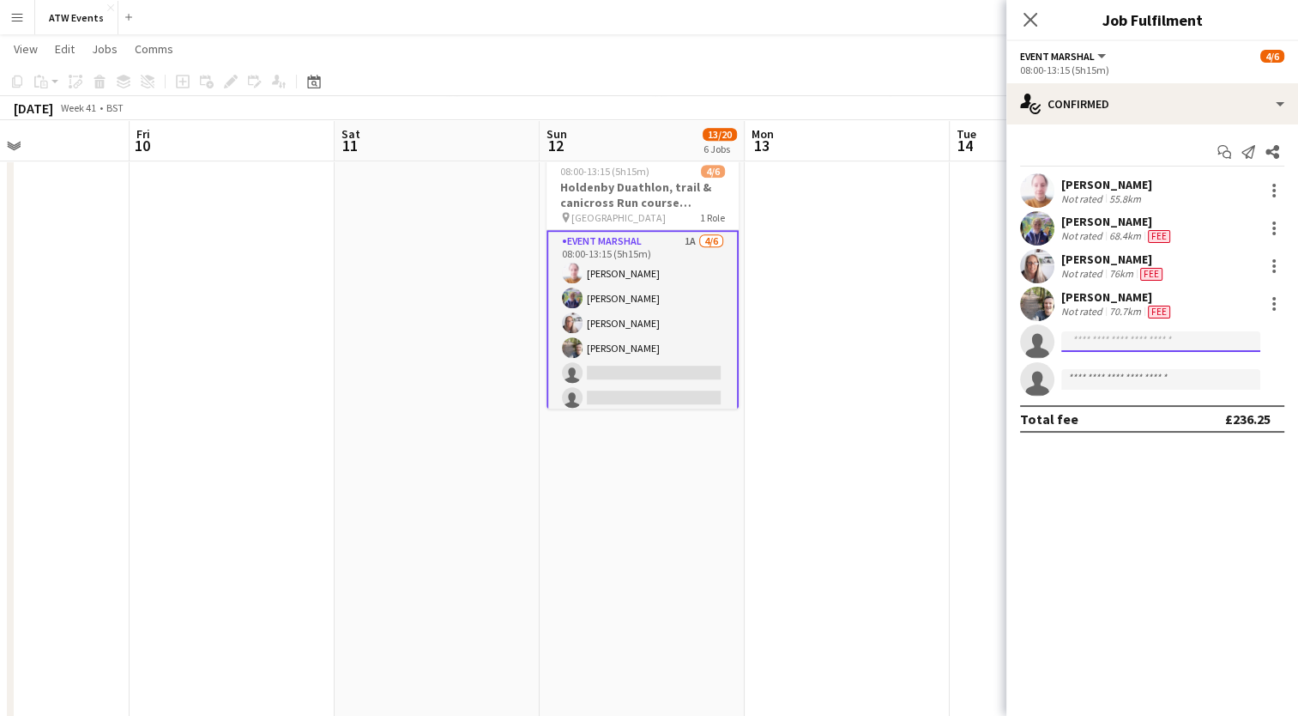
click at [1105, 347] on input at bounding box center [1161, 341] width 199 height 21
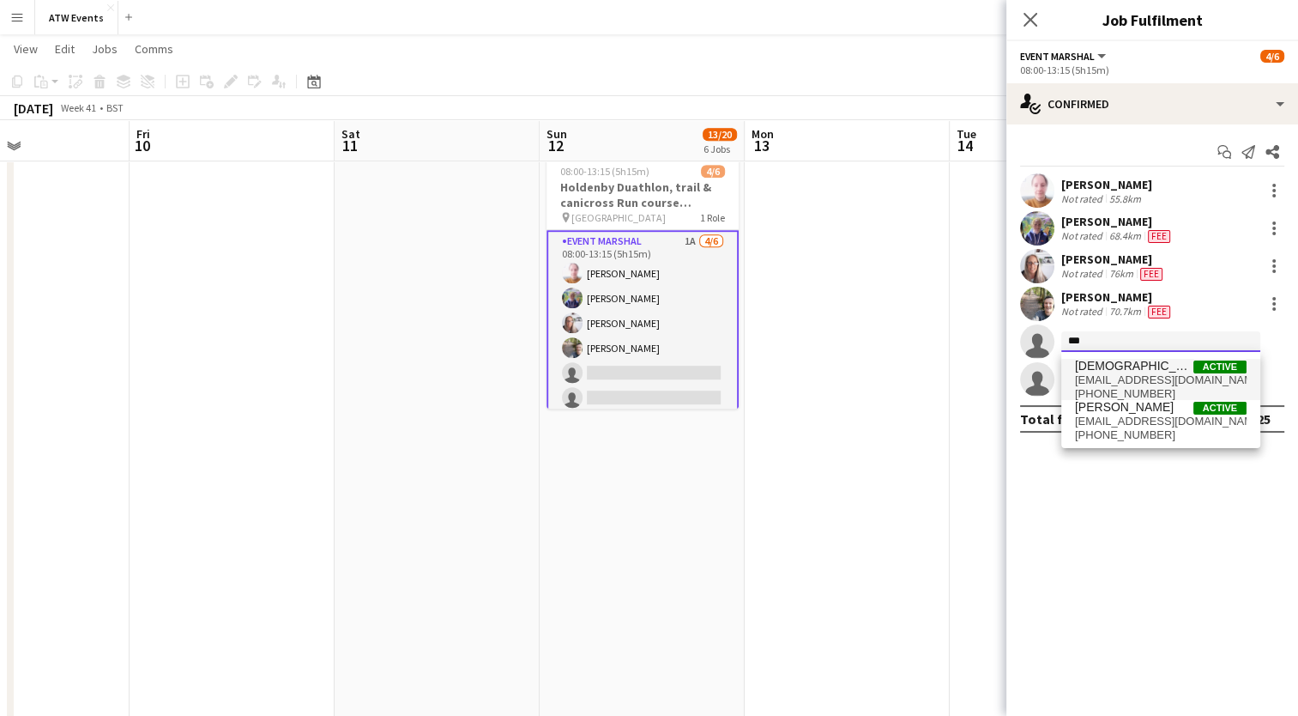
type input "***"
click at [1111, 387] on span "[PHONE_NUMBER]" at bounding box center [1161, 394] width 172 height 14
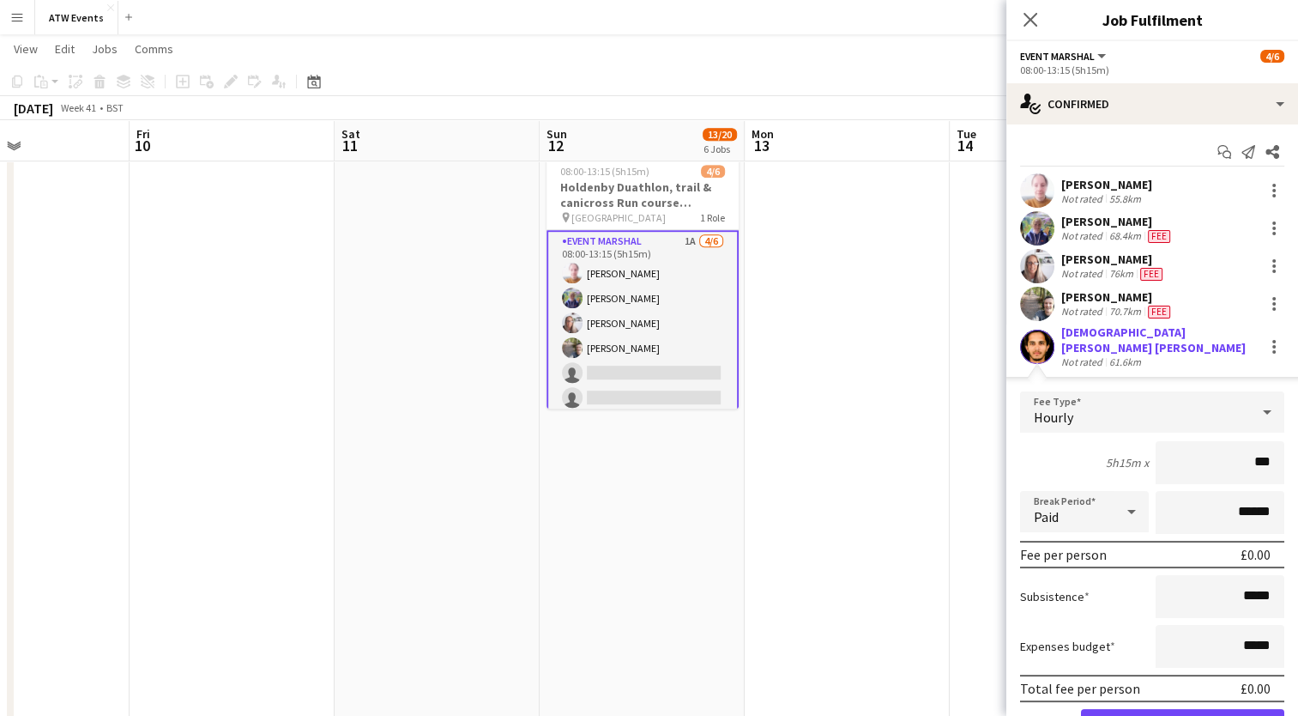
type input "**"
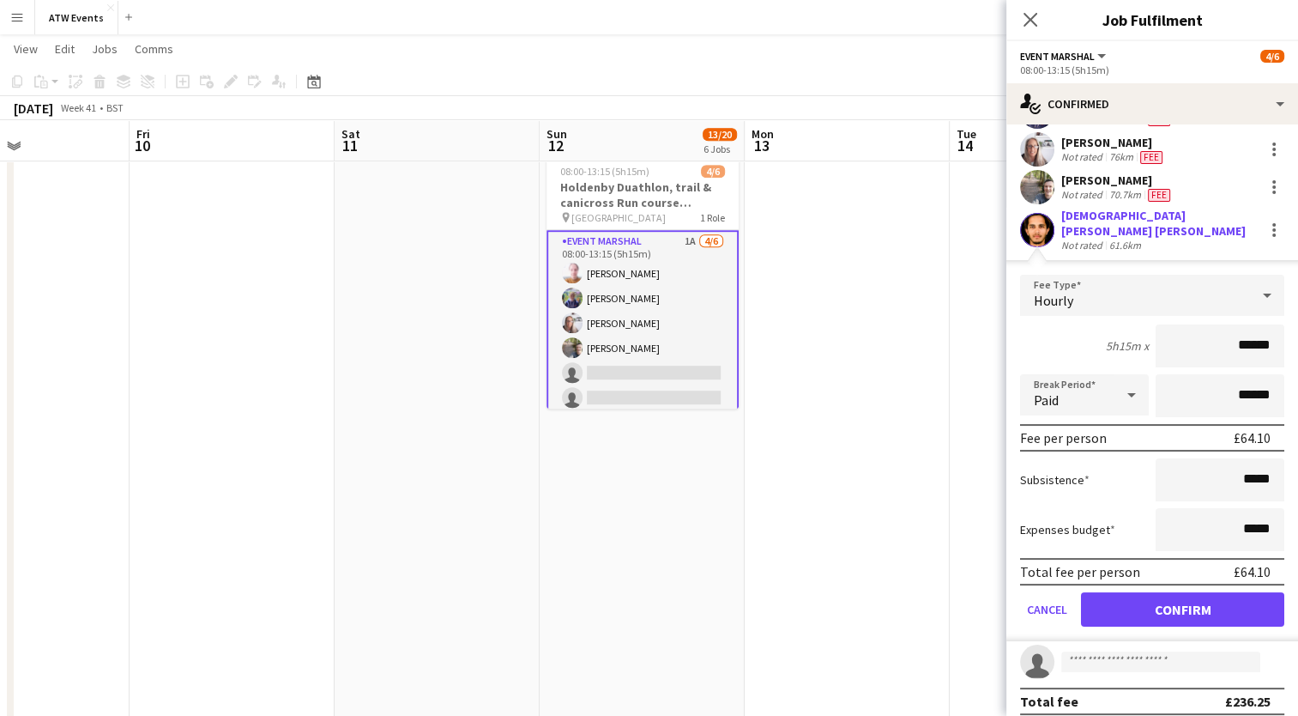
type input "******"
click at [1189, 599] on button "Confirm" at bounding box center [1182, 609] width 203 height 34
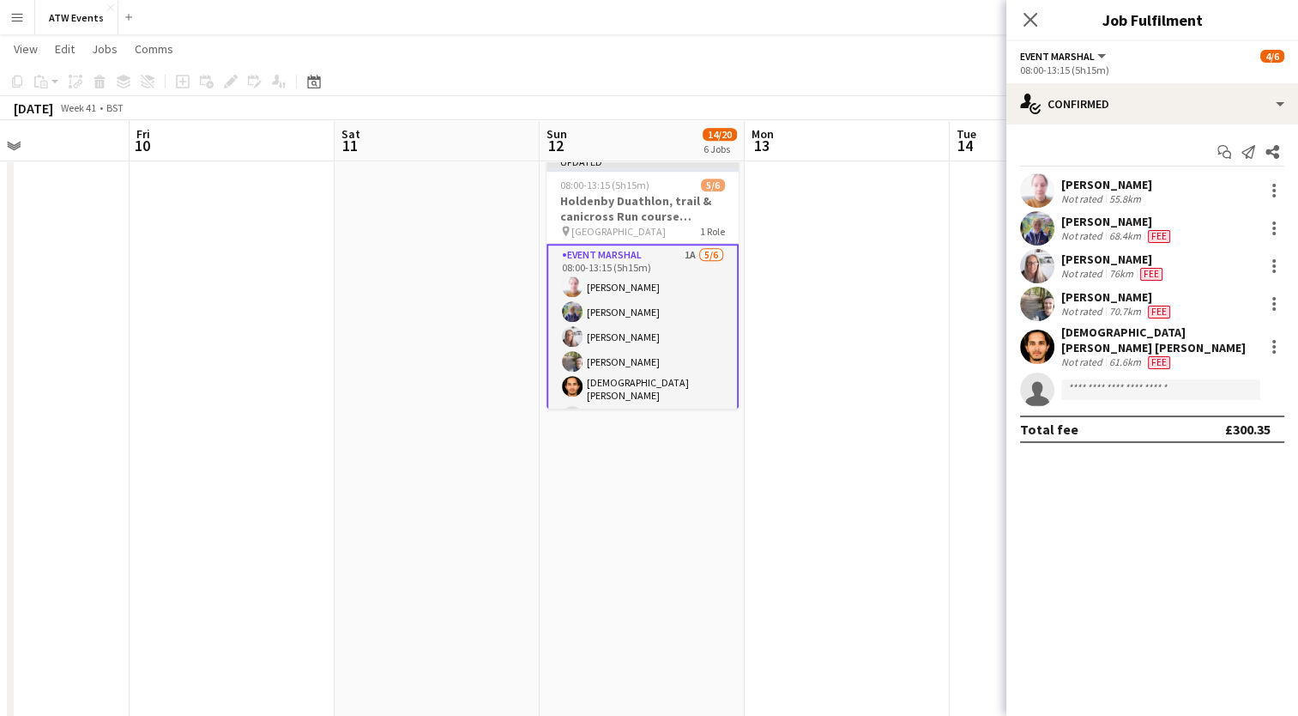
scroll to position [0, 0]
click at [1088, 382] on input at bounding box center [1161, 389] width 199 height 21
type input "***"
click at [1085, 418] on span "[EMAIL_ADDRESS][DOMAIN_NAME]" at bounding box center [1161, 418] width 172 height 14
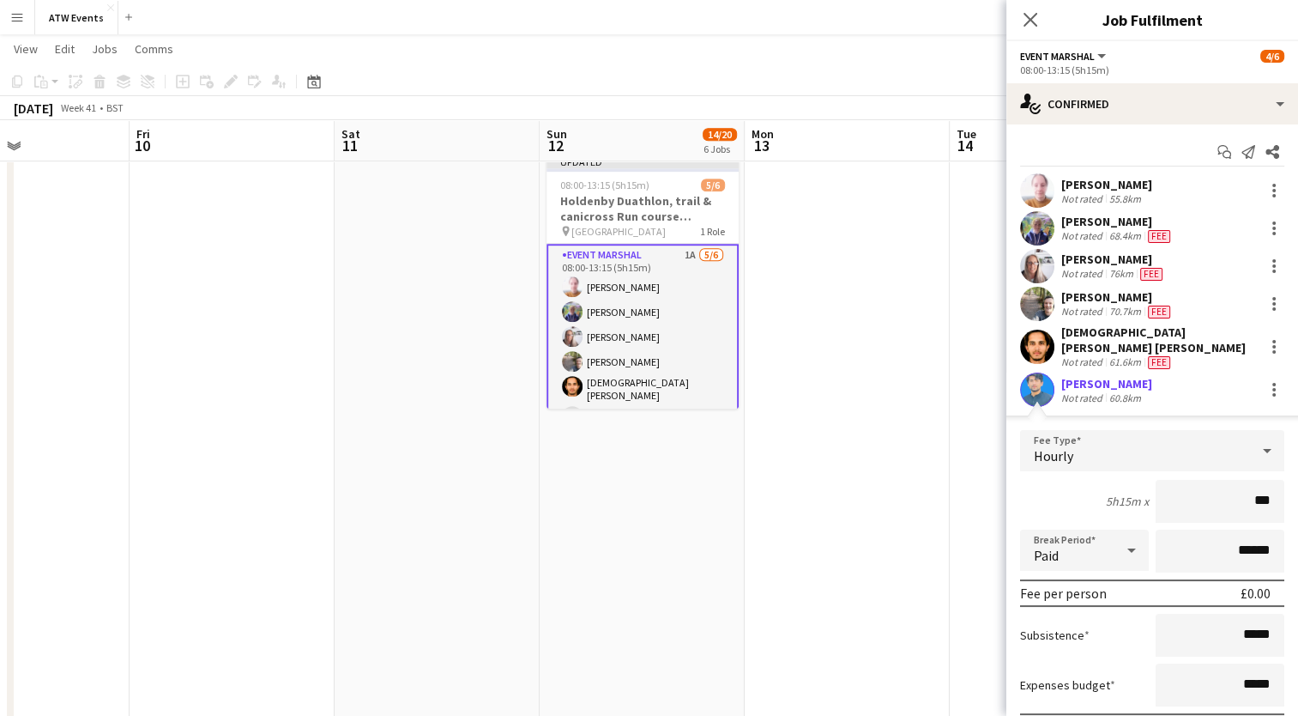
type input "**"
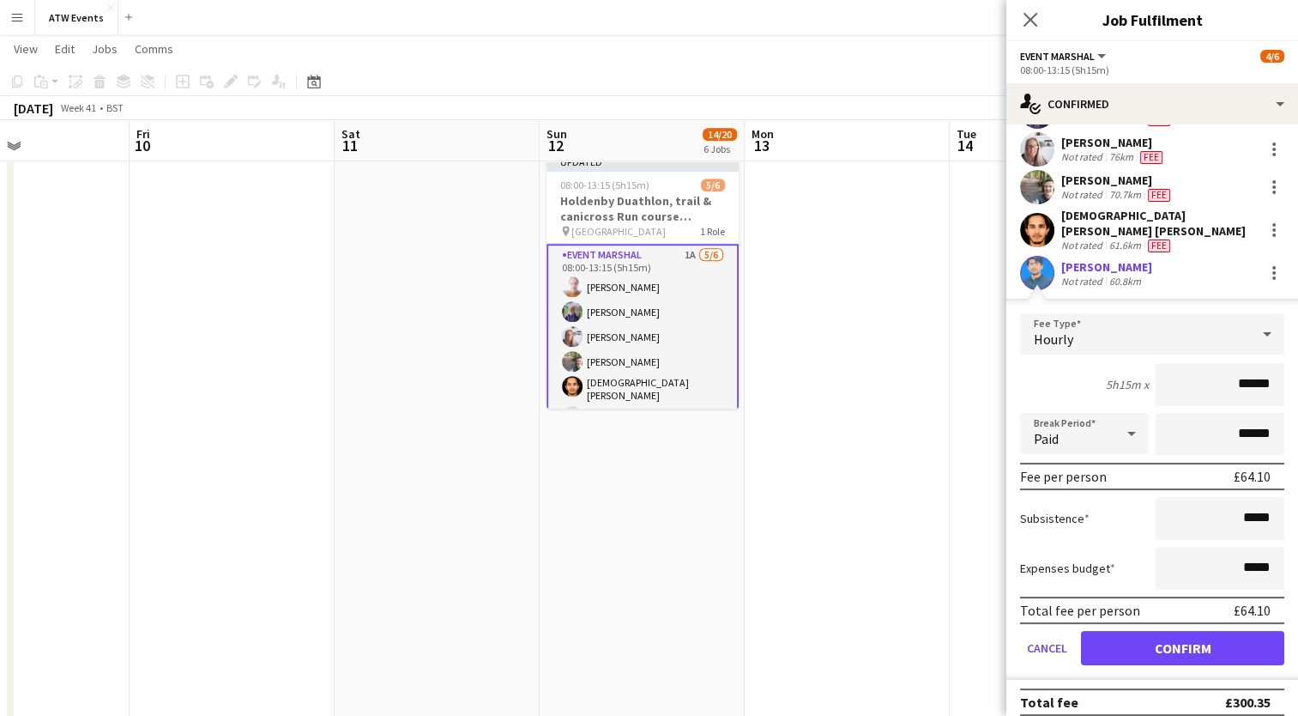
type input "******"
click at [1160, 639] on button "Confirm" at bounding box center [1182, 648] width 203 height 34
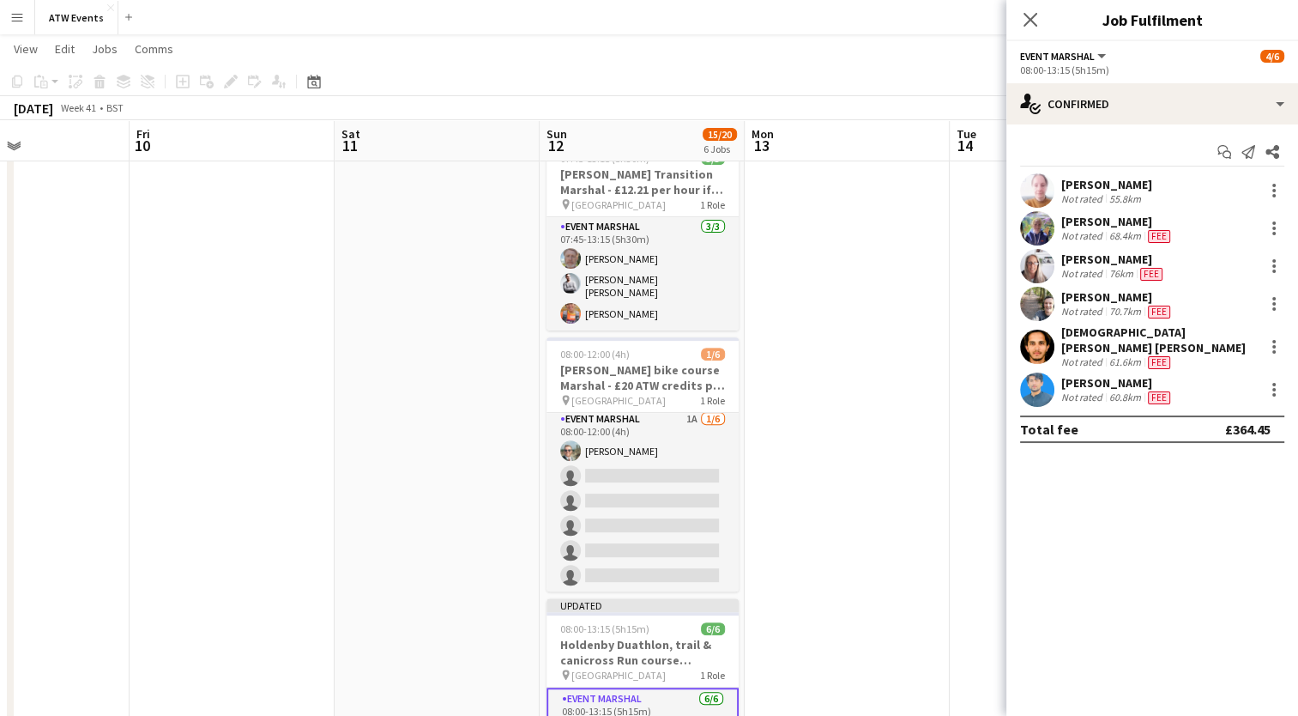
scroll to position [534, 0]
click at [1028, 30] on app-icon "Close pop-in" at bounding box center [1031, 20] width 25 height 25
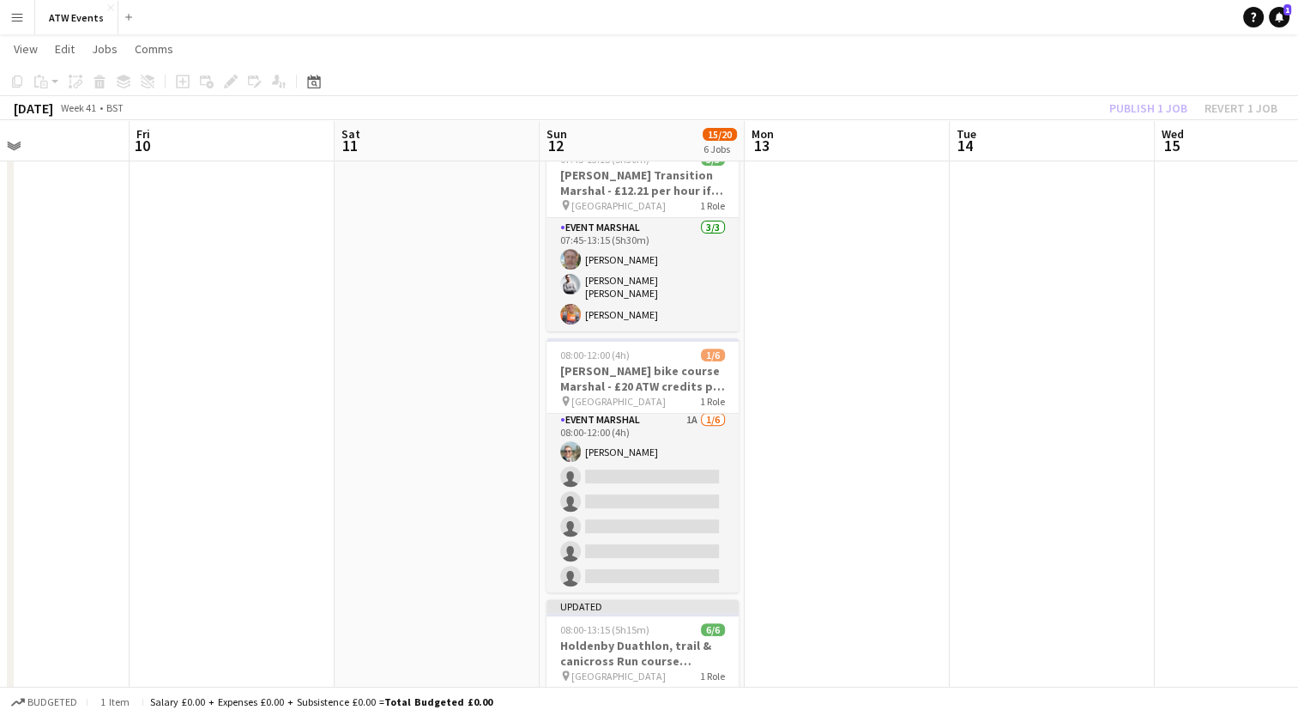
click at [1134, 112] on div "Publish 1 job Revert 1 job" at bounding box center [1193, 108] width 209 height 22
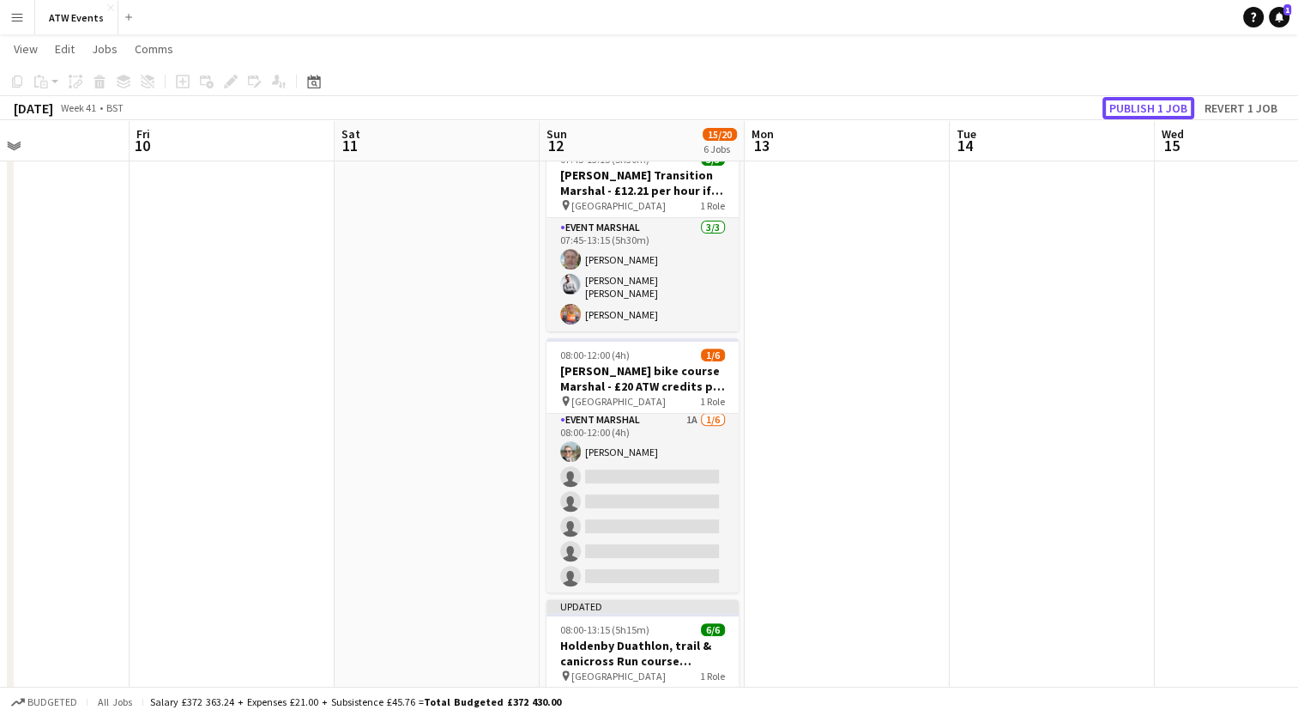
click at [1134, 112] on button "Publish 1 job" at bounding box center [1149, 108] width 92 height 22
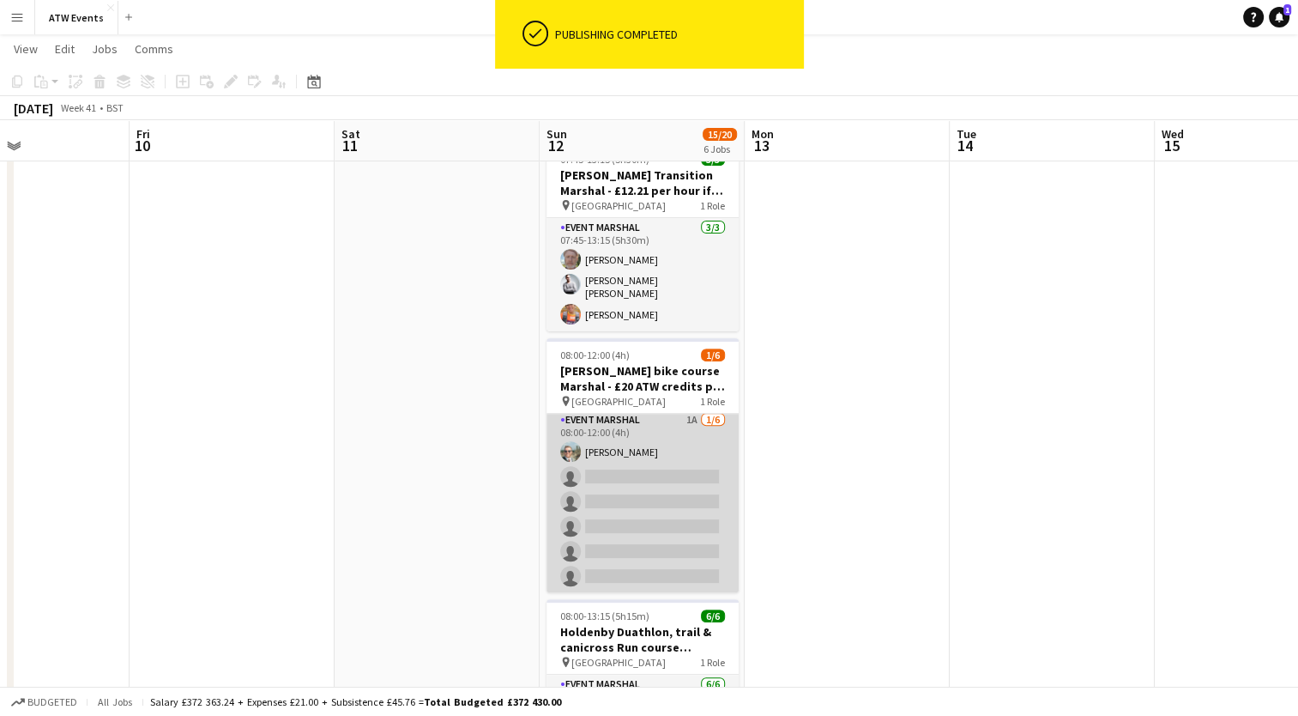
click at [663, 502] on app-card-role "Event Marshal 1A [DATE] 08:00-12:00 (4h) [PERSON_NAME] single-neutral-actions s…" at bounding box center [643, 501] width 192 height 183
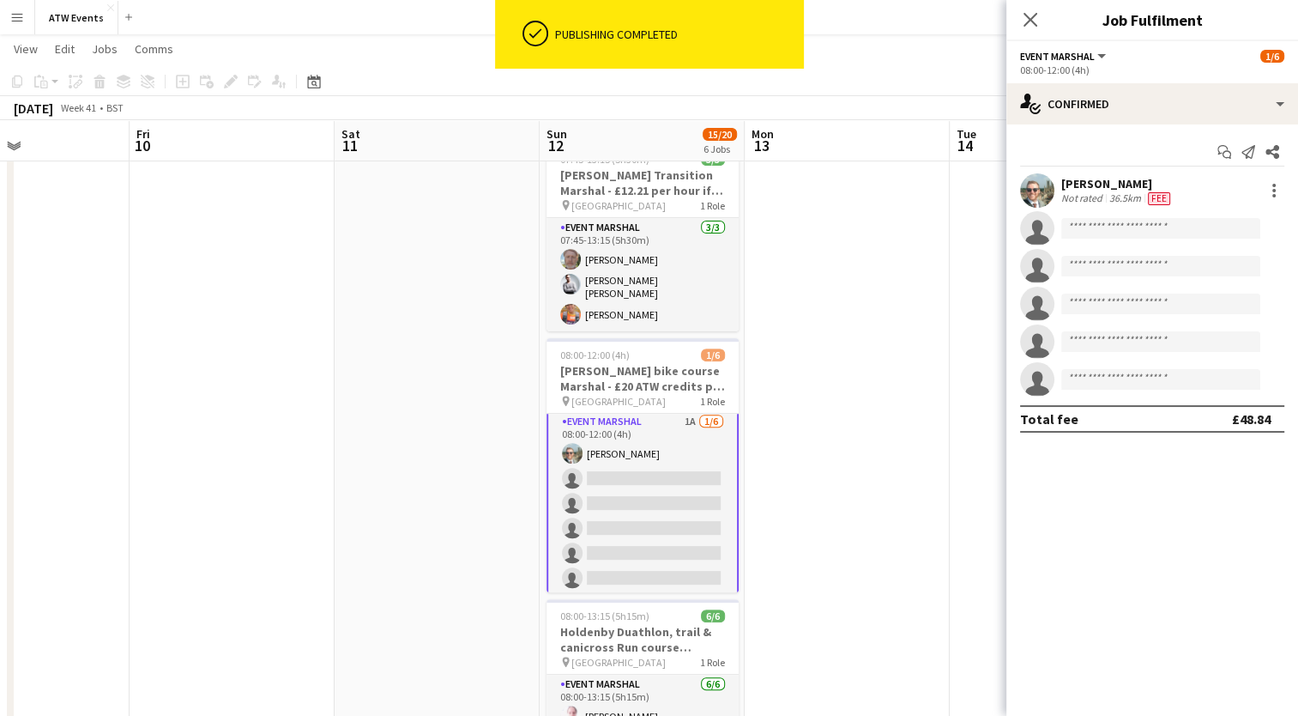
scroll to position [5, 0]
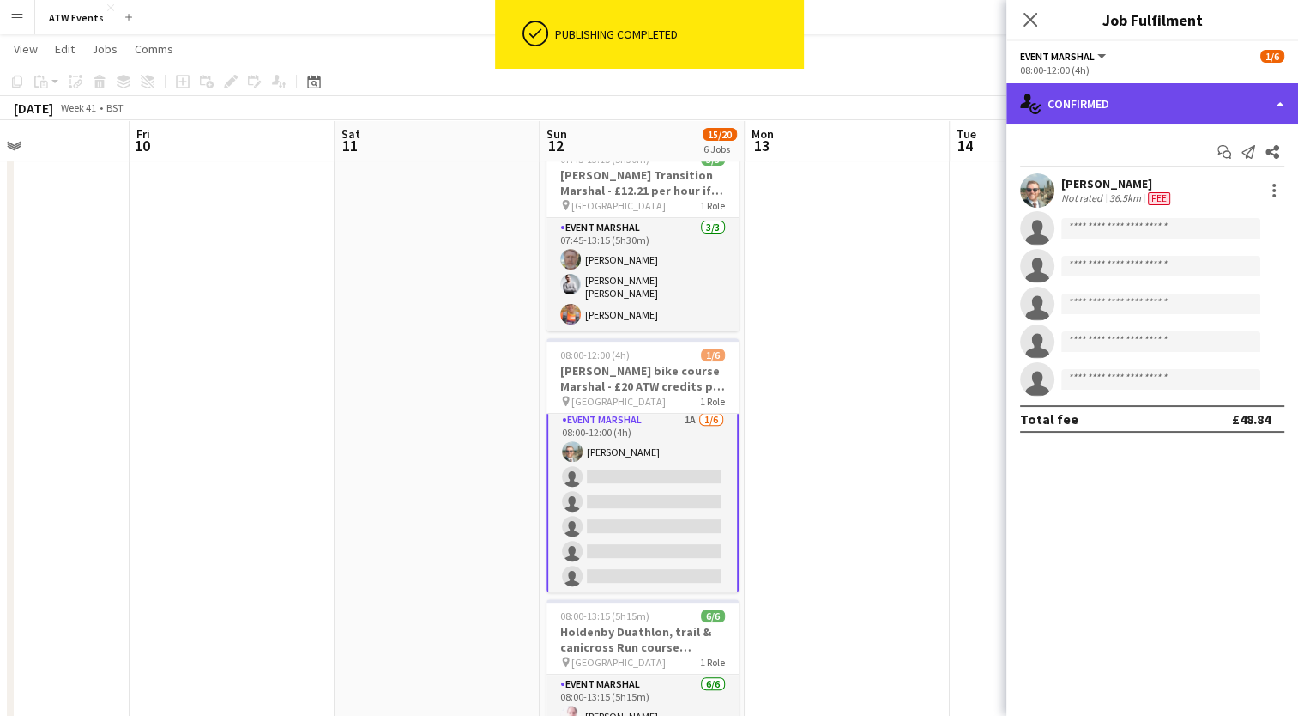
click at [1175, 115] on div "single-neutral-actions-check-2 Confirmed" at bounding box center [1153, 103] width 292 height 41
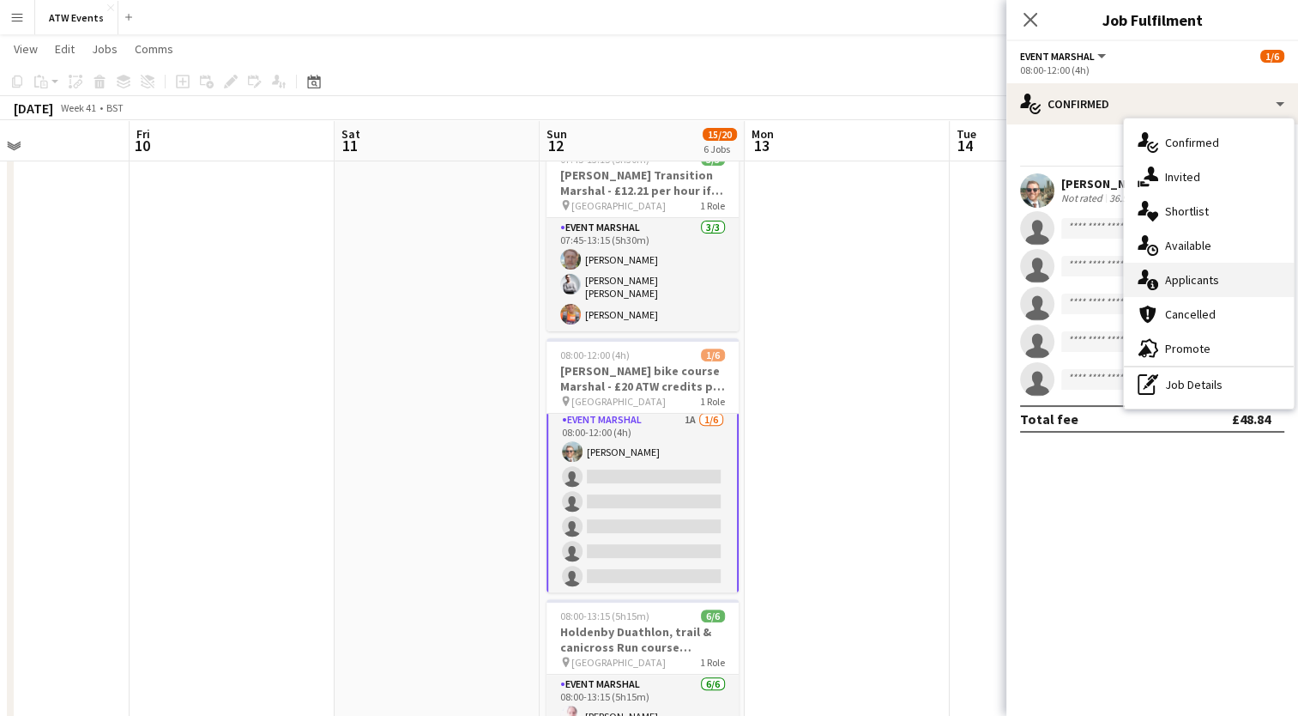
click at [1174, 275] on span "Applicants" at bounding box center [1192, 279] width 54 height 15
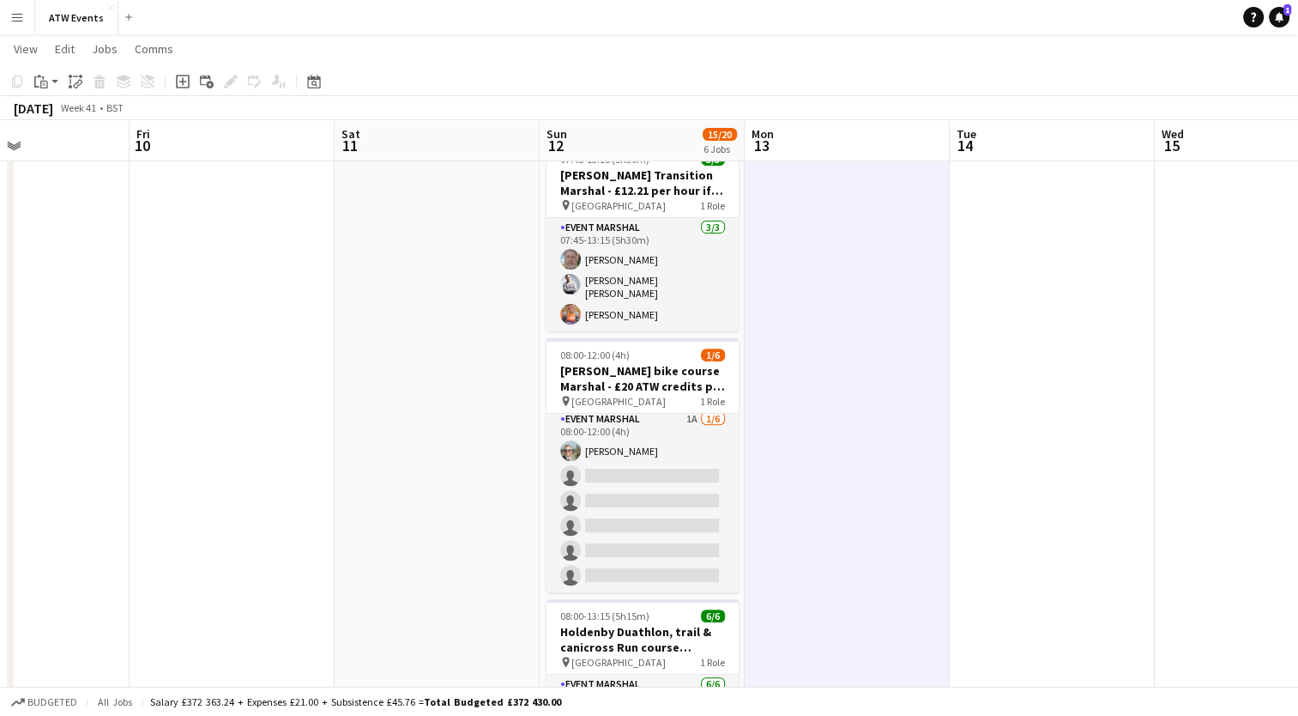
scroll to position [3, 0]
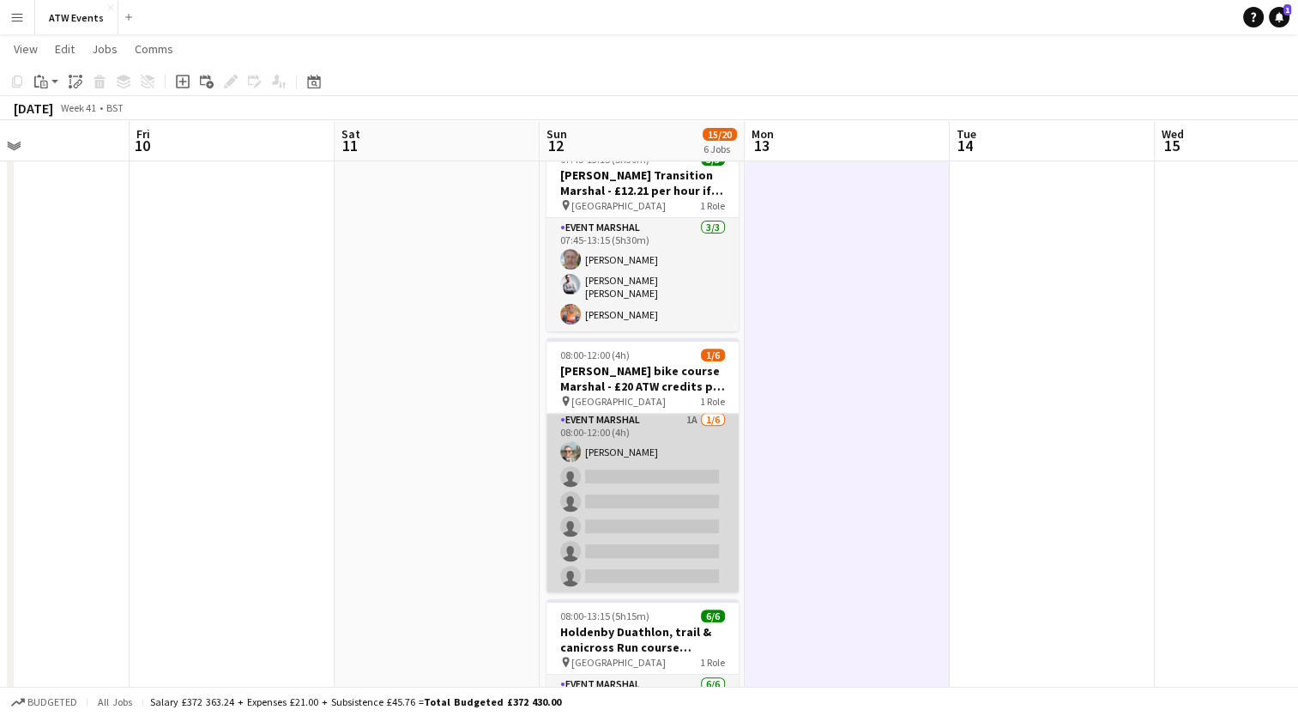
click at [632, 493] on app-card-role "Event Marshal 1A [DATE] 08:00-12:00 (4h) [PERSON_NAME] single-neutral-actions s…" at bounding box center [643, 501] width 192 height 183
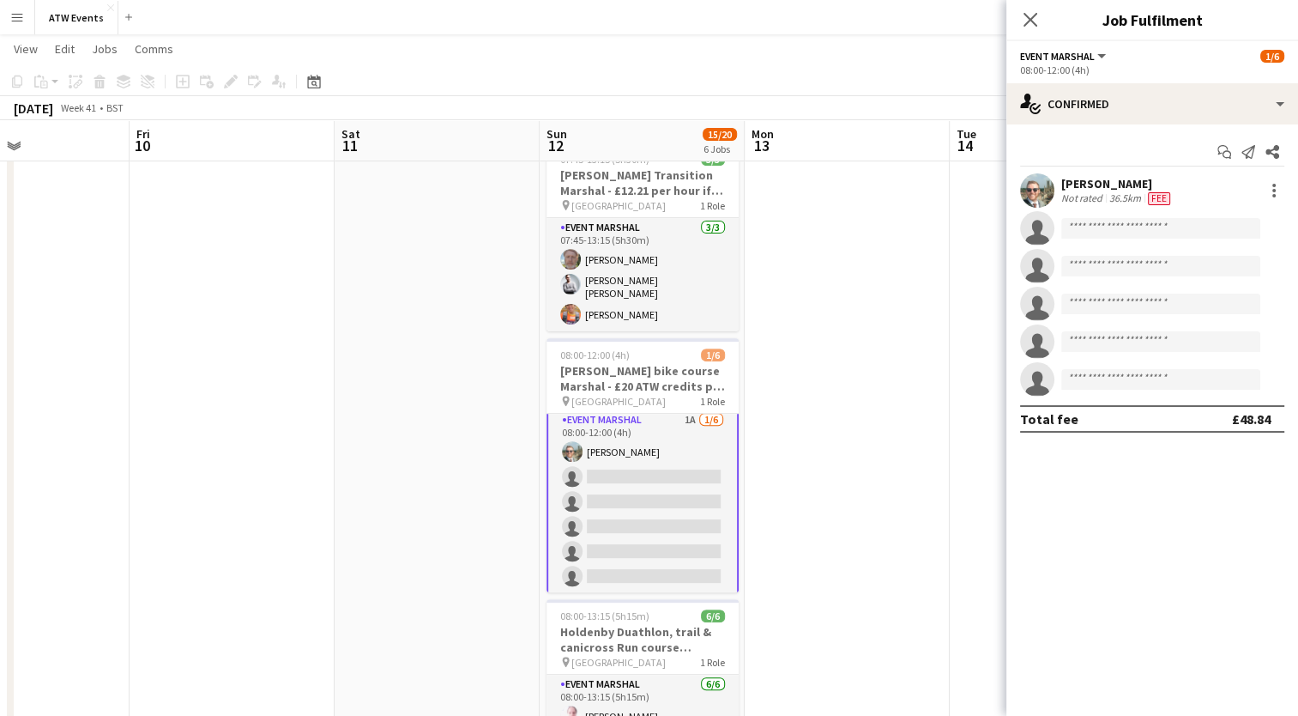
click at [682, 409] on app-card-role "Event Marshal 1A [DATE] 08:00-12:00 (4h) [PERSON_NAME] single-neutral-actions s…" at bounding box center [643, 501] width 192 height 186
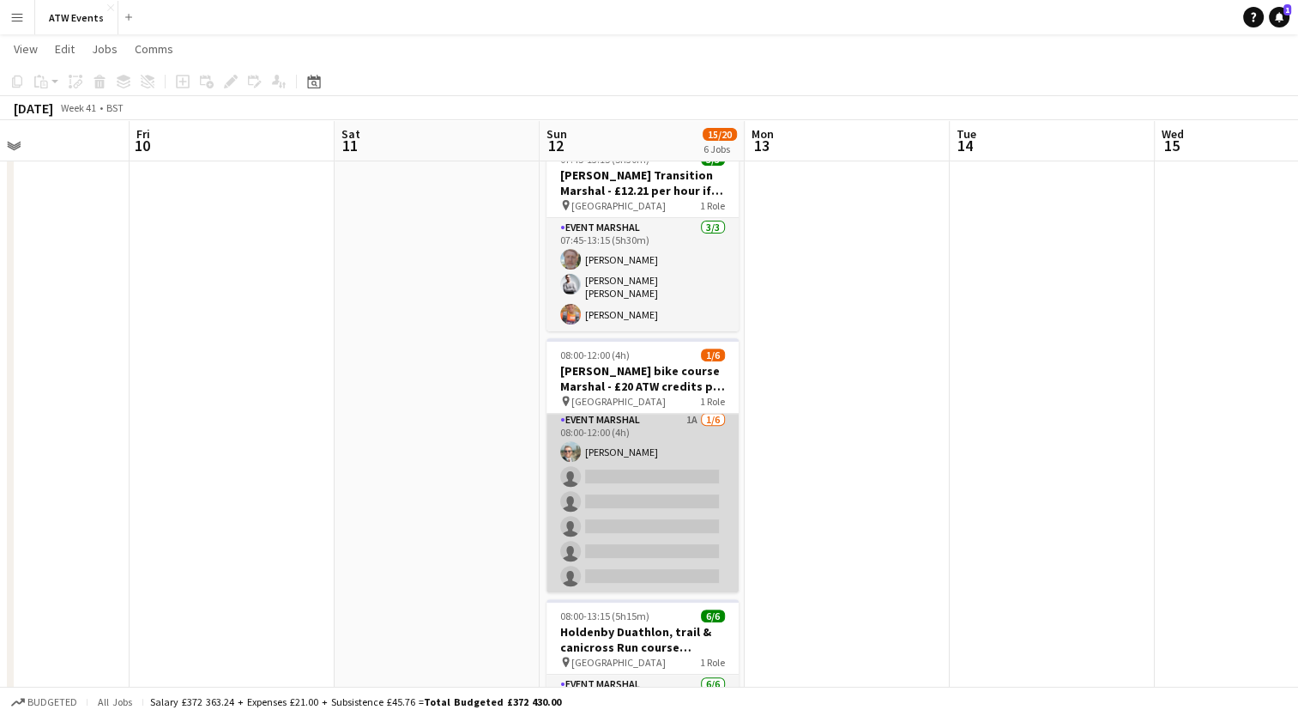
click at [682, 410] on app-card-role "Event Marshal 1A [DATE] 08:00-12:00 (4h) [PERSON_NAME] single-neutral-actions s…" at bounding box center [643, 501] width 192 height 183
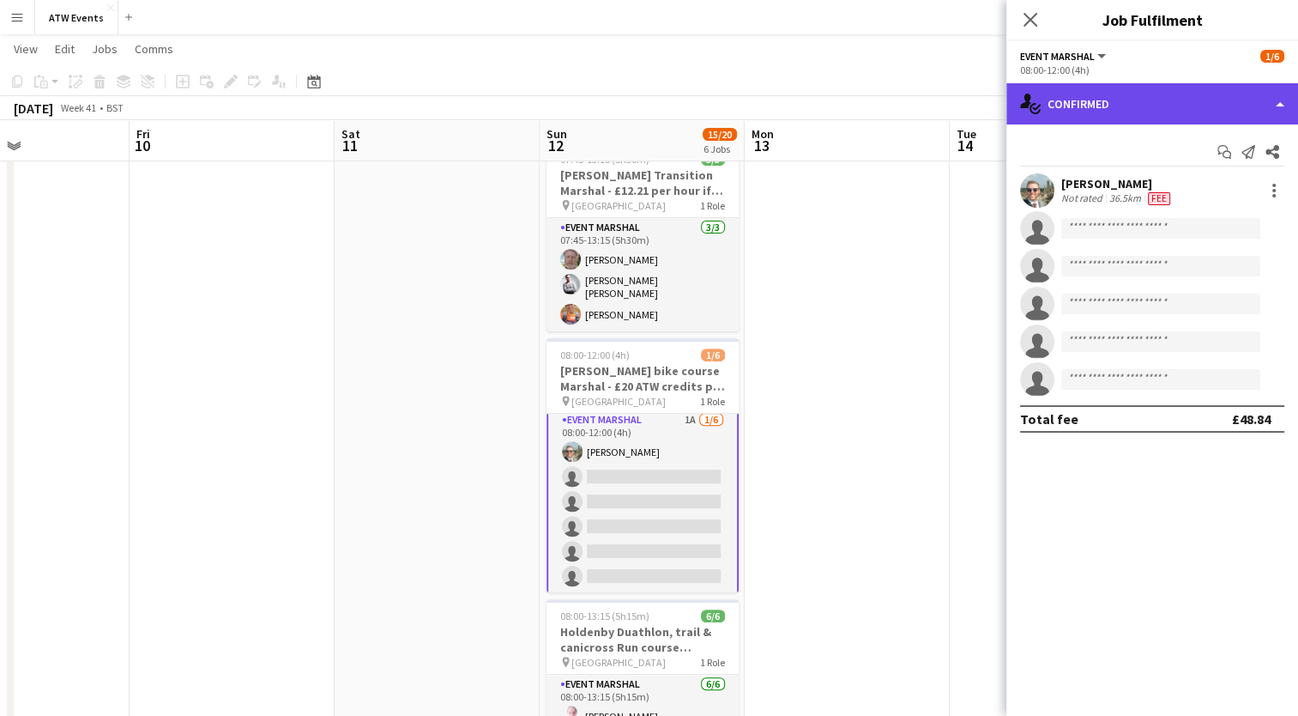
click at [1177, 107] on div "single-neutral-actions-check-2 Confirmed" at bounding box center [1153, 103] width 292 height 41
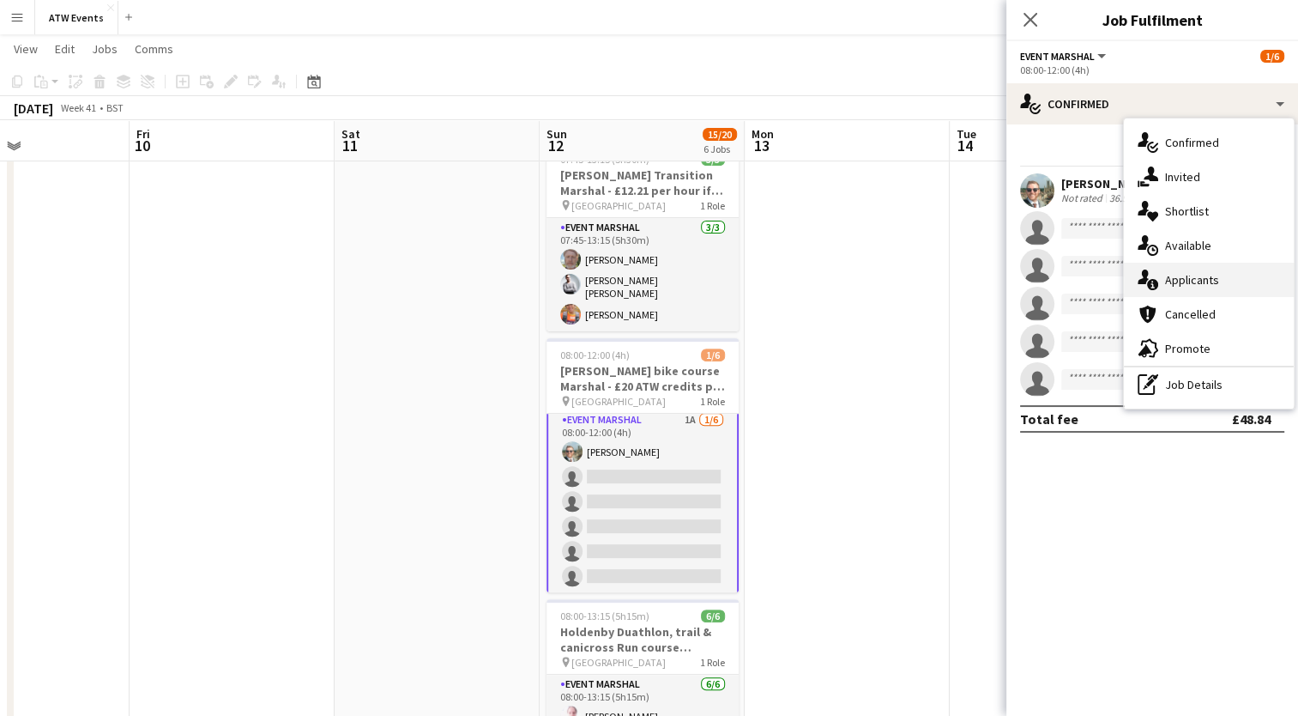
click at [1181, 279] on span "Applicants" at bounding box center [1192, 279] width 54 height 15
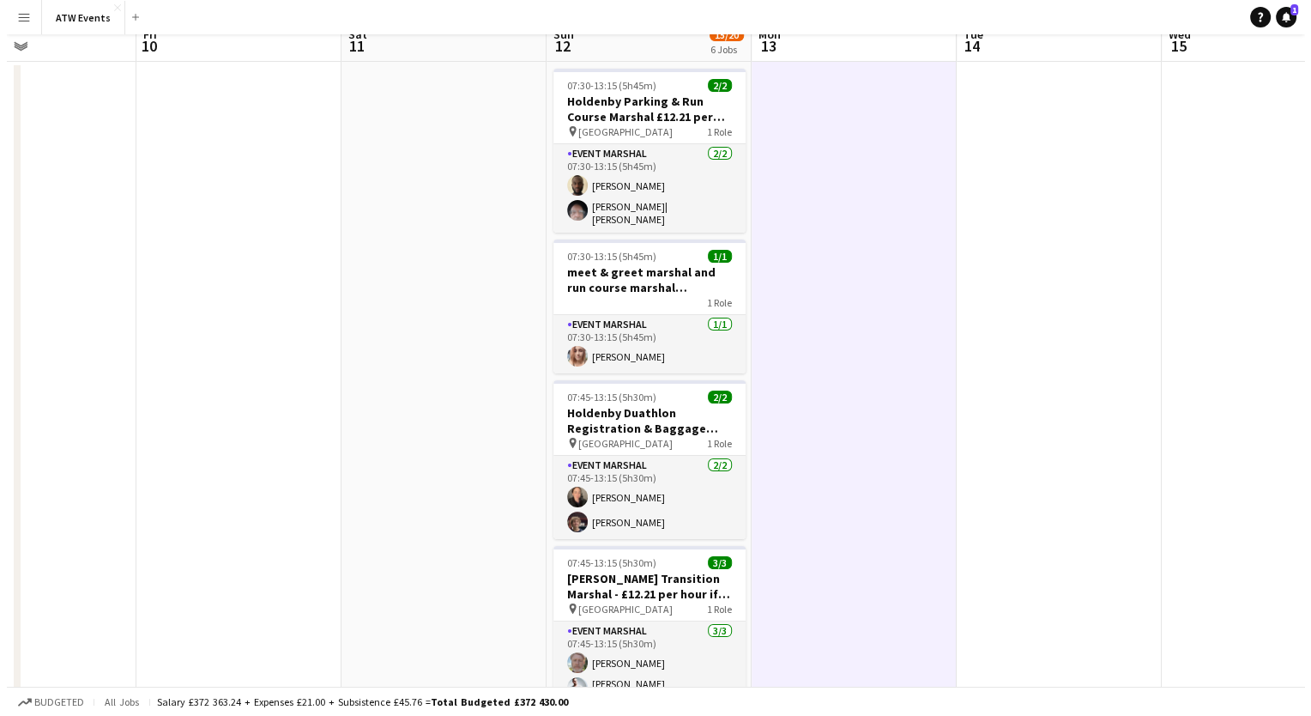
scroll to position [0, 0]
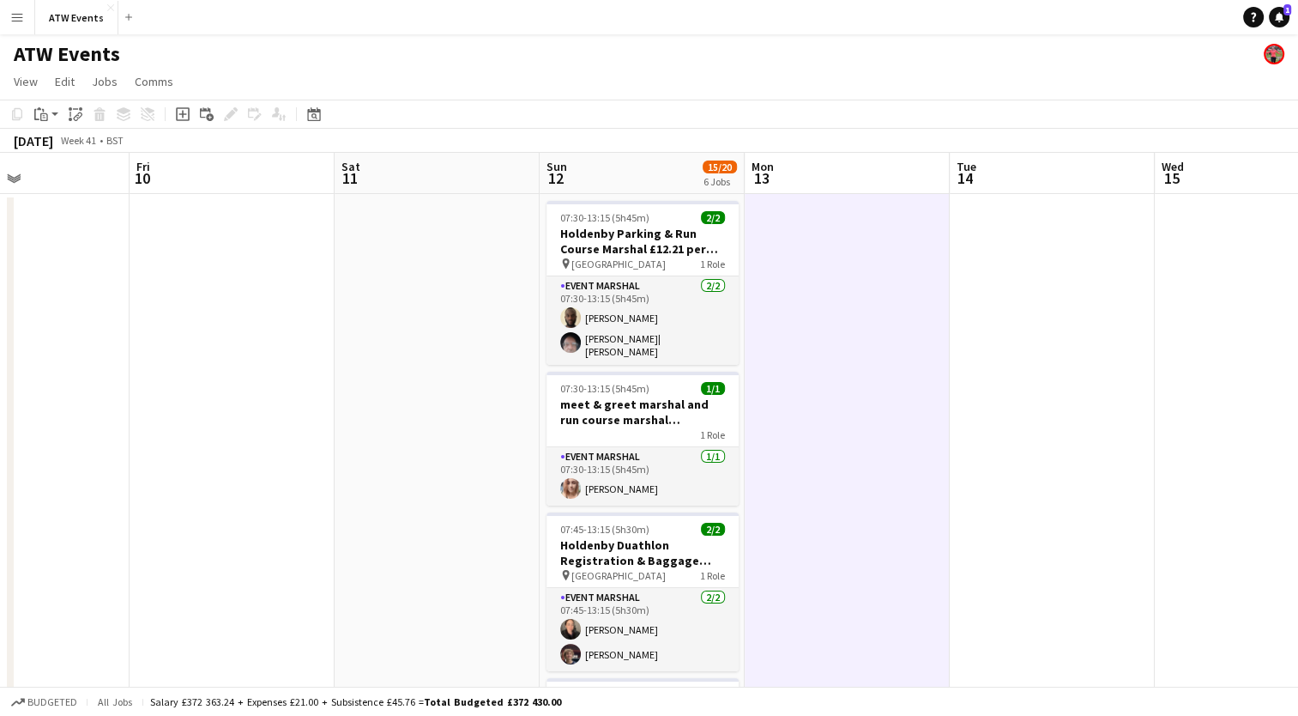
click at [21, 32] on button "Menu" at bounding box center [17, 17] width 34 height 34
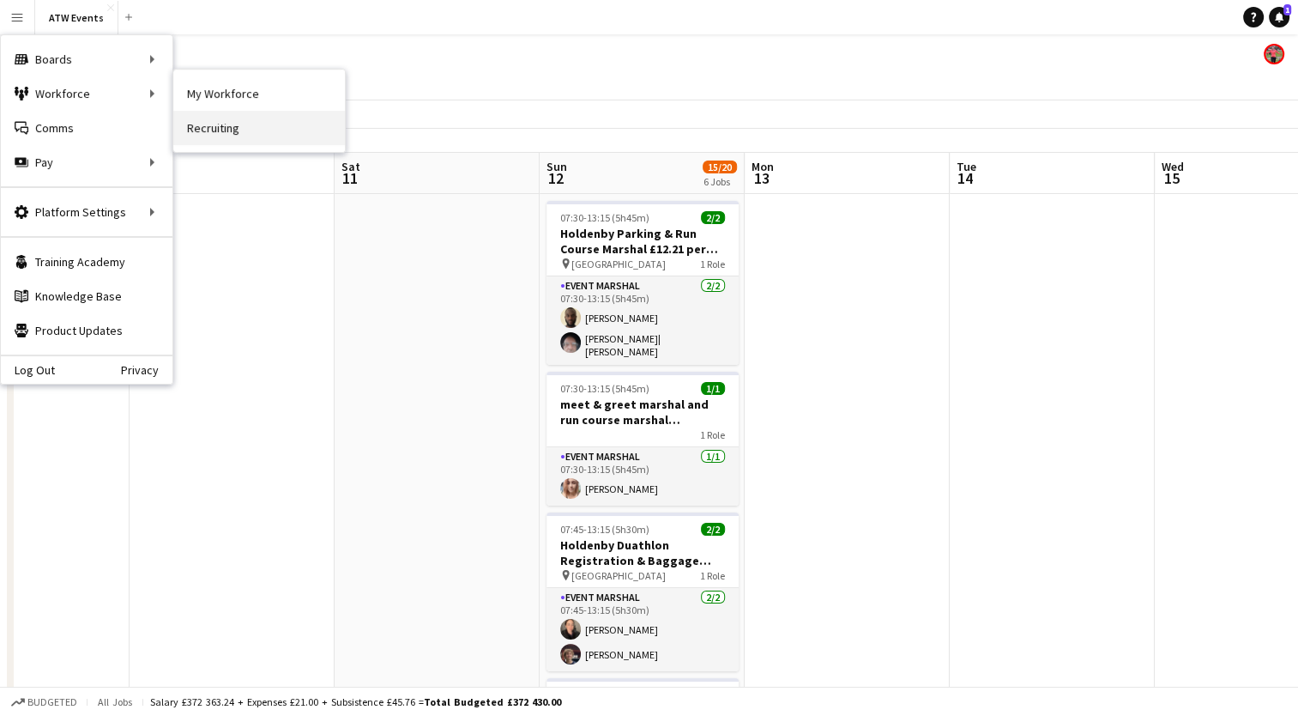
click at [248, 130] on link "Recruiting" at bounding box center [259, 128] width 172 height 34
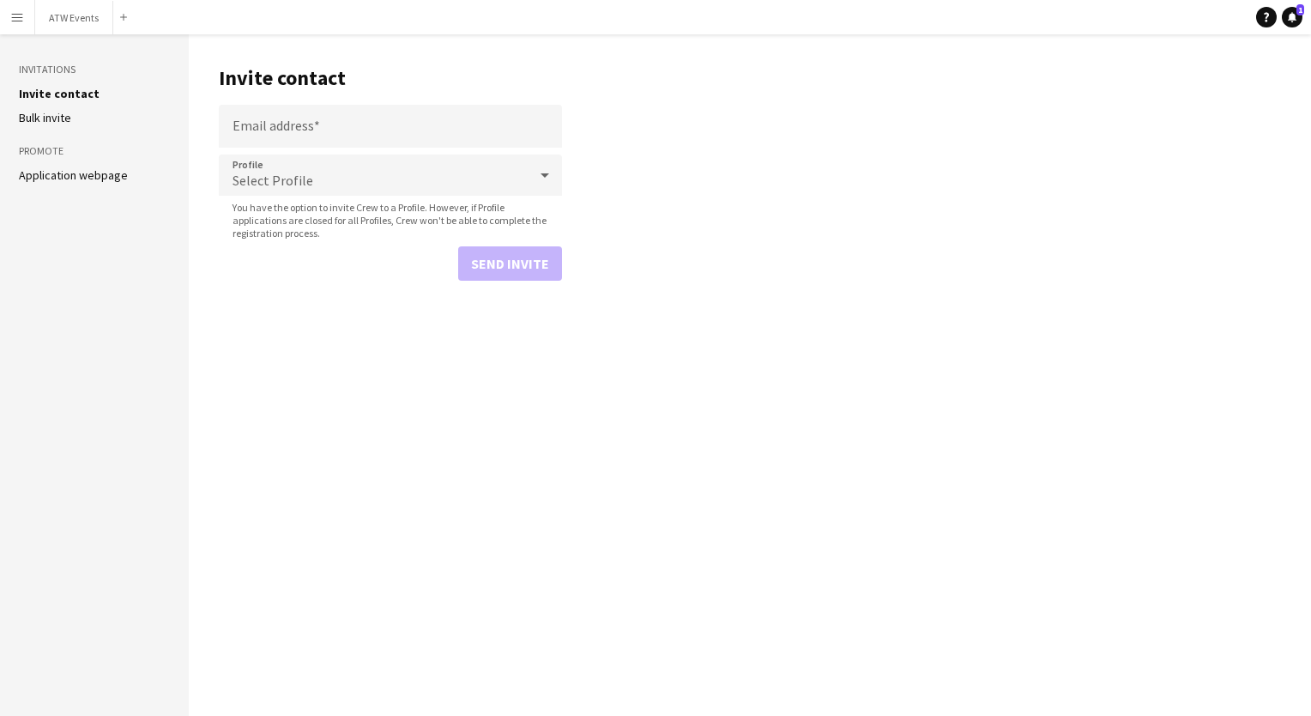
click at [26, 21] on button "Menu" at bounding box center [17, 17] width 34 height 34
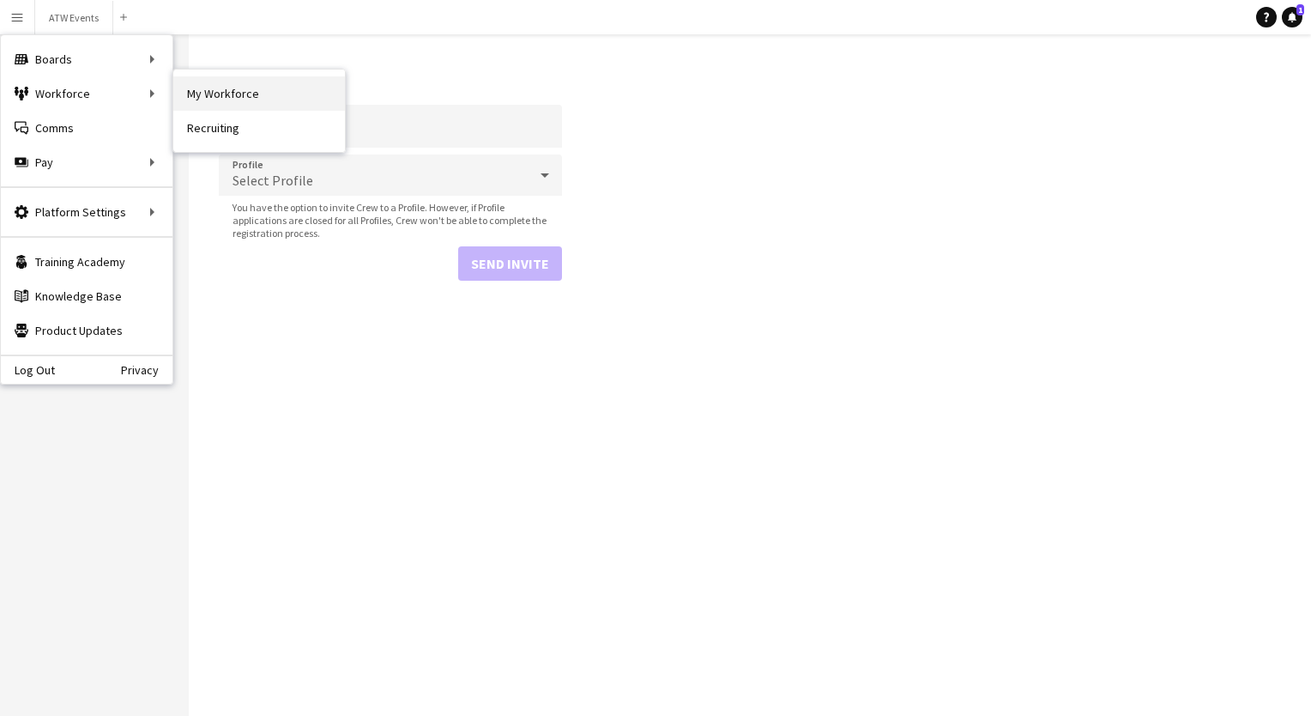
click at [230, 89] on link "My Workforce" at bounding box center [259, 93] width 172 height 34
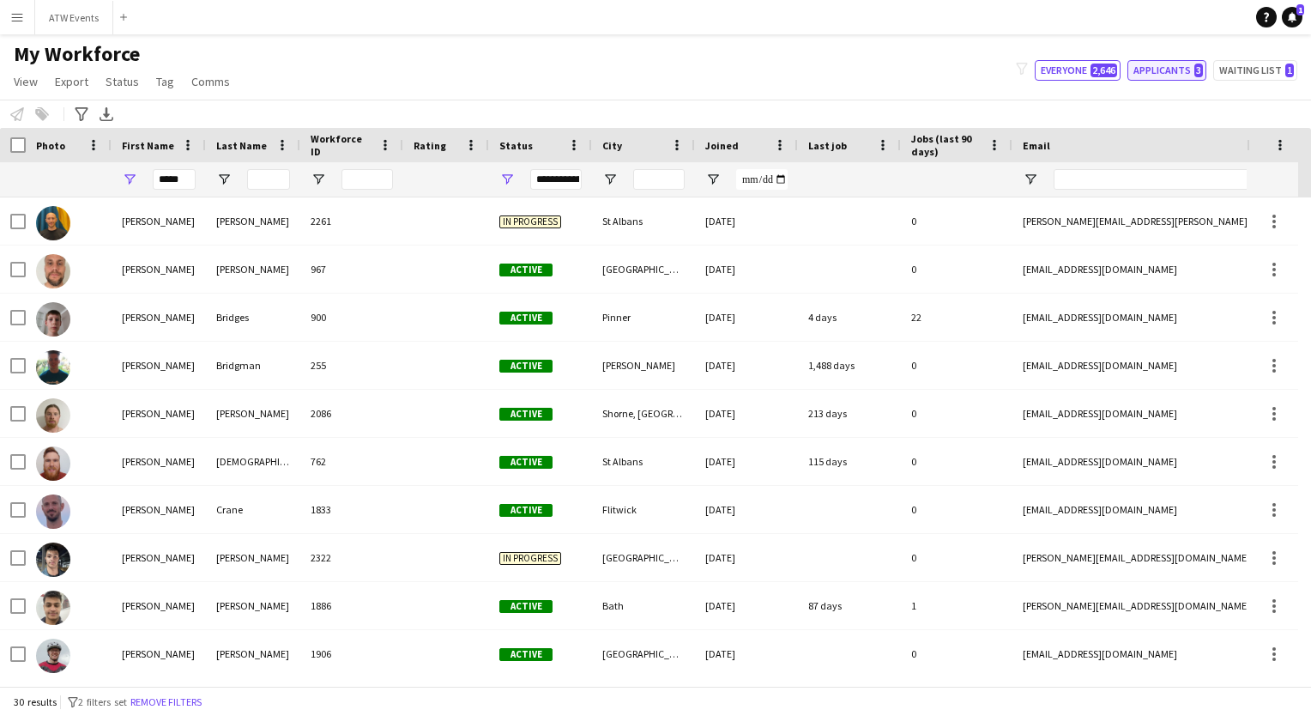
click at [1177, 60] on button "Applicants 3" at bounding box center [1167, 70] width 79 height 21
type input "**********"
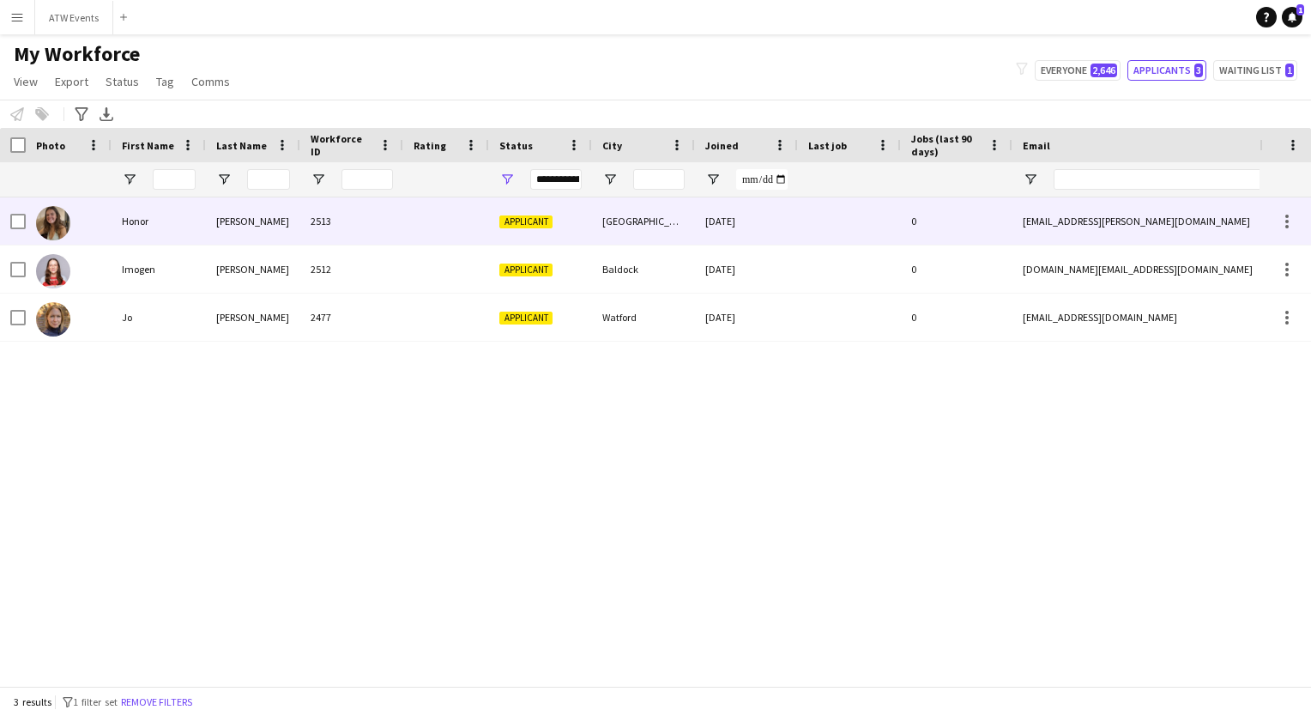
click at [257, 233] on div "[PERSON_NAME]" at bounding box center [253, 220] width 94 height 47
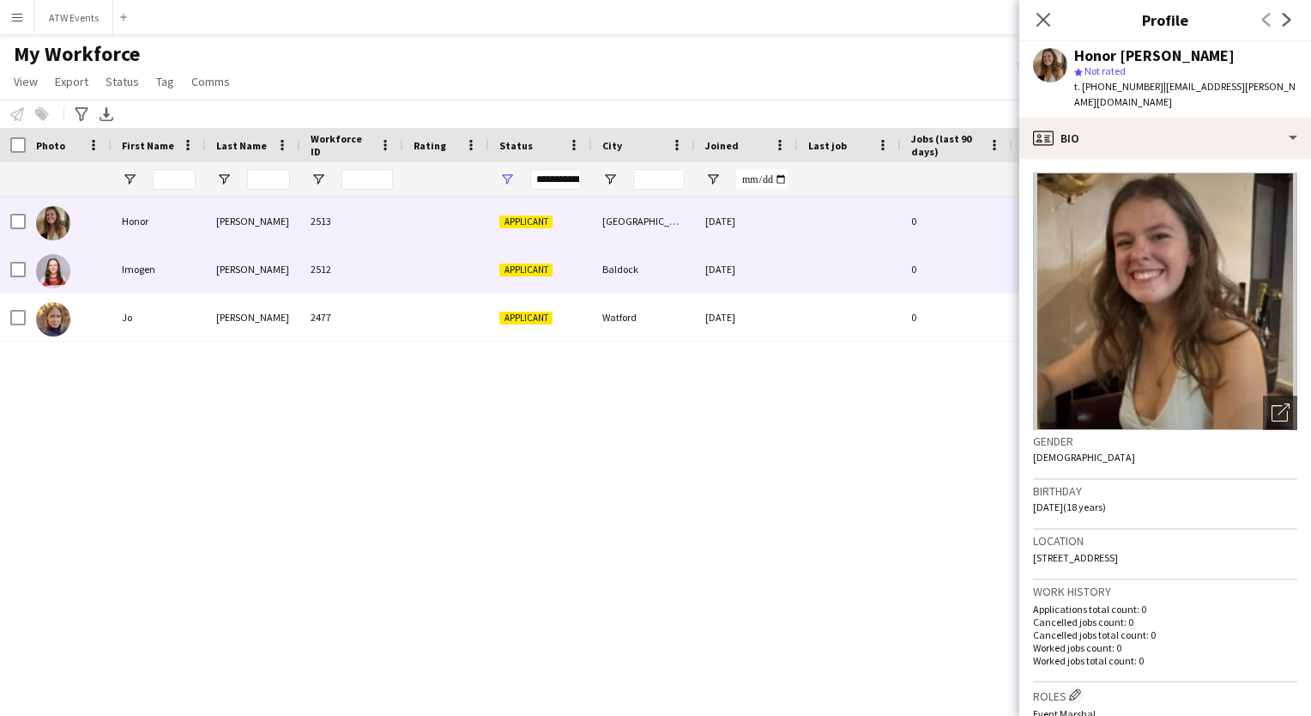
click at [245, 269] on div "[PERSON_NAME]" at bounding box center [253, 268] width 94 height 47
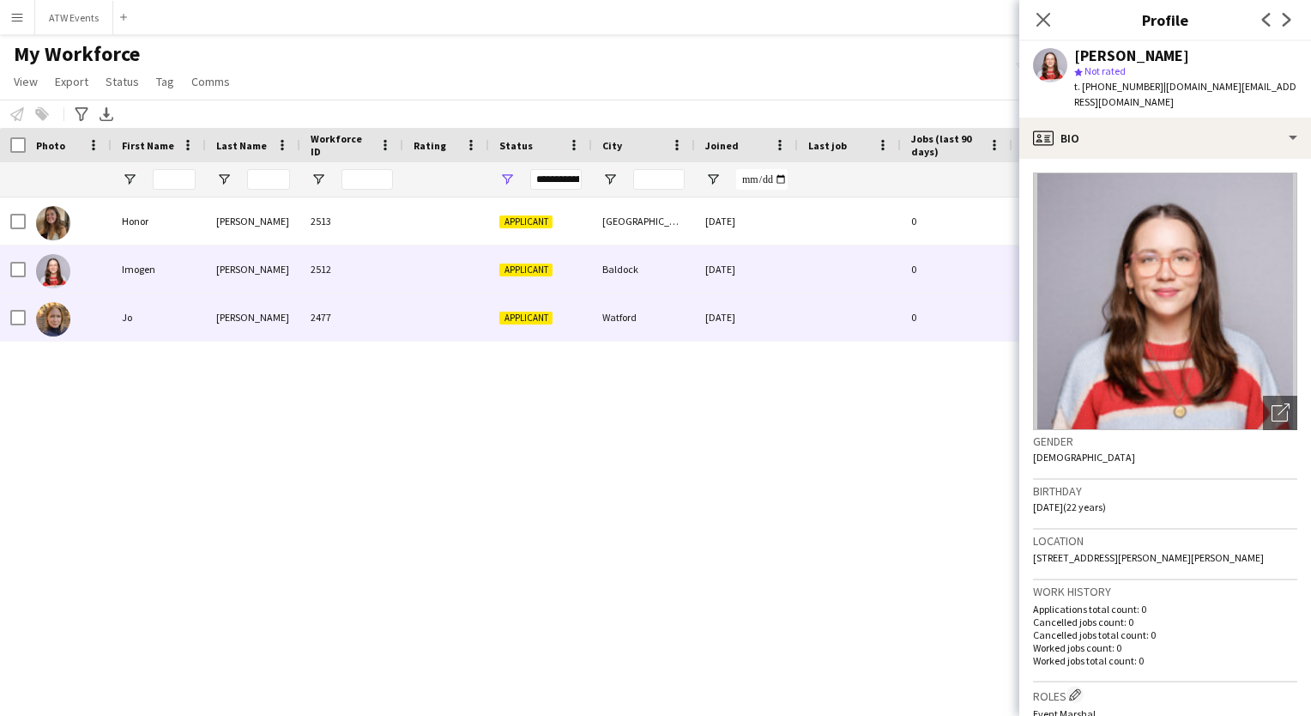
click at [246, 297] on div "[PERSON_NAME]" at bounding box center [253, 316] width 94 height 47
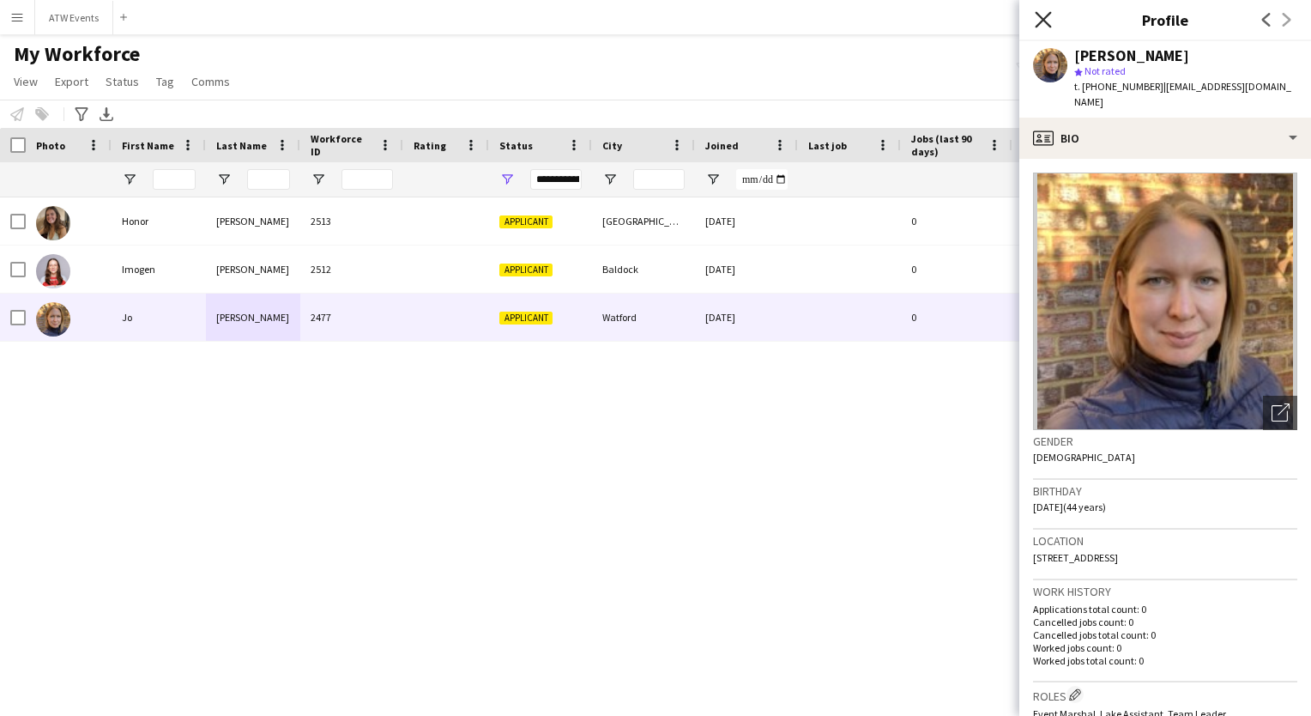
click at [1045, 18] on icon at bounding box center [1043, 19] width 16 height 16
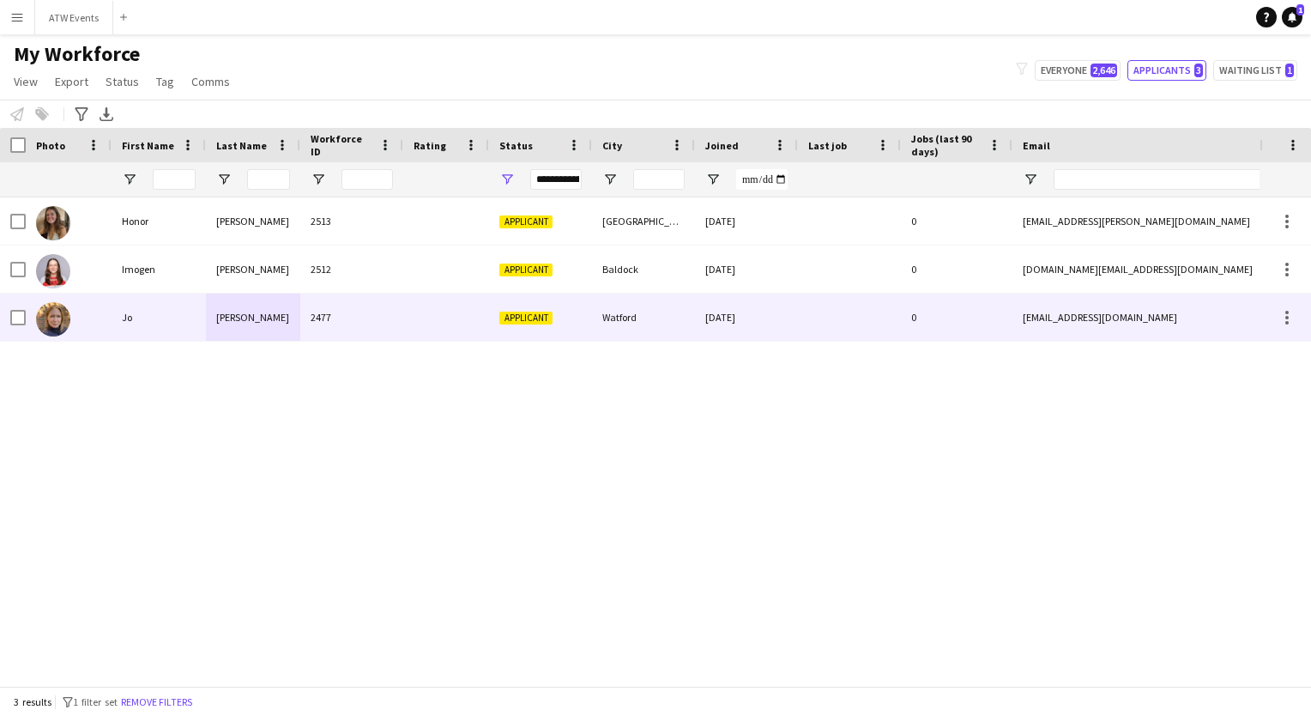
click at [926, 328] on div "0" at bounding box center [957, 316] width 112 height 47
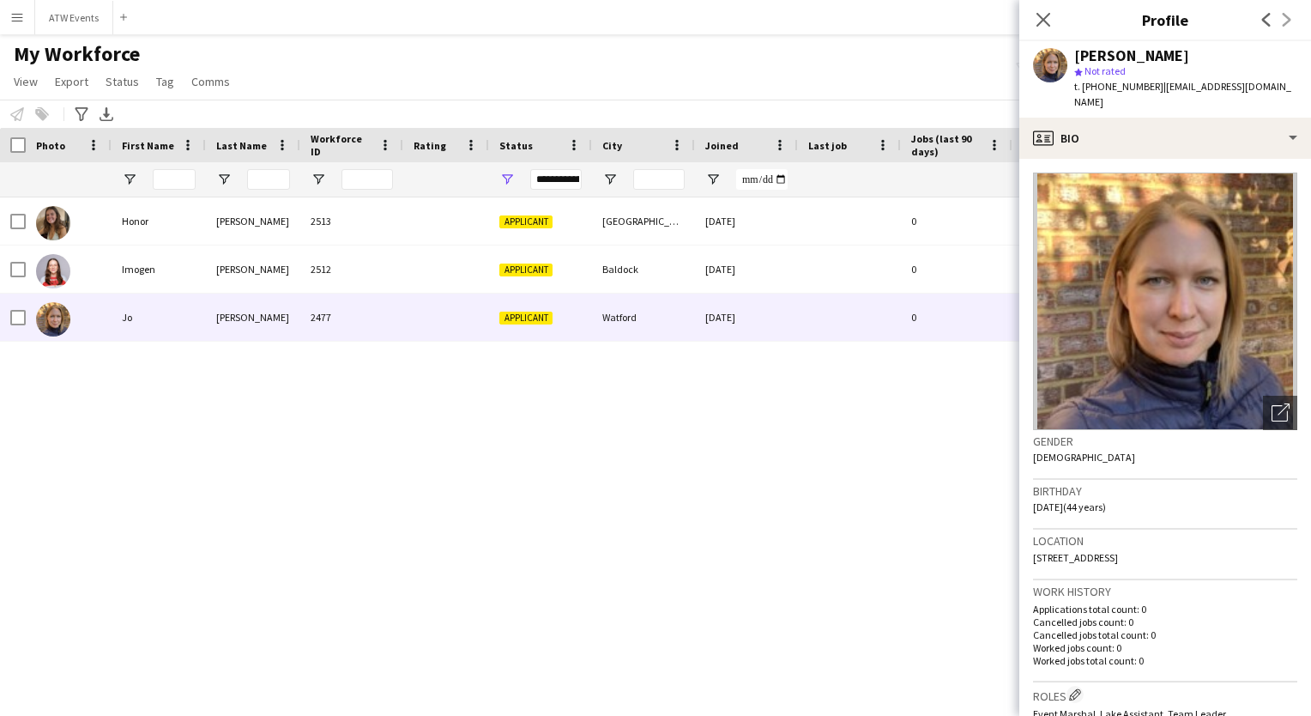
scroll to position [518, 0]
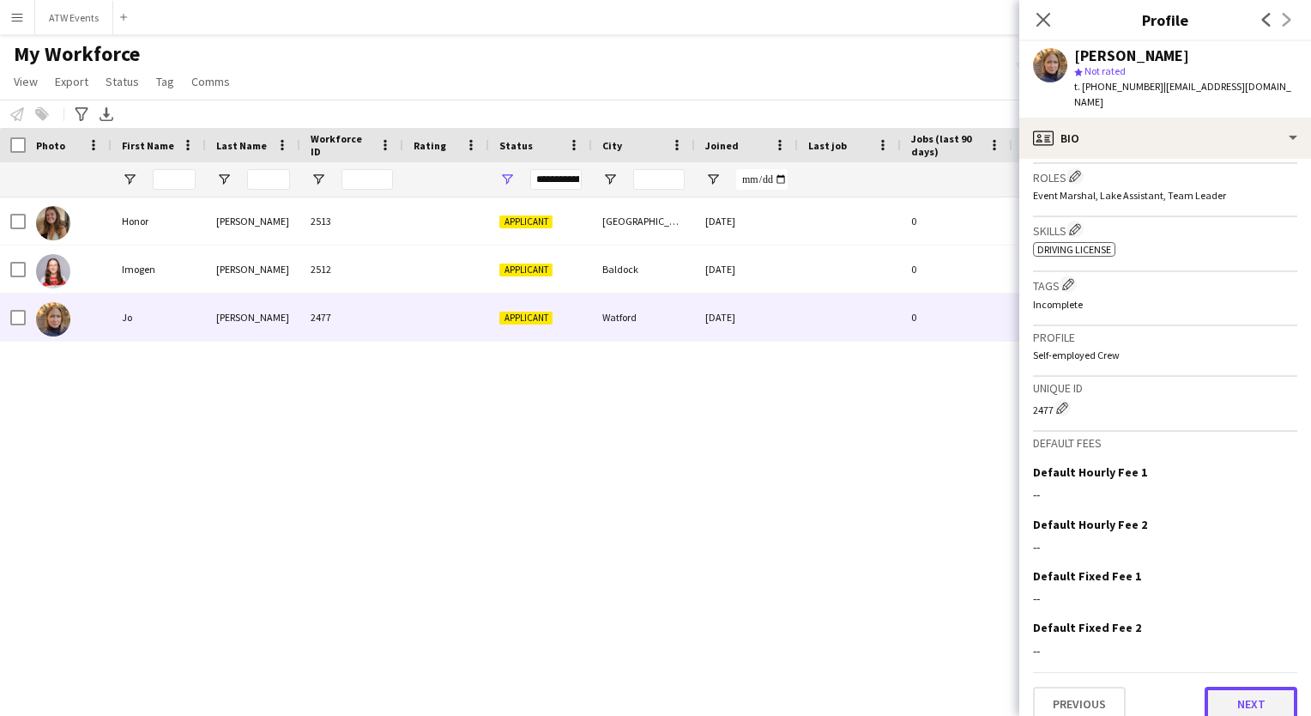
click at [1239, 692] on button "Next" at bounding box center [1251, 704] width 93 height 34
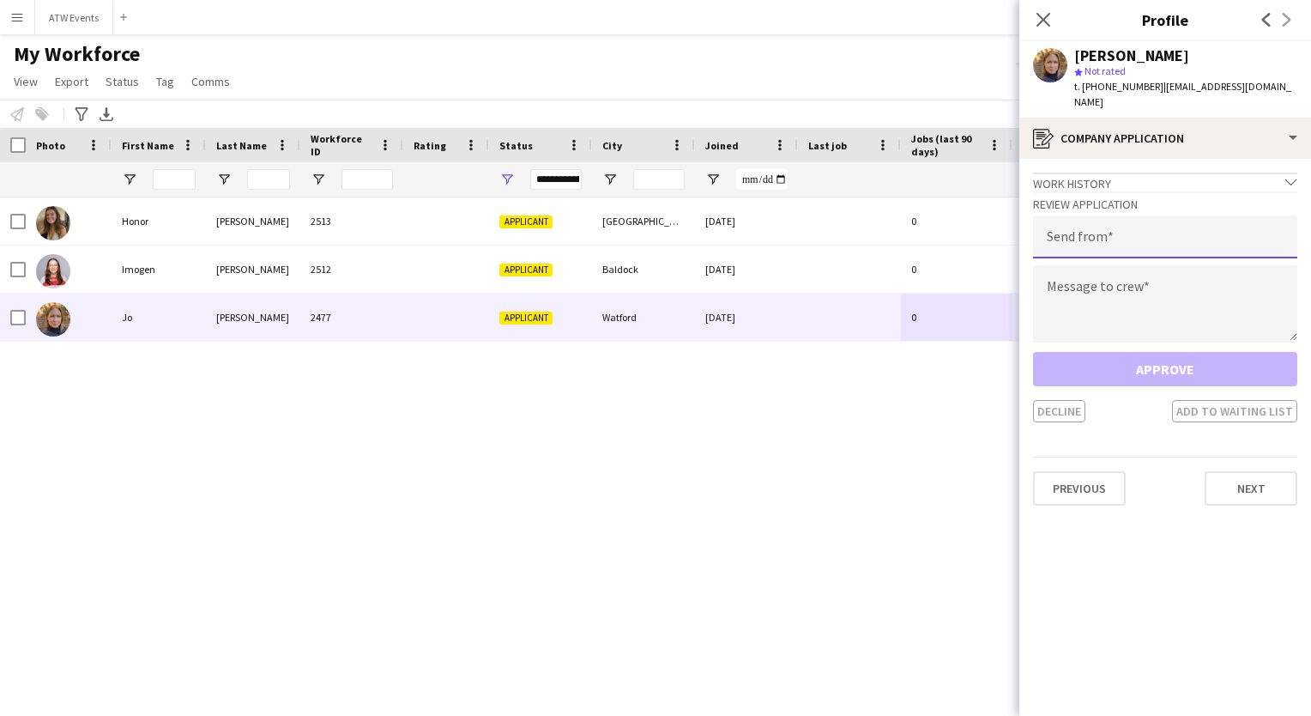
click at [1075, 227] on input "email" at bounding box center [1165, 236] width 264 height 43
type input "**********"
click at [1065, 293] on textarea at bounding box center [1165, 303] width 264 height 77
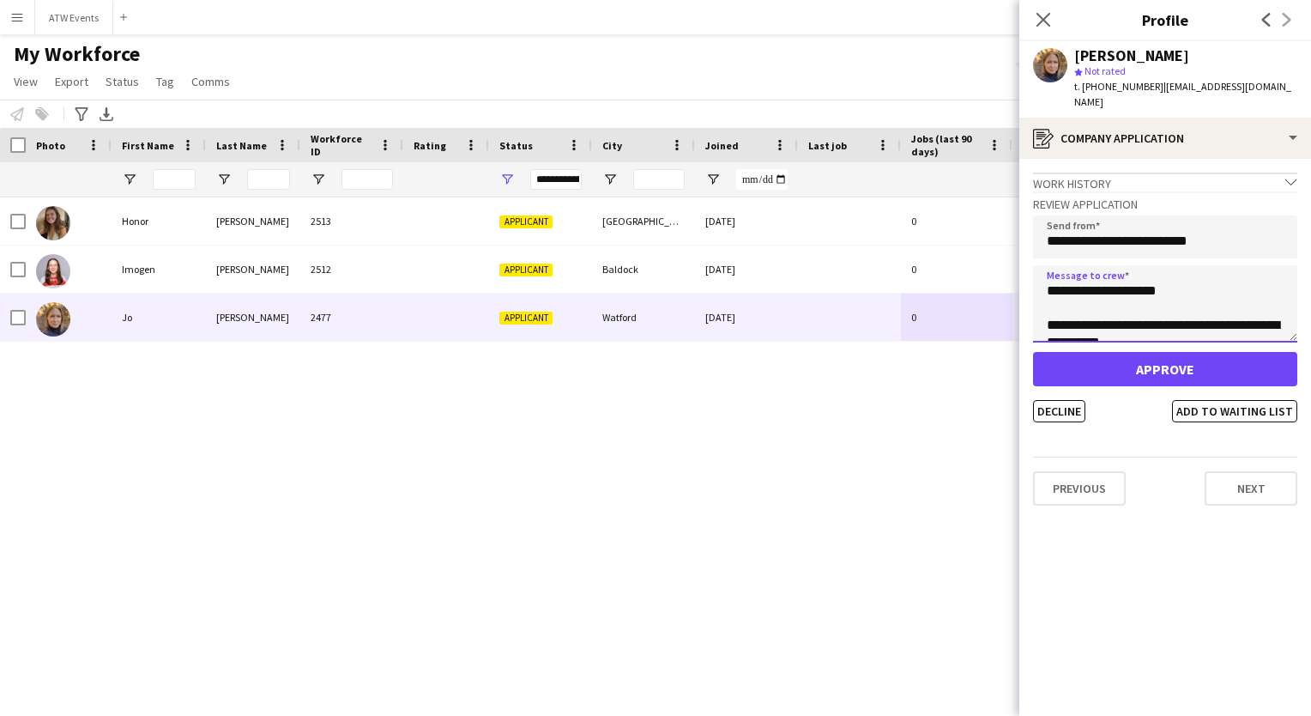
scroll to position [16, 0]
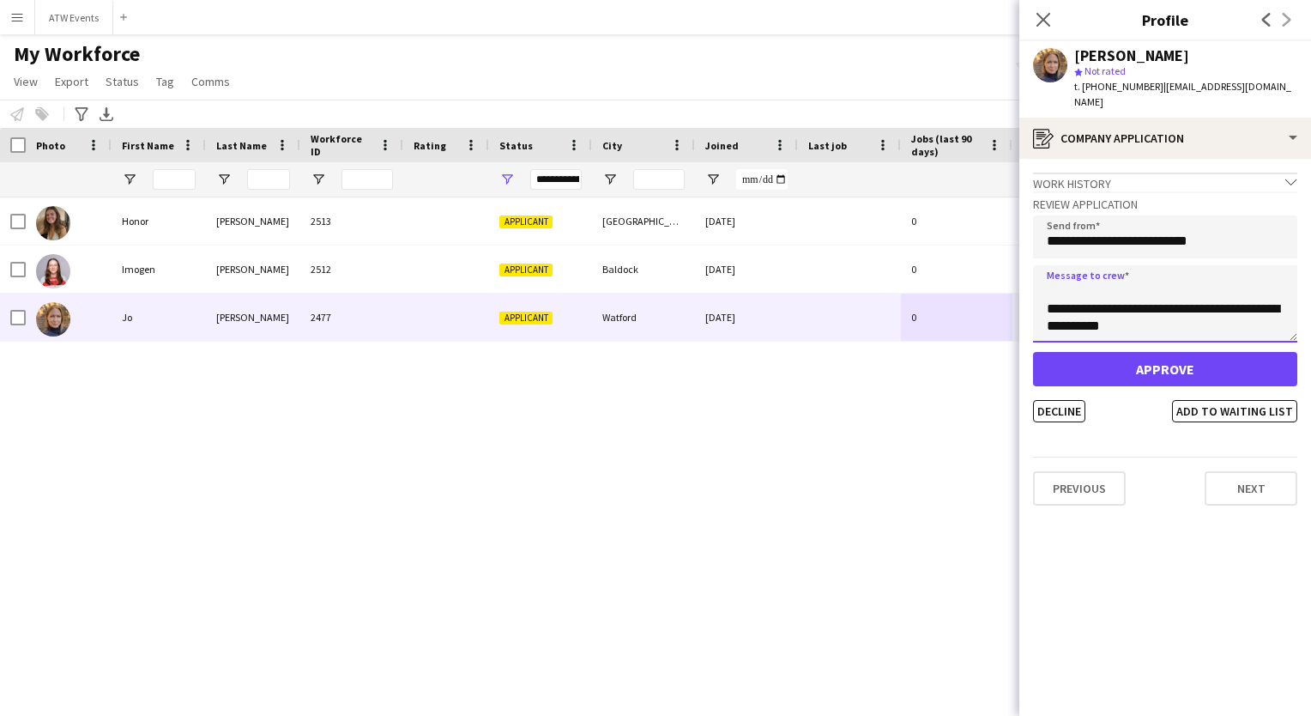
drag, startPoint x: 1044, startPoint y: 275, endPoint x: 1185, endPoint y: 342, distance: 155.8
click at [1185, 342] on div "**********" at bounding box center [1165, 306] width 264 height 231
type textarea "**********"
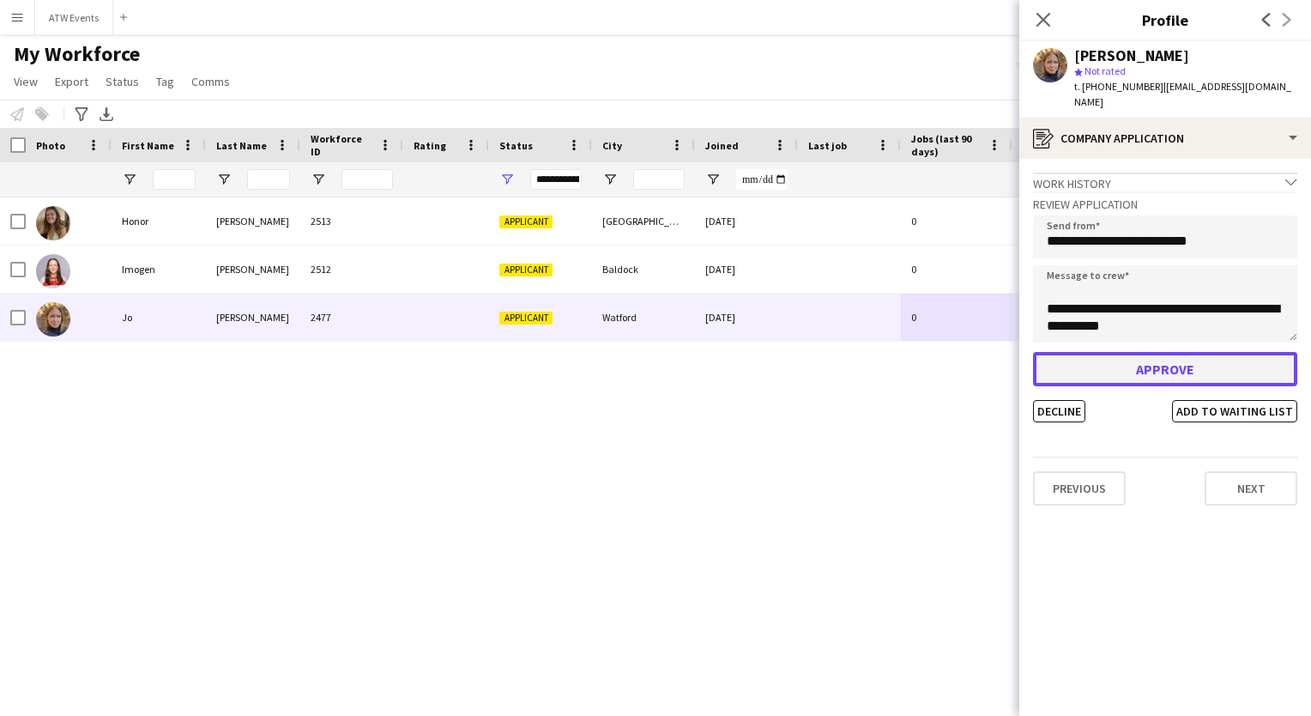
click at [1171, 352] on button "Approve" at bounding box center [1165, 369] width 264 height 34
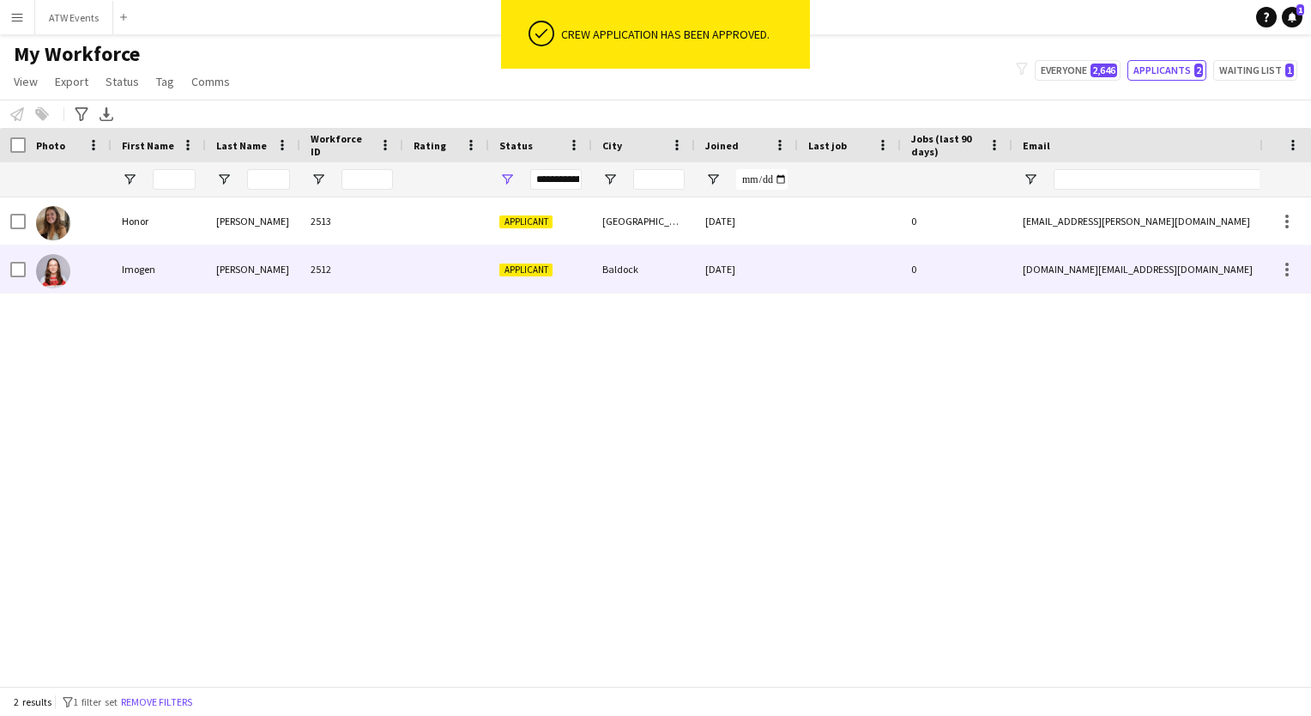
click at [437, 266] on div at bounding box center [446, 268] width 86 height 47
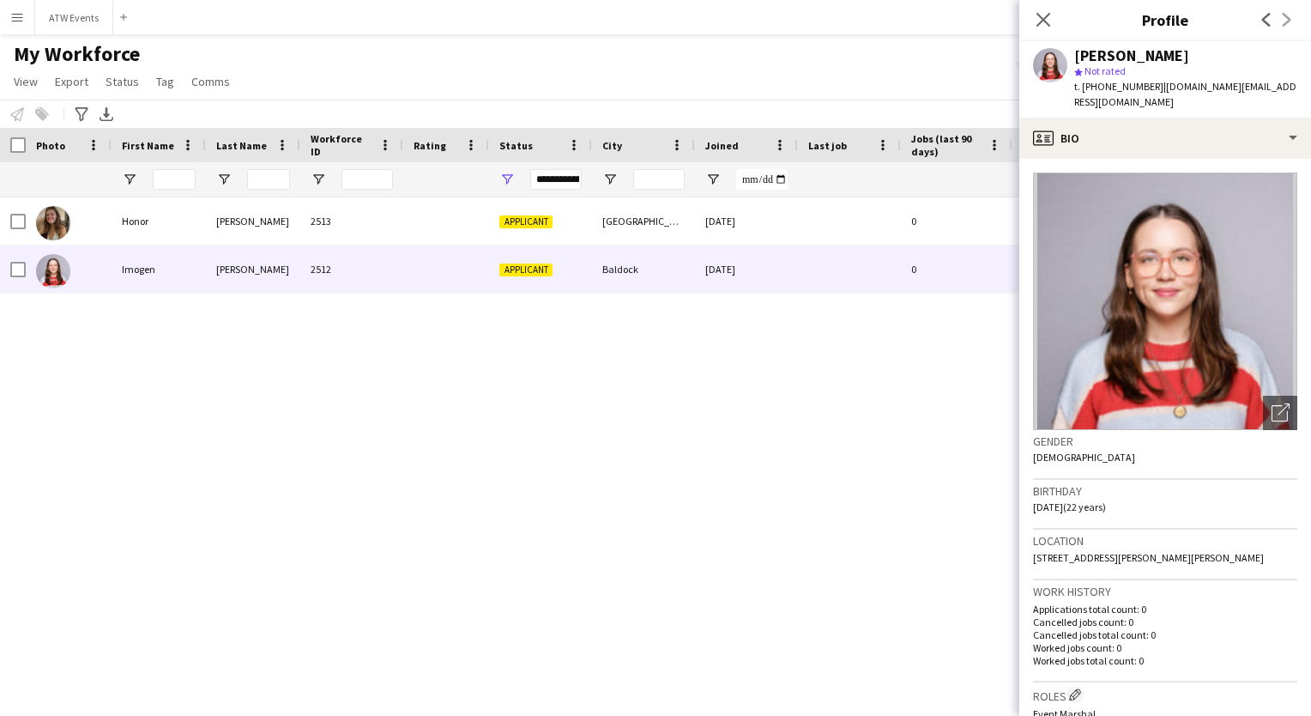
scroll to position [517, 0]
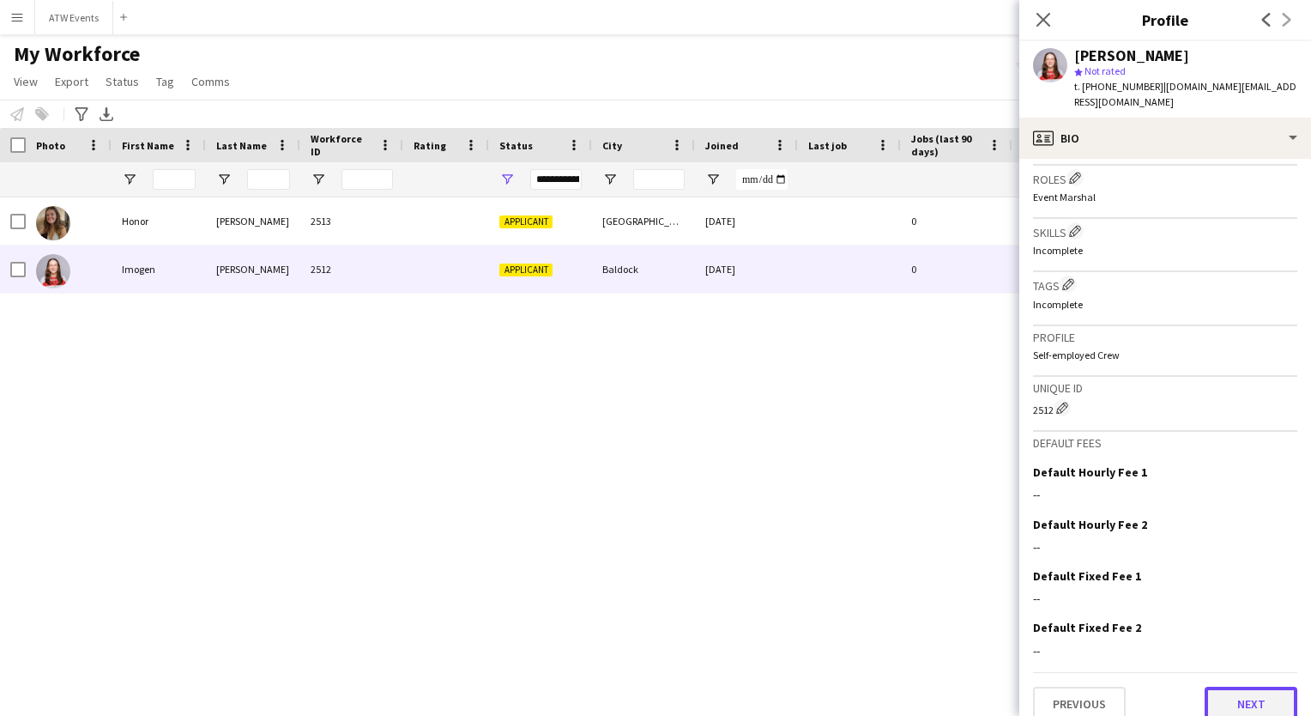
click at [1224, 687] on button "Next" at bounding box center [1251, 704] width 93 height 34
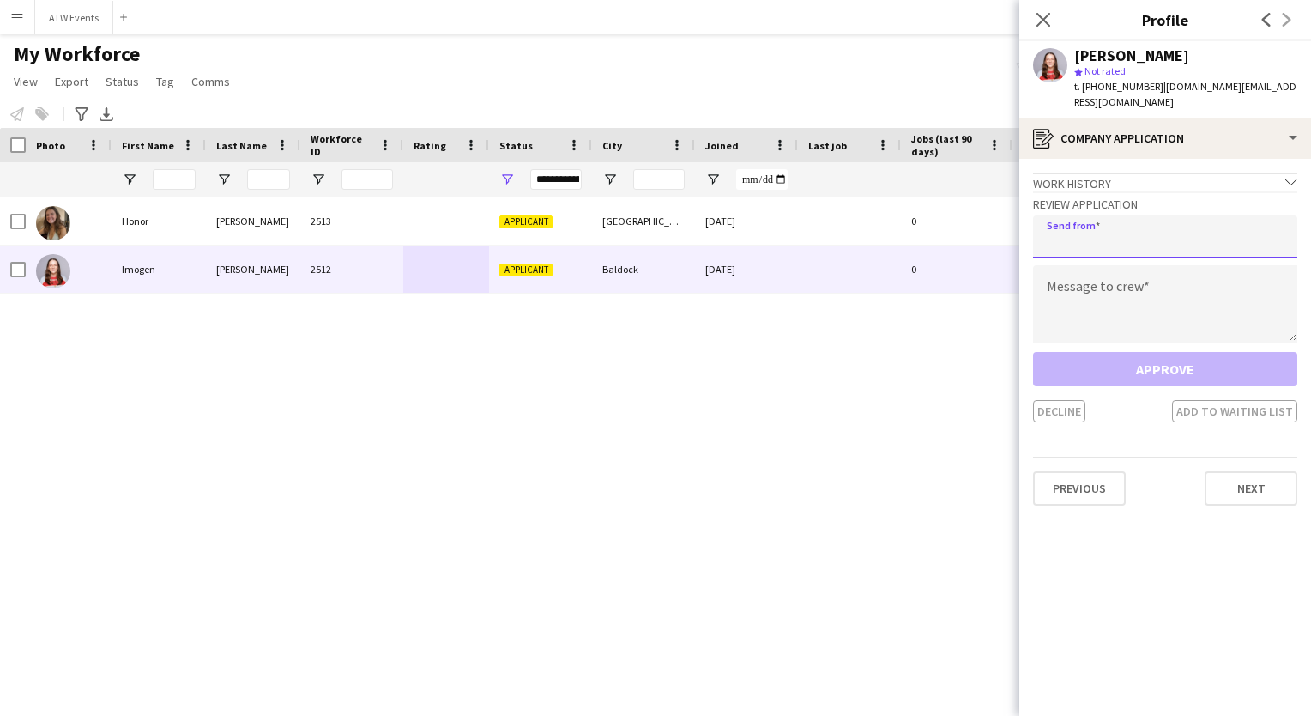
click at [1125, 224] on input "email" at bounding box center [1165, 236] width 264 height 43
type input "**********"
click at [1109, 290] on textarea at bounding box center [1165, 303] width 264 height 77
paste textarea "**********"
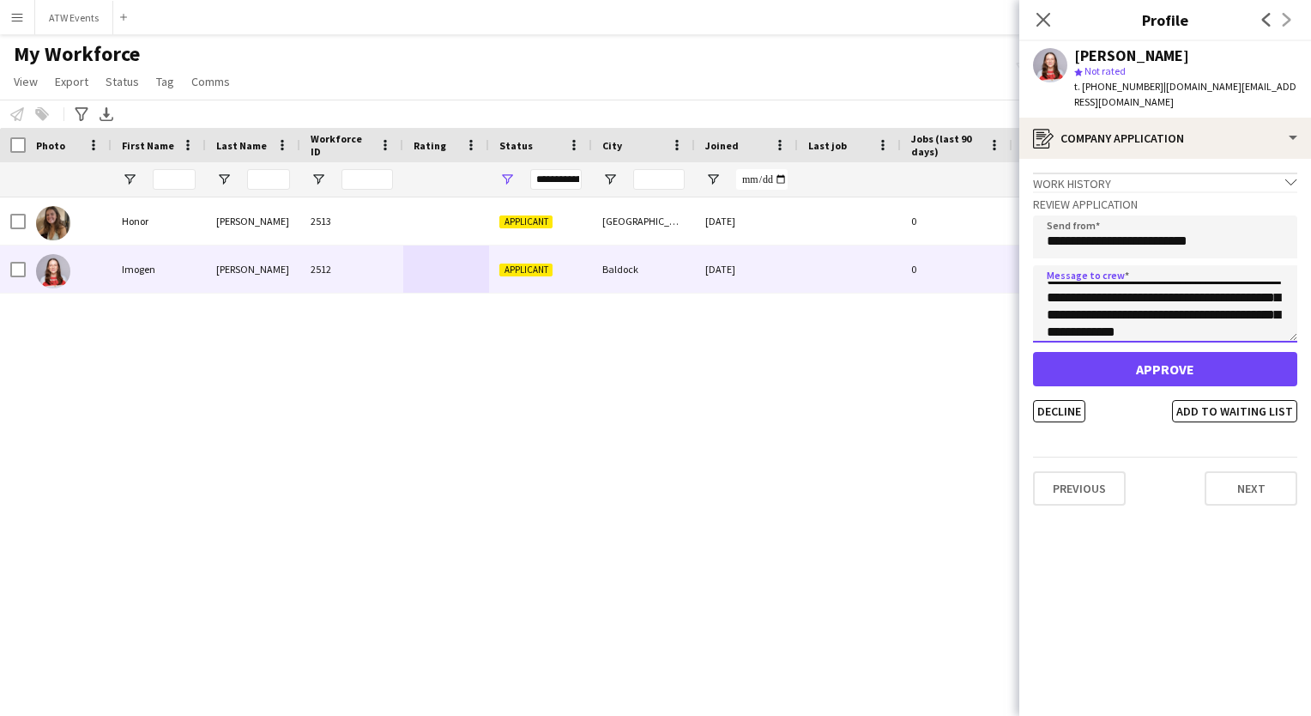
scroll to position [62, 0]
type textarea "**********"
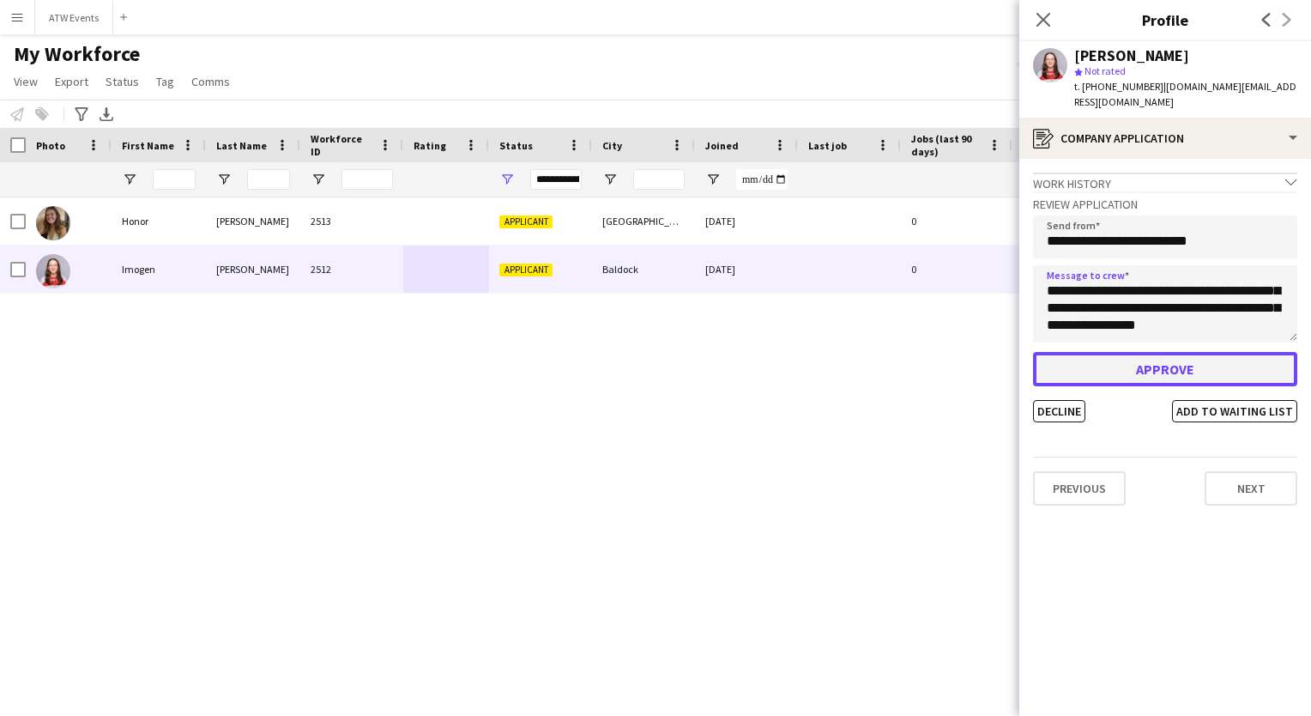
click at [1181, 352] on button "Approve" at bounding box center [1165, 369] width 264 height 34
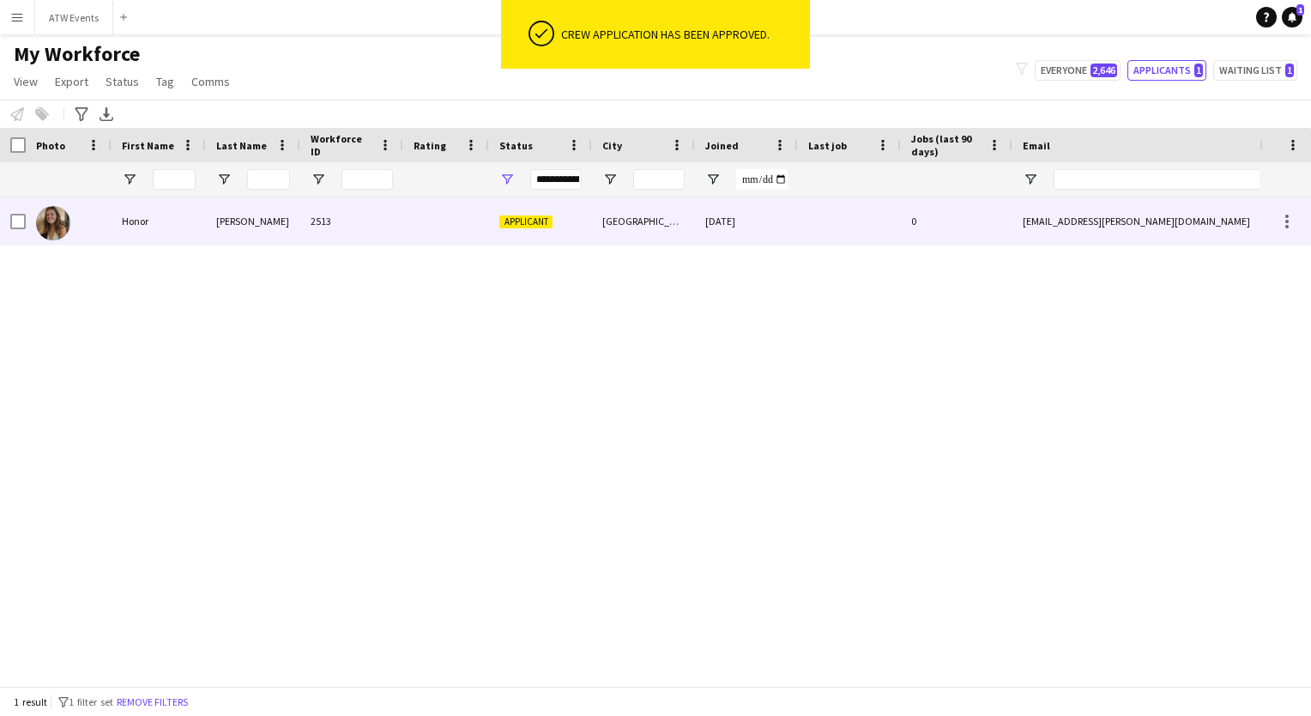
click at [680, 213] on div "[GEOGRAPHIC_DATA]" at bounding box center [643, 220] width 103 height 47
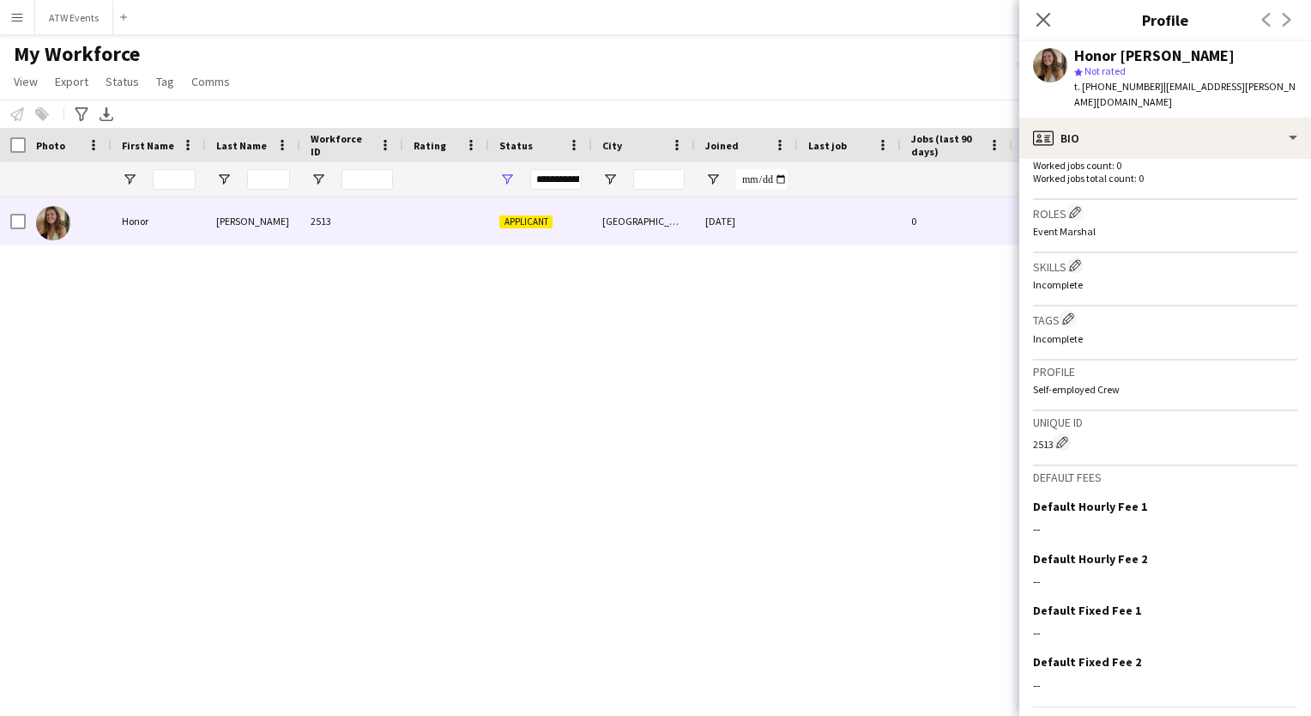
scroll to position [517, 0]
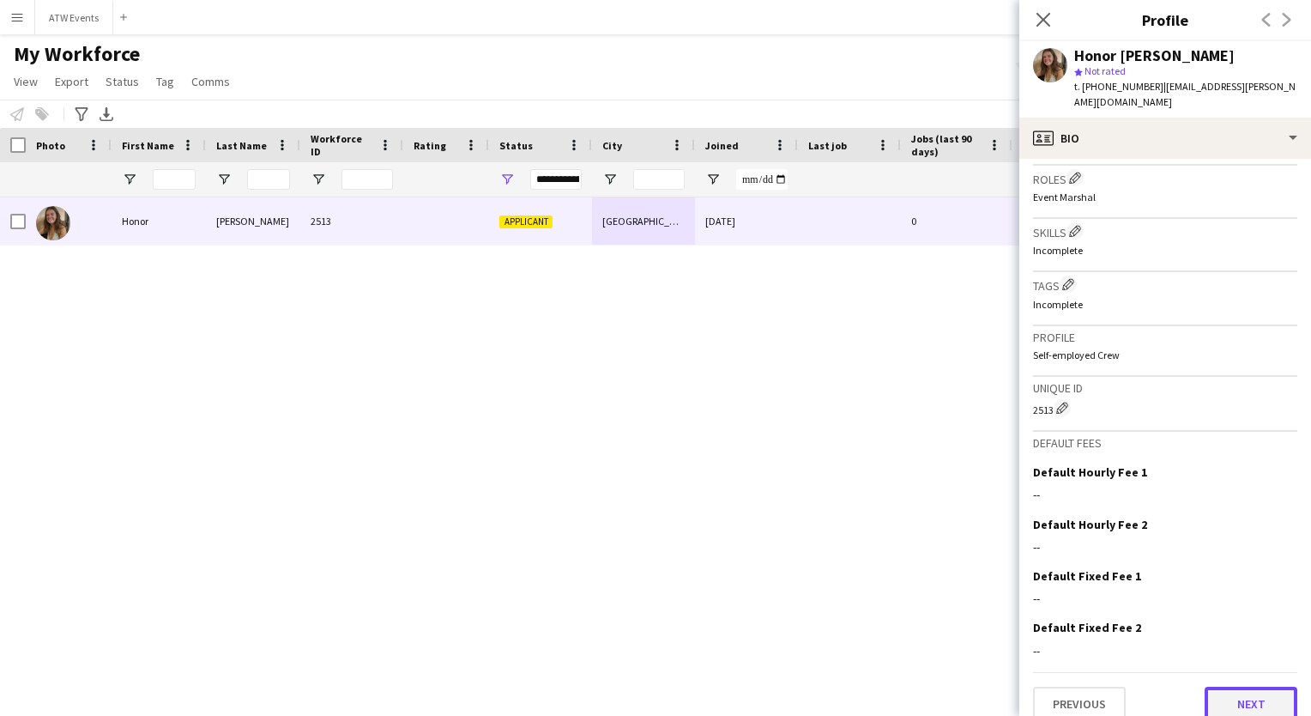
click at [1243, 696] on button "Next" at bounding box center [1251, 704] width 93 height 34
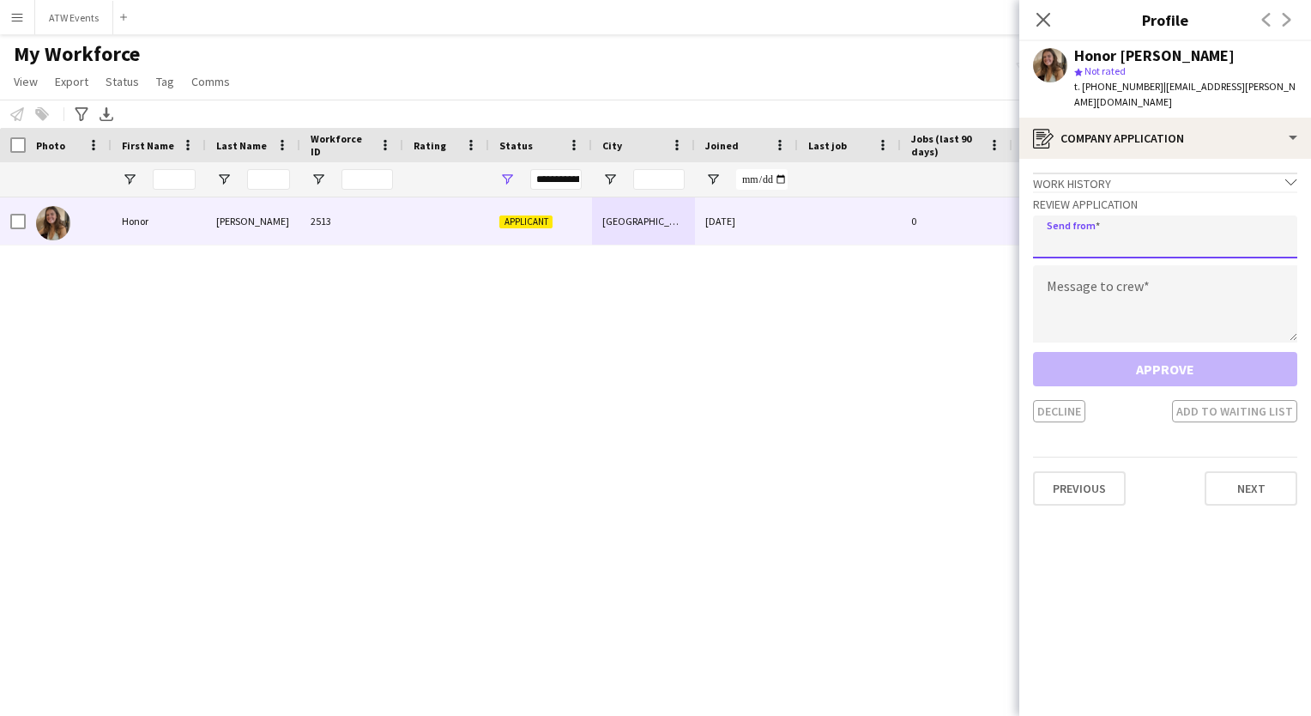
click at [1121, 215] on input "email" at bounding box center [1165, 236] width 264 height 43
type input "**********"
click at [1072, 289] on textarea at bounding box center [1165, 303] width 264 height 77
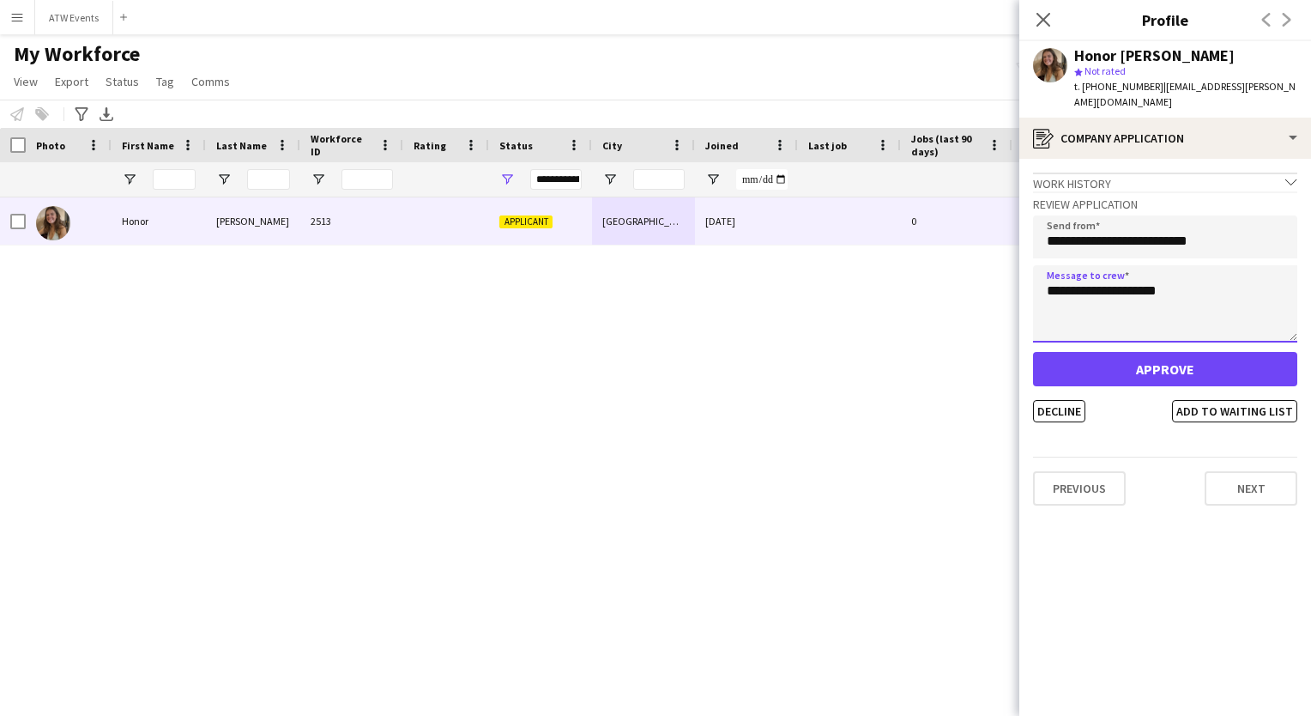
click at [1197, 284] on textarea "**********" at bounding box center [1165, 303] width 264 height 77
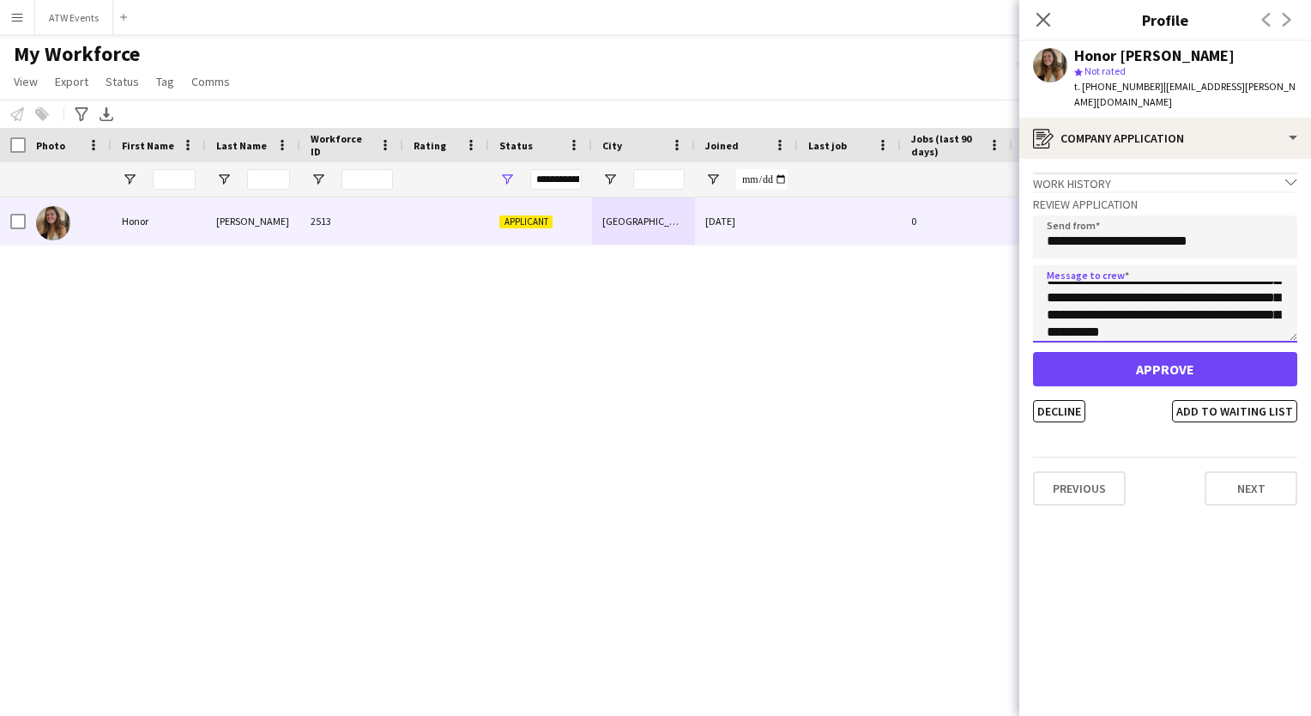
scroll to position [45, 0]
type textarea "**********"
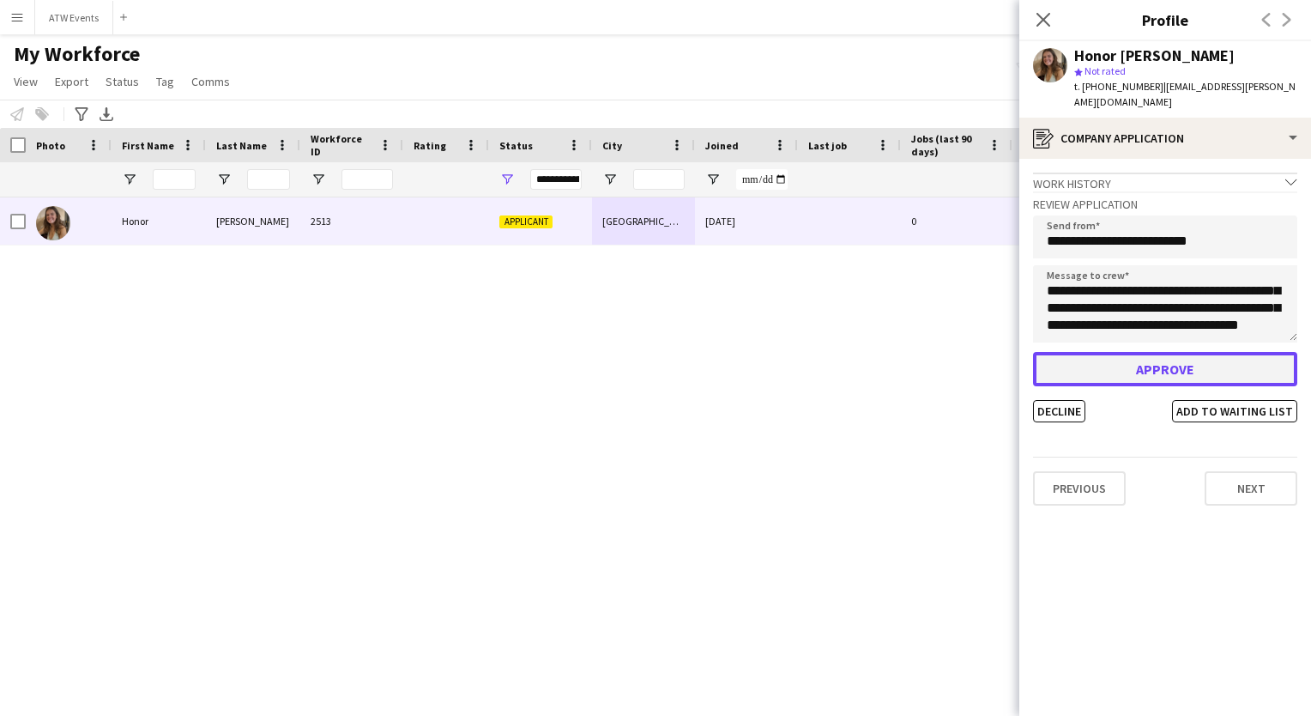
click at [1163, 352] on button "Approve" at bounding box center [1165, 369] width 264 height 34
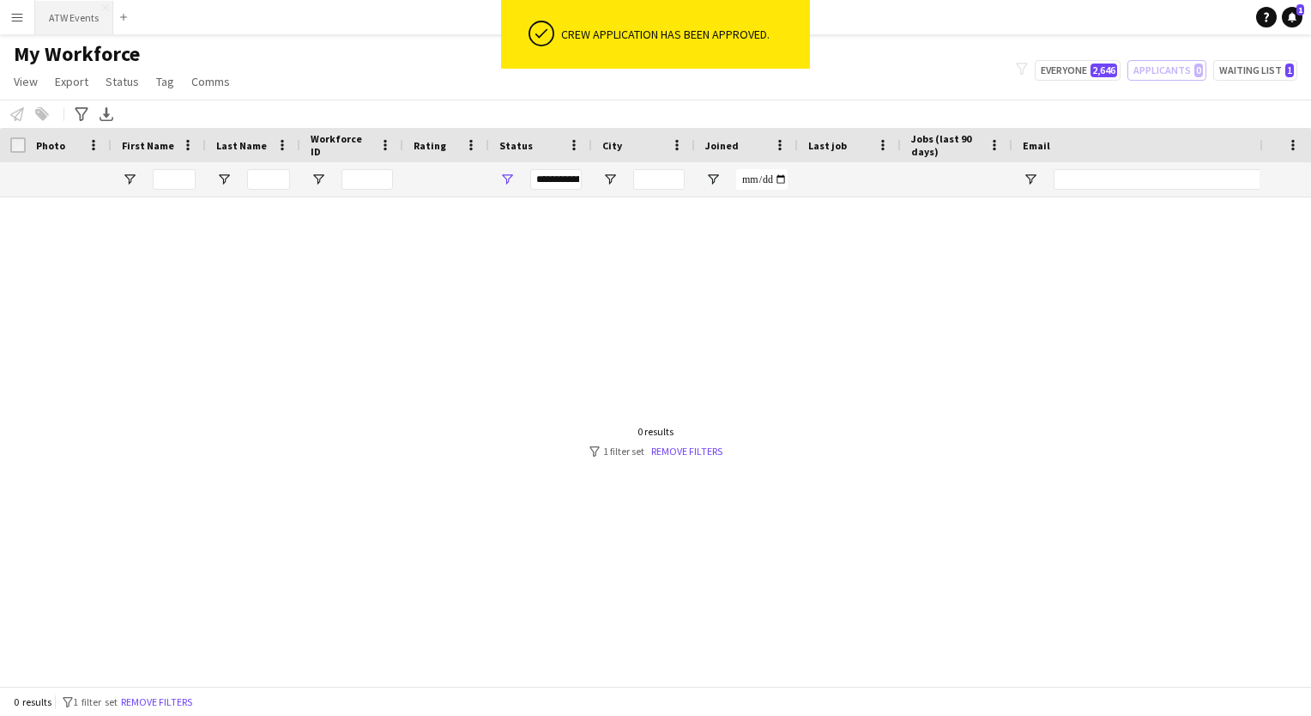
click at [64, 18] on button "ATW Events Close" at bounding box center [74, 17] width 78 height 33
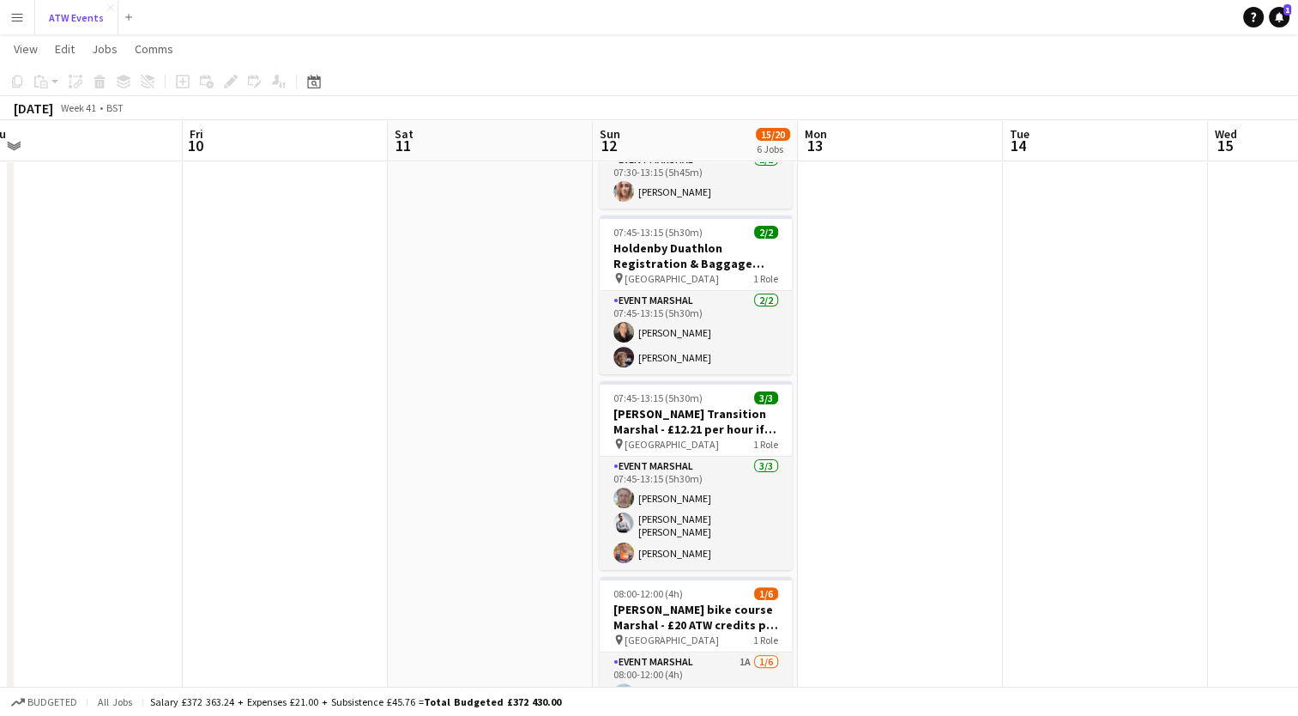
scroll to position [294, 0]
